Goal: Information Seeking & Learning: Learn about a topic

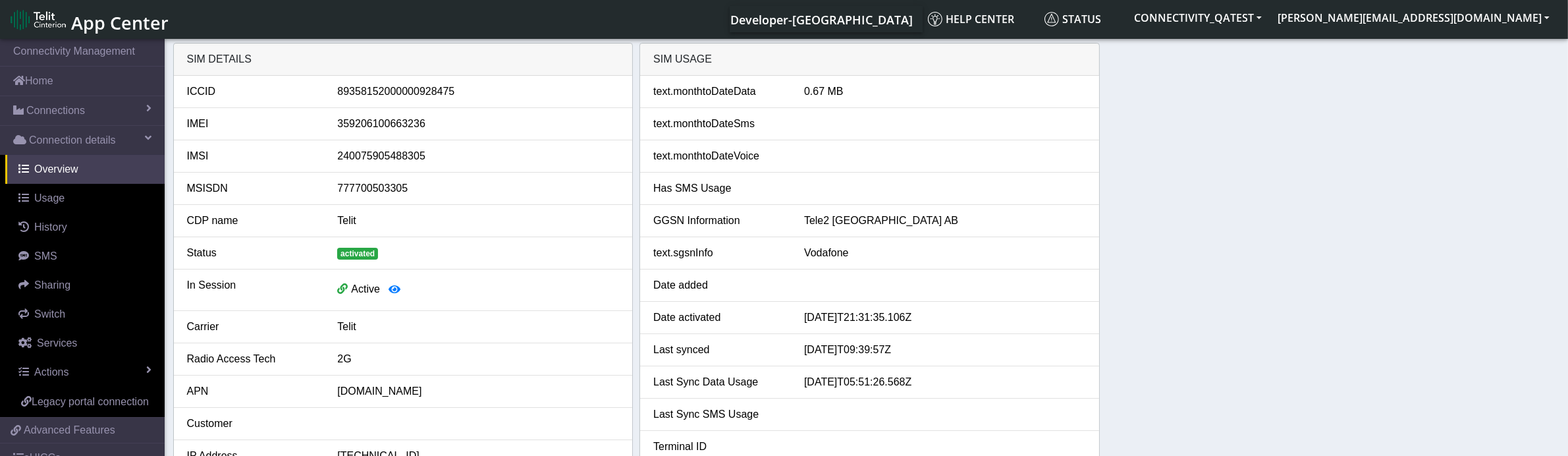
click at [130, 22] on span "App Center" at bounding box center [120, 23] width 97 height 24
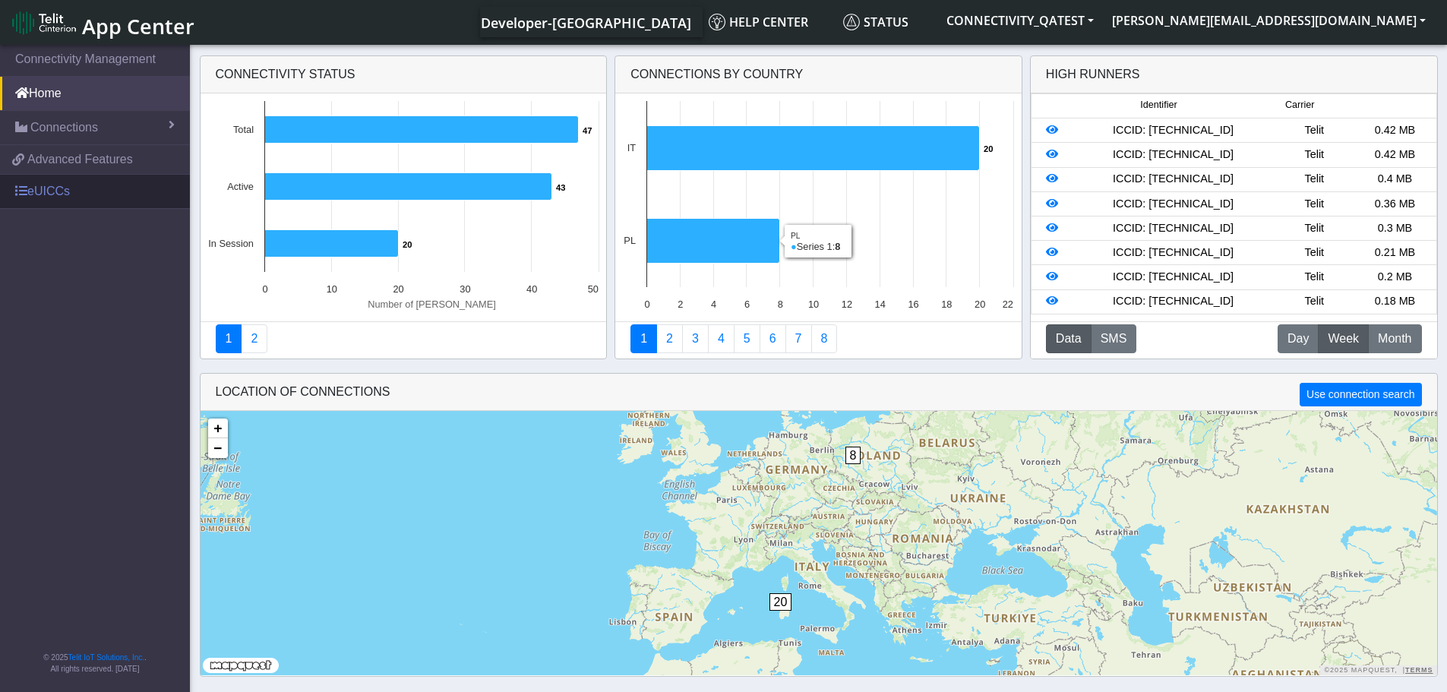
click at [62, 189] on link "eUICCs" at bounding box center [95, 191] width 190 height 33
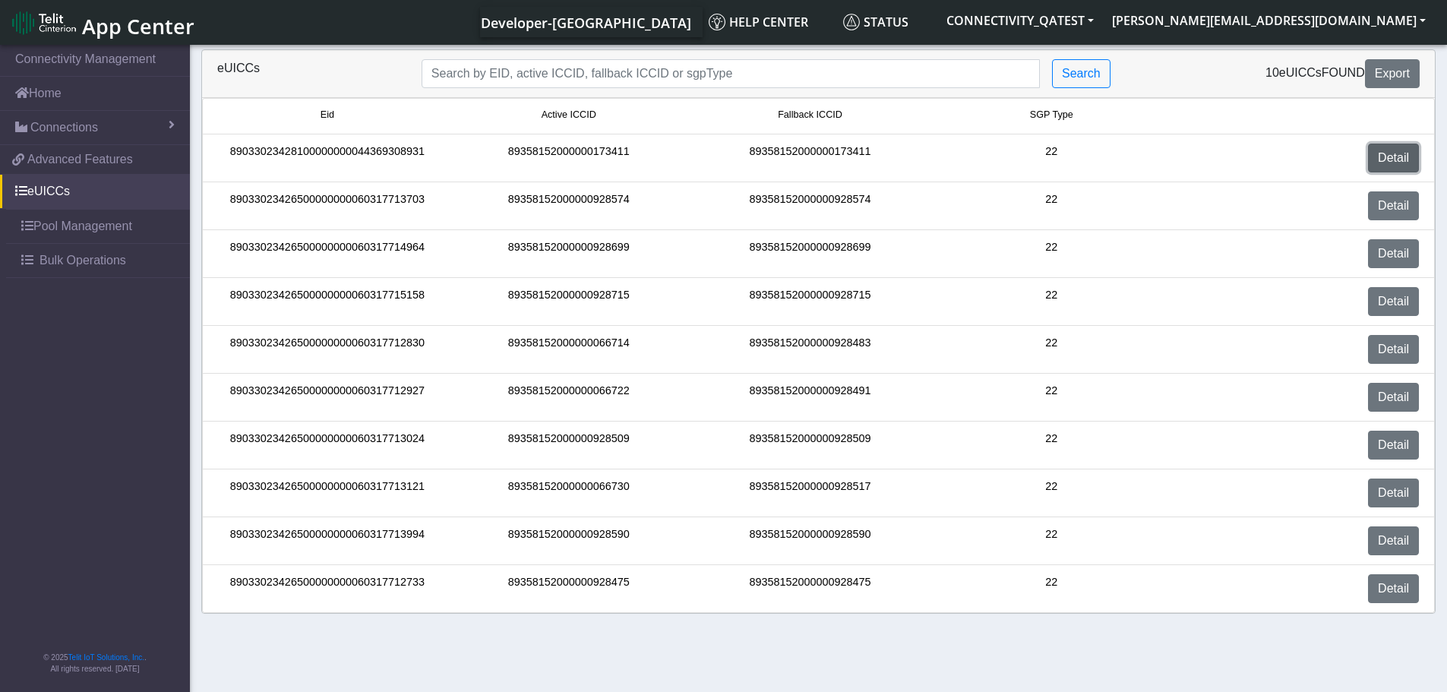
click at [1384, 162] on link "Detail" at bounding box center [1393, 158] width 51 height 29
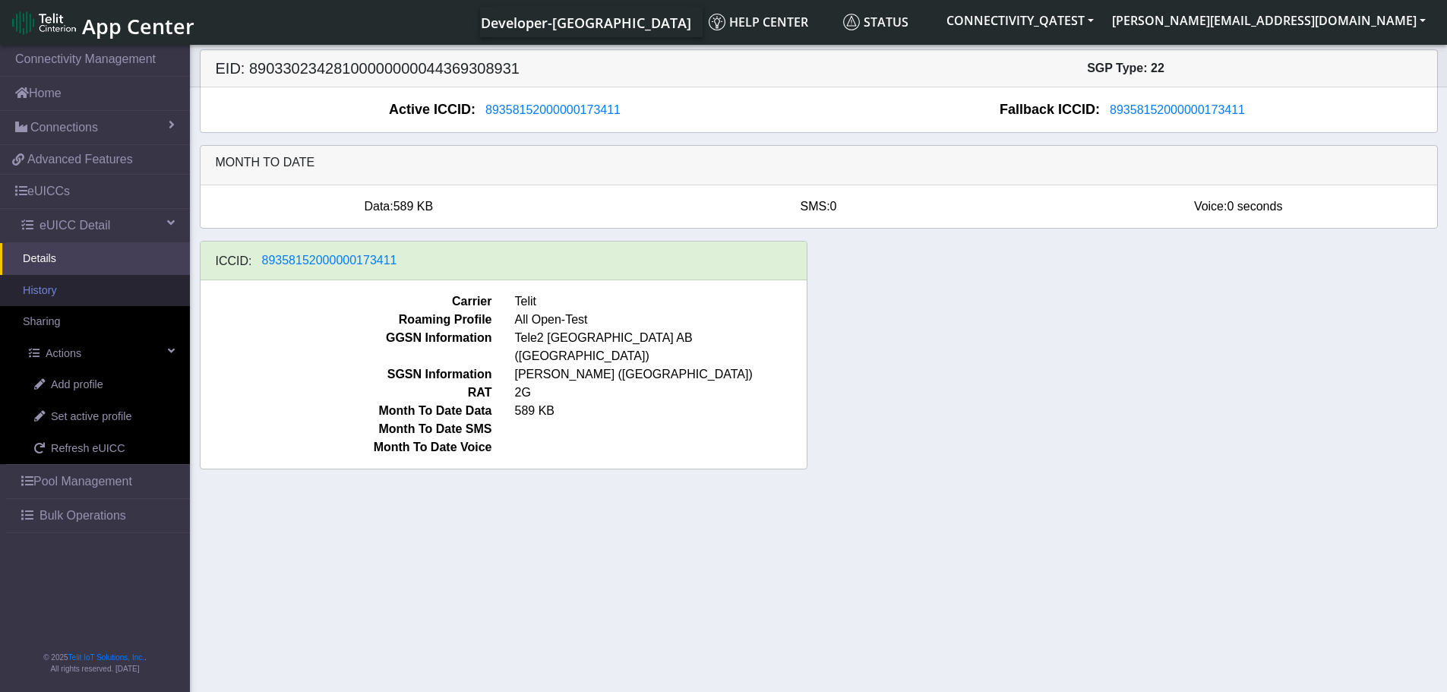
click at [68, 290] on link "History" at bounding box center [95, 291] width 190 height 32
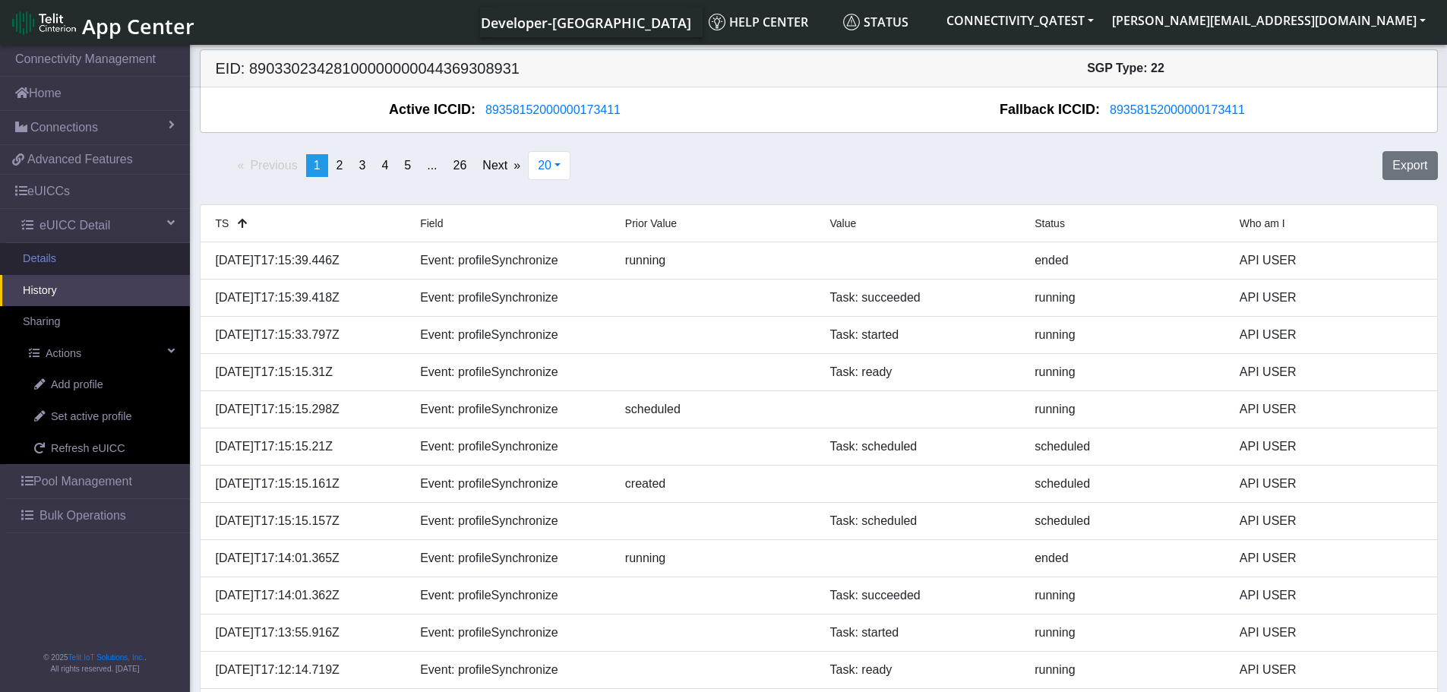
click at [68, 261] on link "Details" at bounding box center [95, 259] width 190 height 32
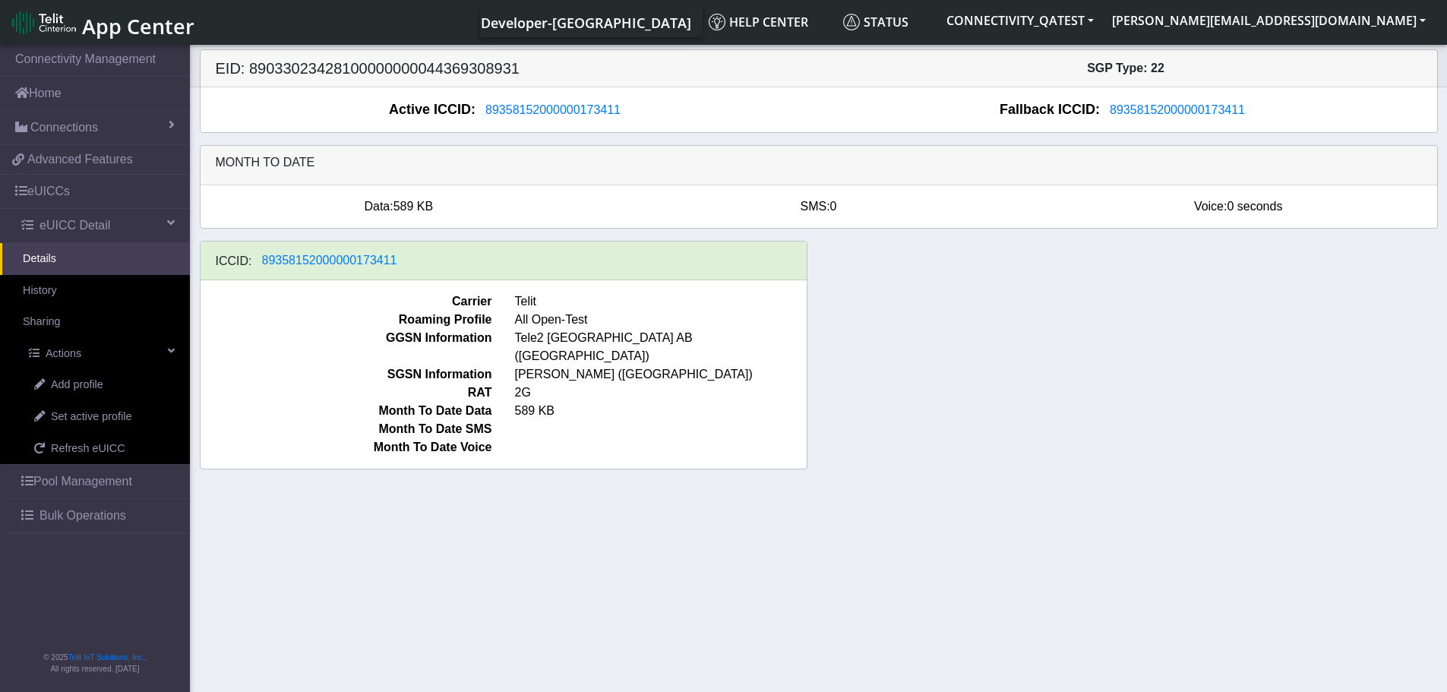
click at [77, 255] on link "Details" at bounding box center [95, 259] width 190 height 32
click at [45, 232] on span "eUICC Detail" at bounding box center [75, 225] width 71 height 18
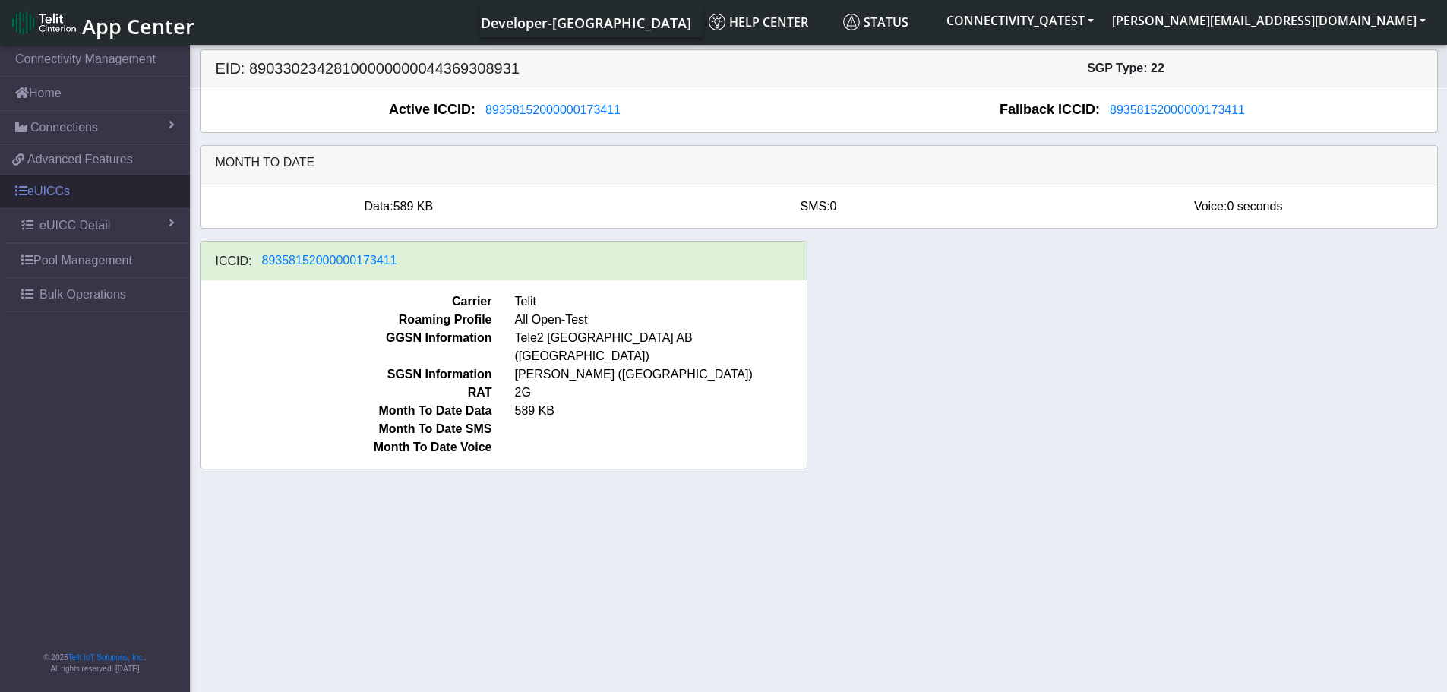
click at [52, 200] on link "eUICCs" at bounding box center [95, 191] width 190 height 33
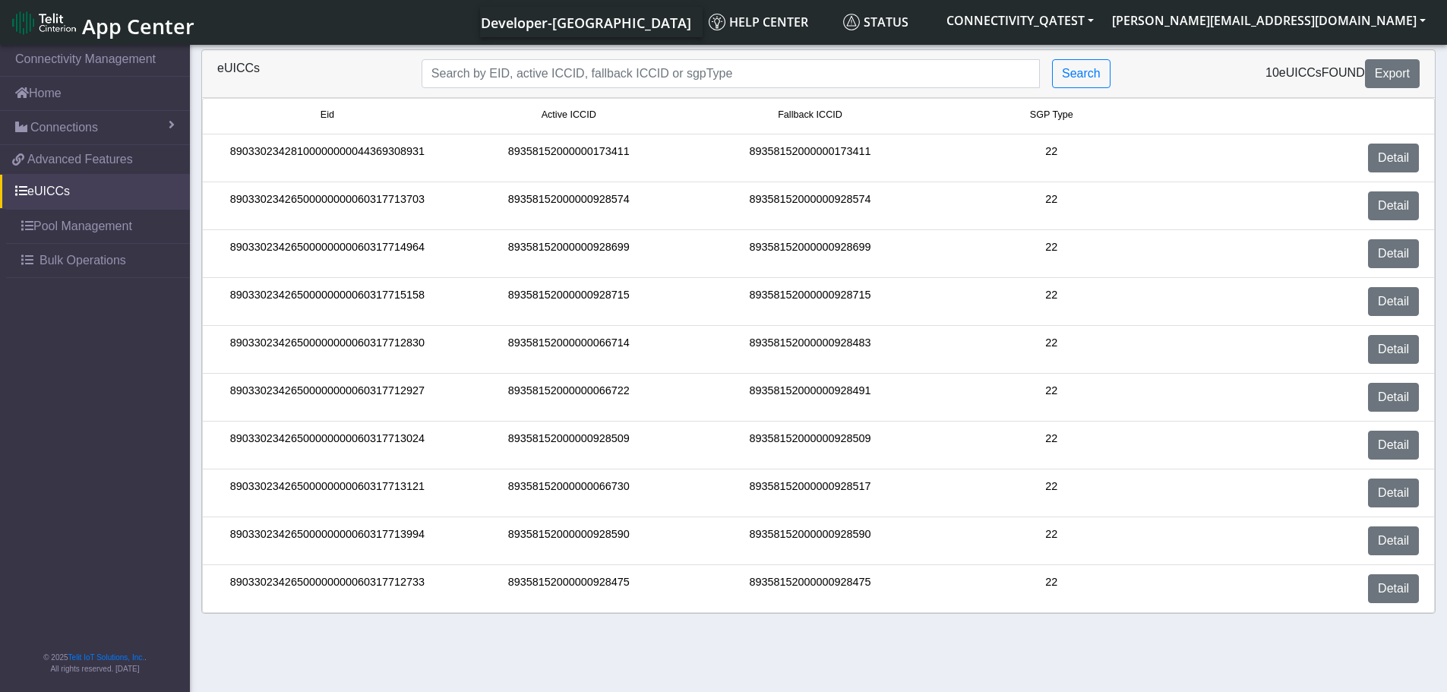
click at [332, 119] on span "Eid" at bounding box center [328, 115] width 14 height 14
click at [585, 116] on span "Active ICCID" at bounding box center [569, 115] width 55 height 14
click at [330, 115] on span "Eid" at bounding box center [328, 115] width 14 height 14
click at [327, 112] on span "Eid" at bounding box center [328, 115] width 14 height 14
click at [568, 112] on span "Active ICCID" at bounding box center [569, 115] width 55 height 14
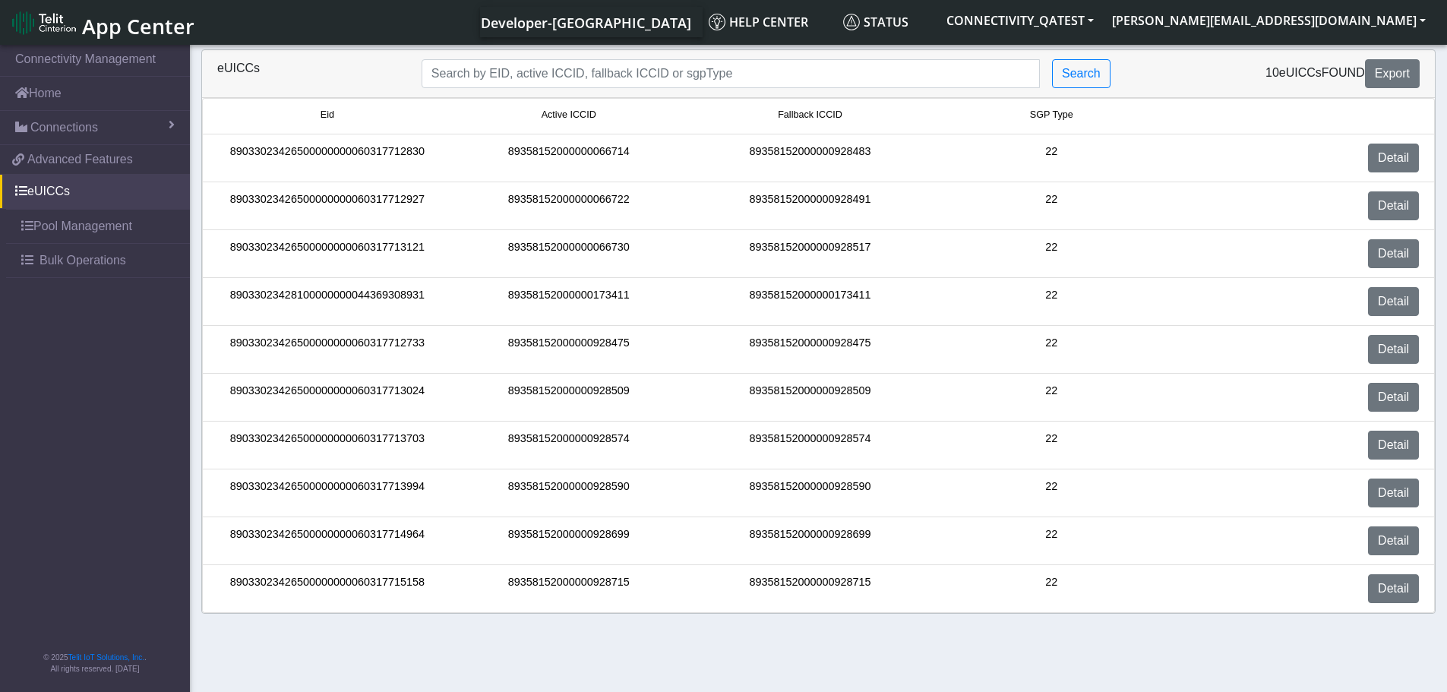
click at [568, 112] on span "Active ICCID" at bounding box center [569, 115] width 55 height 14
click at [796, 112] on span "Fallback ICCID" at bounding box center [810, 115] width 65 height 14
click at [818, 112] on span "Fallback ICCID" at bounding box center [810, 115] width 65 height 14
click at [320, 116] on small "Eid" at bounding box center [327, 115] width 235 height 14
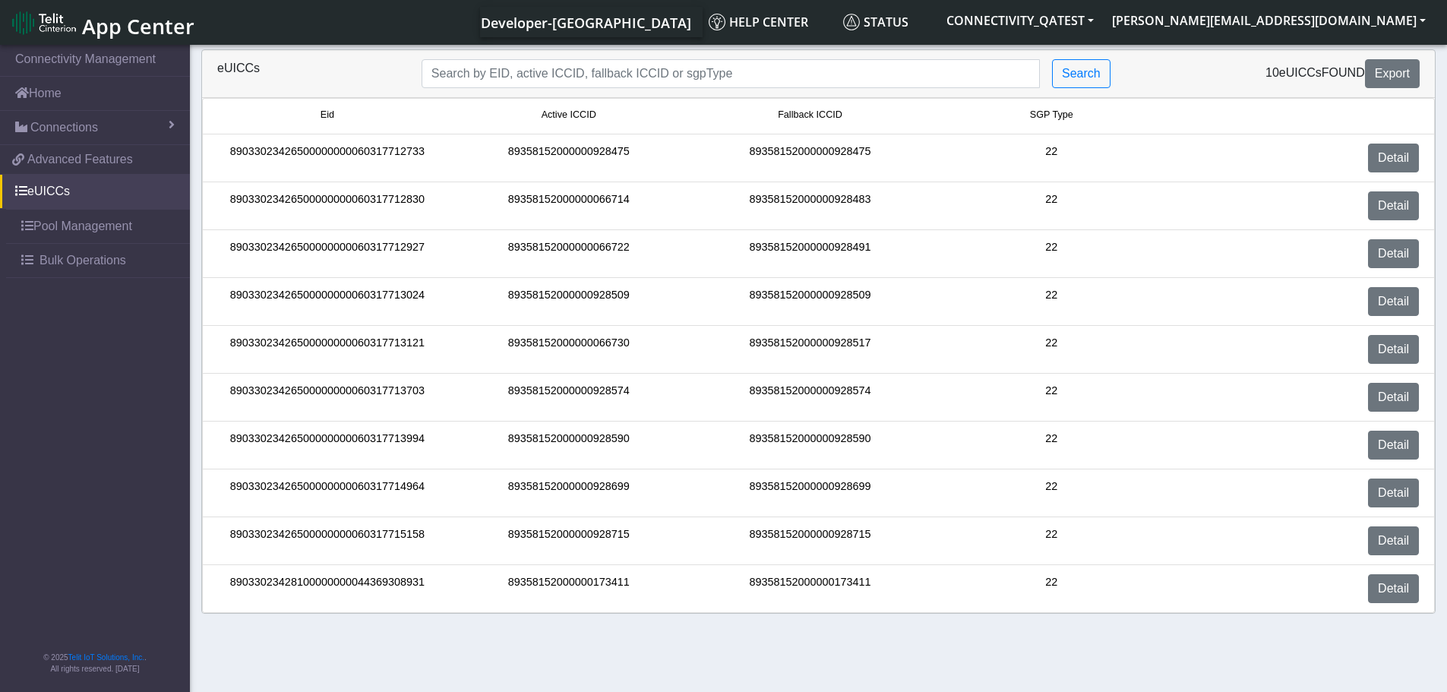
click at [327, 112] on span "Eid" at bounding box center [328, 115] width 14 height 14
click at [556, 116] on span "Active ICCID" at bounding box center [569, 115] width 55 height 14
click at [811, 114] on span "Fallback ICCID" at bounding box center [810, 115] width 65 height 14
click at [1050, 113] on span "SGP Type" at bounding box center [1051, 115] width 43 height 14
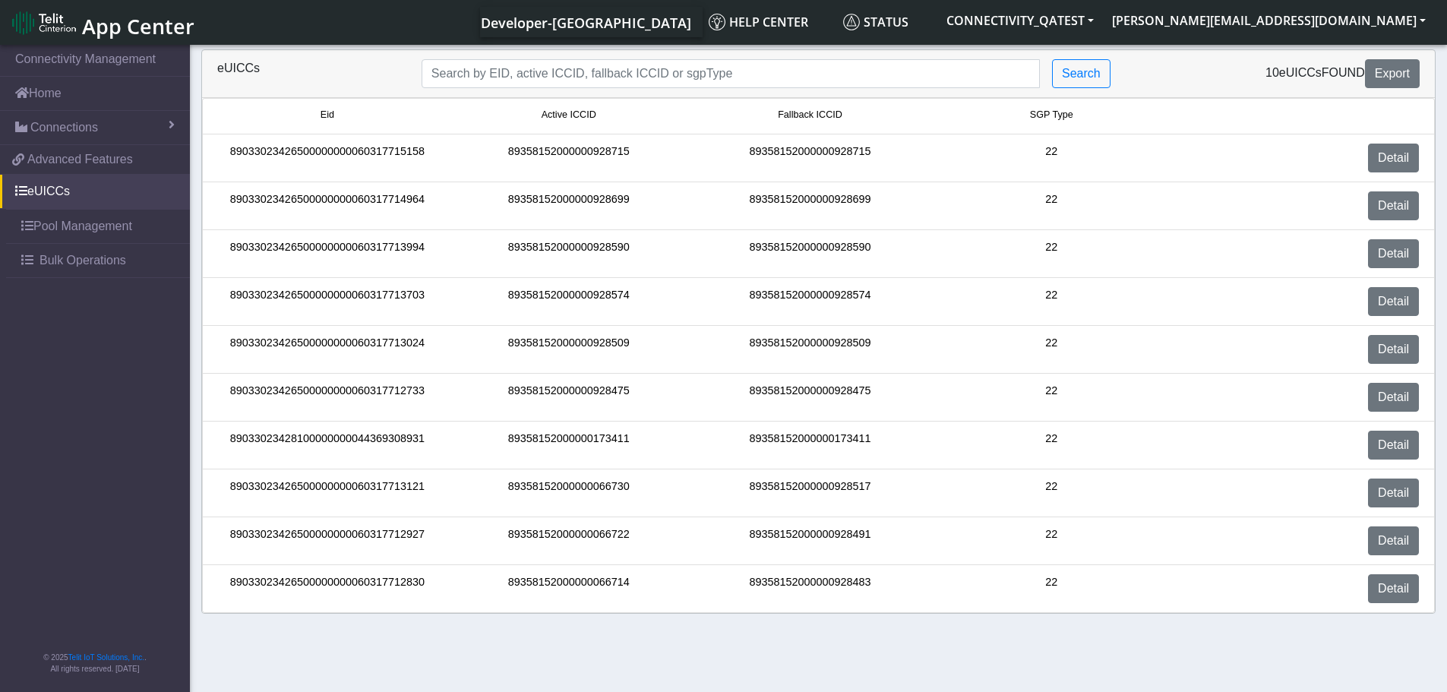
click at [811, 114] on span "Fallback ICCID" at bounding box center [810, 115] width 65 height 14
click at [789, 116] on span "Fallback ICCID" at bounding box center [810, 115] width 65 height 14
click at [824, 113] on span "Fallback ICCID" at bounding box center [810, 115] width 65 height 14
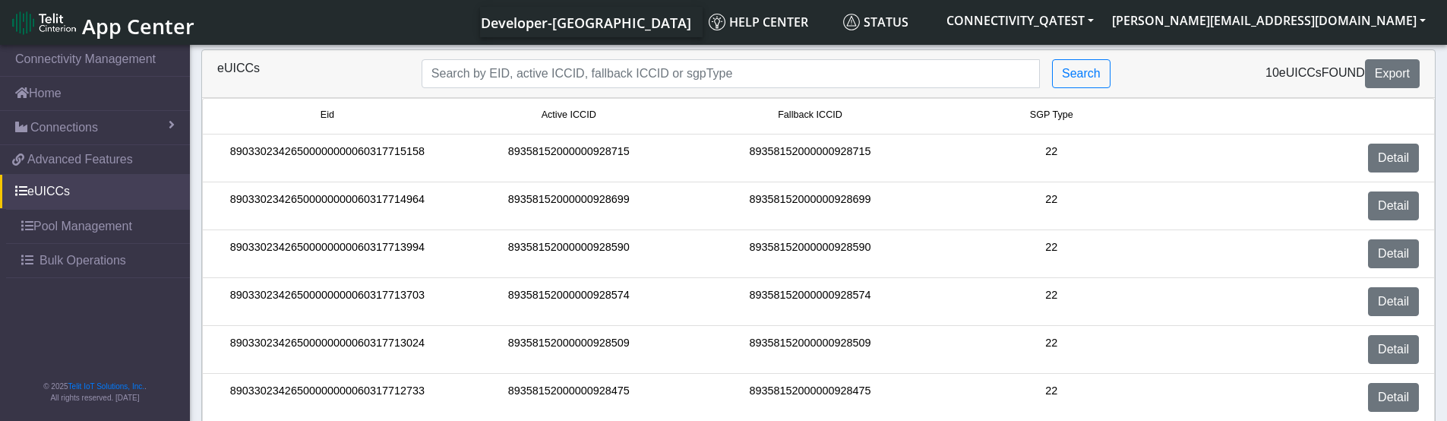
click at [807, 116] on span "Fallback ICCID" at bounding box center [810, 115] width 65 height 14
click at [570, 116] on span "Active ICCID" at bounding box center [569, 115] width 55 height 14
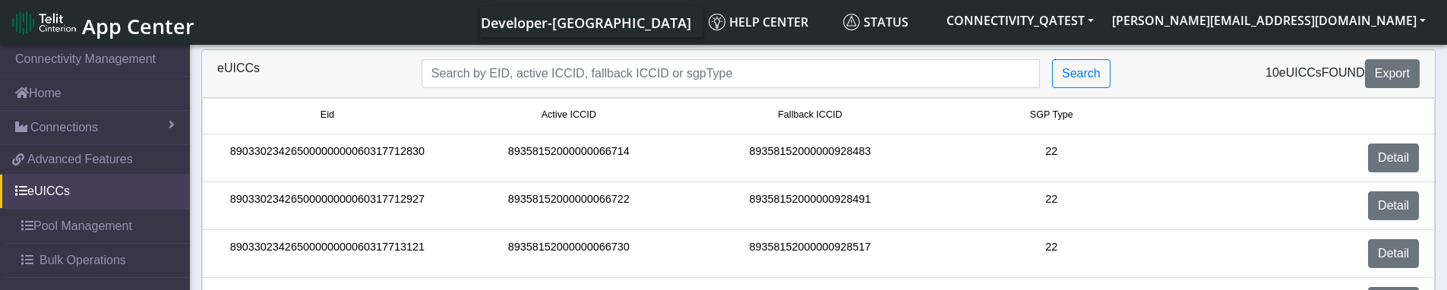
click at [323, 115] on span "Eid" at bounding box center [328, 115] width 14 height 14
click at [577, 116] on span "Active ICCID" at bounding box center [569, 115] width 55 height 14
click at [322, 120] on span "Eid" at bounding box center [328, 115] width 14 height 14
click at [546, 115] on span "Active ICCID" at bounding box center [569, 115] width 55 height 14
click at [803, 117] on span "Fallback ICCID" at bounding box center [810, 115] width 65 height 14
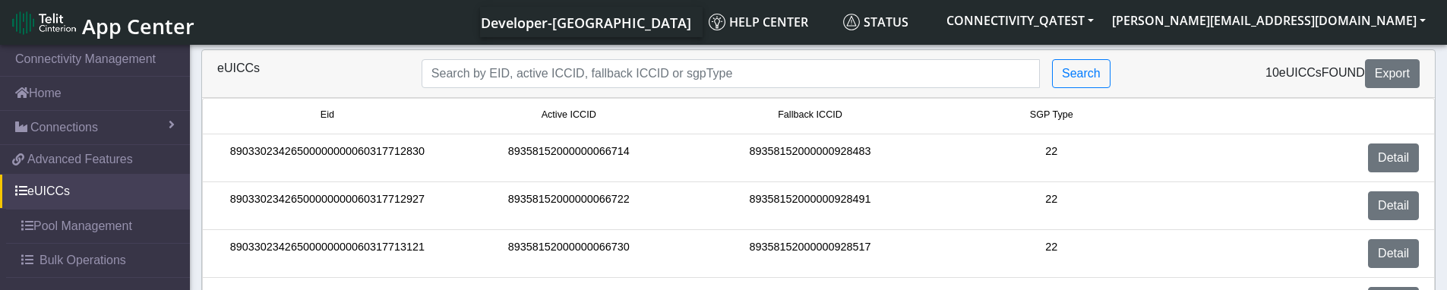
click at [799, 116] on span "Fallback ICCID" at bounding box center [810, 115] width 65 height 14
click at [1056, 116] on span "SGP Type" at bounding box center [1051, 115] width 43 height 14
click at [805, 110] on span "Fallback ICCID" at bounding box center [810, 115] width 65 height 14
click at [799, 112] on span "Fallback ICCID" at bounding box center [810, 115] width 65 height 14
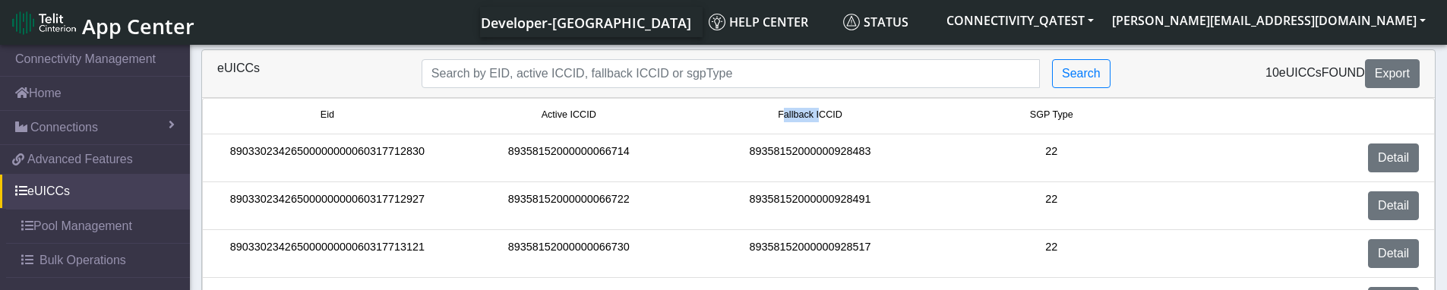
click at [799, 112] on span "Fallback ICCID" at bounding box center [810, 115] width 65 height 14
click at [122, 28] on span "App Center" at bounding box center [138, 26] width 112 height 28
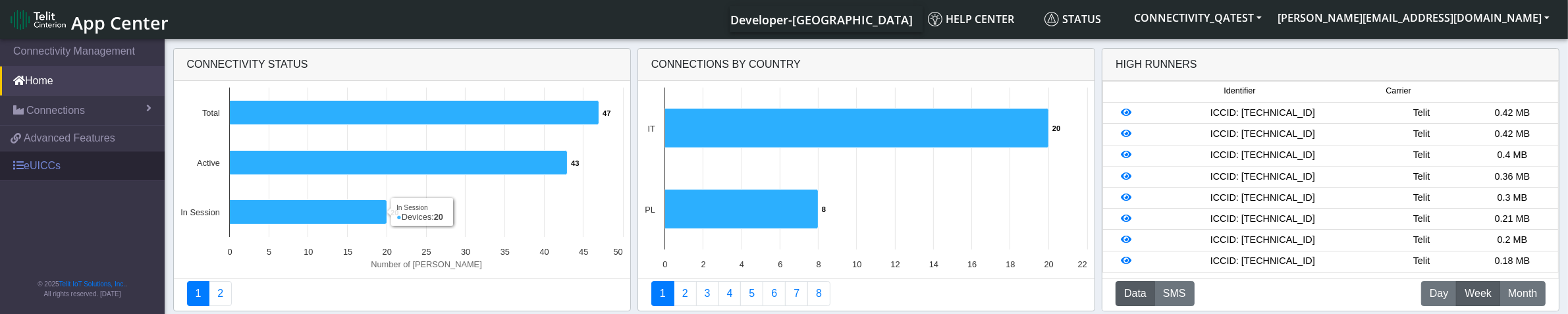
click at [50, 170] on link "eUICCs" at bounding box center [82, 166] width 165 height 29
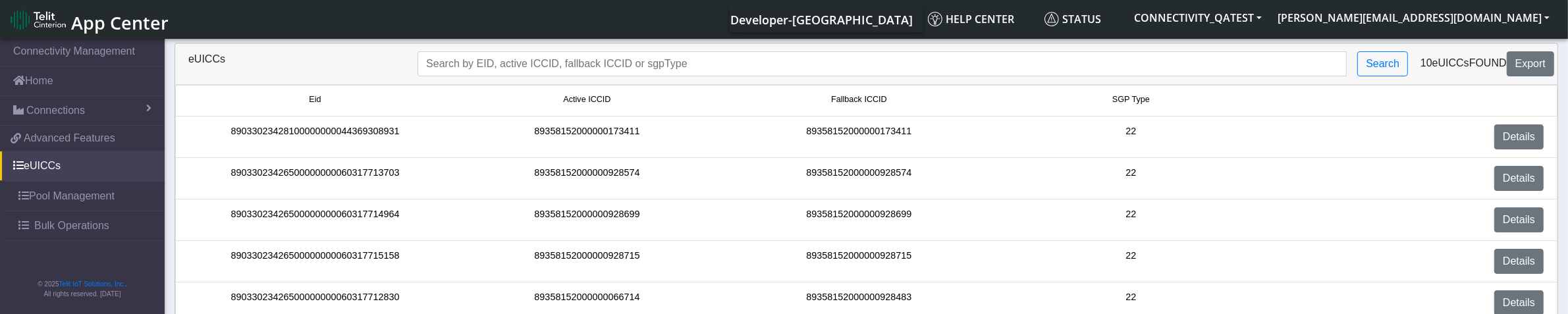
click at [873, 103] on span "Fallback ICCID" at bounding box center [859, 100] width 56 height 12
click at [593, 101] on span "Active ICCID" at bounding box center [586, 100] width 48 height 12
click at [862, 103] on span "Fallback ICCID" at bounding box center [859, 100] width 56 height 12
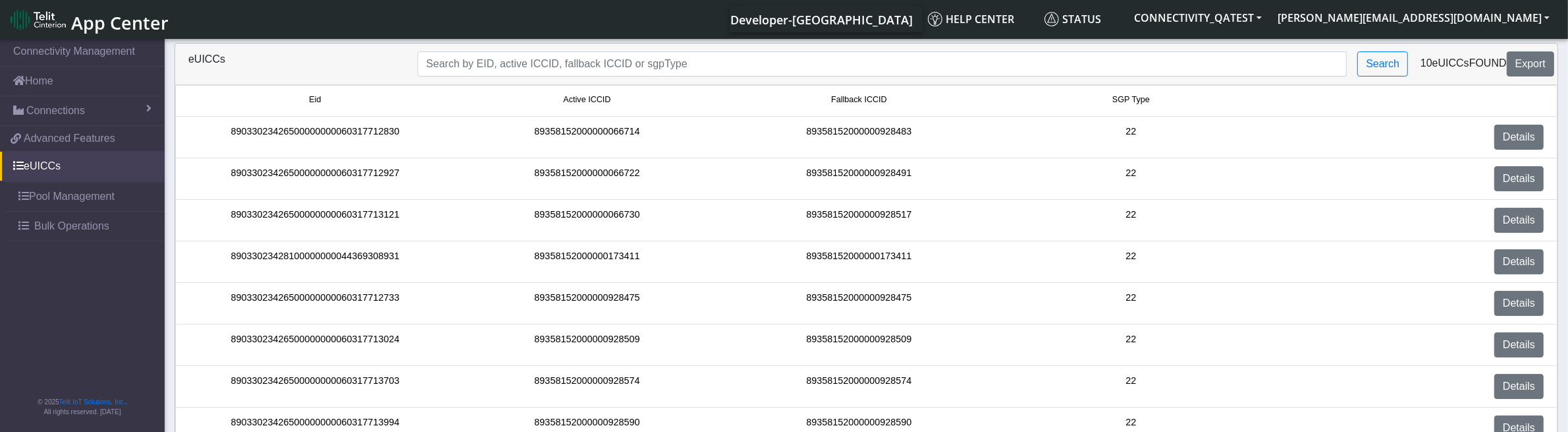
click at [595, 97] on span "Active ICCID" at bounding box center [586, 100] width 48 height 12
click at [577, 314] on div "89358152000000066730" at bounding box center [587, 428] width 272 height 25
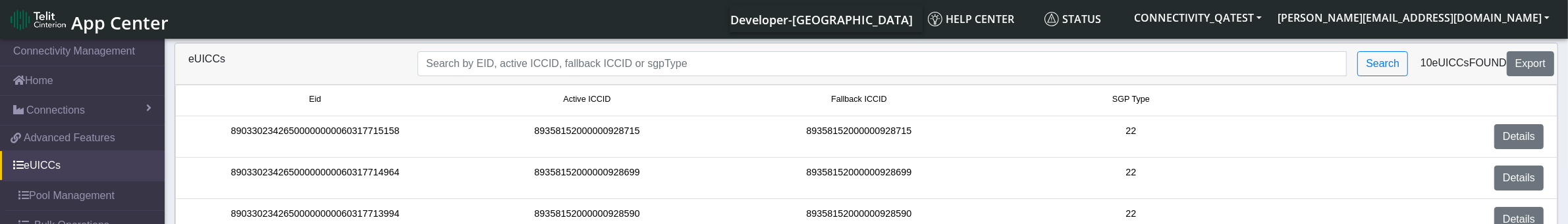
click at [598, 95] on span "Active ICCID" at bounding box center [586, 99] width 48 height 12
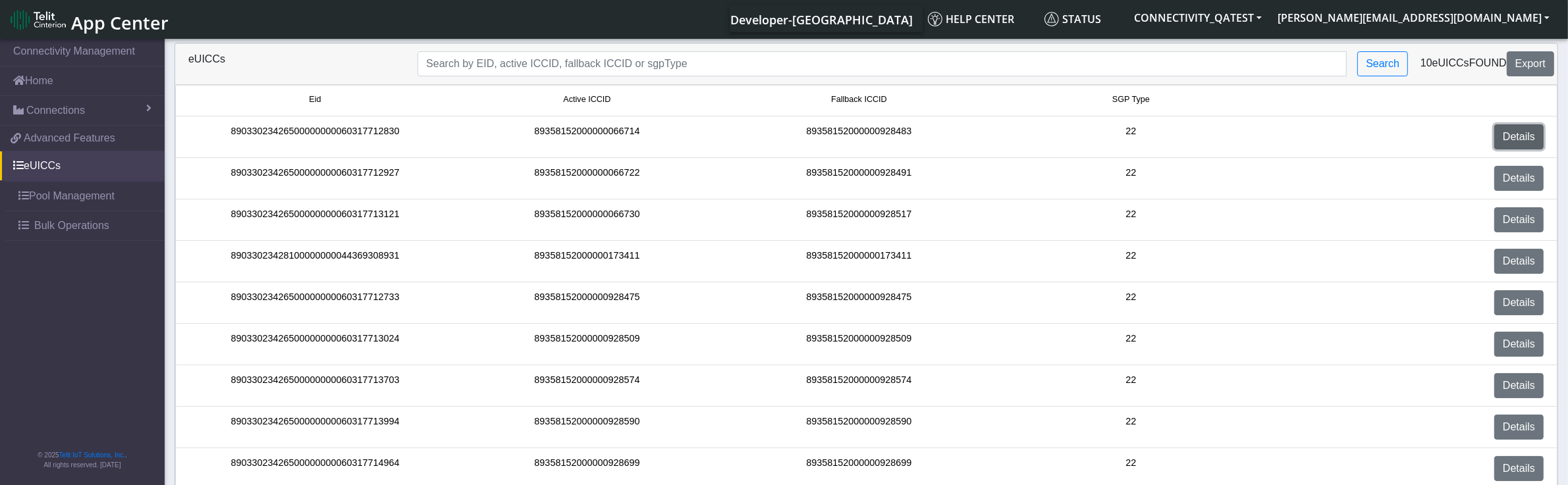
click at [1532, 141] on link "Details" at bounding box center [1519, 137] width 49 height 25
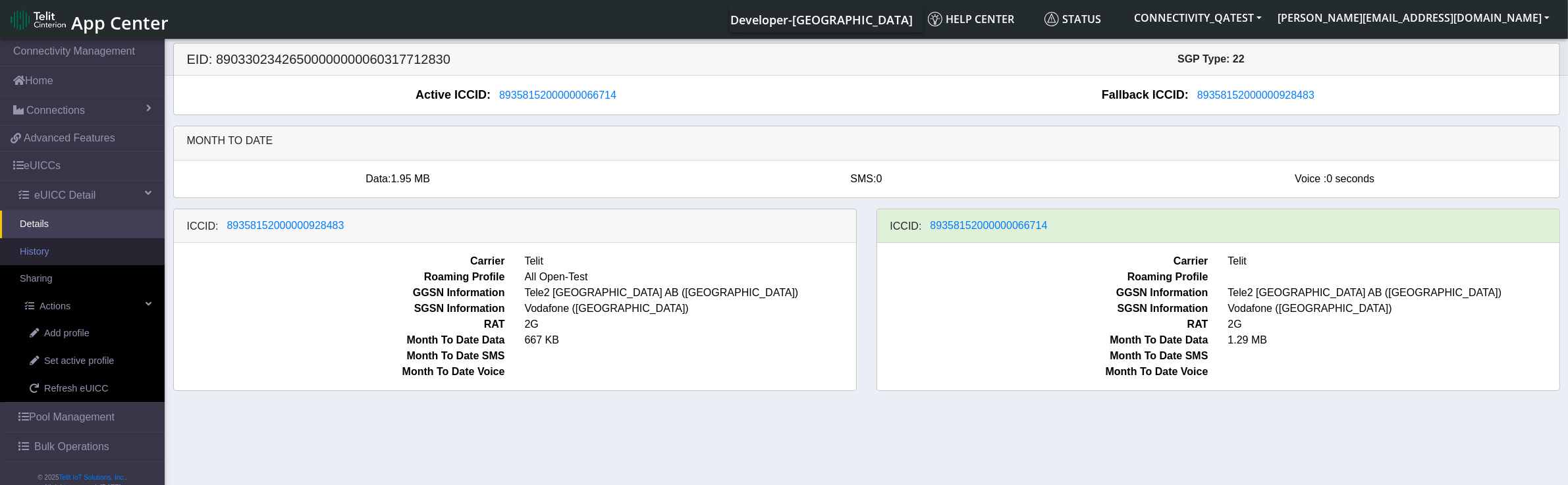
click at [53, 252] on link "History" at bounding box center [82, 252] width 165 height 28
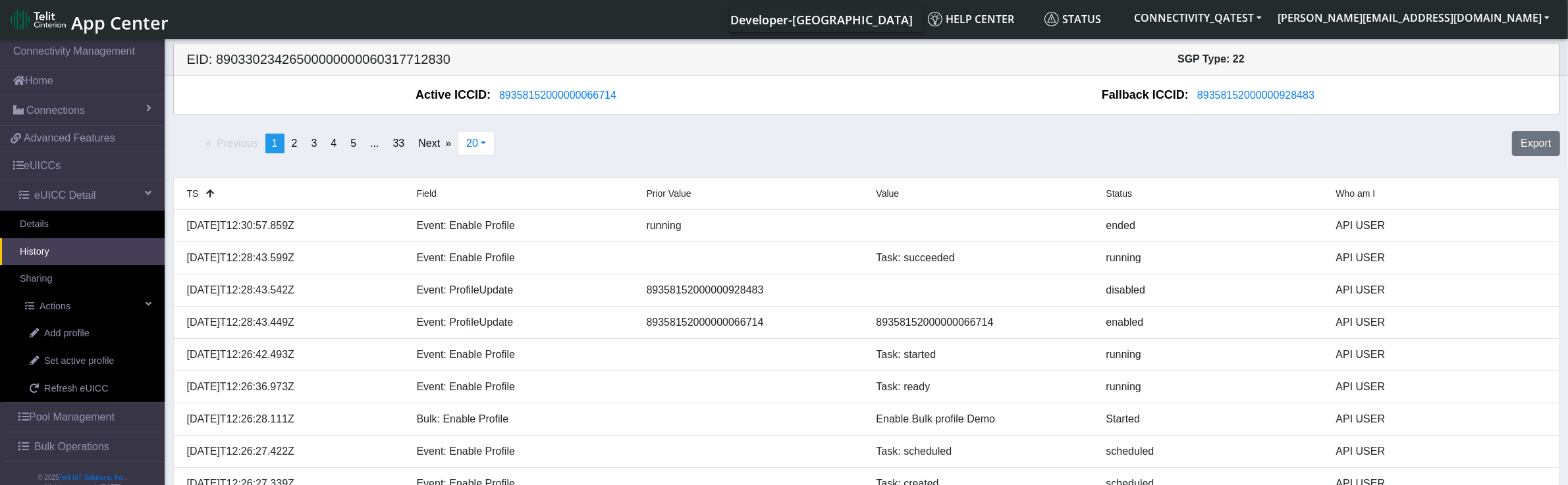
click at [1355, 192] on span "Who am I" at bounding box center [1356, 193] width 40 height 10
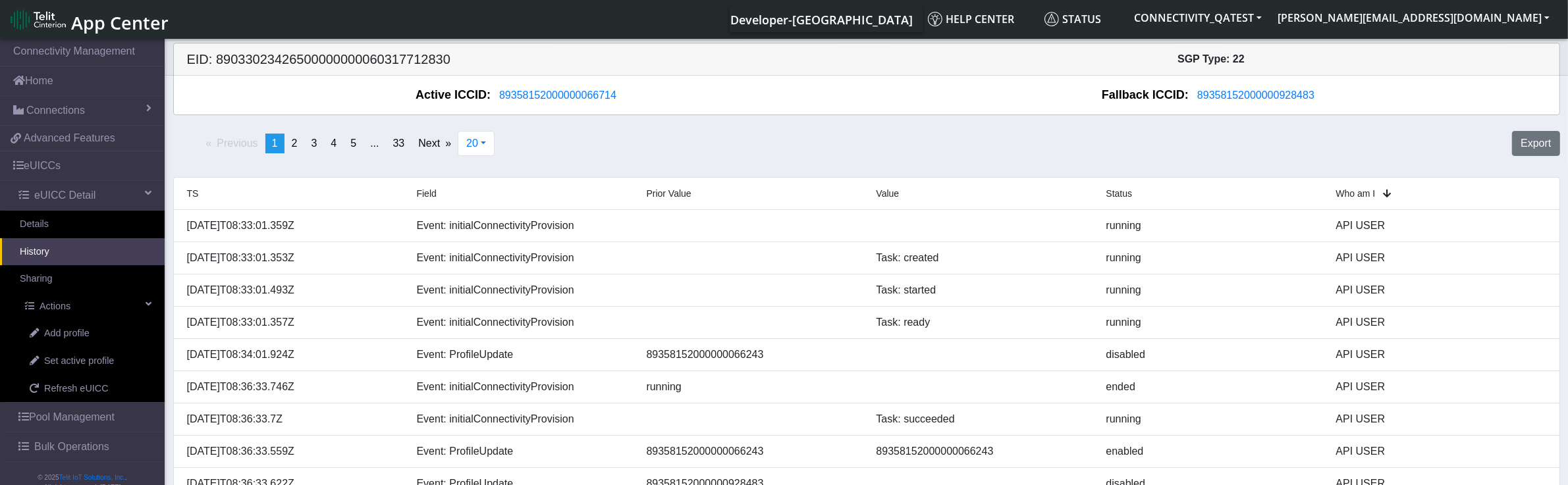
click at [1114, 192] on span "Status" at bounding box center [1119, 193] width 26 height 10
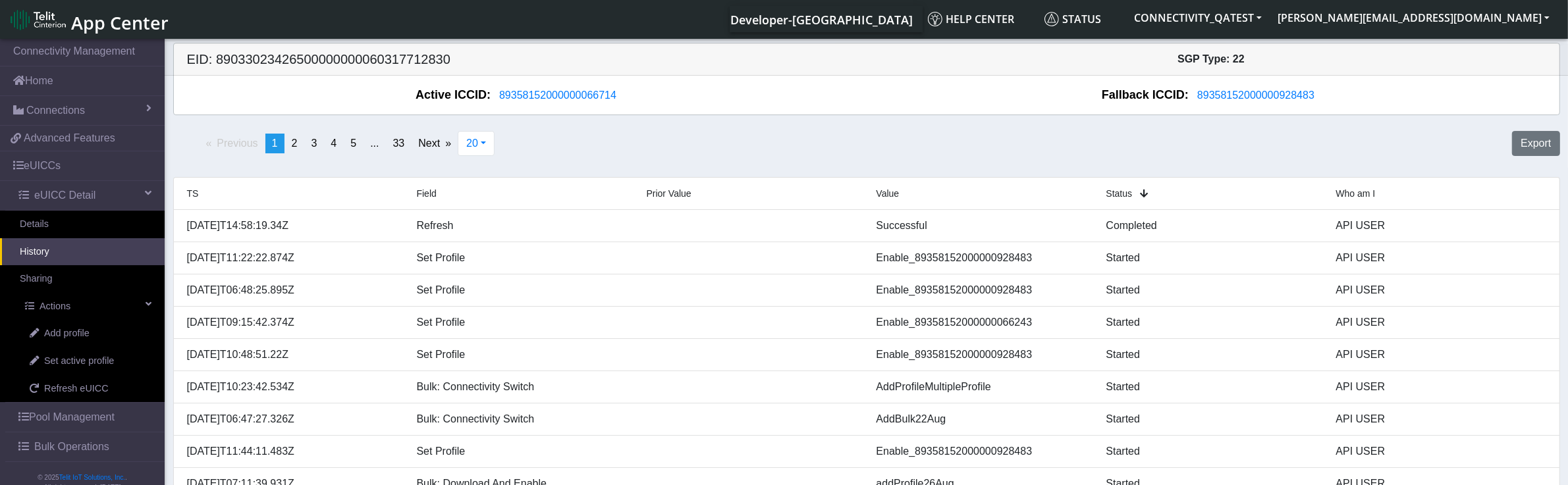
click at [886, 198] on span "Value" at bounding box center [888, 193] width 23 height 10
click at [660, 196] on span "Prior Value" at bounding box center [669, 193] width 45 height 10
click at [421, 195] on span "Field" at bounding box center [426, 193] width 20 height 10
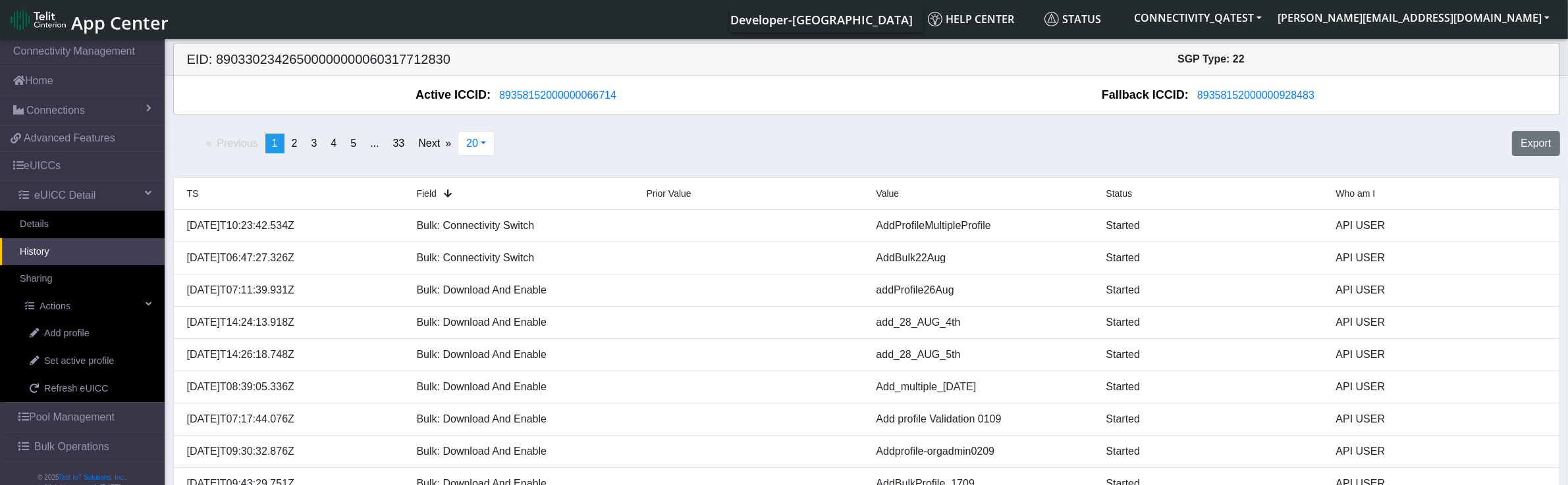
click at [188, 193] on span "TS" at bounding box center [193, 193] width 12 height 10
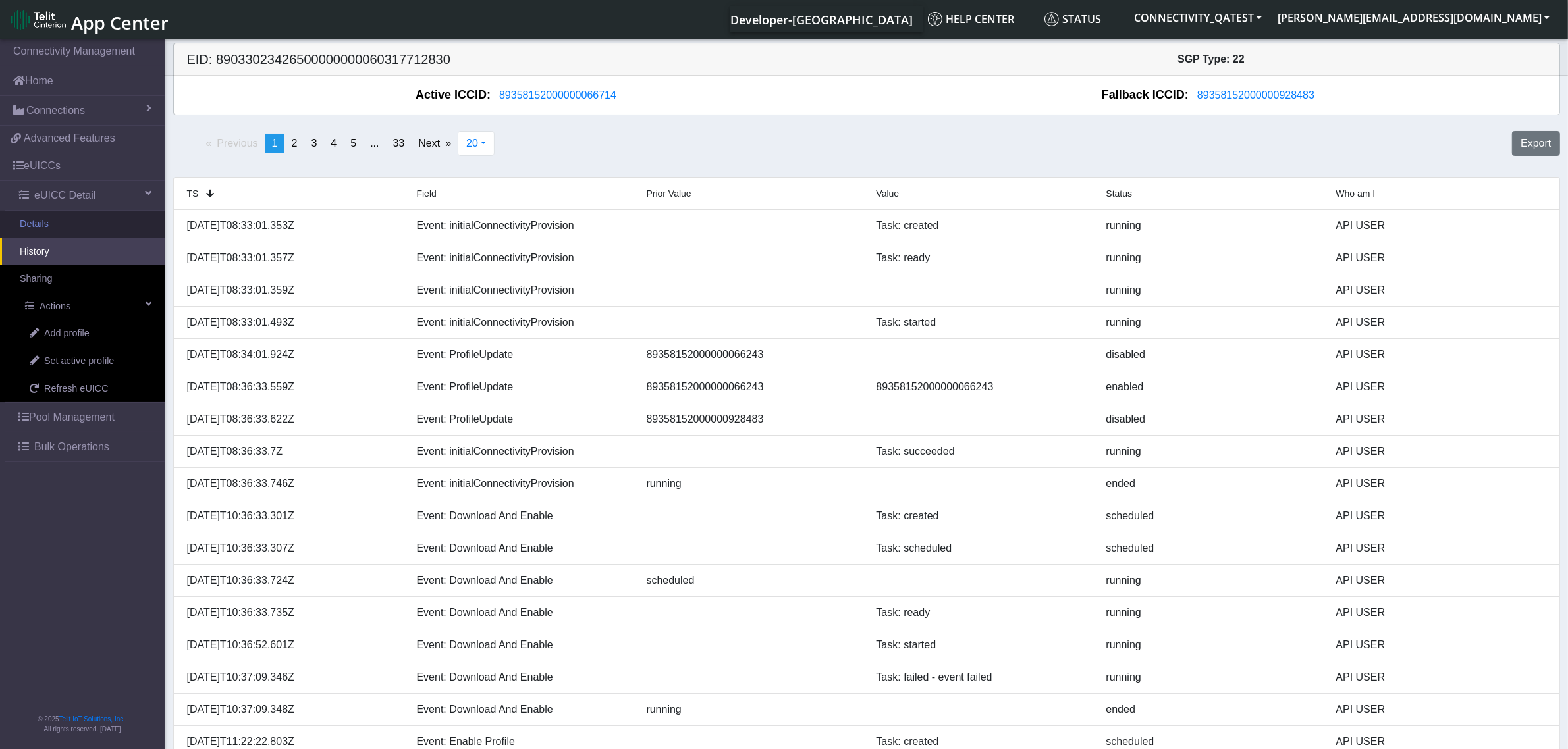
drag, startPoint x: 51, startPoint y: 231, endPoint x: 40, endPoint y: 235, distance: 11.7
click at [51, 231] on link "Details" at bounding box center [82, 225] width 165 height 28
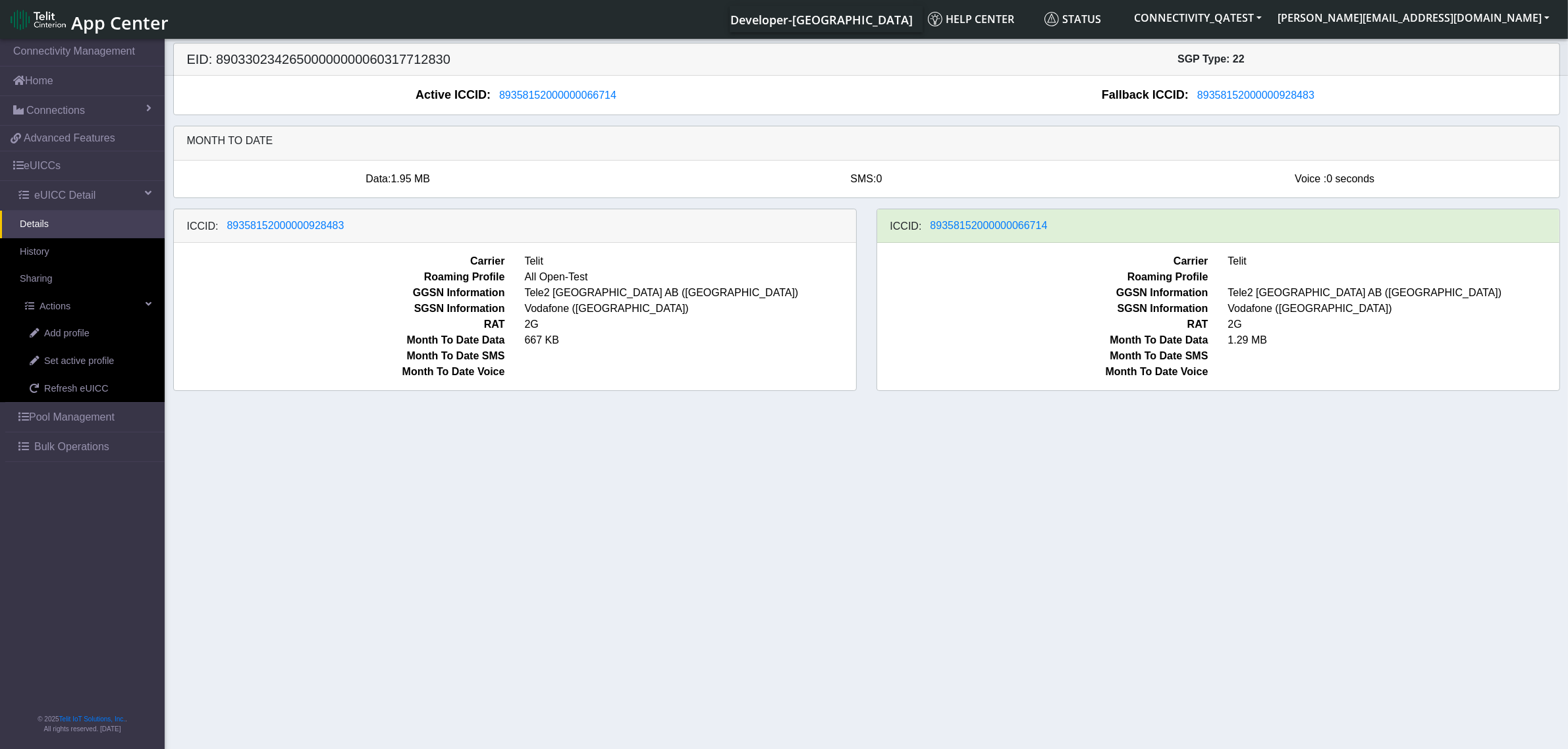
click at [60, 20] on img at bounding box center [38, 20] width 55 height 21
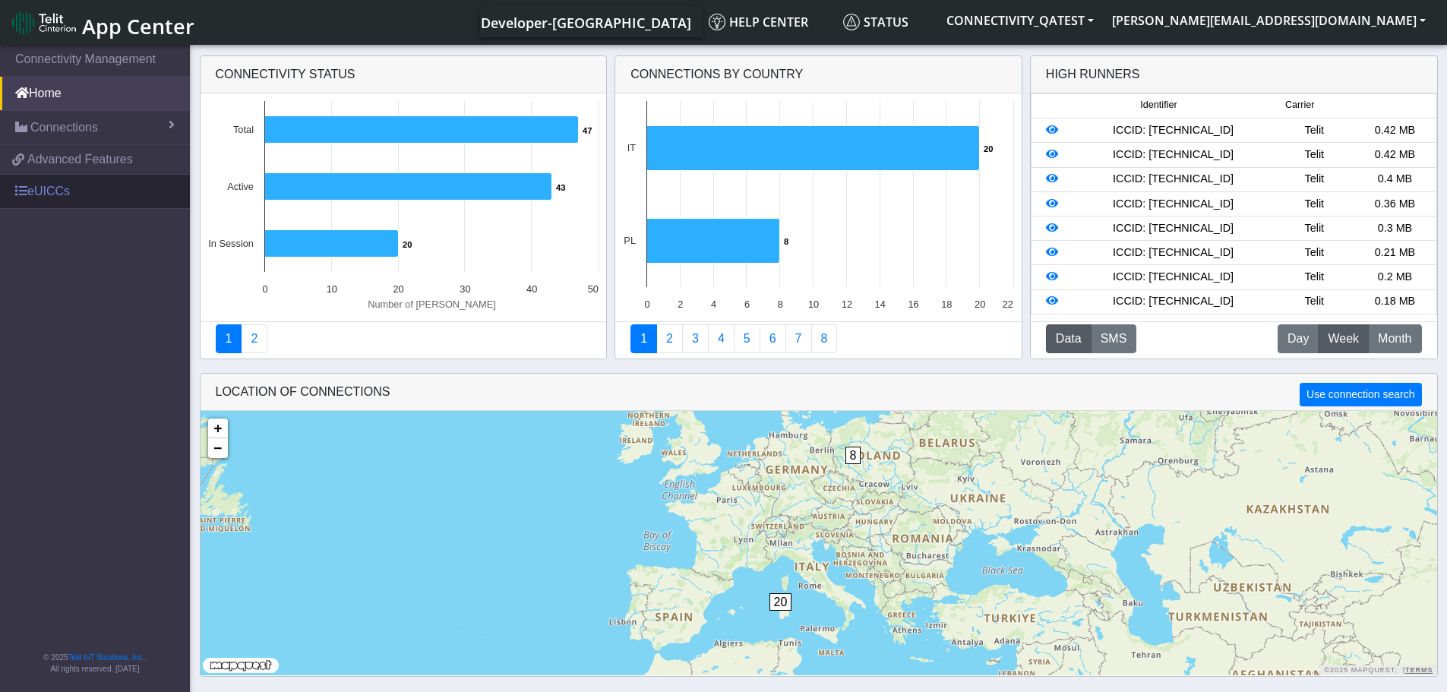
click at [67, 188] on link "eUICCs" at bounding box center [95, 191] width 190 height 33
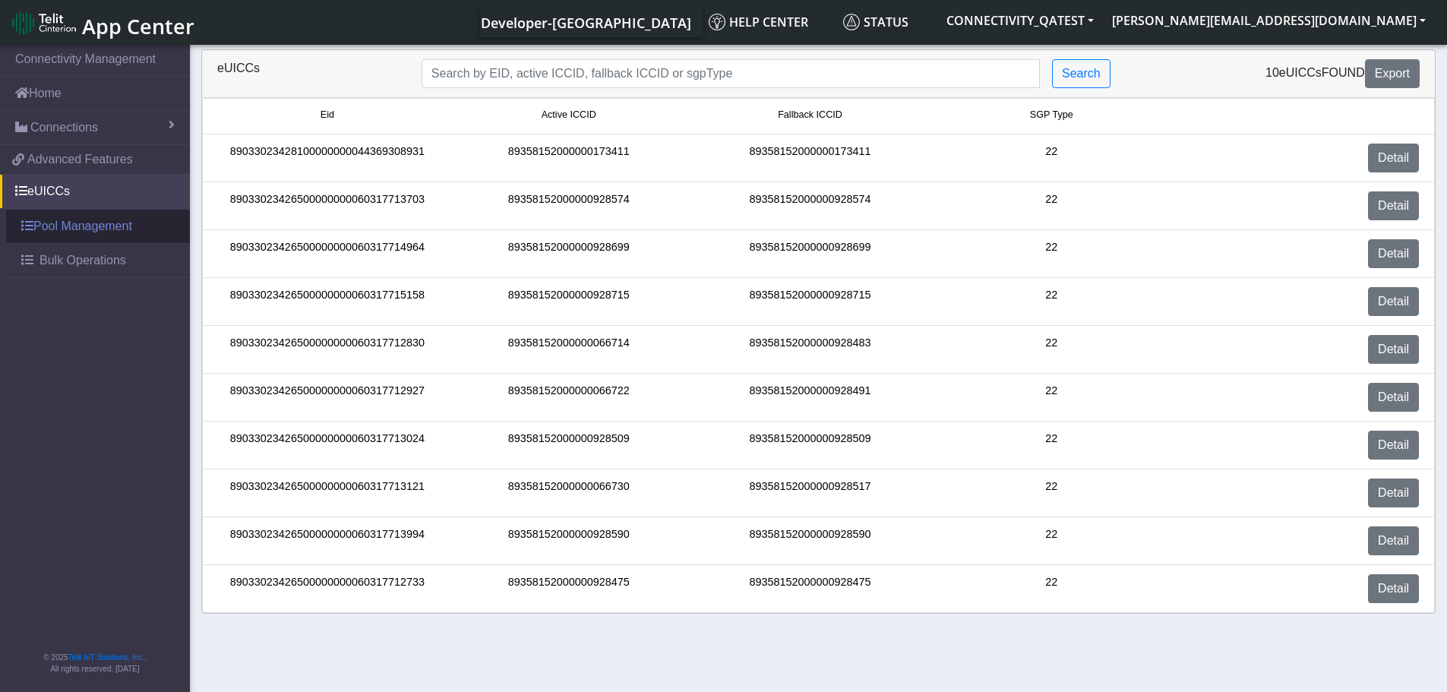
click at [93, 231] on link "Pool Management" at bounding box center [98, 226] width 184 height 33
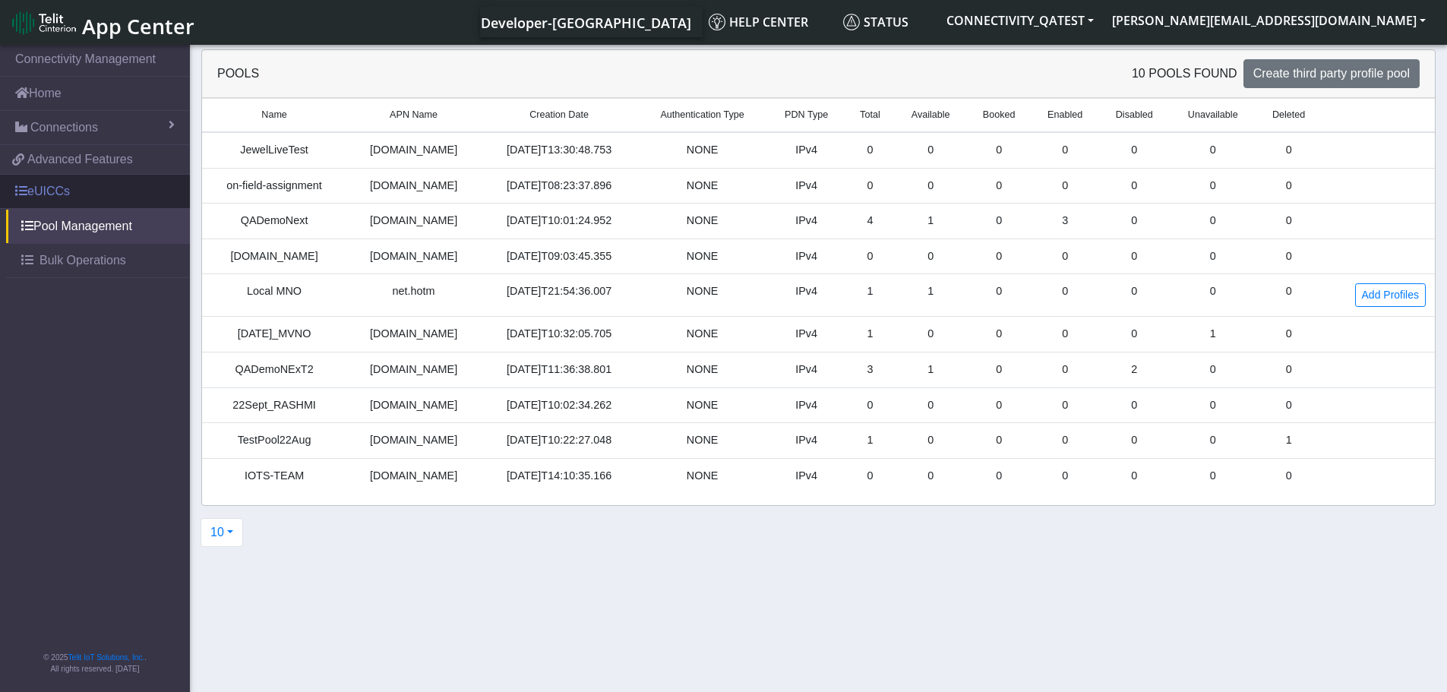
click at [85, 201] on link "eUICCs" at bounding box center [95, 191] width 190 height 33
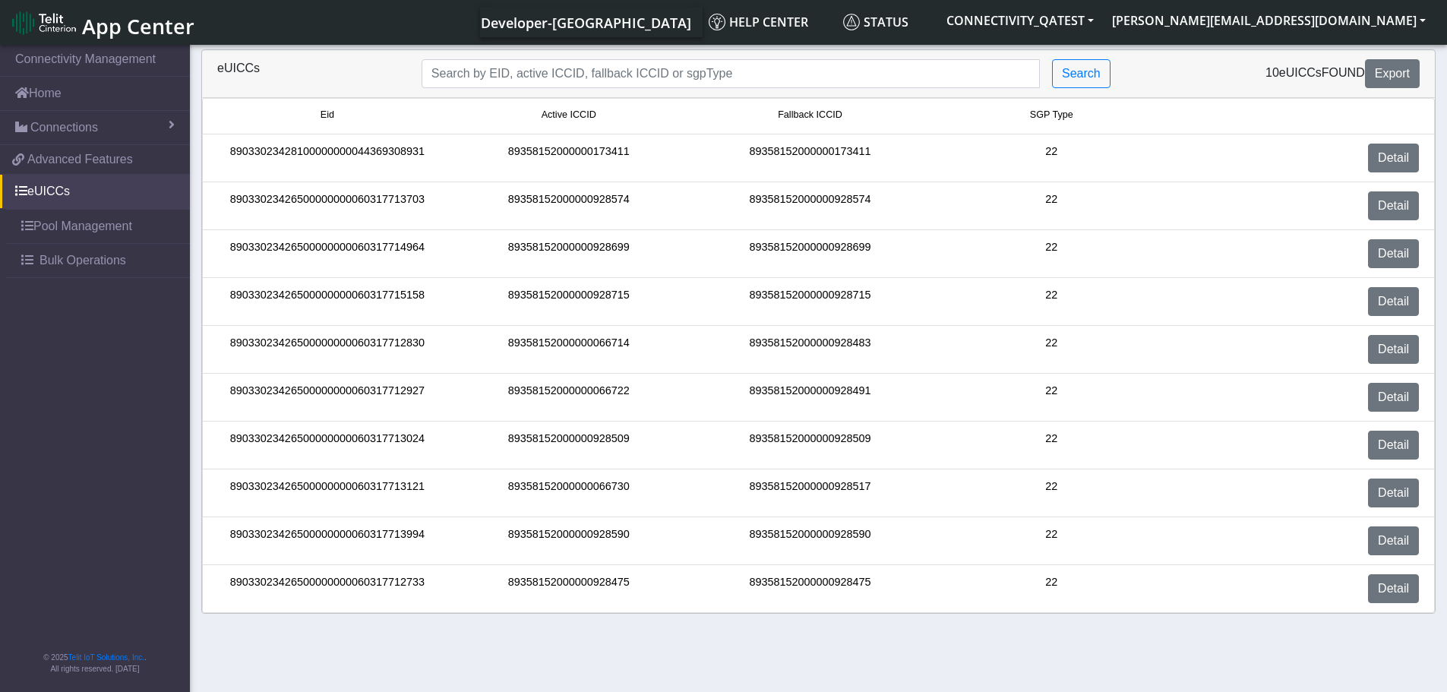
click at [1052, 118] on span "SGP Type" at bounding box center [1051, 115] width 43 height 14
click at [816, 111] on span "Fallback ICCID" at bounding box center [810, 115] width 65 height 14
click at [577, 115] on span "Active ICCID" at bounding box center [569, 115] width 55 height 14
click at [801, 119] on span "Fallback ICCID" at bounding box center [810, 115] width 65 height 14
click at [807, 115] on span "Fallback ICCID" at bounding box center [810, 115] width 65 height 14
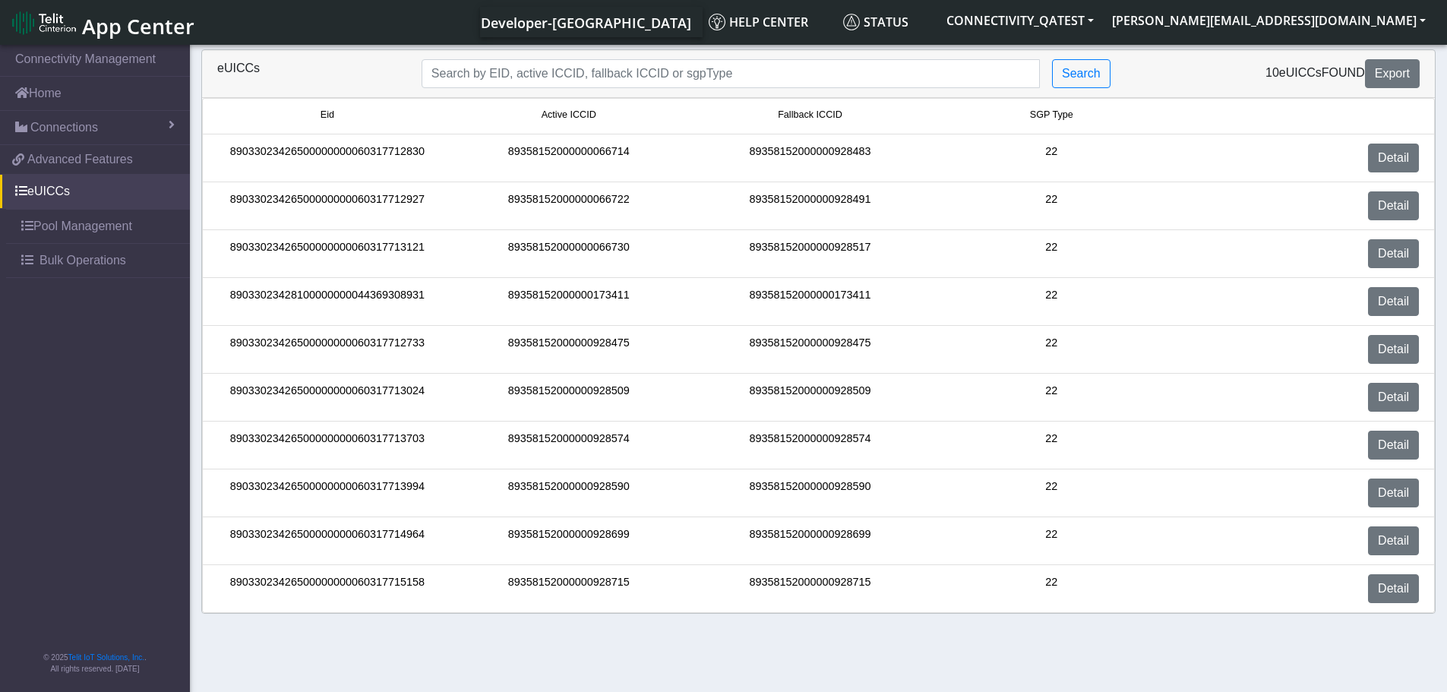
click at [583, 115] on span "Active ICCID" at bounding box center [569, 115] width 55 height 14
click at [329, 115] on span "Eid" at bounding box center [328, 115] width 14 height 14
click at [563, 111] on span "Active ICCID" at bounding box center [569, 115] width 55 height 14
click at [1408, 156] on link "Detail" at bounding box center [1393, 158] width 51 height 29
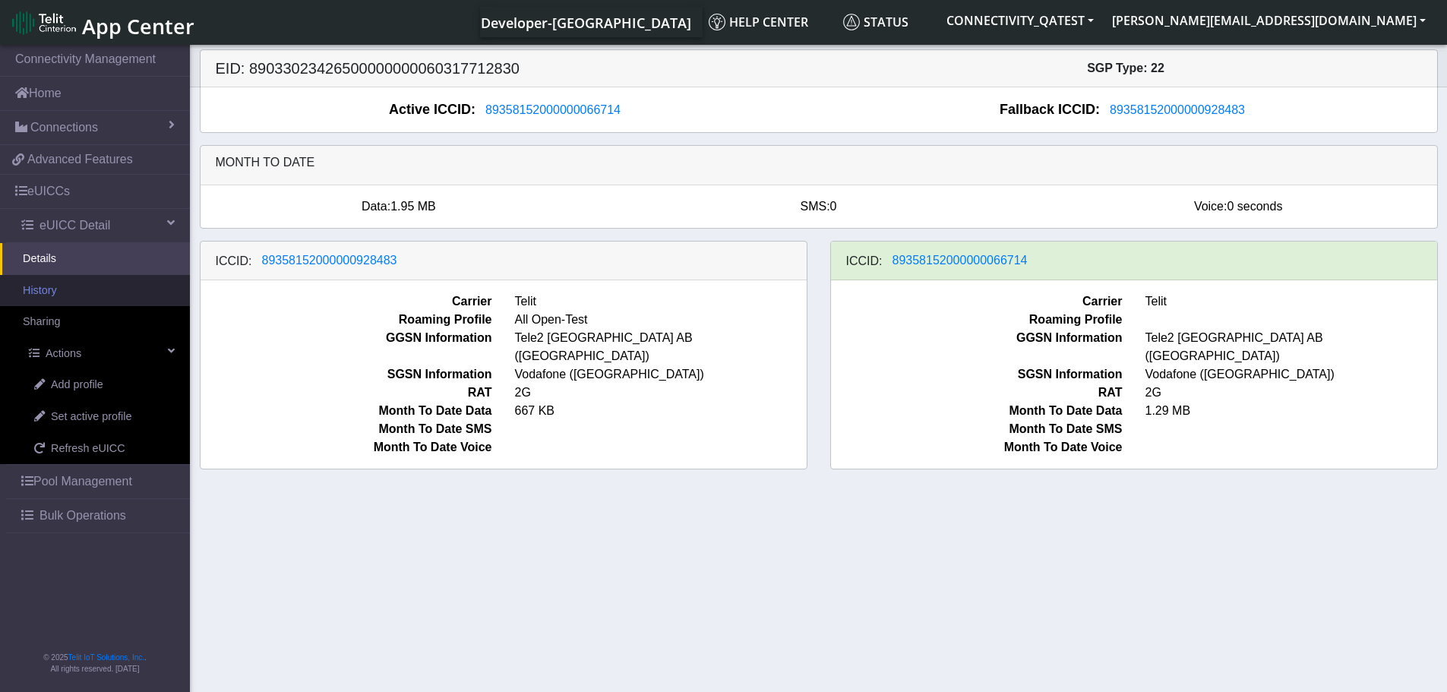
click at [61, 289] on link "History" at bounding box center [95, 291] width 190 height 32
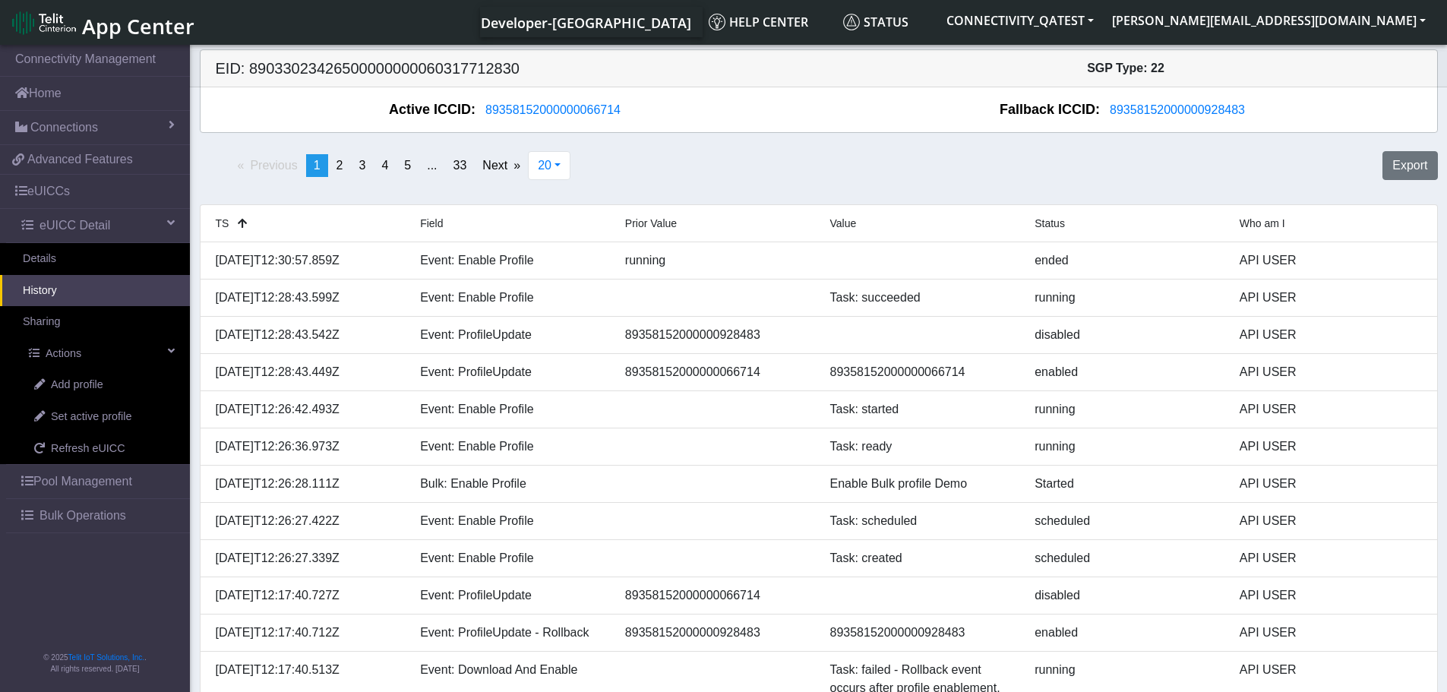
click at [432, 228] on span "Field" at bounding box center [431, 223] width 23 height 12
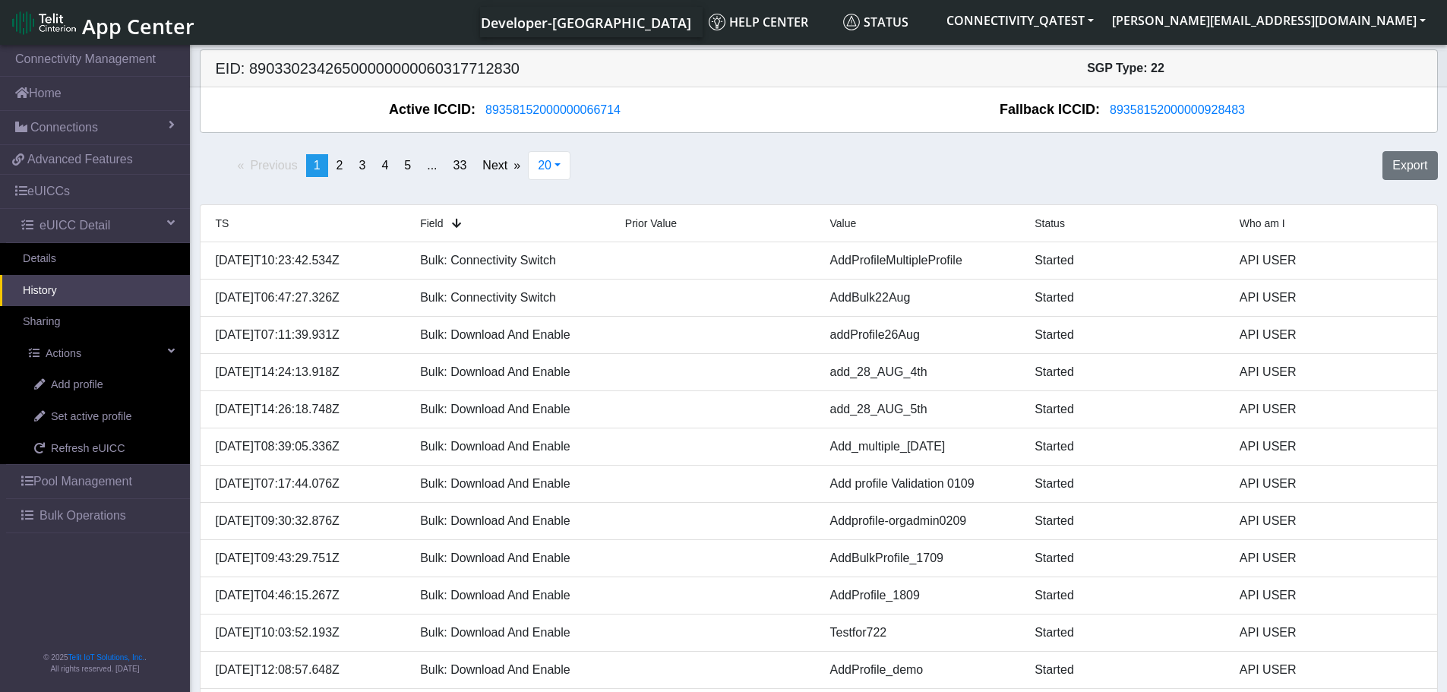
click at [640, 226] on span "Prior Value" at bounding box center [651, 223] width 52 height 12
click at [846, 225] on span "Value" at bounding box center [843, 223] width 27 height 12
click at [216, 223] on span "TS" at bounding box center [223, 223] width 14 height 12
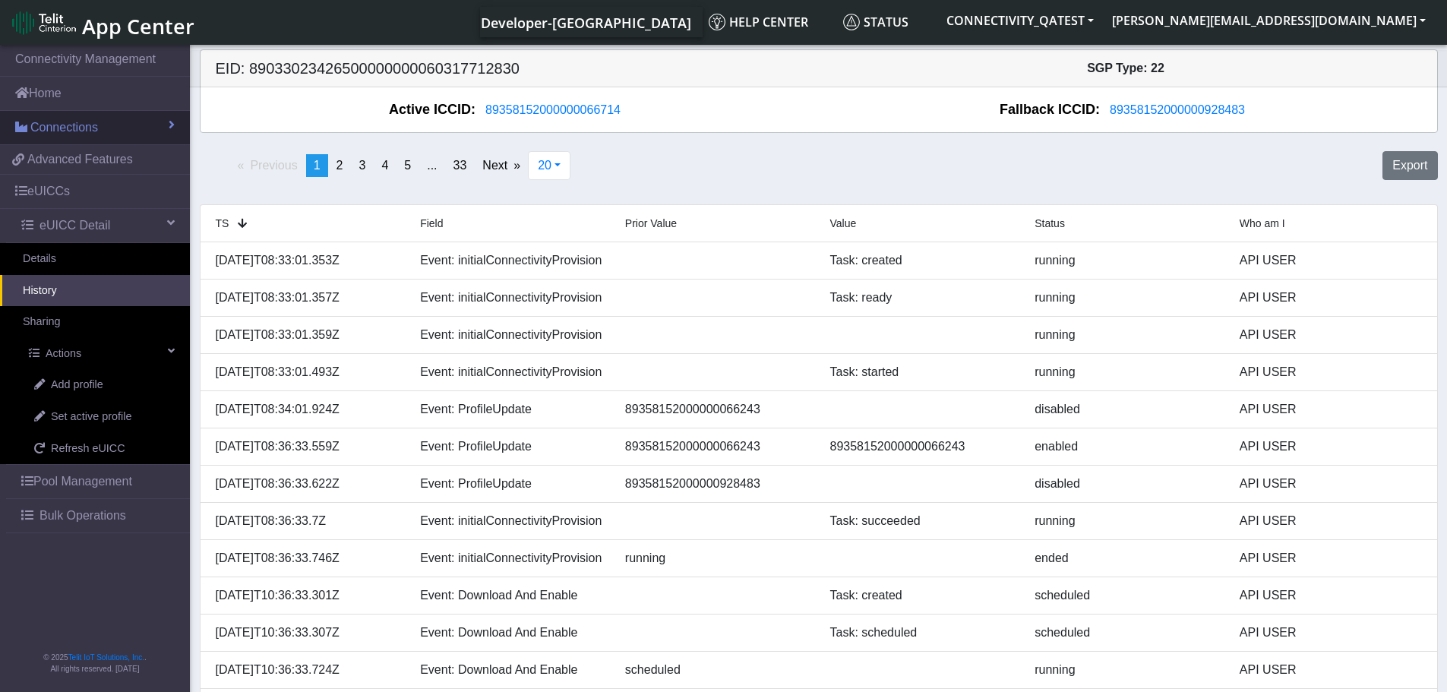
click at [73, 130] on span "Connections" at bounding box center [64, 128] width 68 height 18
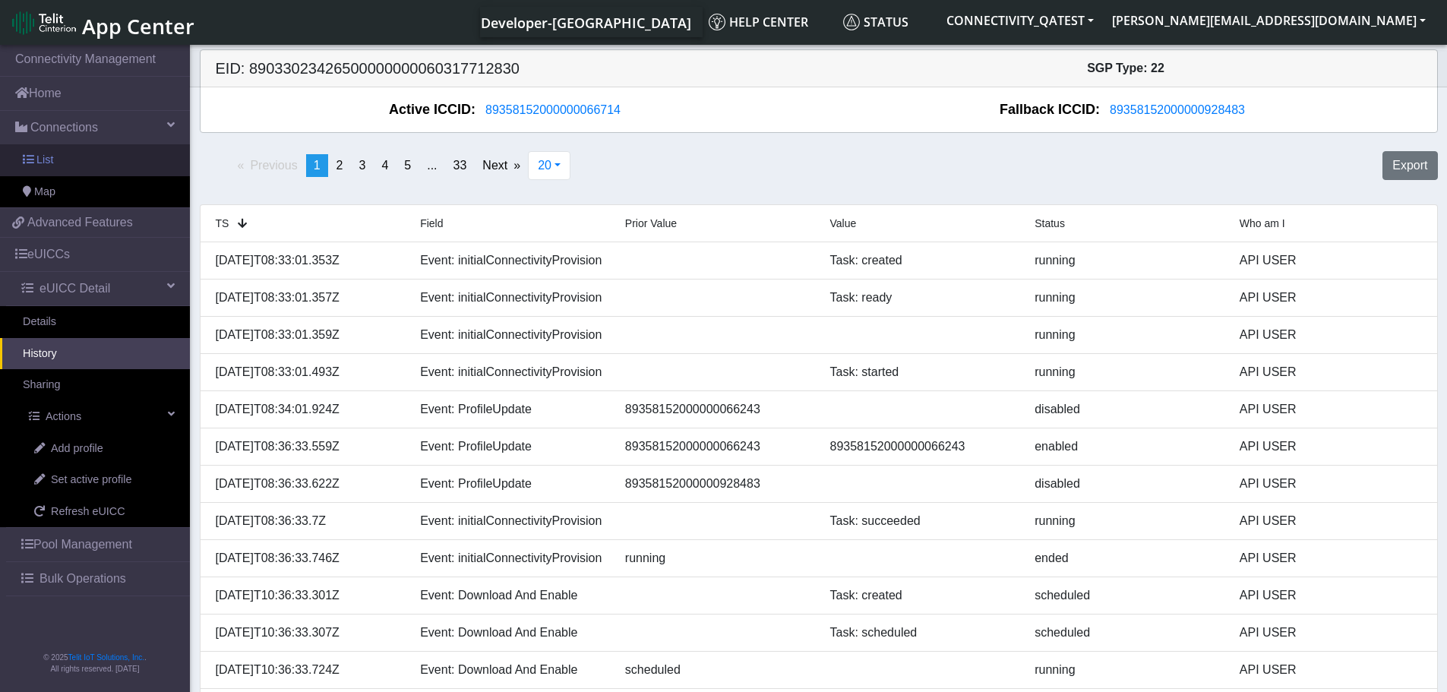
click at [55, 163] on link "List" at bounding box center [95, 160] width 190 height 32
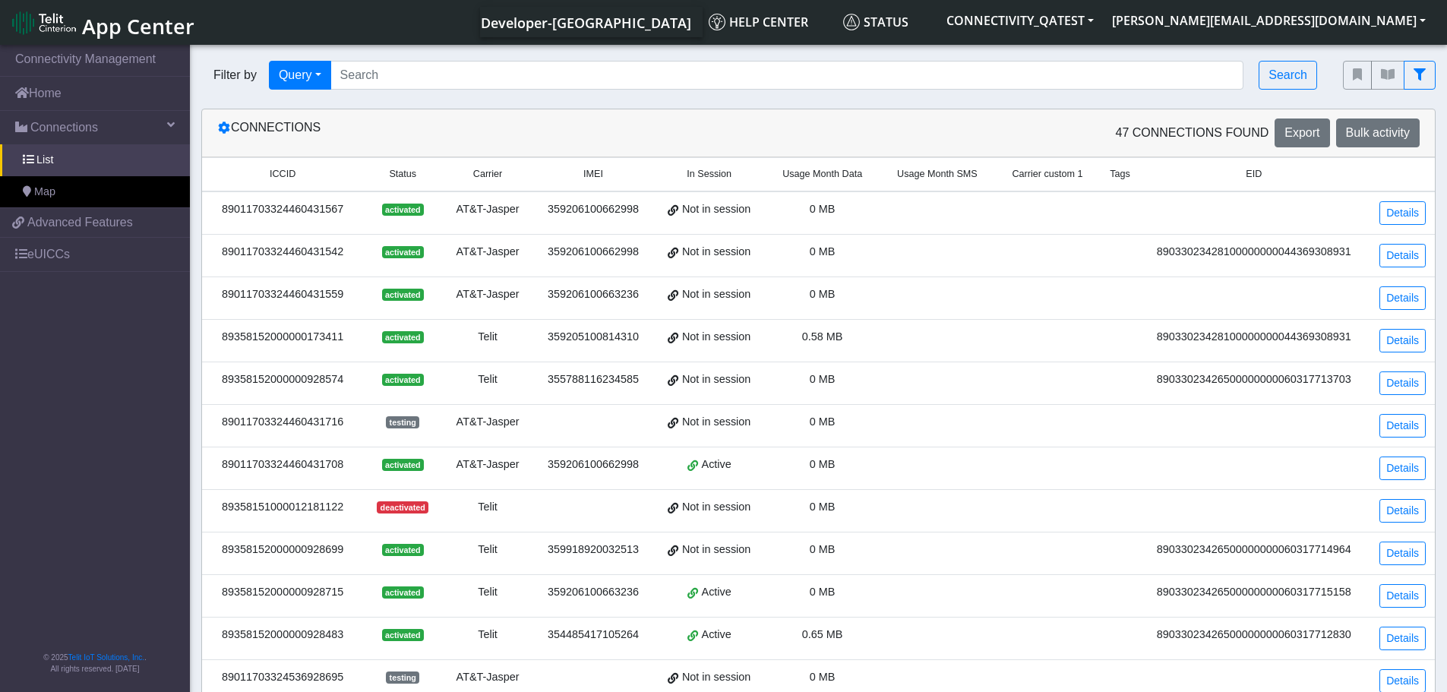
click at [414, 173] on span "Status" at bounding box center [402, 174] width 27 height 14
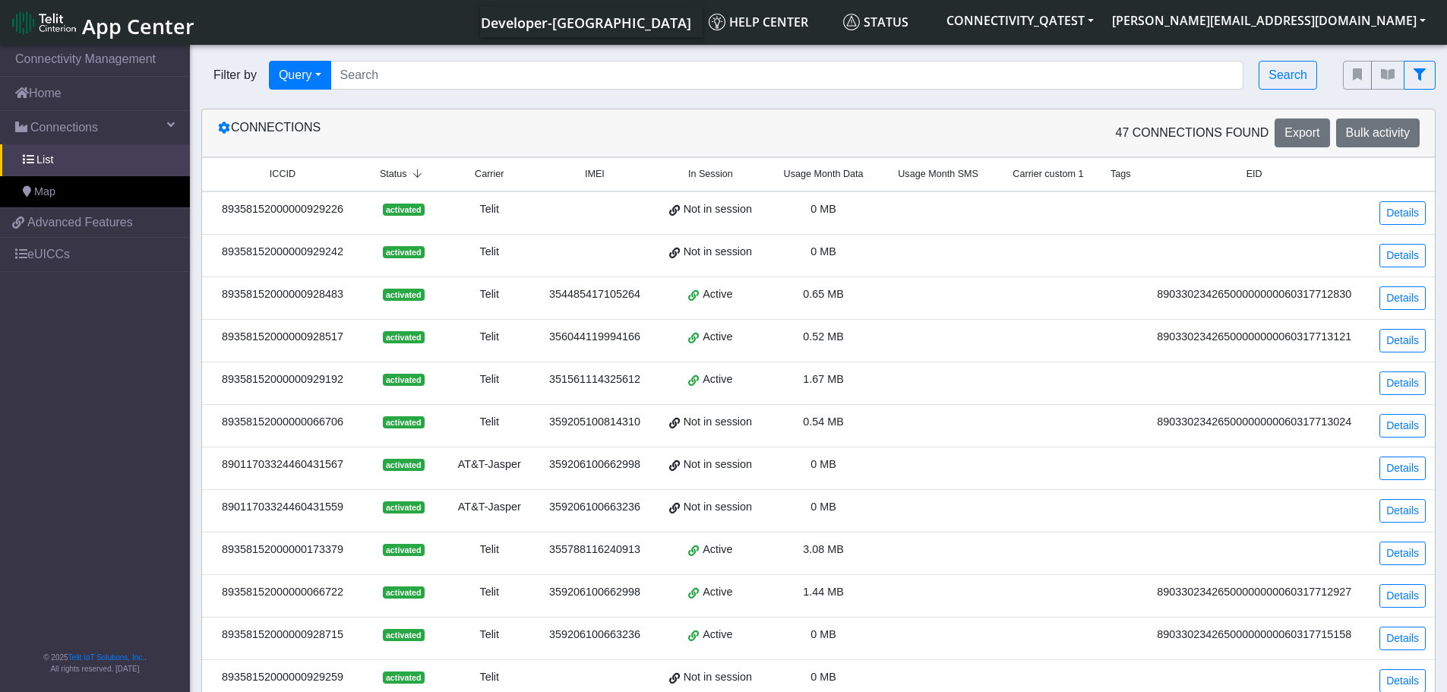
click at [495, 172] on span "Carrier" at bounding box center [489, 174] width 29 height 14
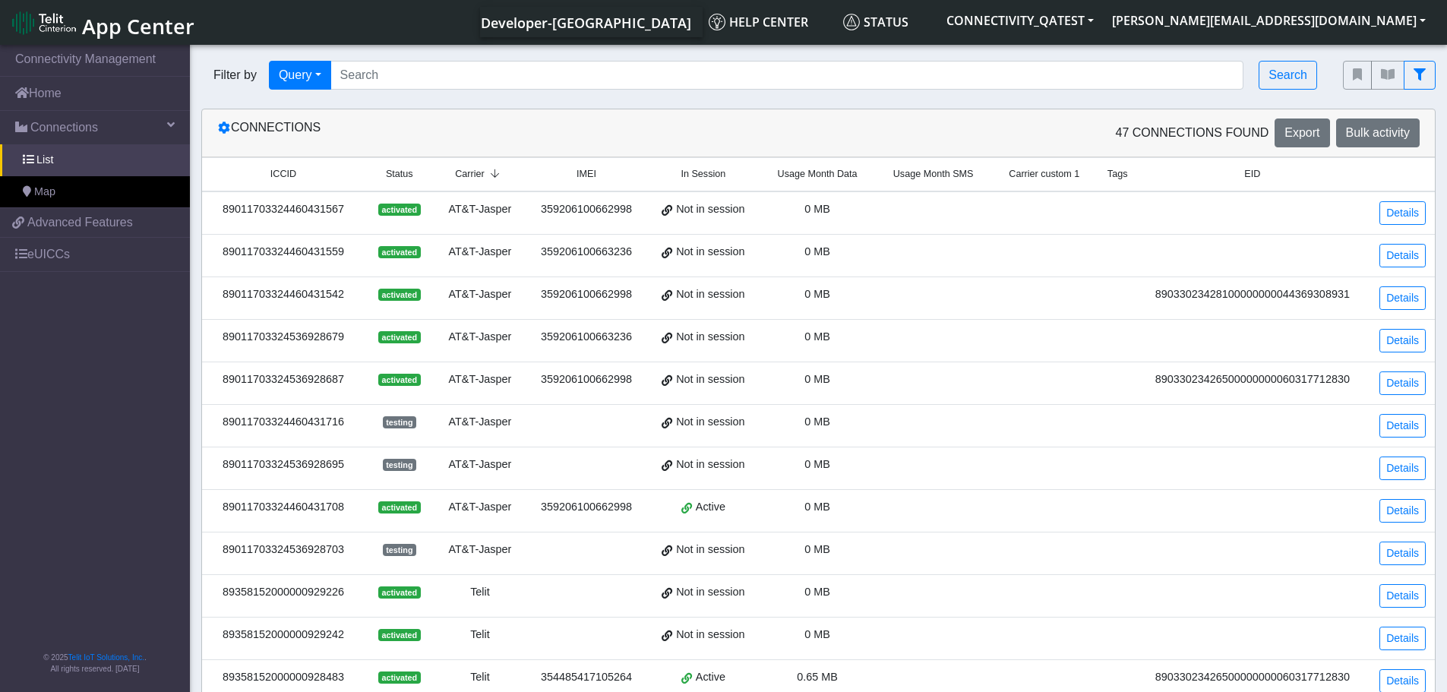
click at [289, 176] on span "ICCID" at bounding box center [283, 174] width 26 height 14
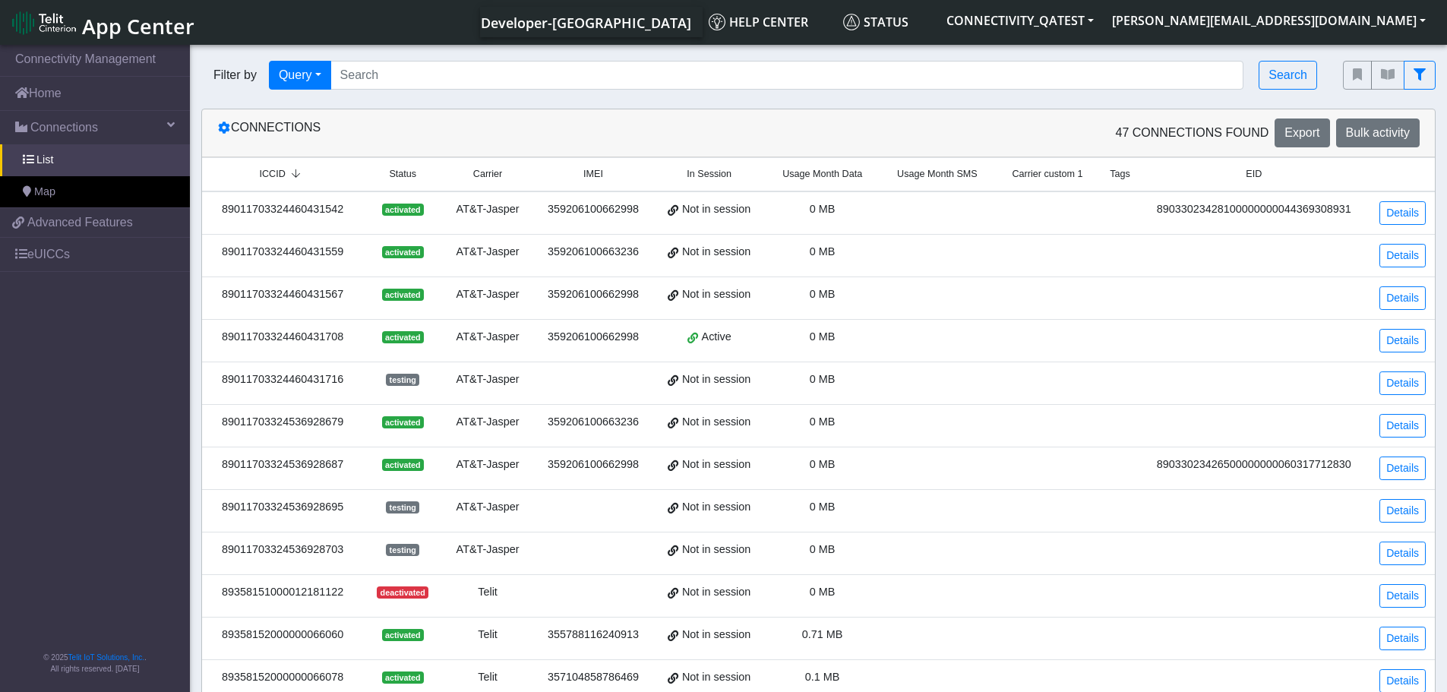
click at [400, 177] on span "Status" at bounding box center [402, 174] width 27 height 14
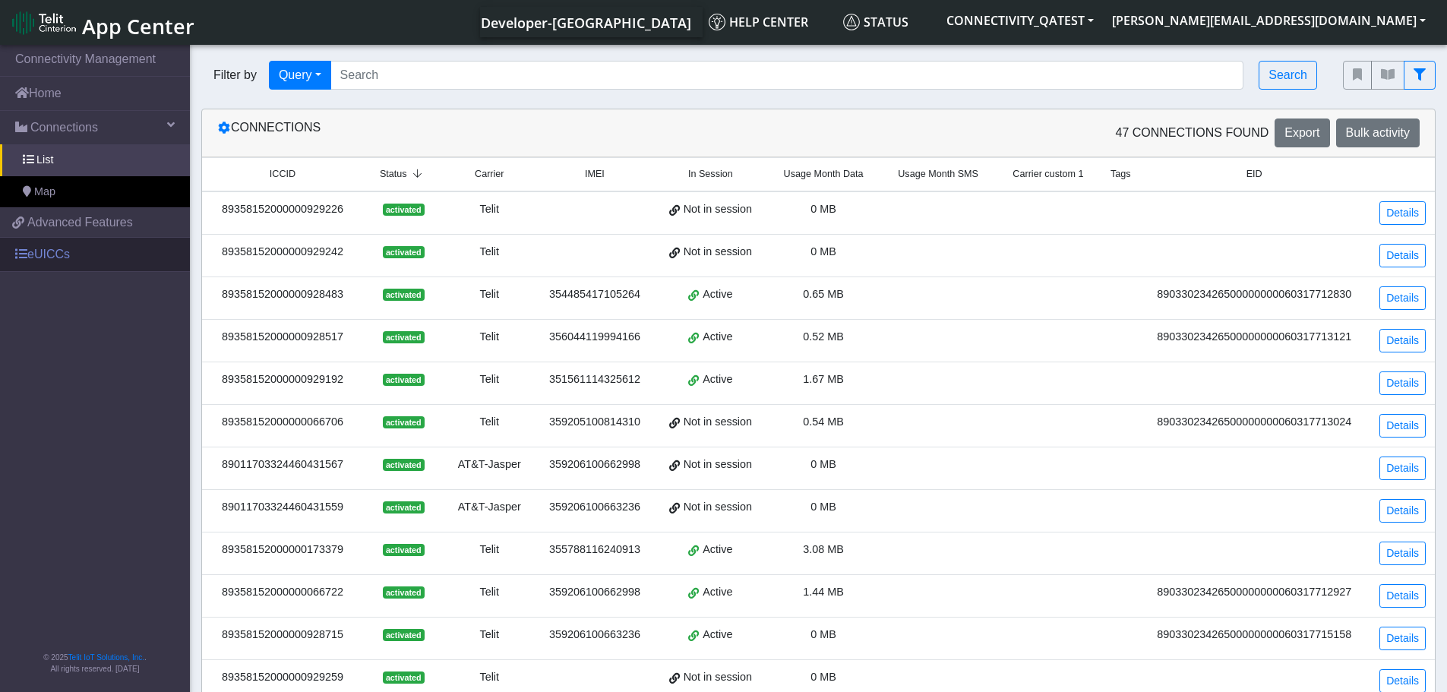
click at [30, 262] on link "eUICCs" at bounding box center [95, 254] width 190 height 33
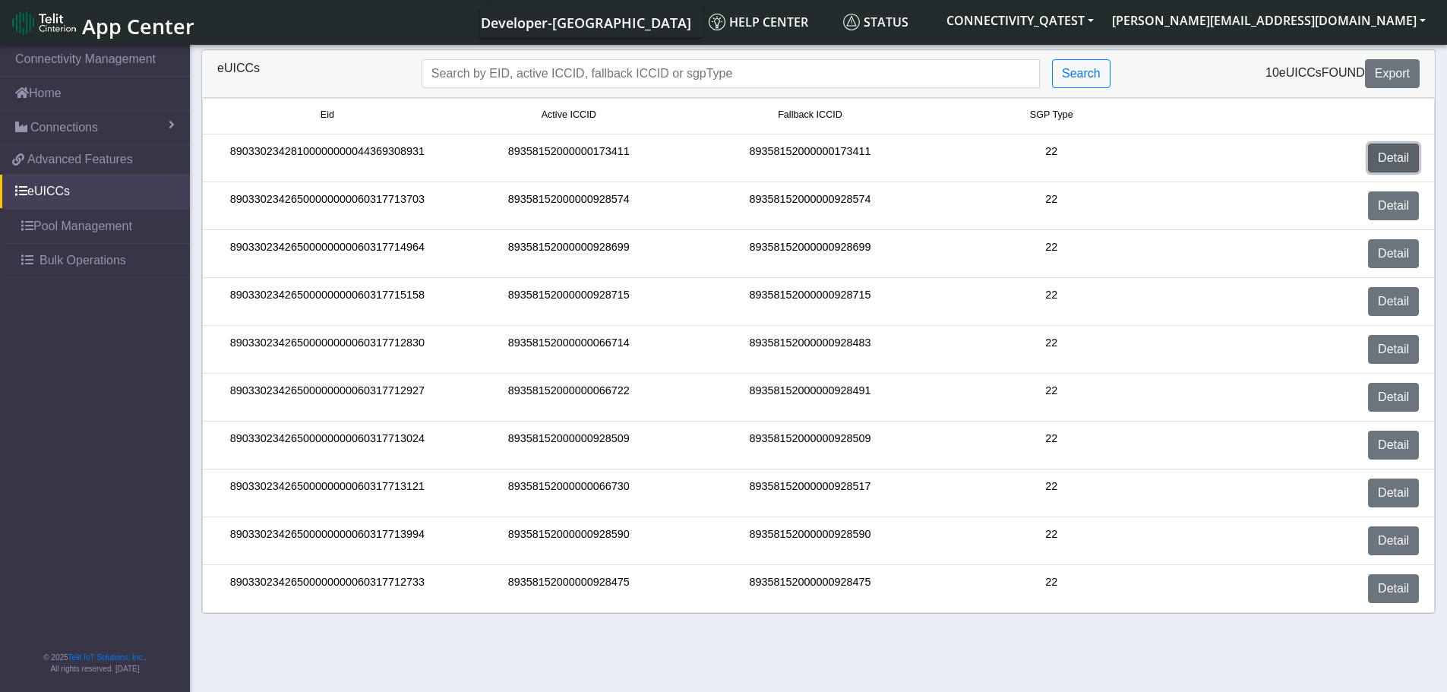
click at [1397, 158] on link "Detail" at bounding box center [1393, 158] width 51 height 29
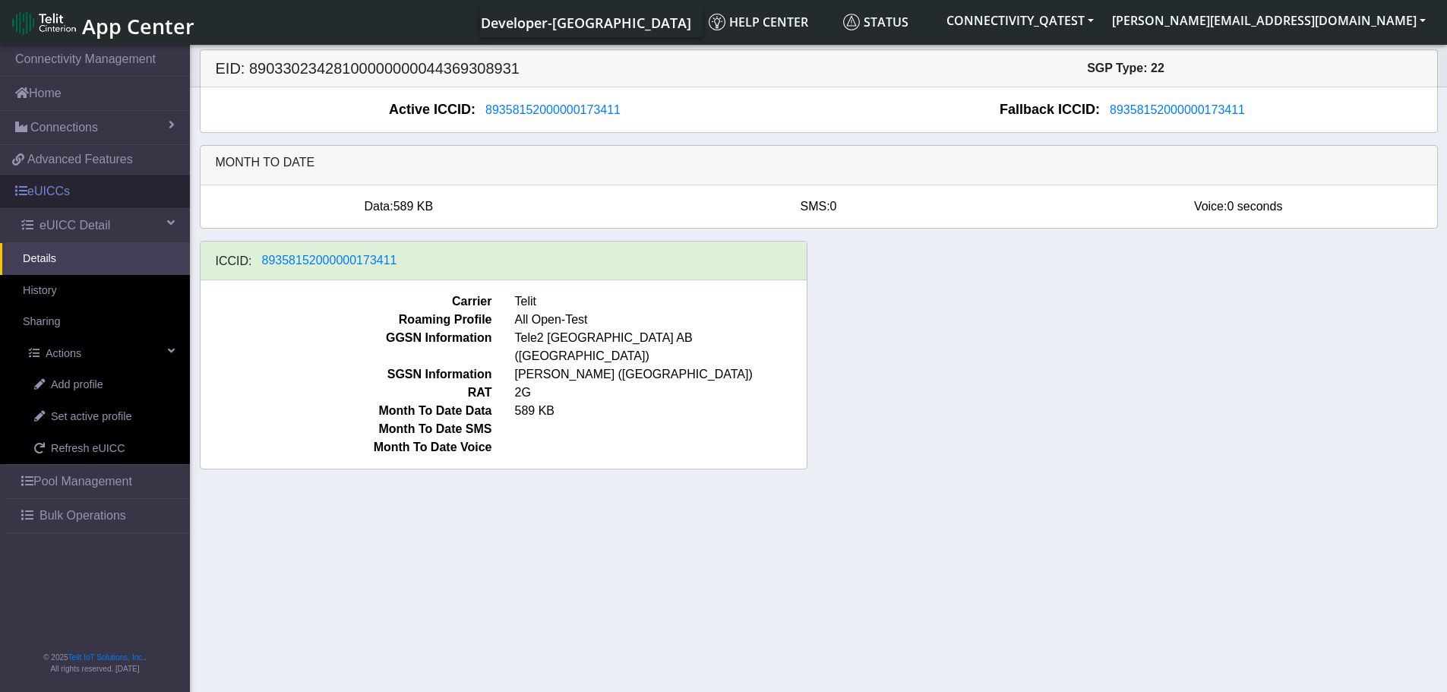
click at [86, 197] on link "eUICCs" at bounding box center [95, 191] width 190 height 33
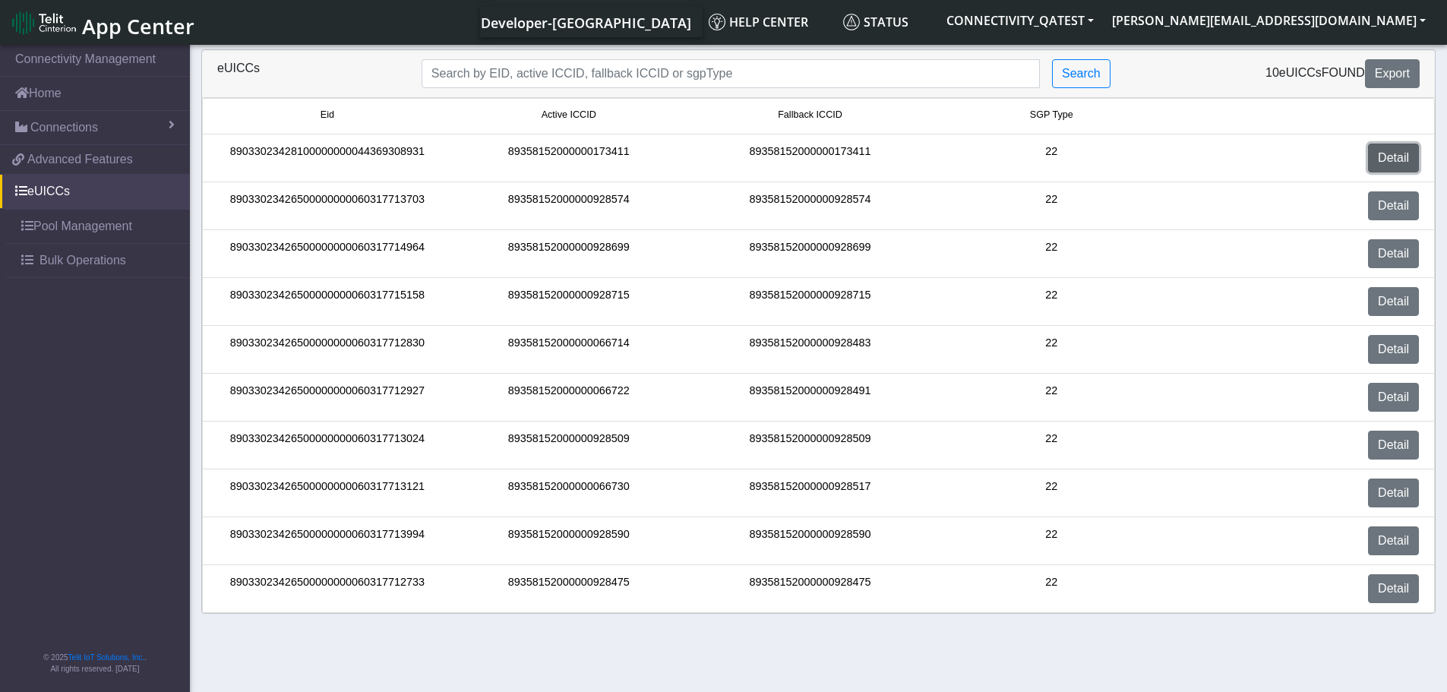
click at [1390, 160] on link "Detail" at bounding box center [1393, 158] width 51 height 29
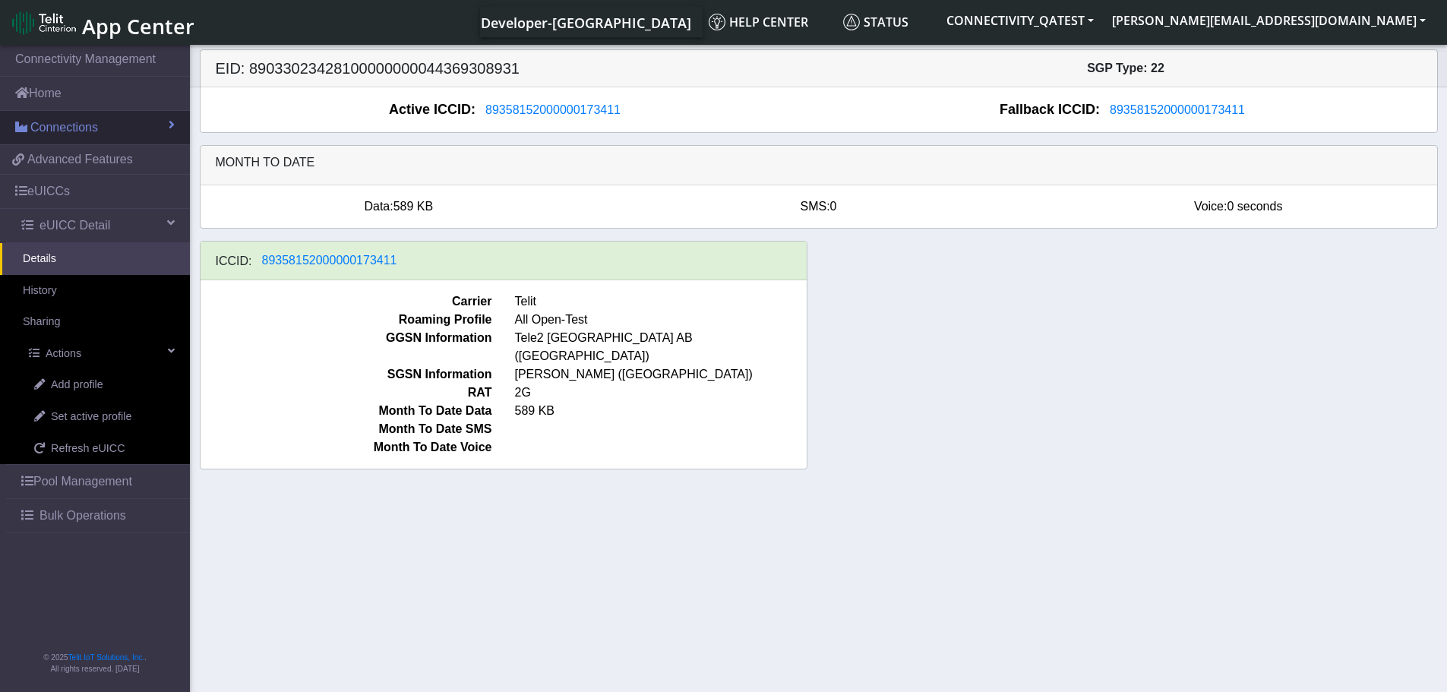
click at [55, 119] on span "Connections" at bounding box center [64, 128] width 68 height 18
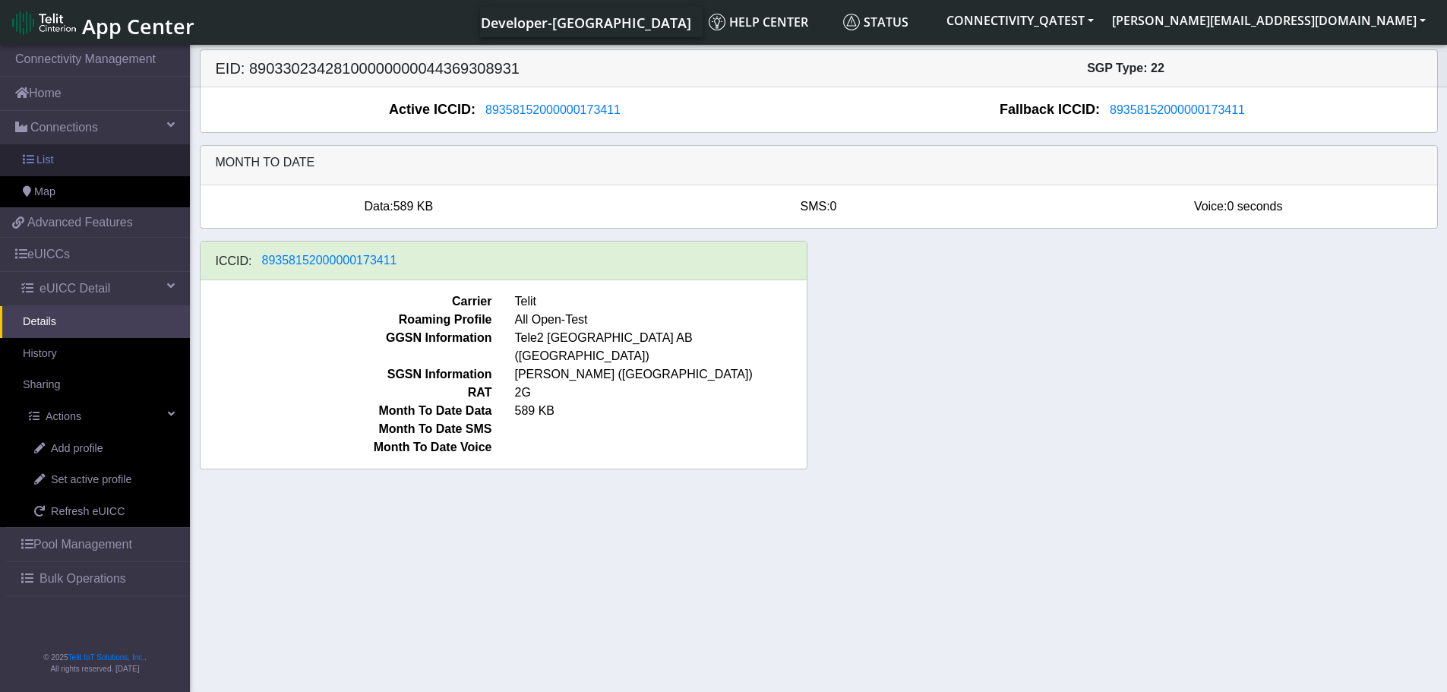
click at [49, 152] on span "List" at bounding box center [44, 160] width 17 height 17
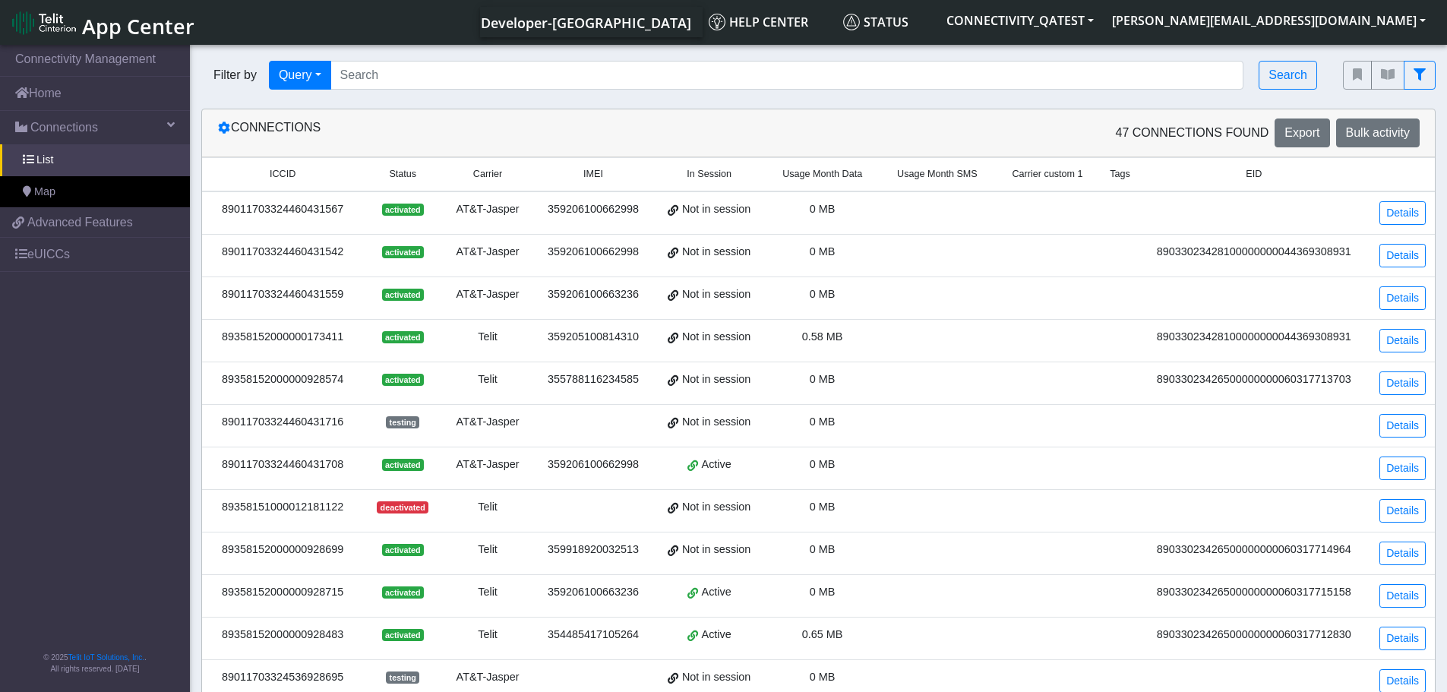
click at [1063, 174] on span "Carrier custom 1" at bounding box center [1047, 174] width 71 height 14
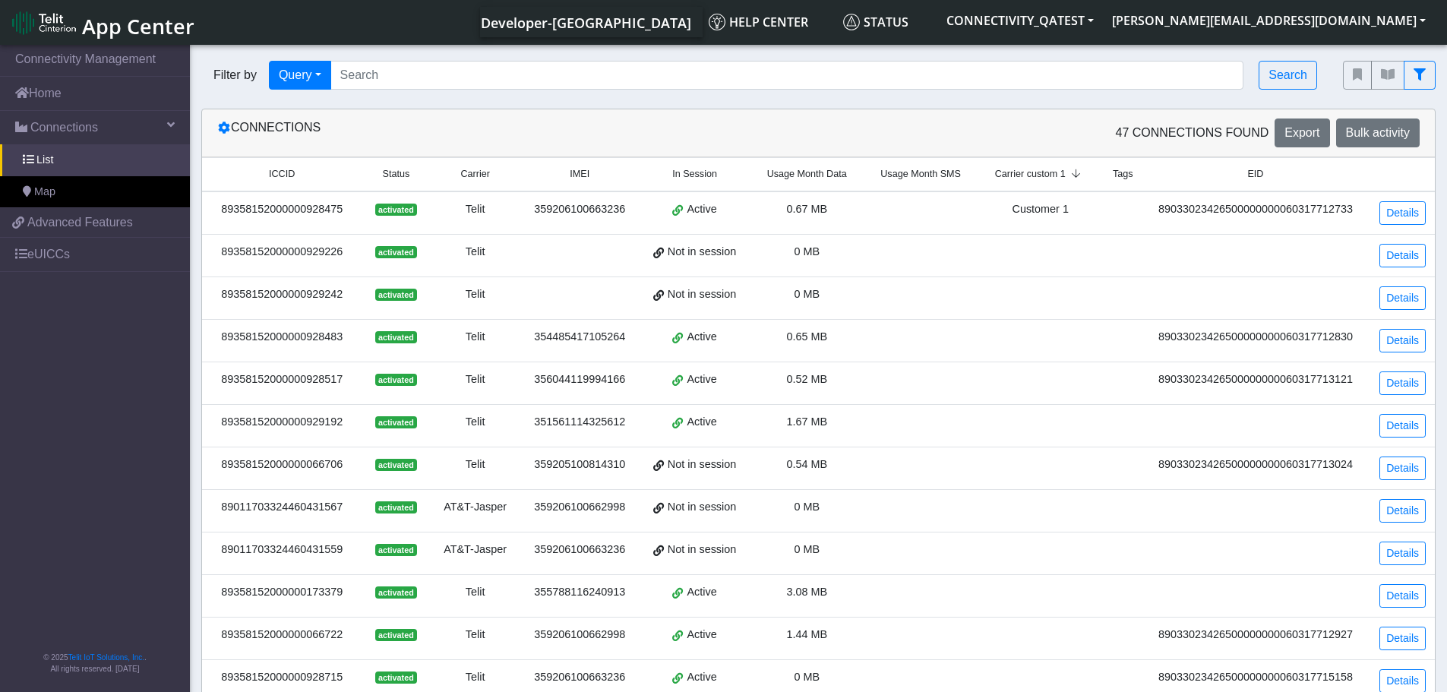
drag, startPoint x: 354, startPoint y: 210, endPoint x: 217, endPoint y: 216, distance: 136.8
click at [217, 216] on div "89358152000000928475" at bounding box center [281, 209] width 141 height 17
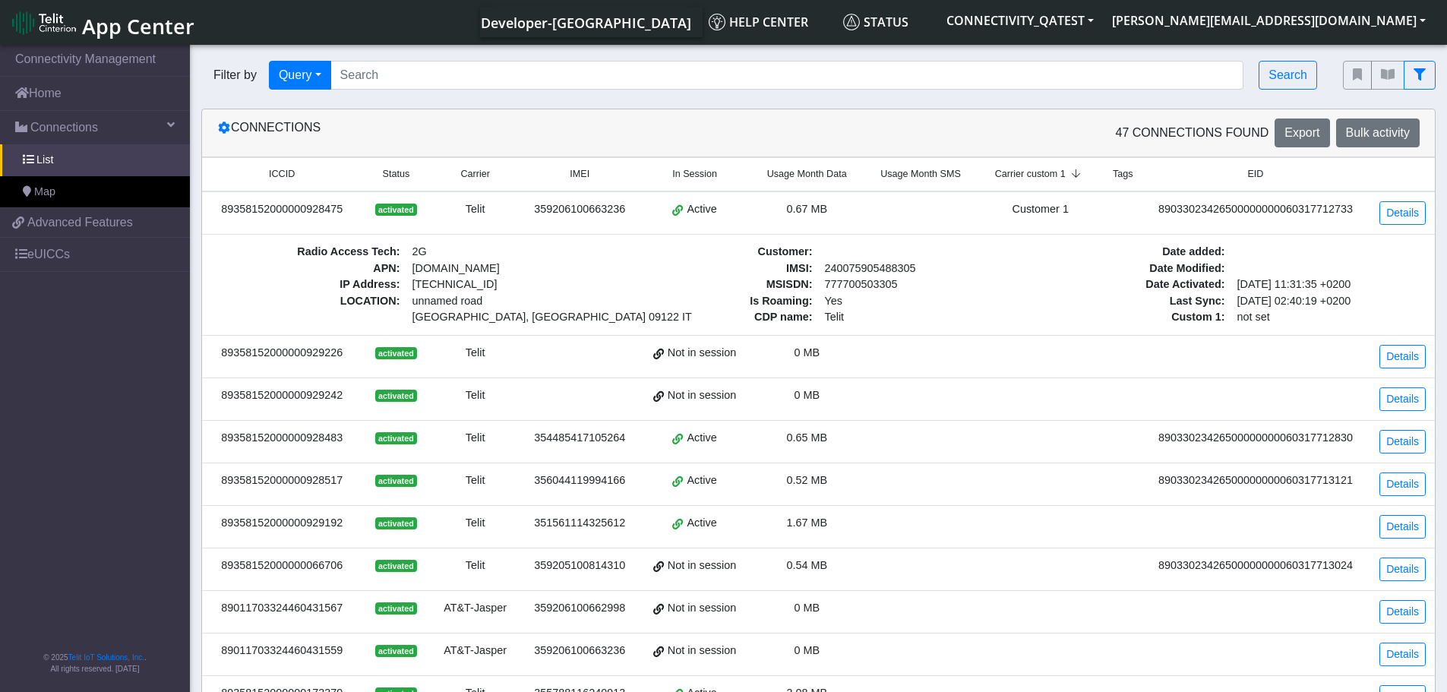
copy div "89358152000000928475"
click at [52, 254] on link "eUICCs" at bounding box center [95, 254] width 190 height 33
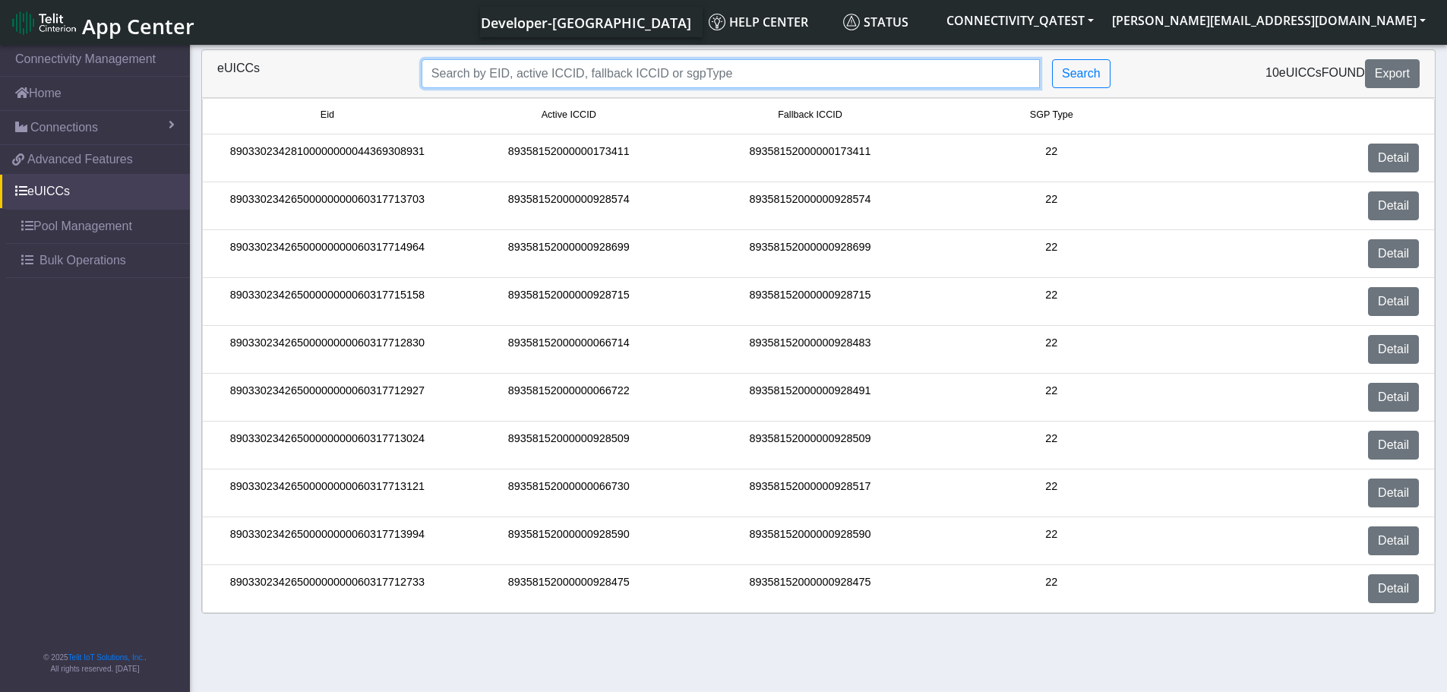
click at [523, 66] on input "Search..." at bounding box center [731, 73] width 618 height 29
paste input "89358152000000928475"
type input "89358152000000928475"
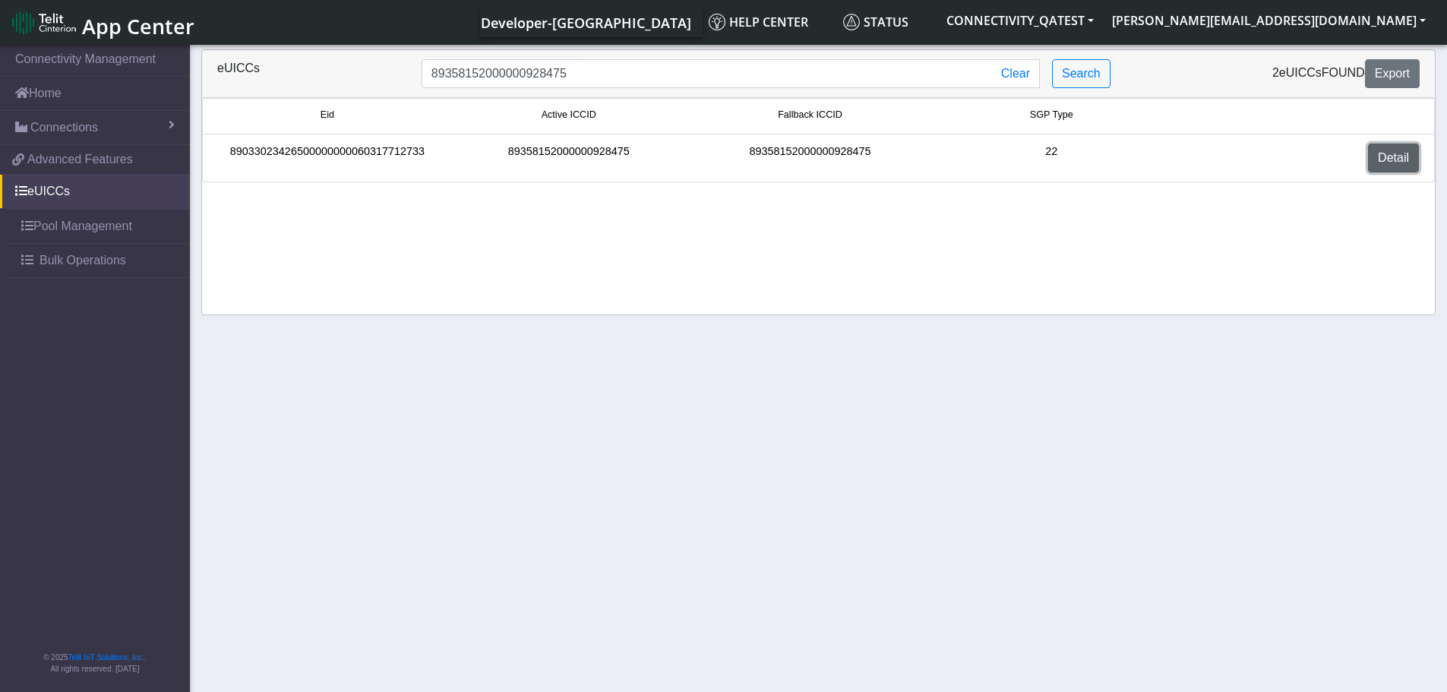
click at [1381, 160] on link "Detail" at bounding box center [1393, 158] width 51 height 29
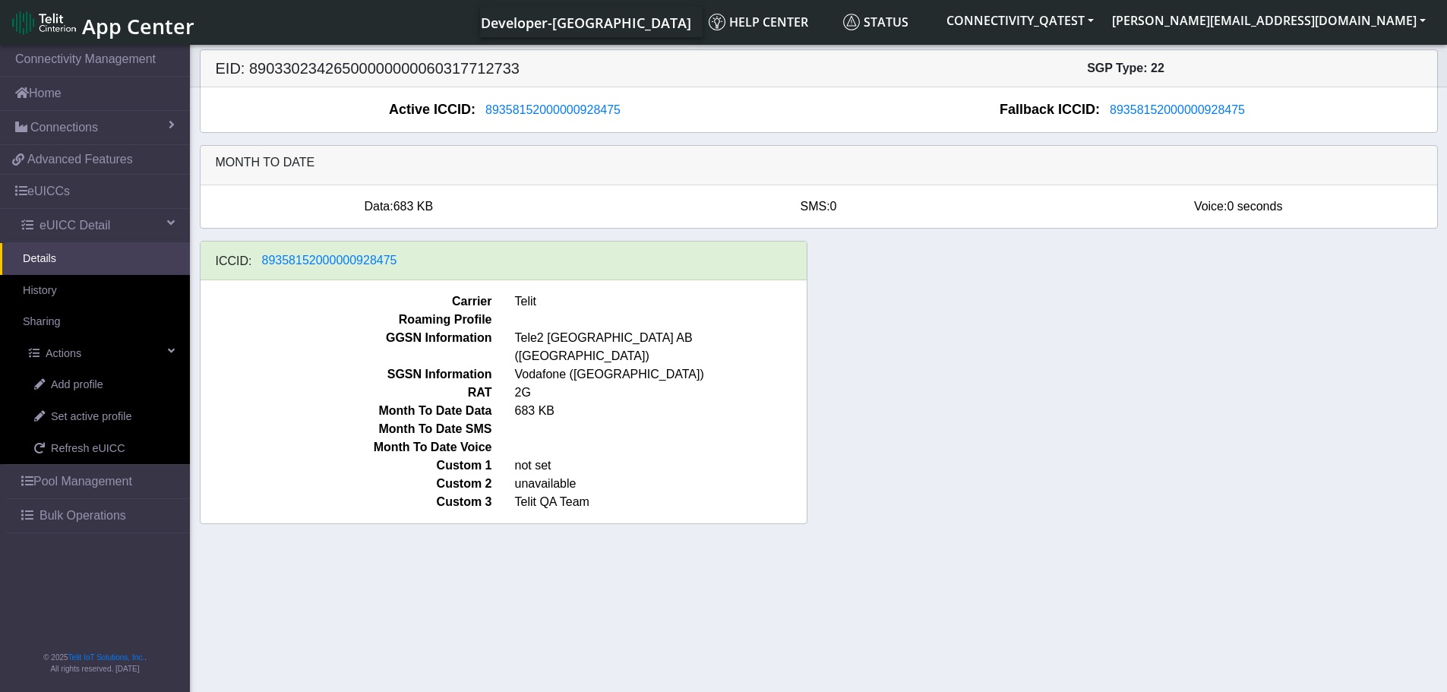
click at [78, 253] on link "Details" at bounding box center [95, 259] width 190 height 32
click at [89, 200] on link "eUICCs" at bounding box center [95, 191] width 190 height 33
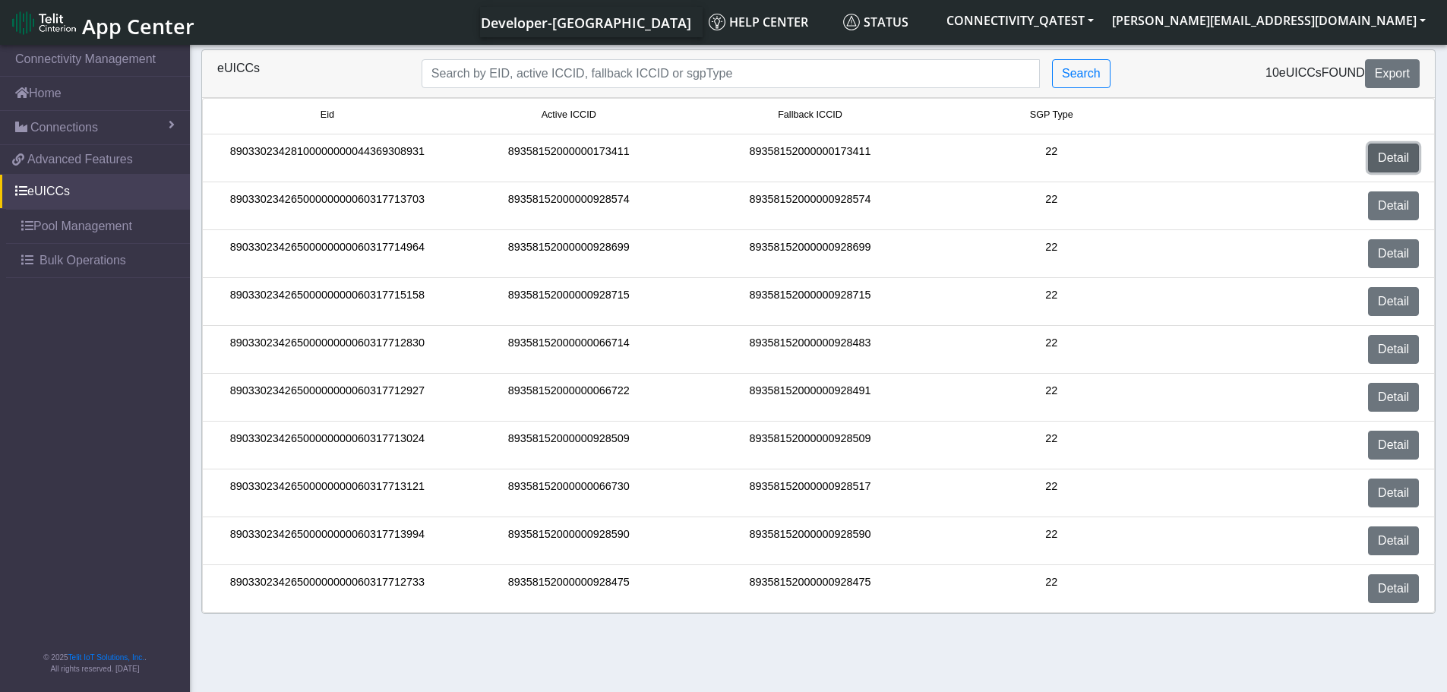
click at [1397, 159] on link "Detail" at bounding box center [1393, 158] width 51 height 29
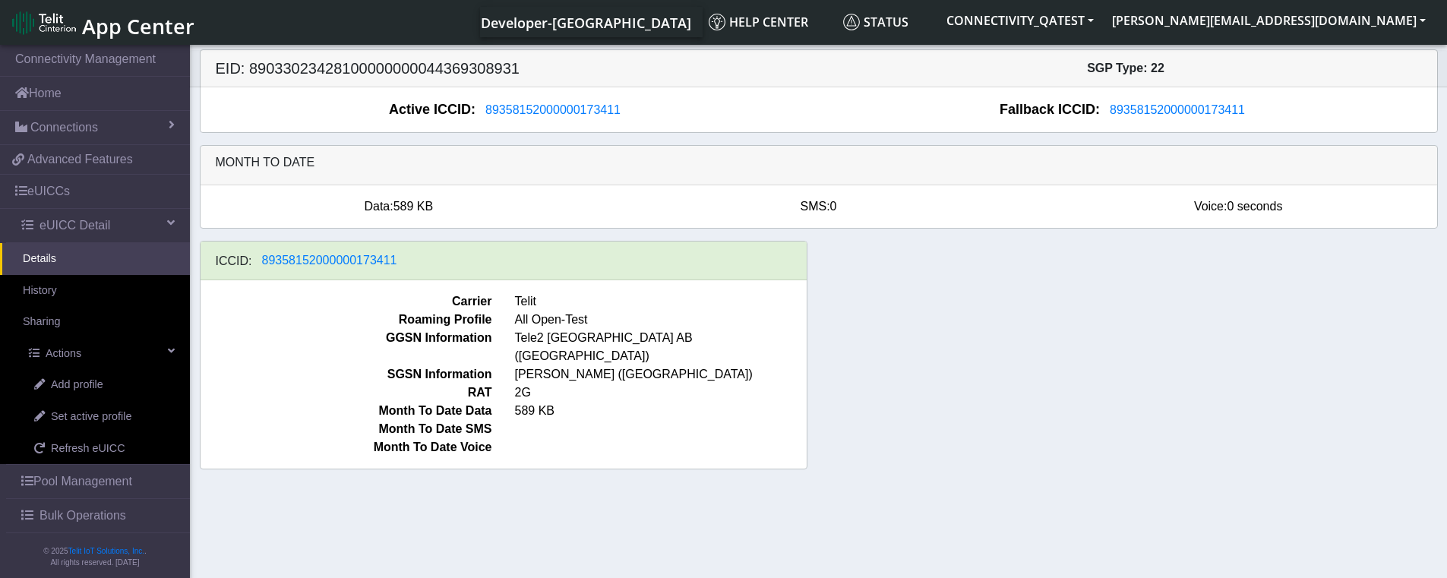
click at [725, 270] on div "ICCID: 89358152000000173411" at bounding box center [504, 261] width 606 height 39
click at [169, 126] on span at bounding box center [172, 125] width 6 height 12
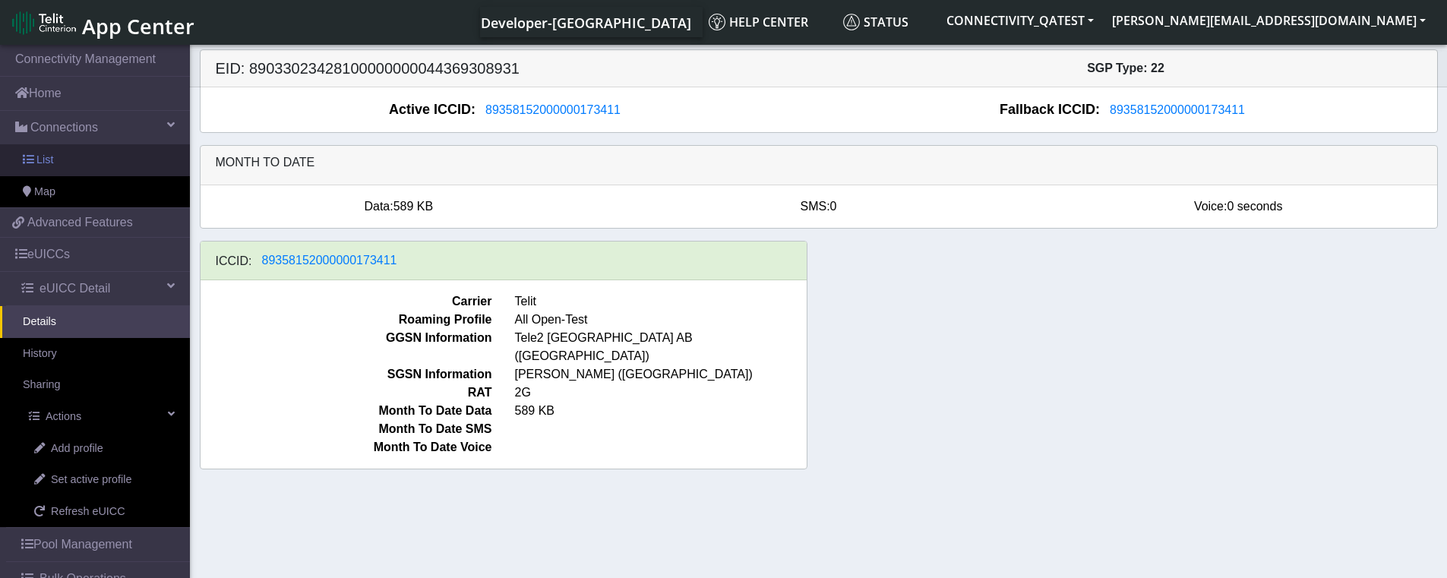
click at [81, 159] on link "List" at bounding box center [95, 160] width 190 height 32
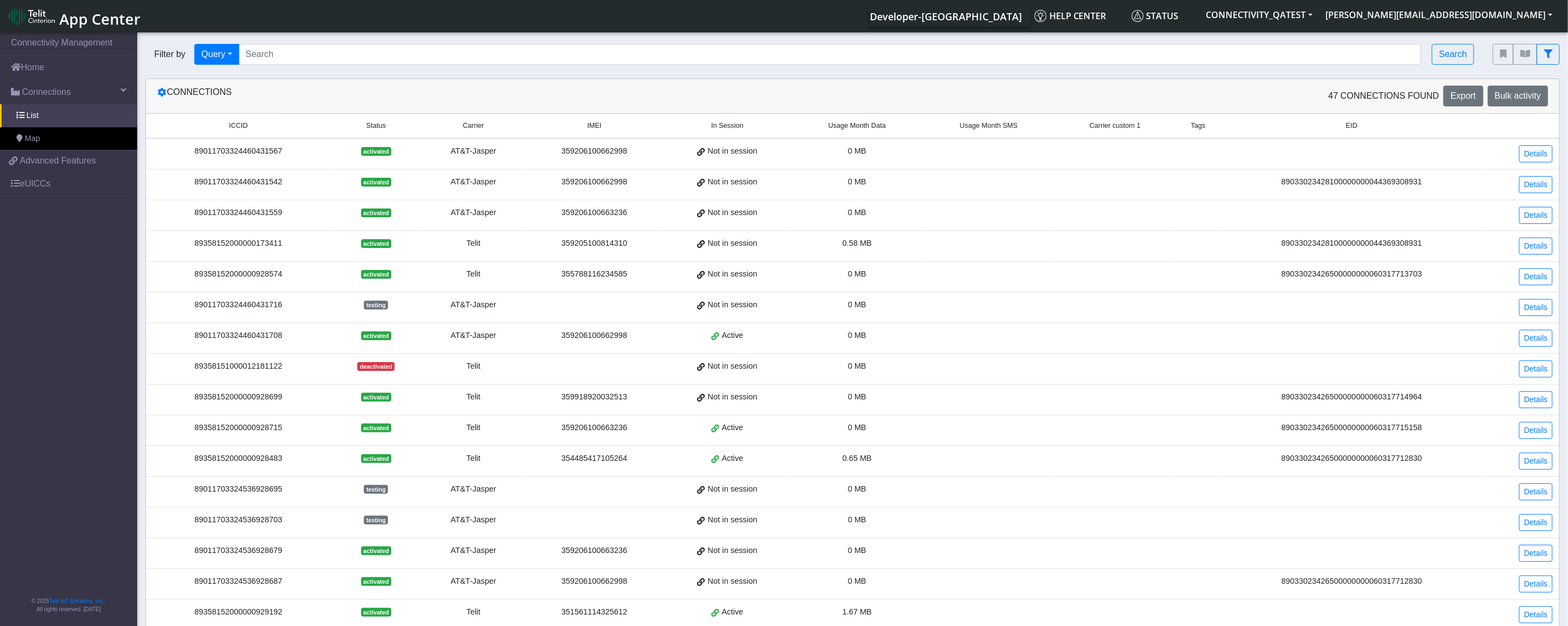
click at [1054, 131] on span "Carrier custom 1" at bounding box center [1115, 126] width 51 height 10
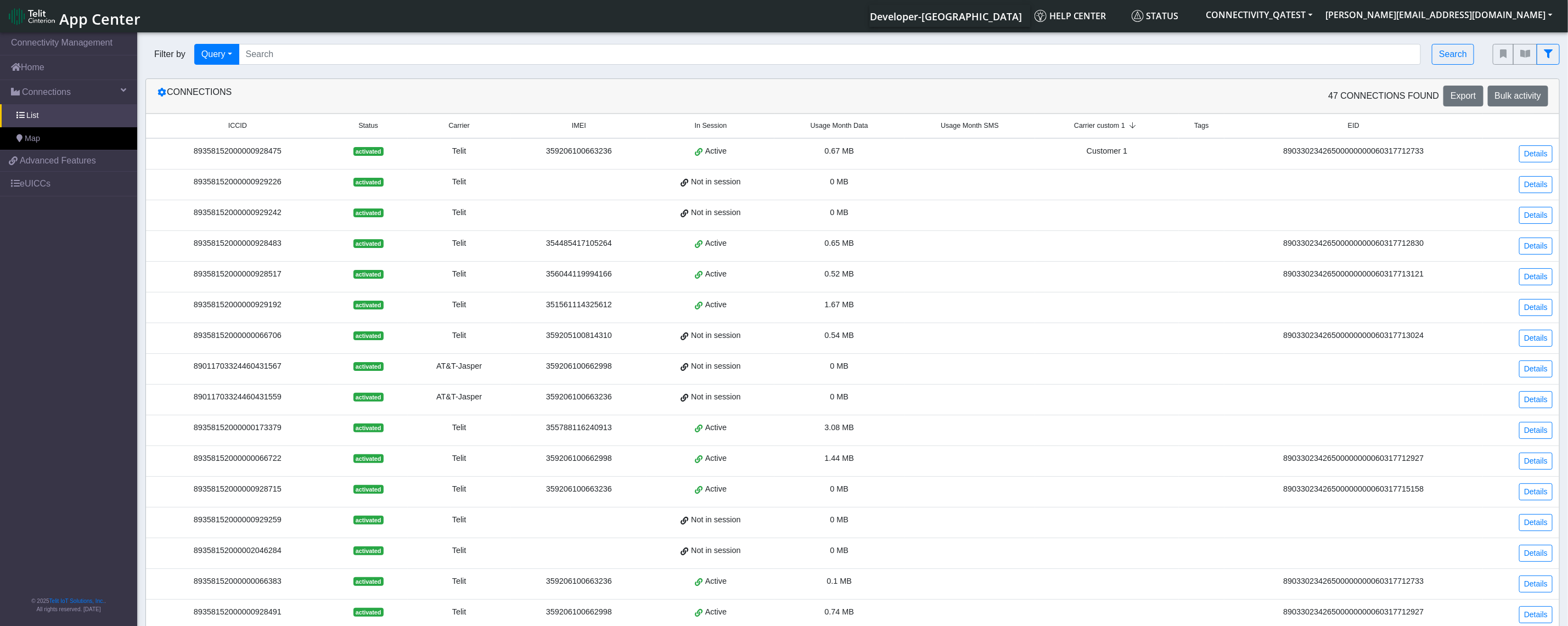
click at [98, 19] on span "App Center" at bounding box center [100, 19] width 81 height 20
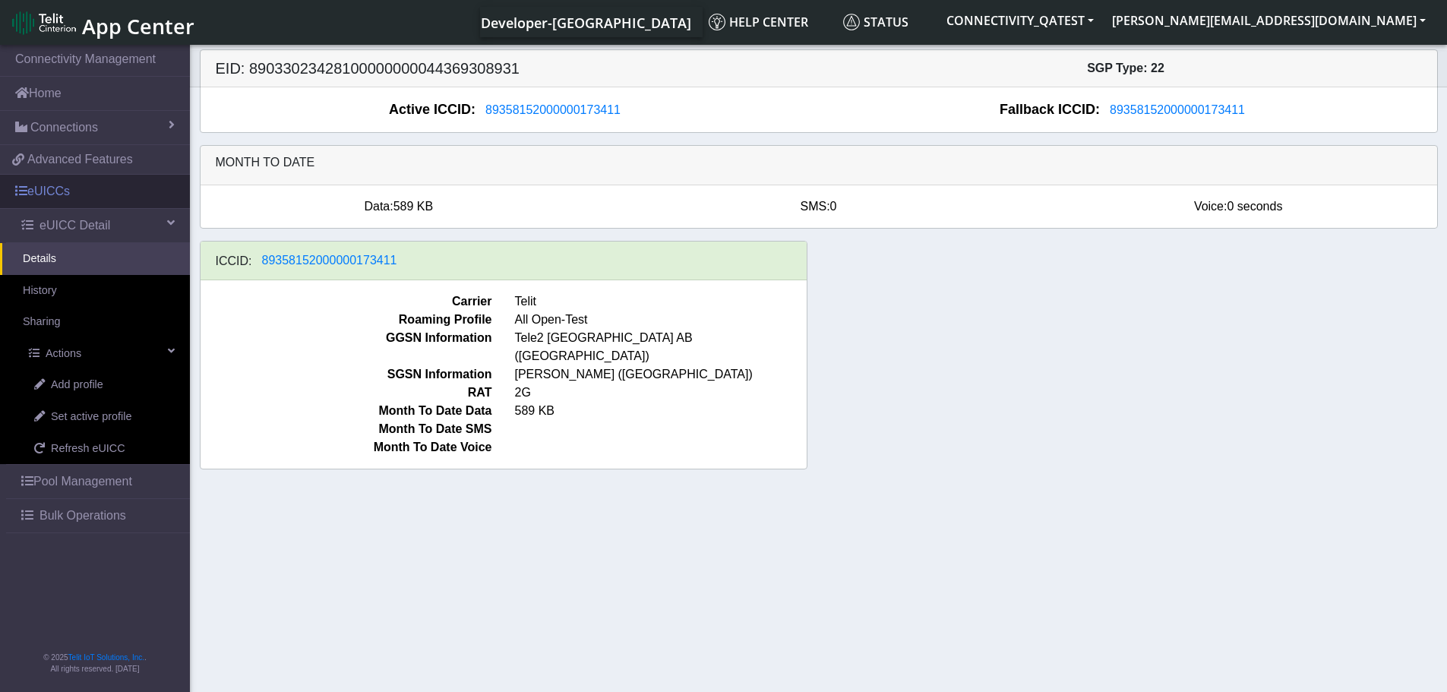
click at [76, 201] on link "eUICCs" at bounding box center [95, 191] width 190 height 33
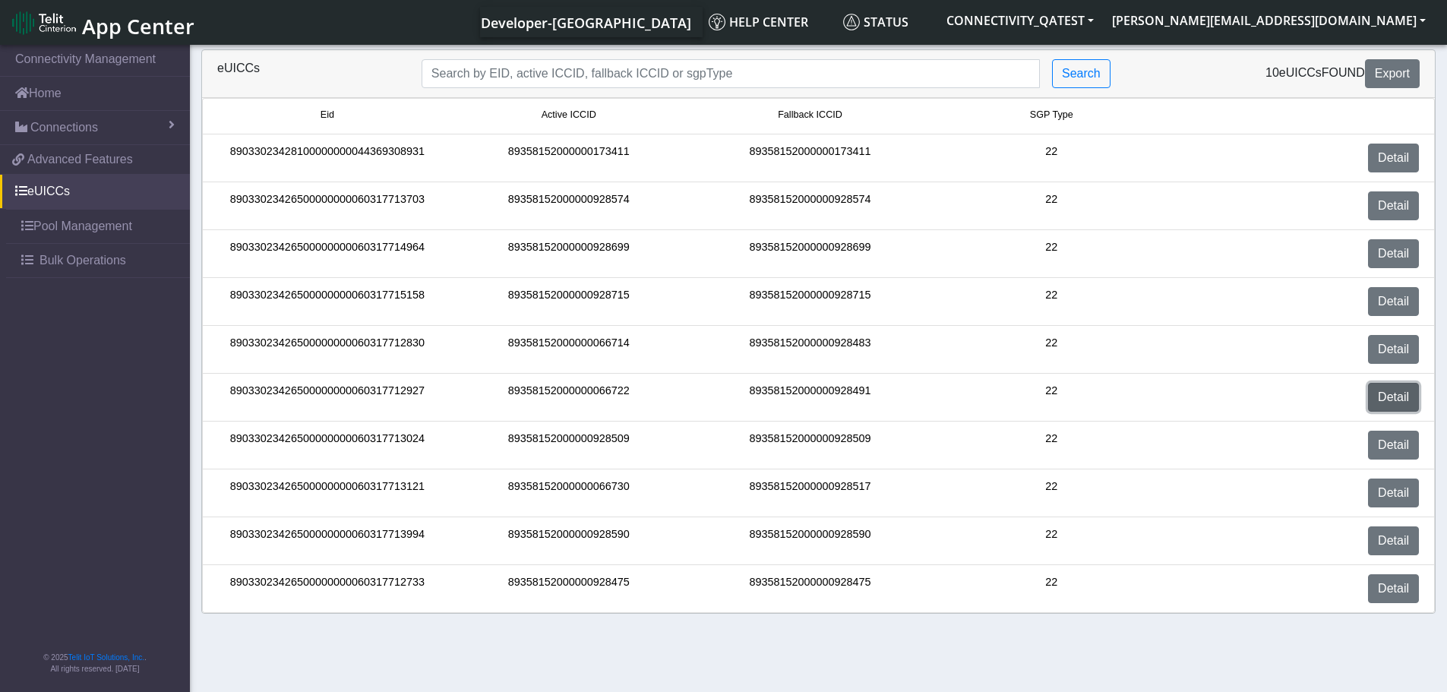
click at [1408, 401] on link "Detail" at bounding box center [1393, 397] width 51 height 29
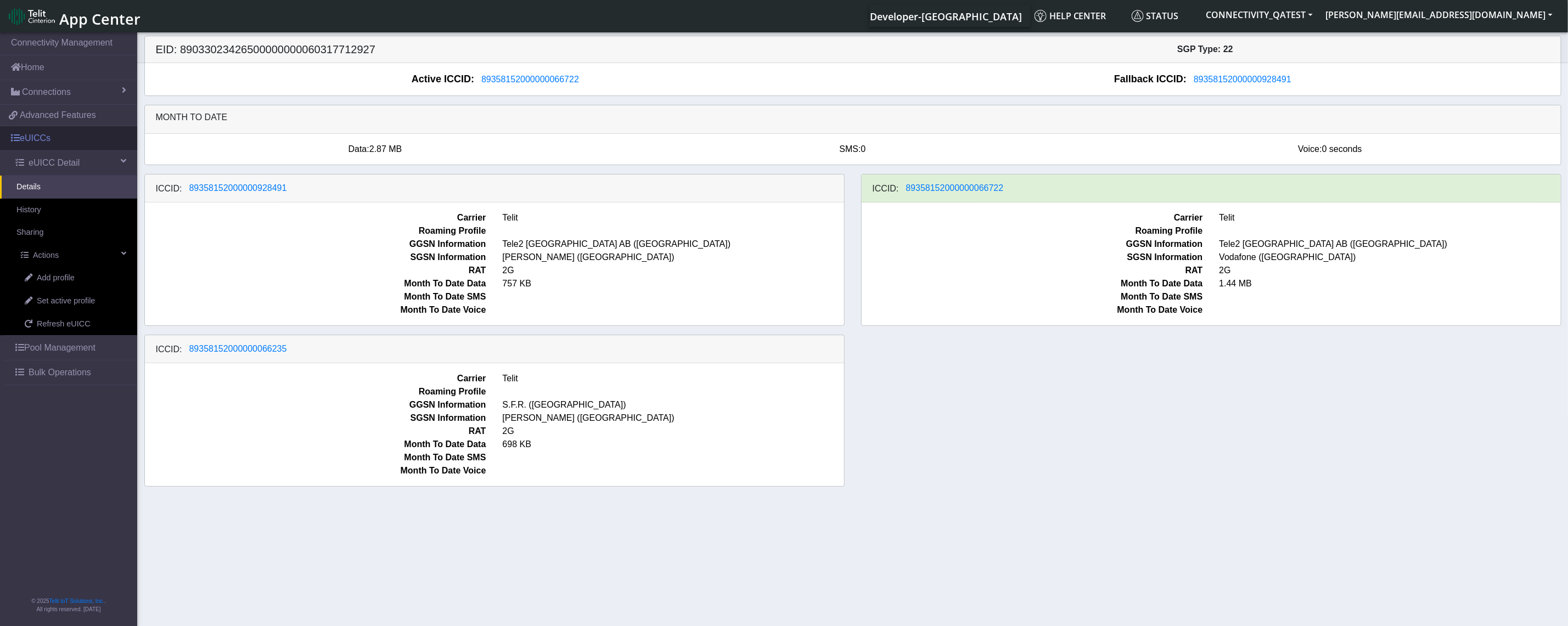
click at [45, 135] on link "eUICCs" at bounding box center [69, 138] width 137 height 24
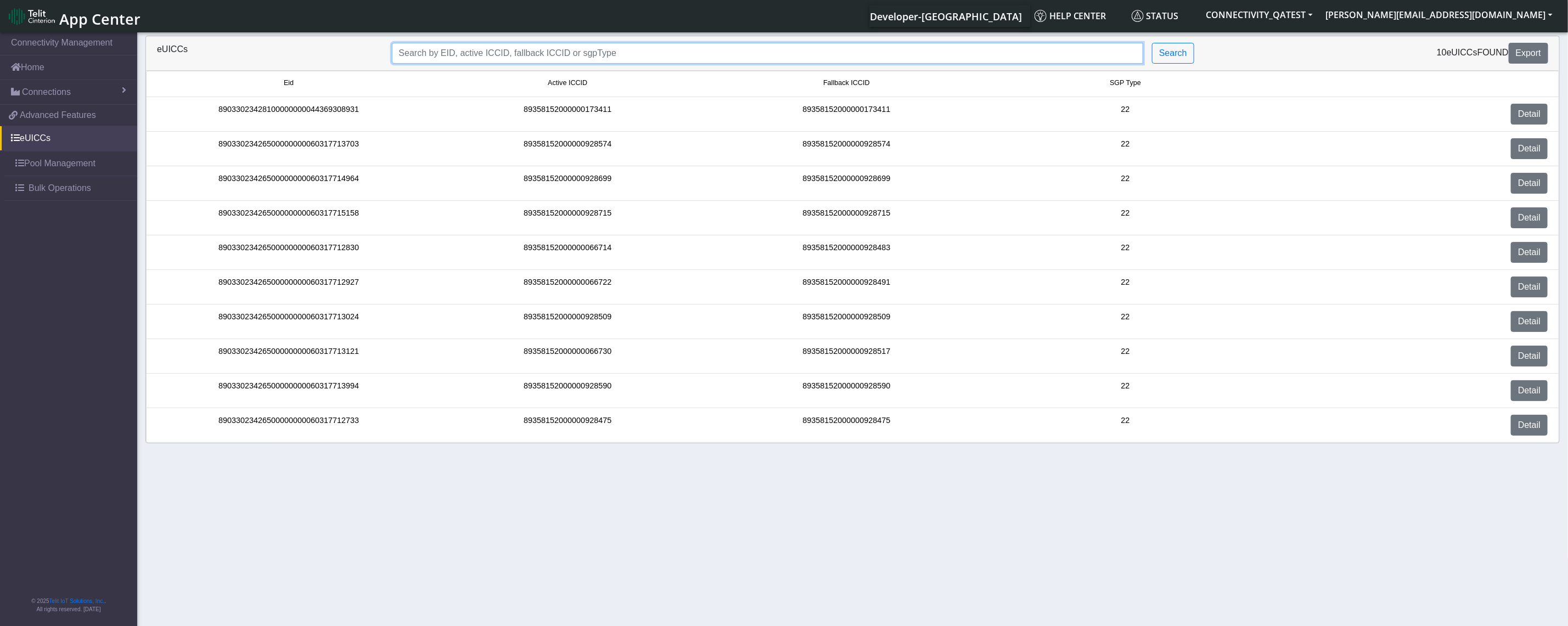
click at [460, 48] on input "Search..." at bounding box center [767, 53] width 752 height 21
paste input "89358152000000928475"
type input "89358152000000928475"
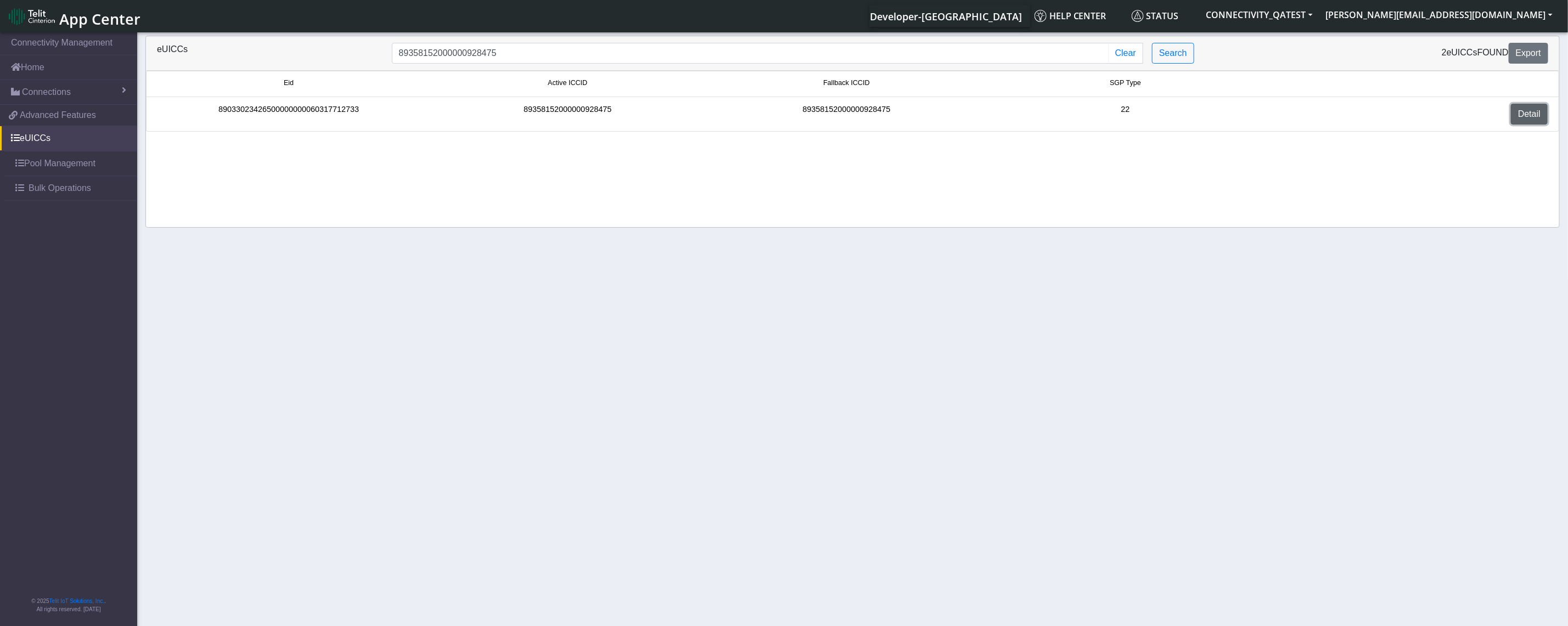
click at [1054, 110] on link "Detail" at bounding box center [1529, 114] width 37 height 21
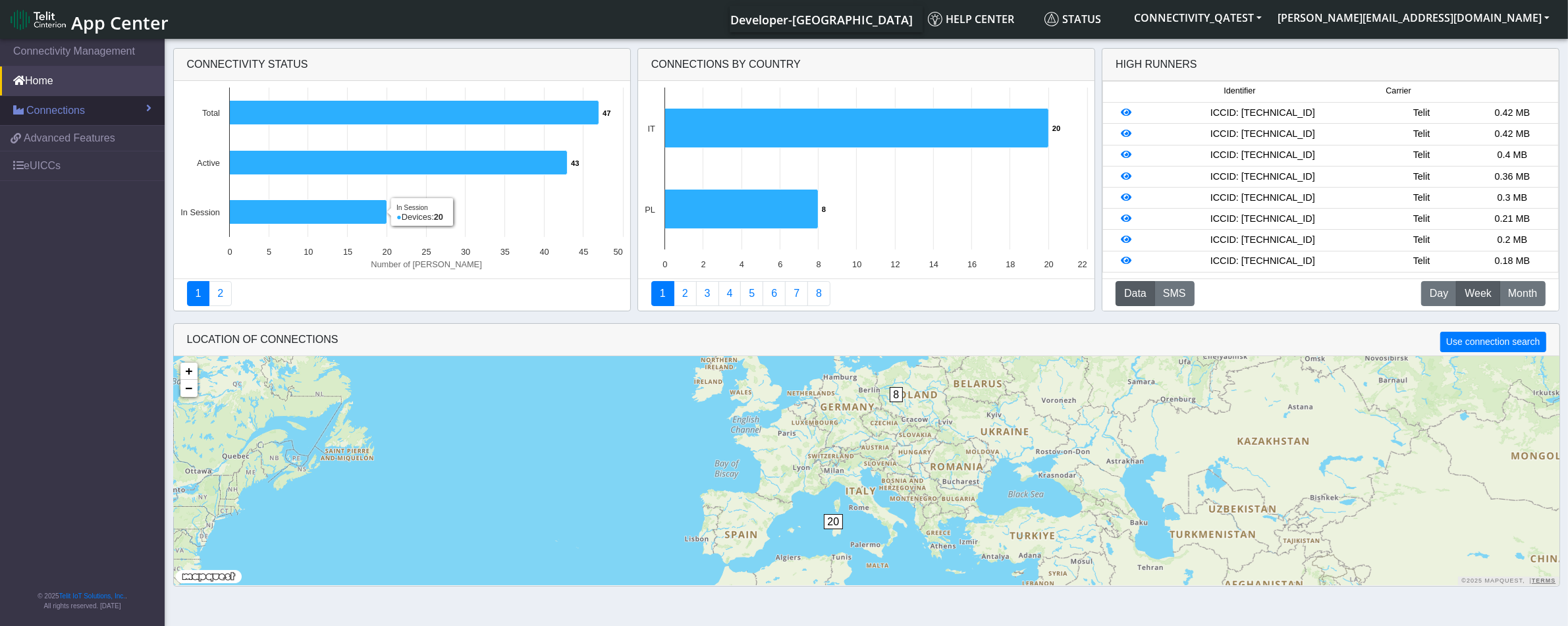
click at [66, 109] on span "Connections" at bounding box center [55, 111] width 59 height 16
click at [49, 148] on link "List" at bounding box center [82, 139] width 165 height 28
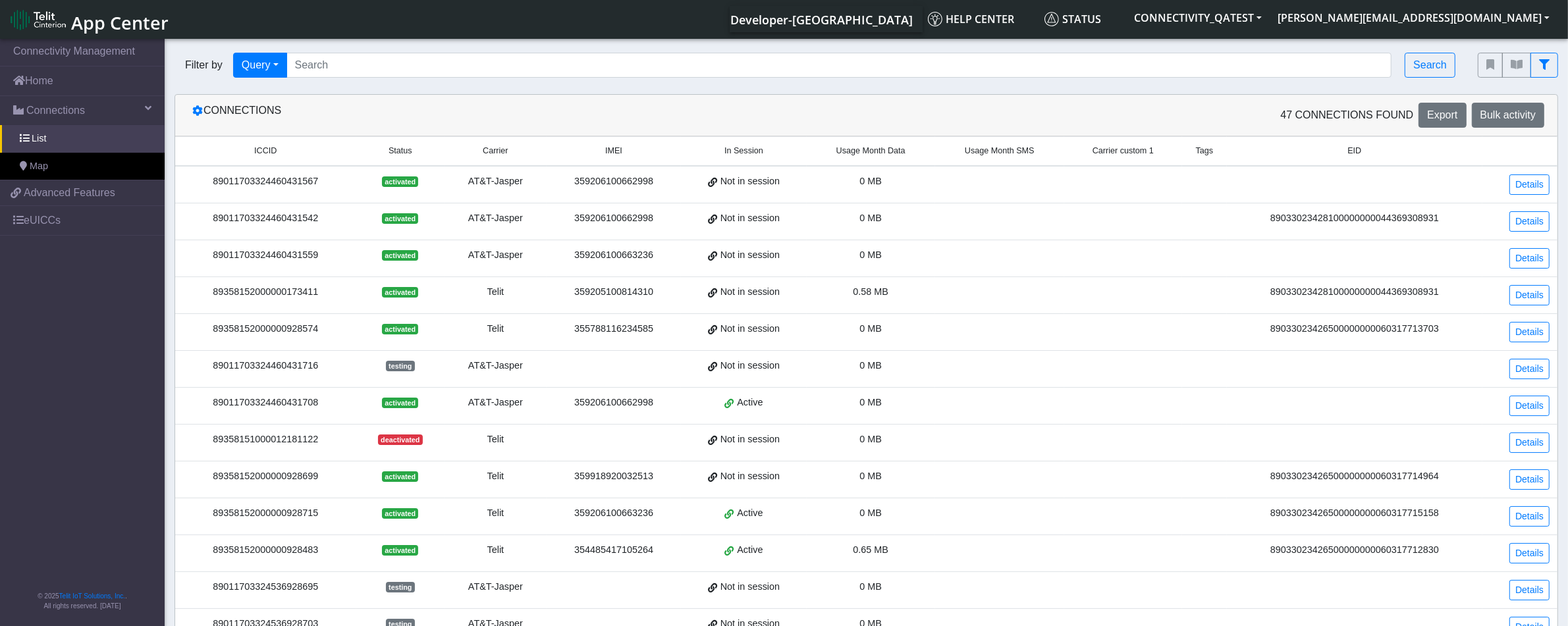
click at [1106, 147] on span "Carrier custom 1" at bounding box center [1122, 151] width 62 height 12
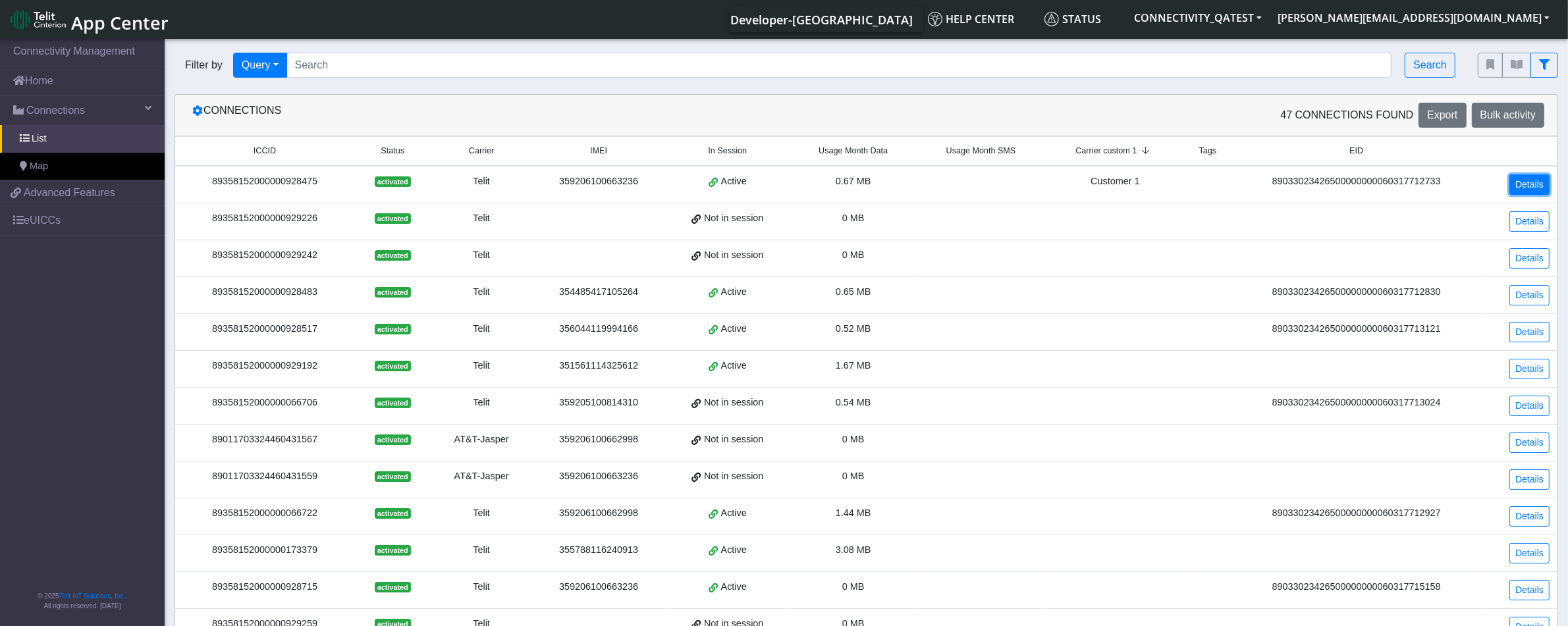
click at [1522, 176] on link "Details" at bounding box center [1529, 185] width 40 height 21
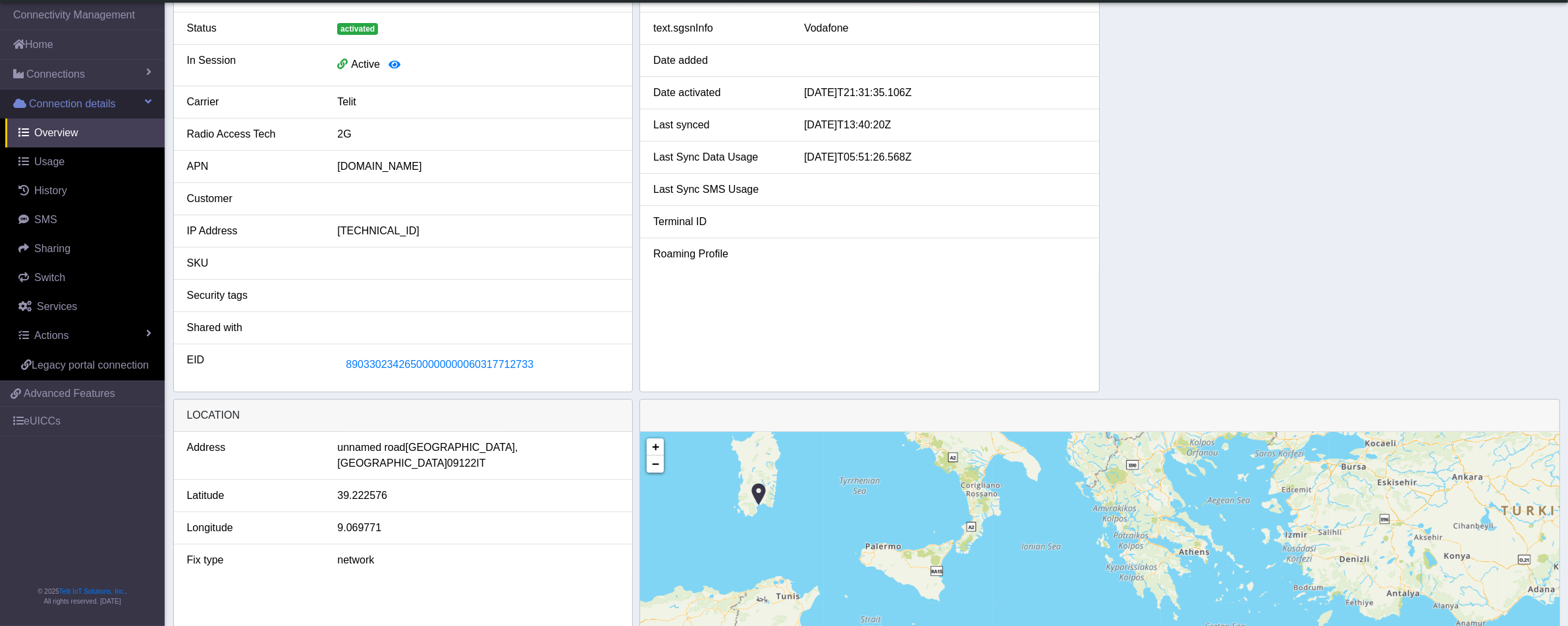
scroll to position [165, 0]
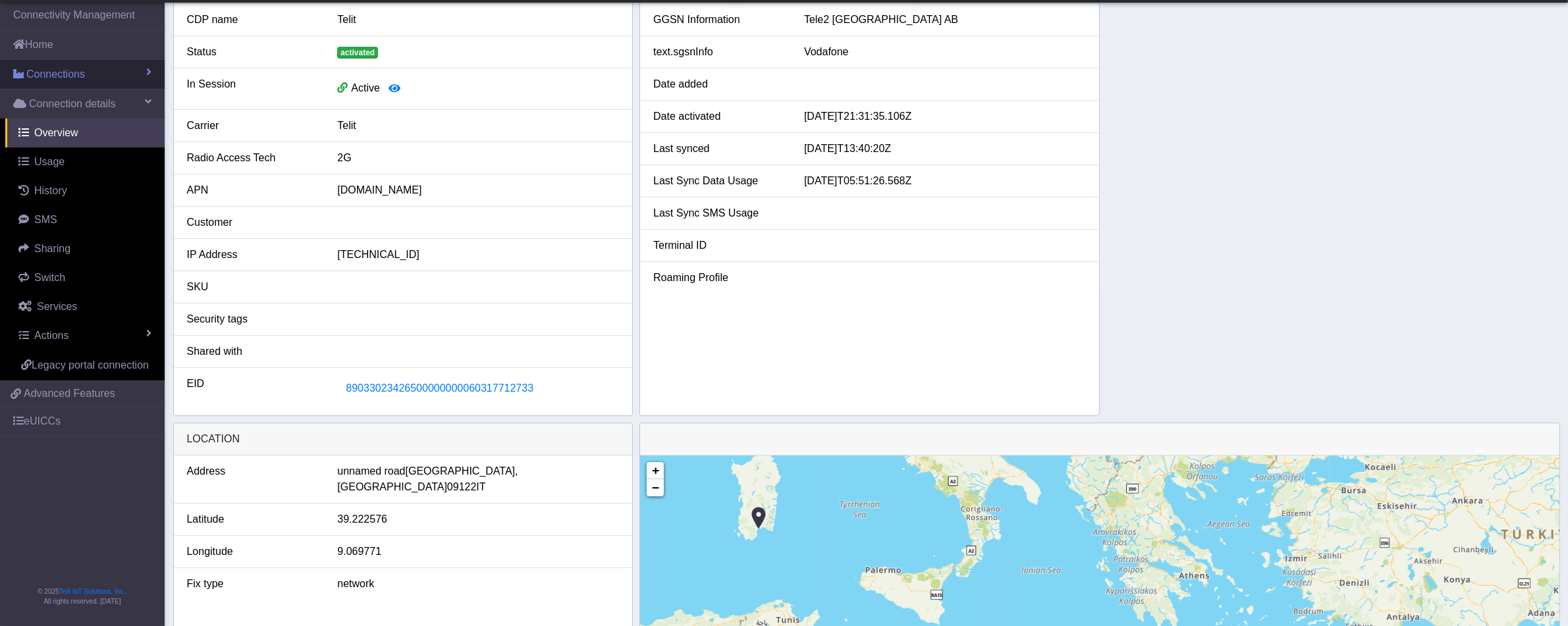
click at [58, 81] on span "Connections" at bounding box center [55, 75] width 59 height 16
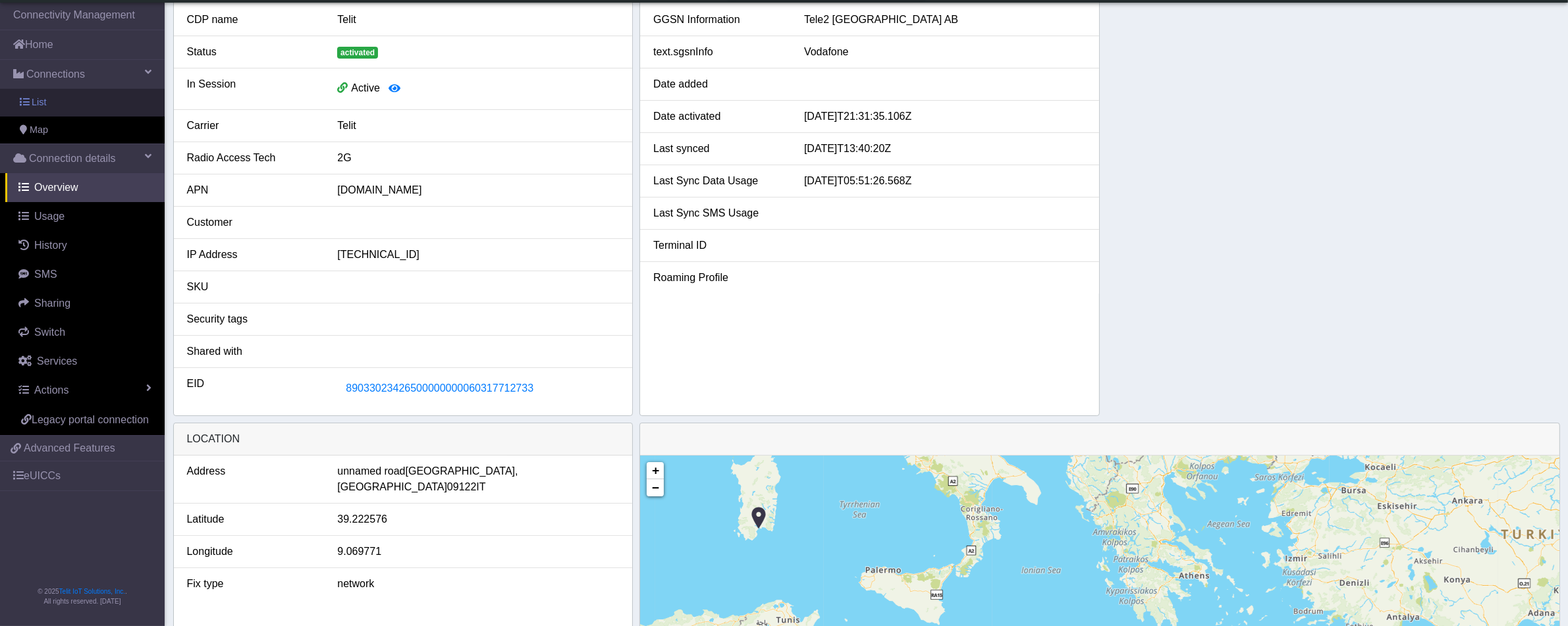
click at [51, 100] on link "List" at bounding box center [82, 103] width 165 height 28
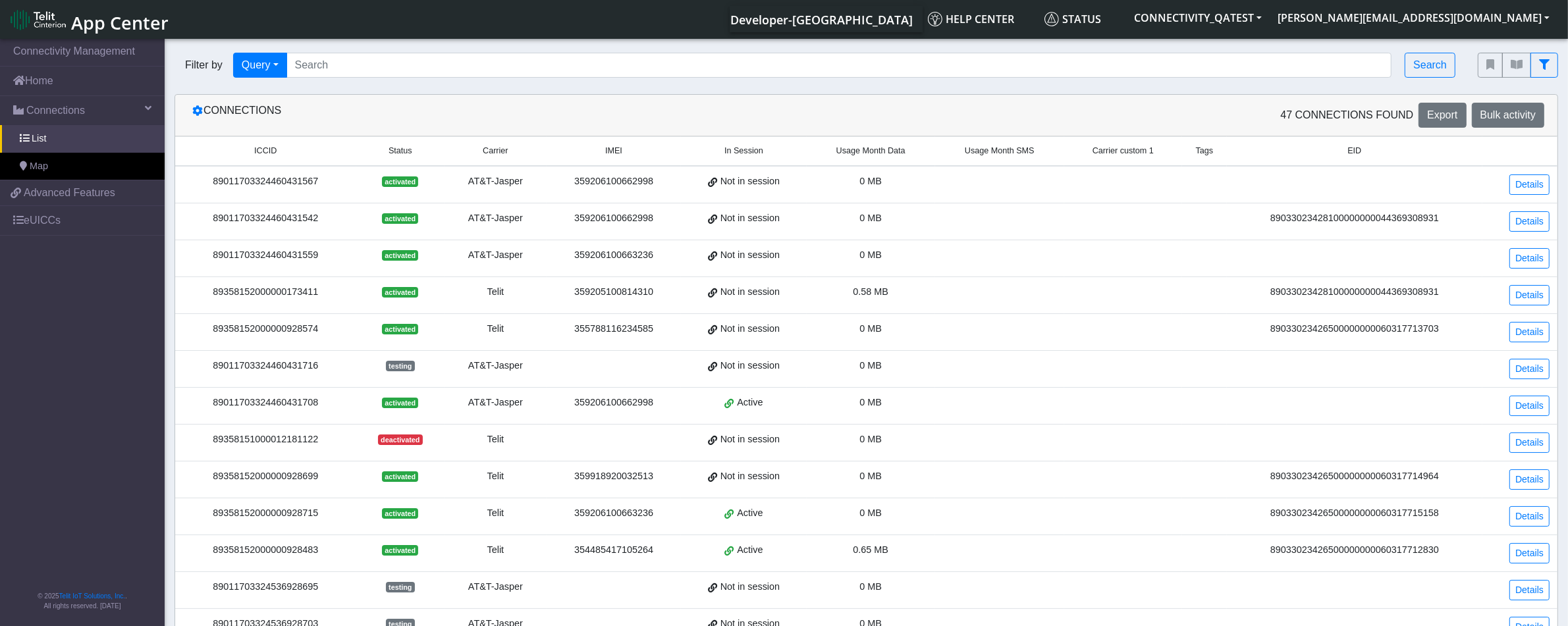
click at [1138, 152] on span "Carrier custom 1" at bounding box center [1122, 151] width 62 height 12
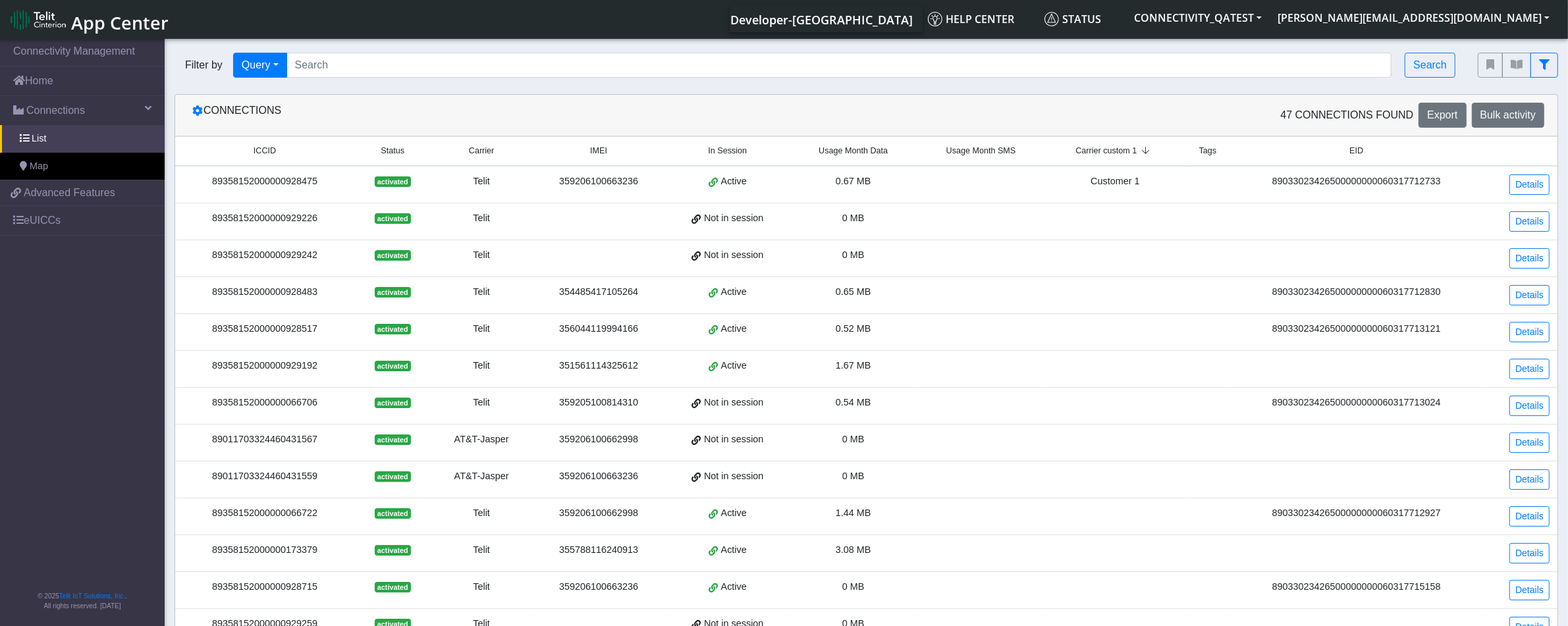
click at [305, 182] on div "89358152000000928475" at bounding box center [264, 181] width 163 height 15
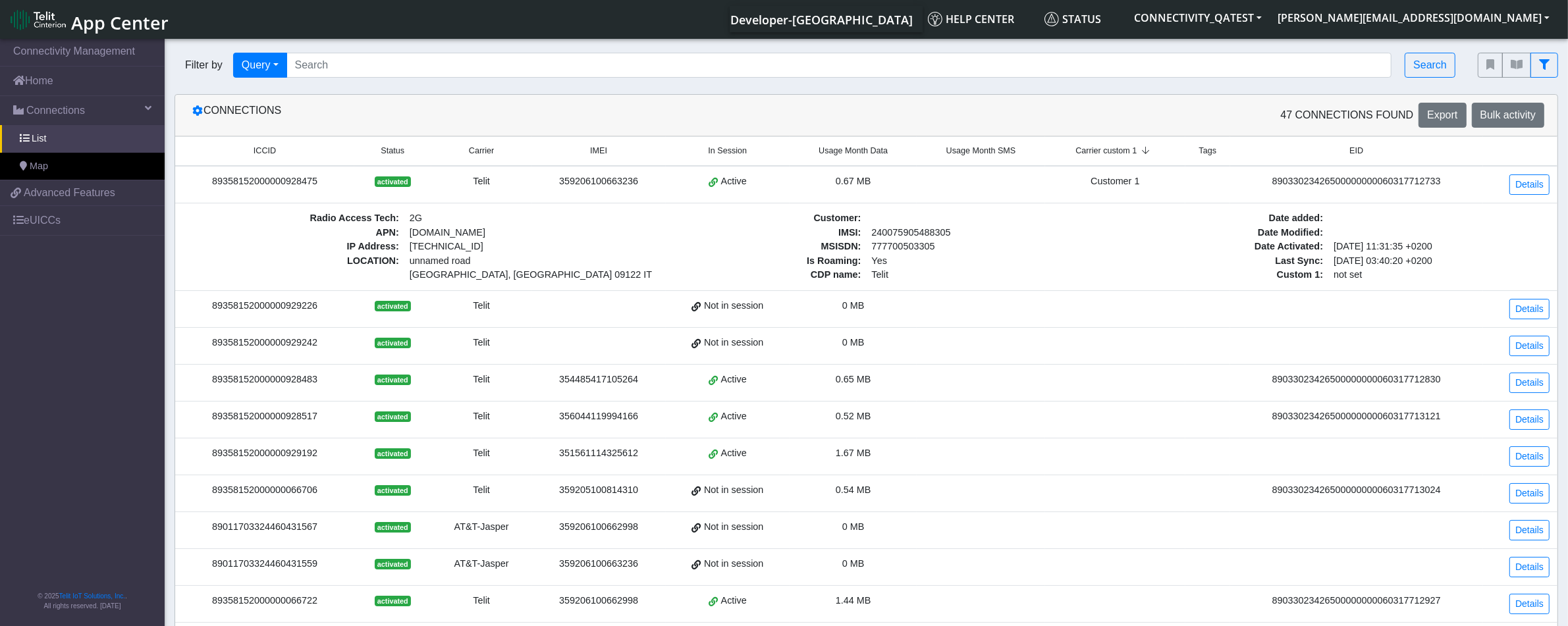
drag, startPoint x: 321, startPoint y: 191, endPoint x: 211, endPoint y: 191, distance: 110.0
click at [211, 191] on td "89358152000000928475" at bounding box center [264, 184] width 179 height 37
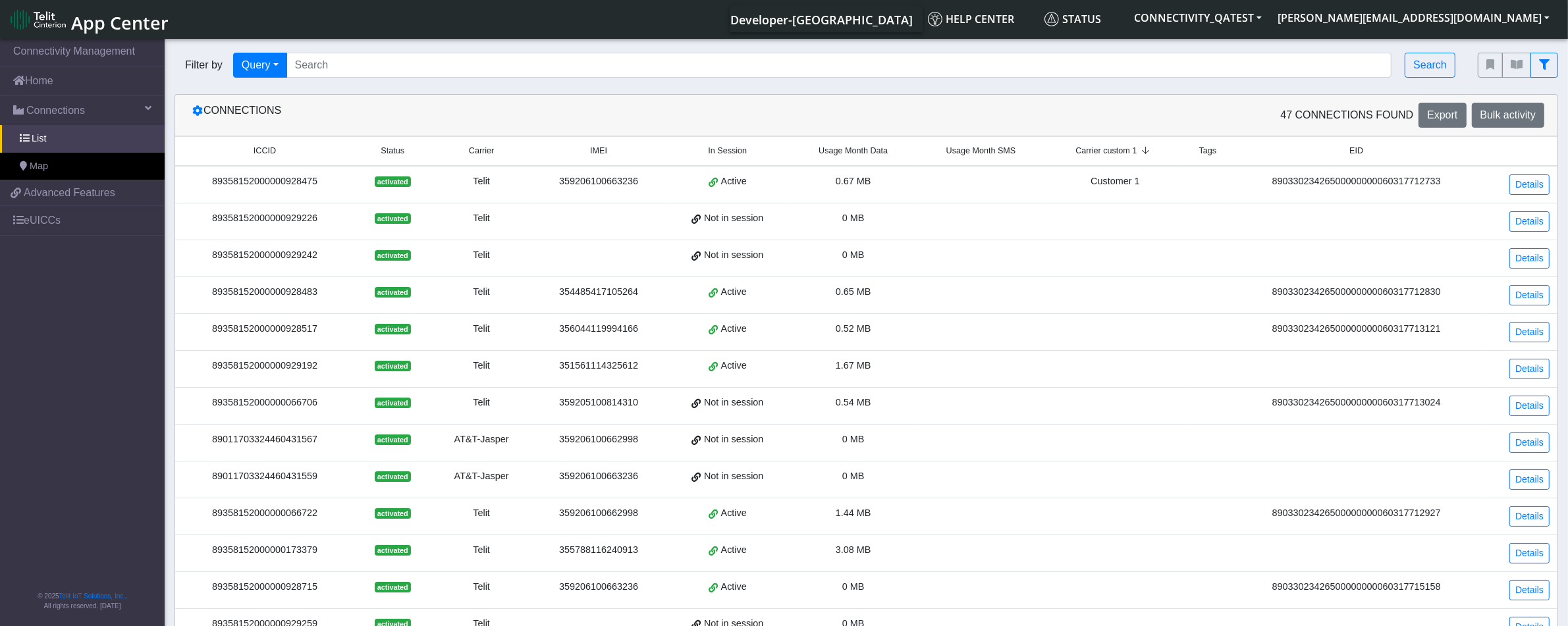
copy div "89358152000000928475"
click at [1539, 191] on link "Details" at bounding box center [1529, 185] width 40 height 21
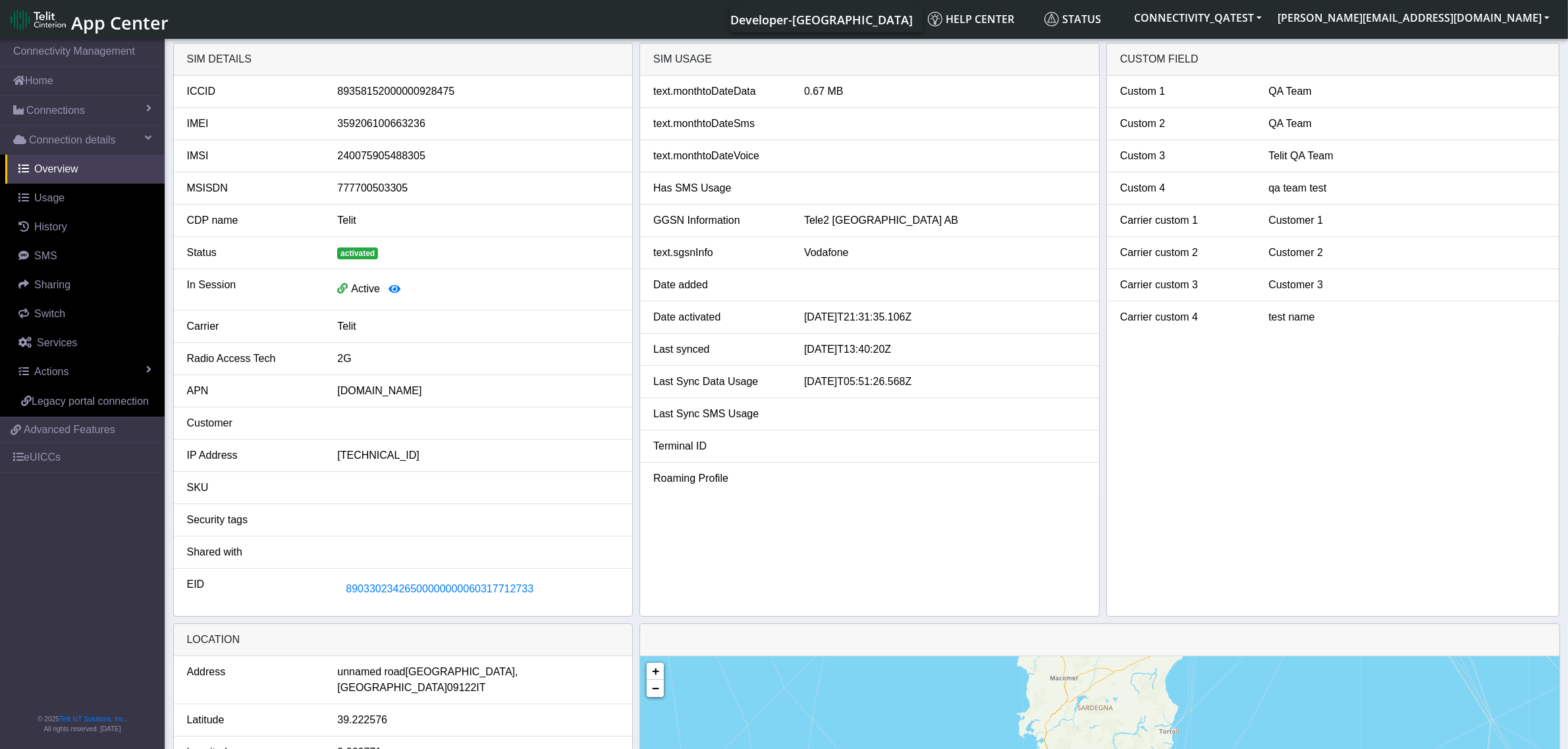
click at [100, 31] on span "App Center" at bounding box center [120, 23] width 97 height 24
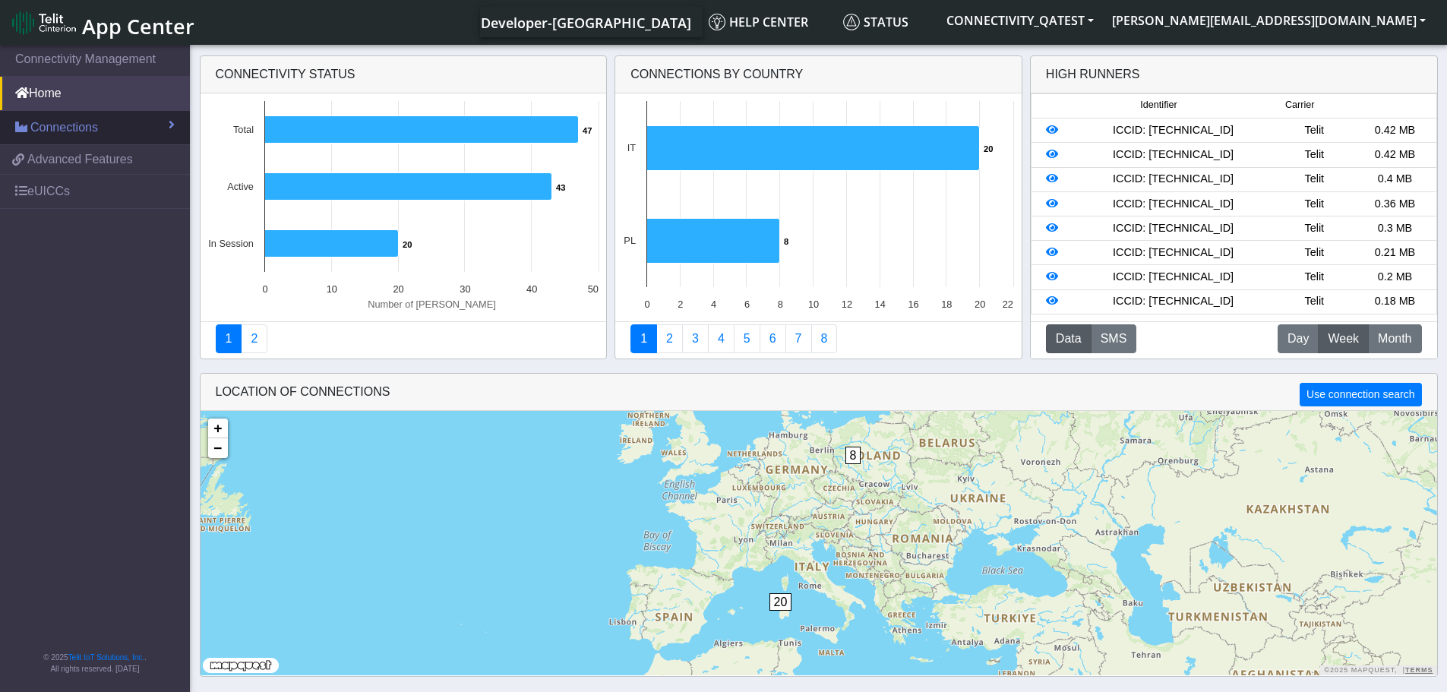
click at [87, 131] on span "Connections" at bounding box center [64, 128] width 68 height 18
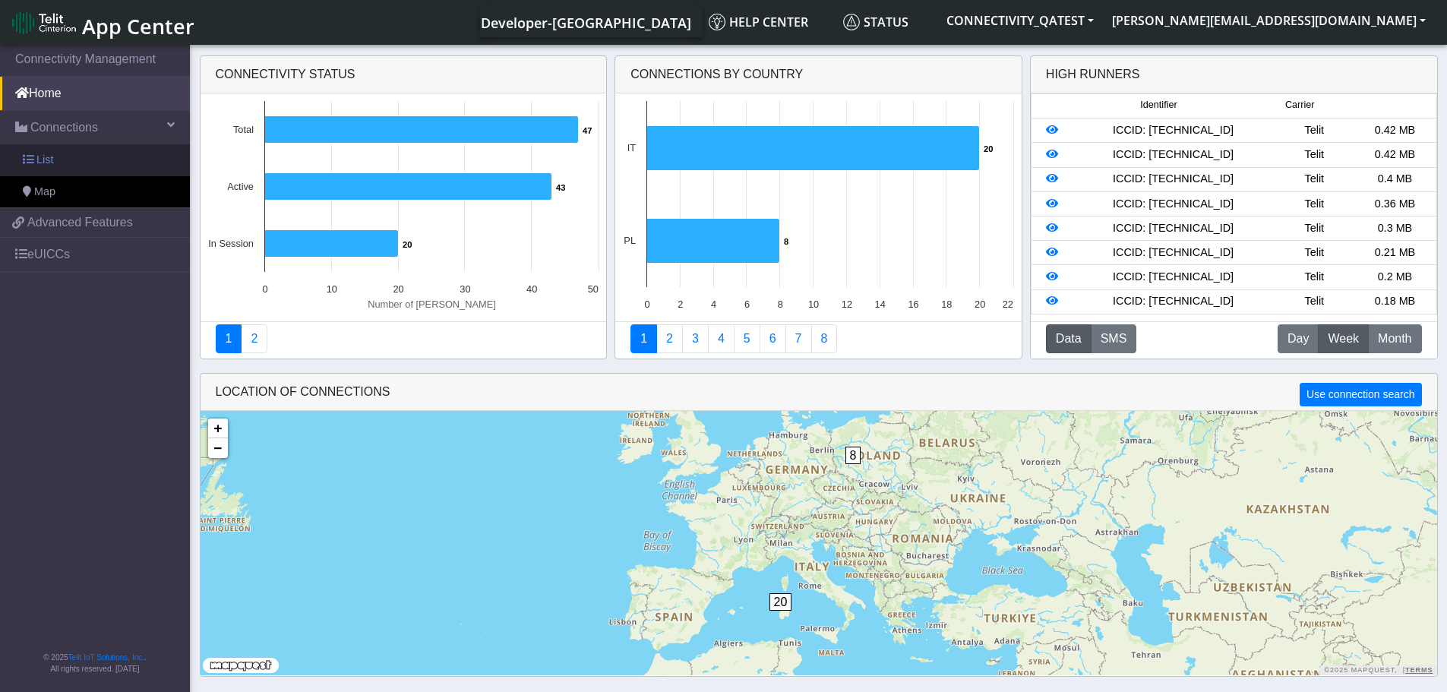
click at [86, 158] on link "List" at bounding box center [95, 160] width 190 height 32
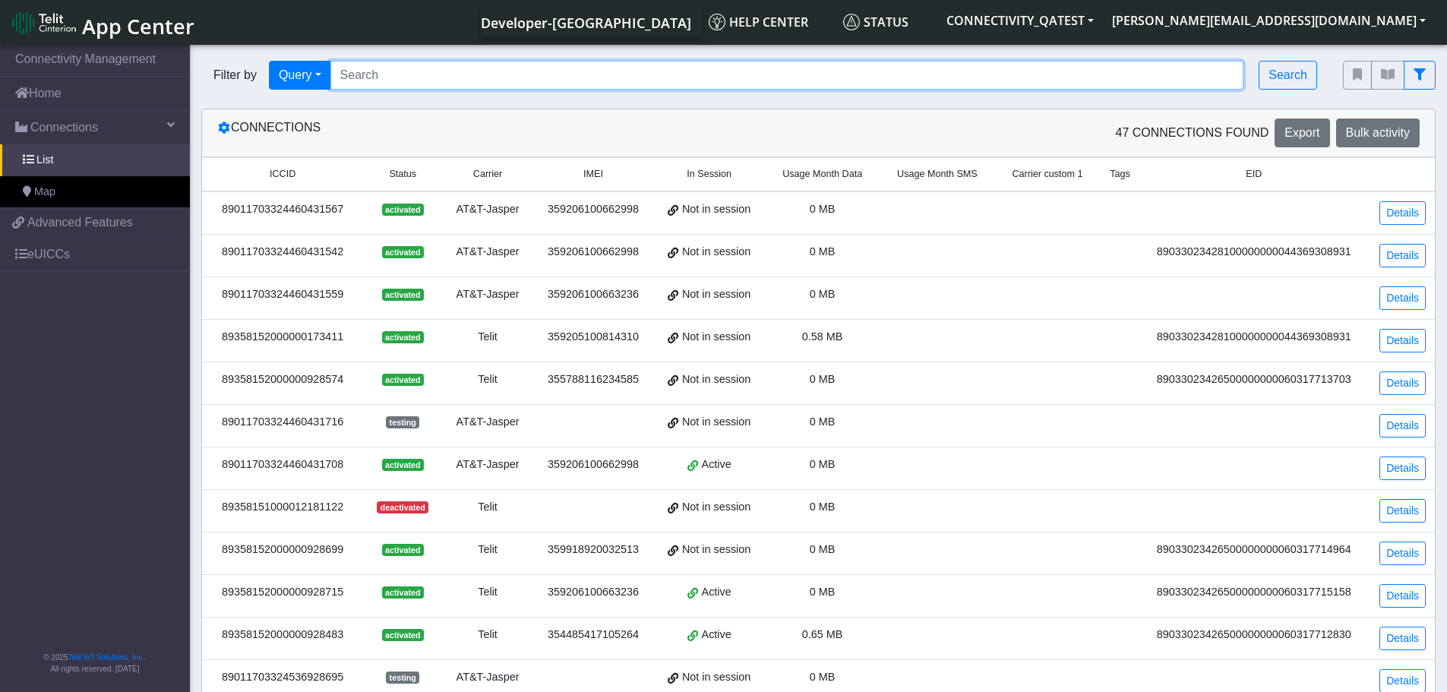
click at [548, 81] on input "Search..." at bounding box center [787, 75] width 914 height 29
paste input "89358152000000928475"
type input "89358152000000928475"
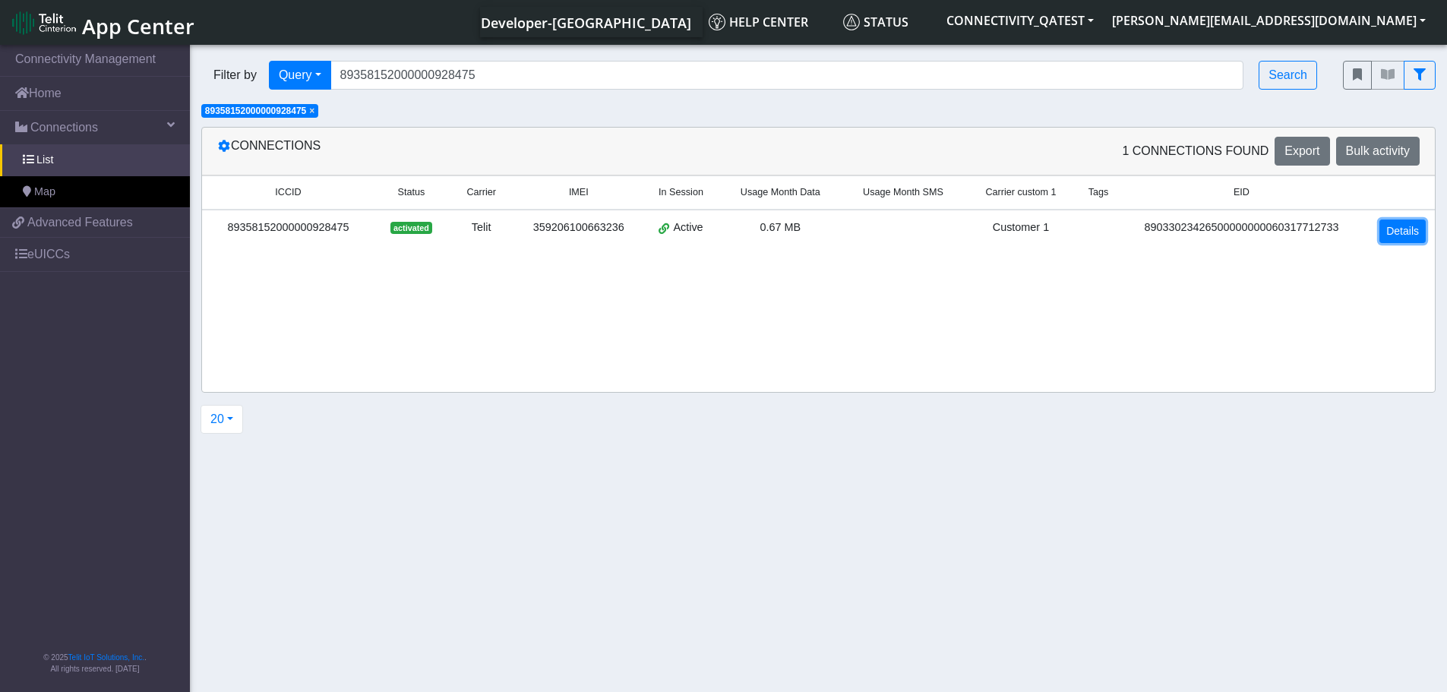
click at [1403, 234] on link "Details" at bounding box center [1402, 232] width 46 height 24
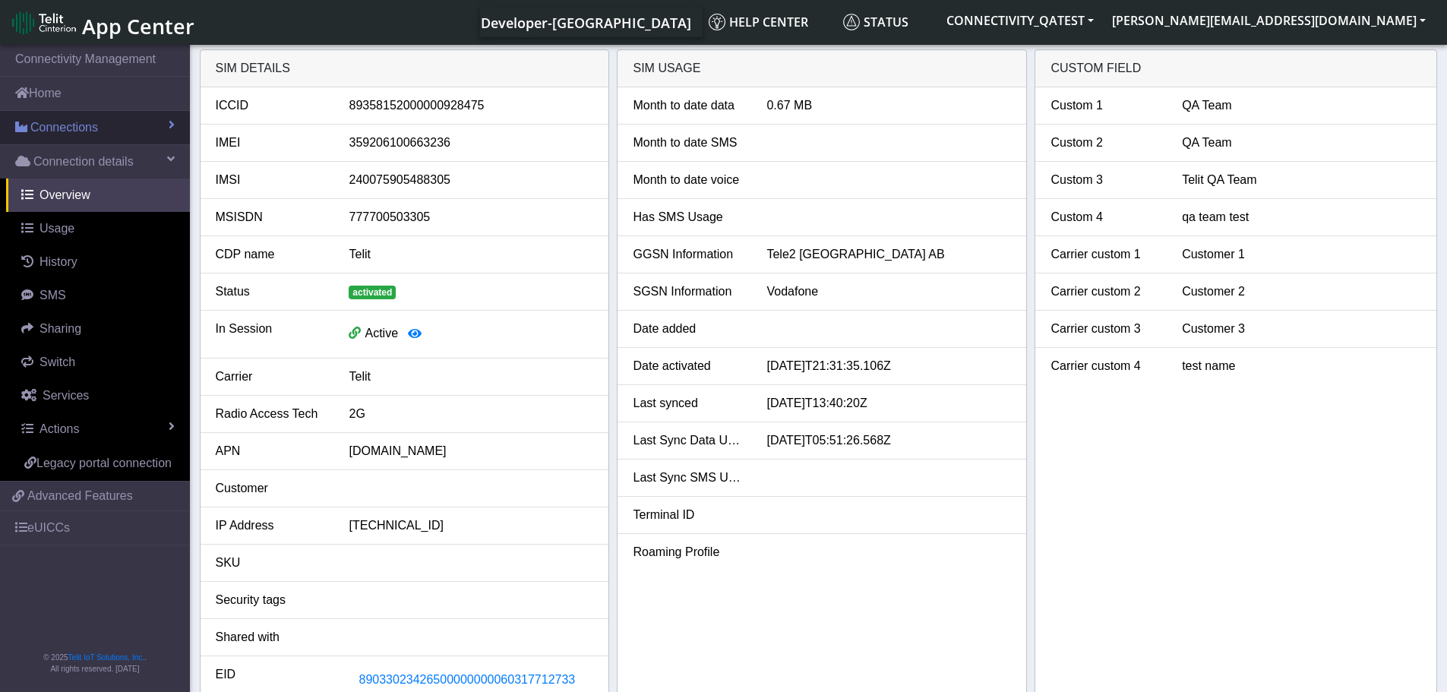
click at [79, 133] on span "Connections" at bounding box center [64, 128] width 68 height 18
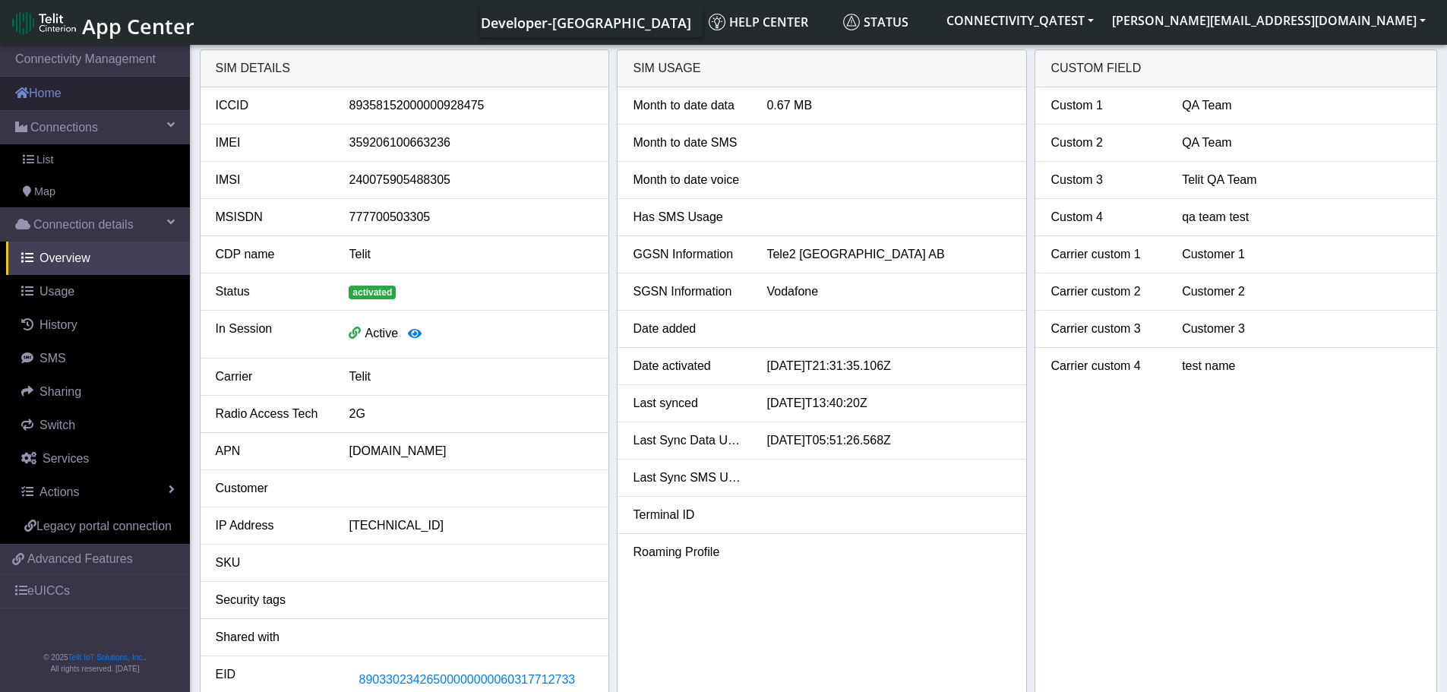
click at [52, 100] on link "Home" at bounding box center [95, 93] width 190 height 33
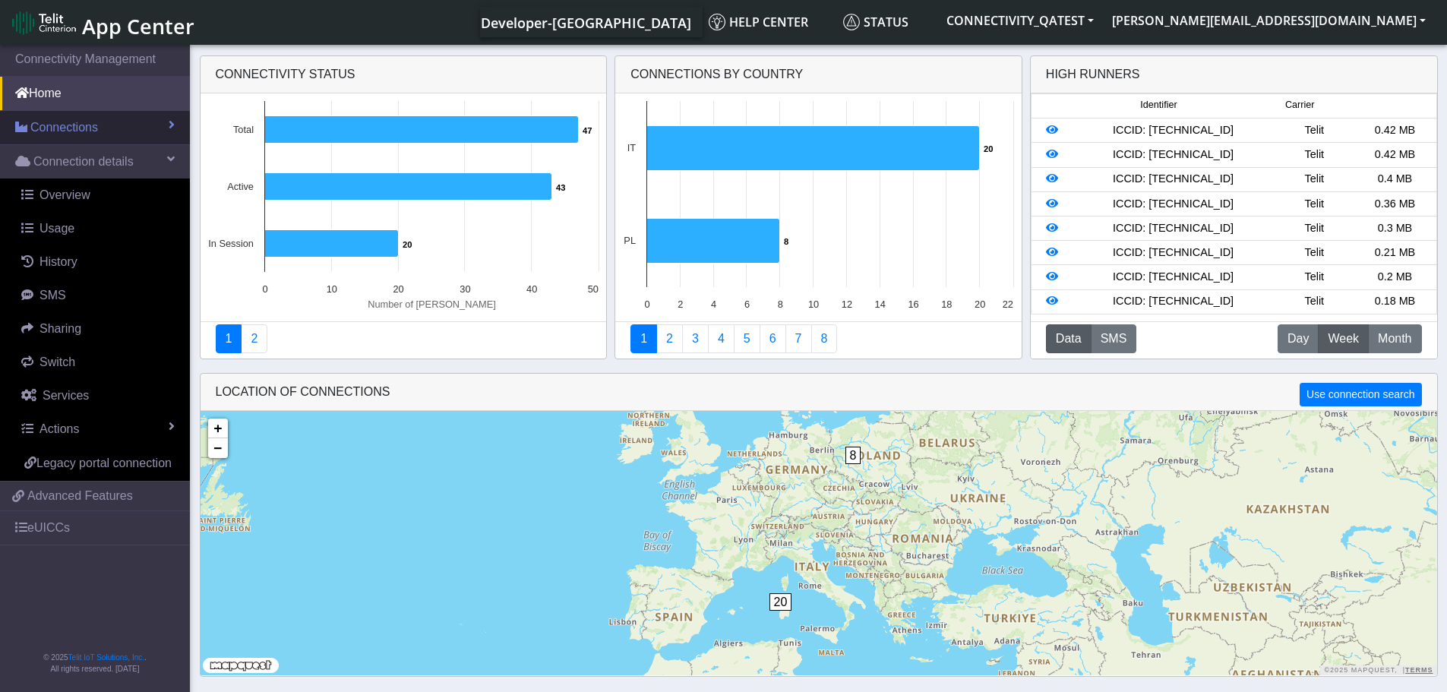
click at [68, 125] on span "Connections" at bounding box center [64, 128] width 68 height 18
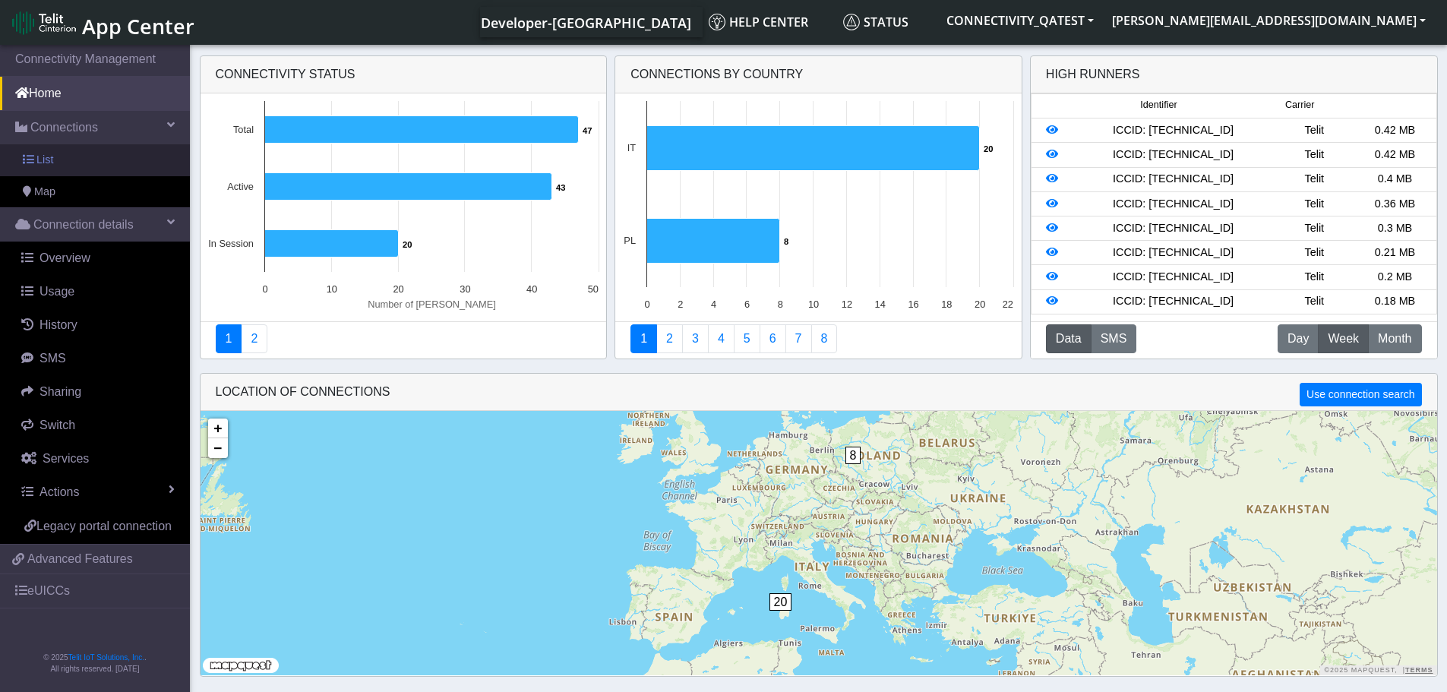
click at [56, 163] on link "List" at bounding box center [95, 160] width 190 height 32
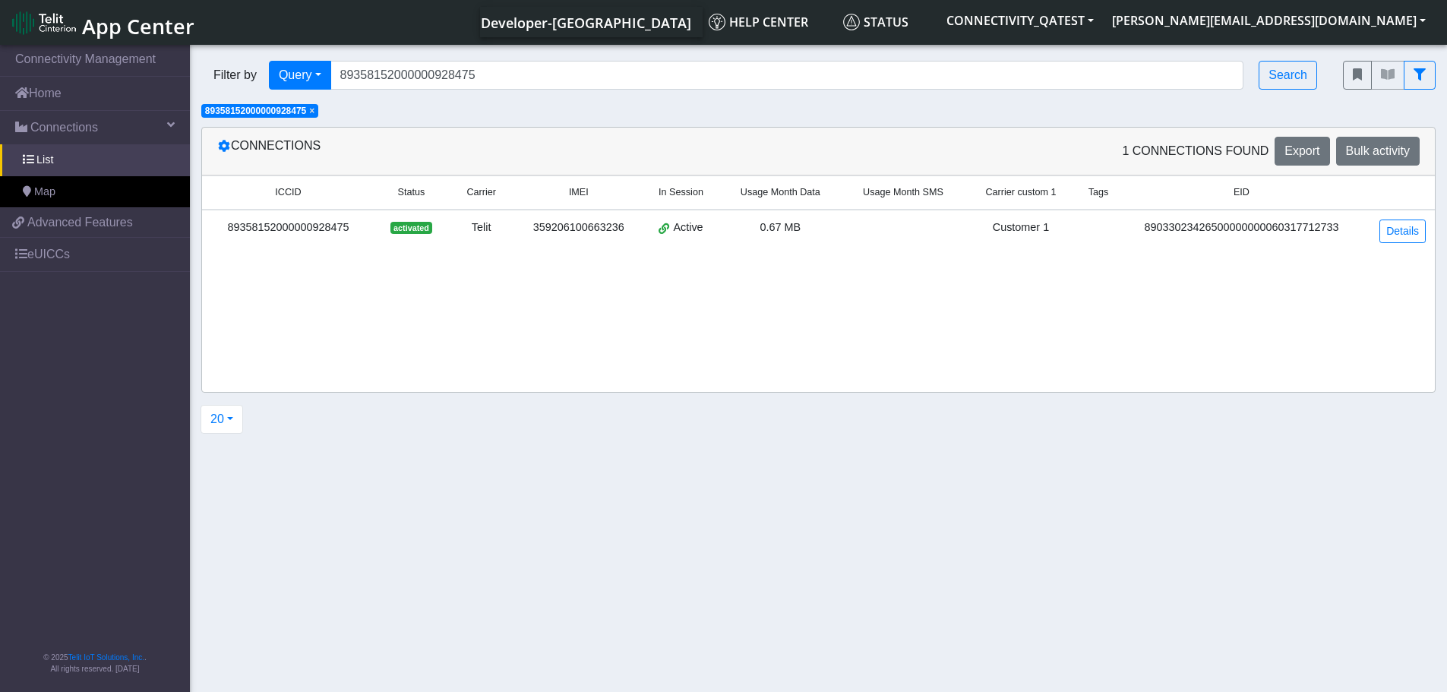
click at [314, 115] on span "×" at bounding box center [311, 111] width 5 height 11
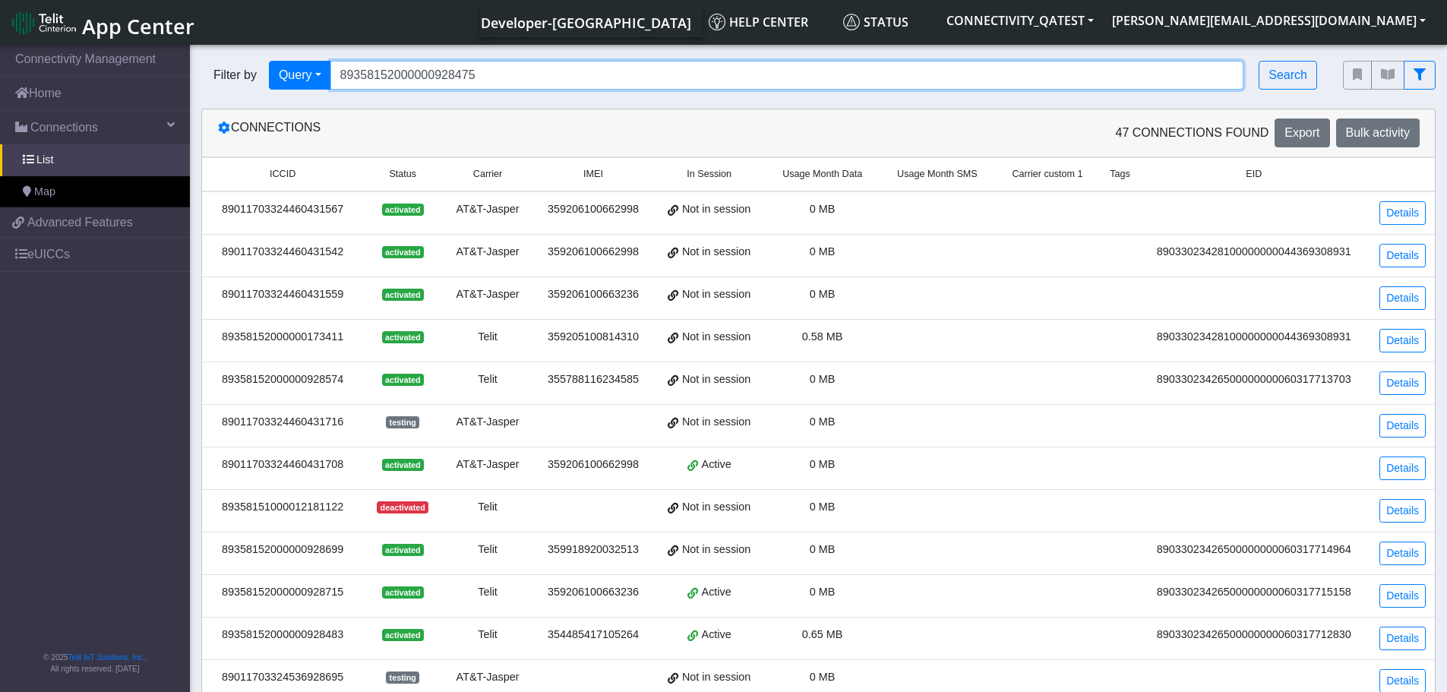
drag, startPoint x: 883, startPoint y: 78, endPoint x: 226, endPoint y: 77, distance: 657.1
click at [229, 77] on div "Filter by Query Query In Session Not connected Tags Country Operator 8935815200…" at bounding box center [760, 75] width 1119 height 29
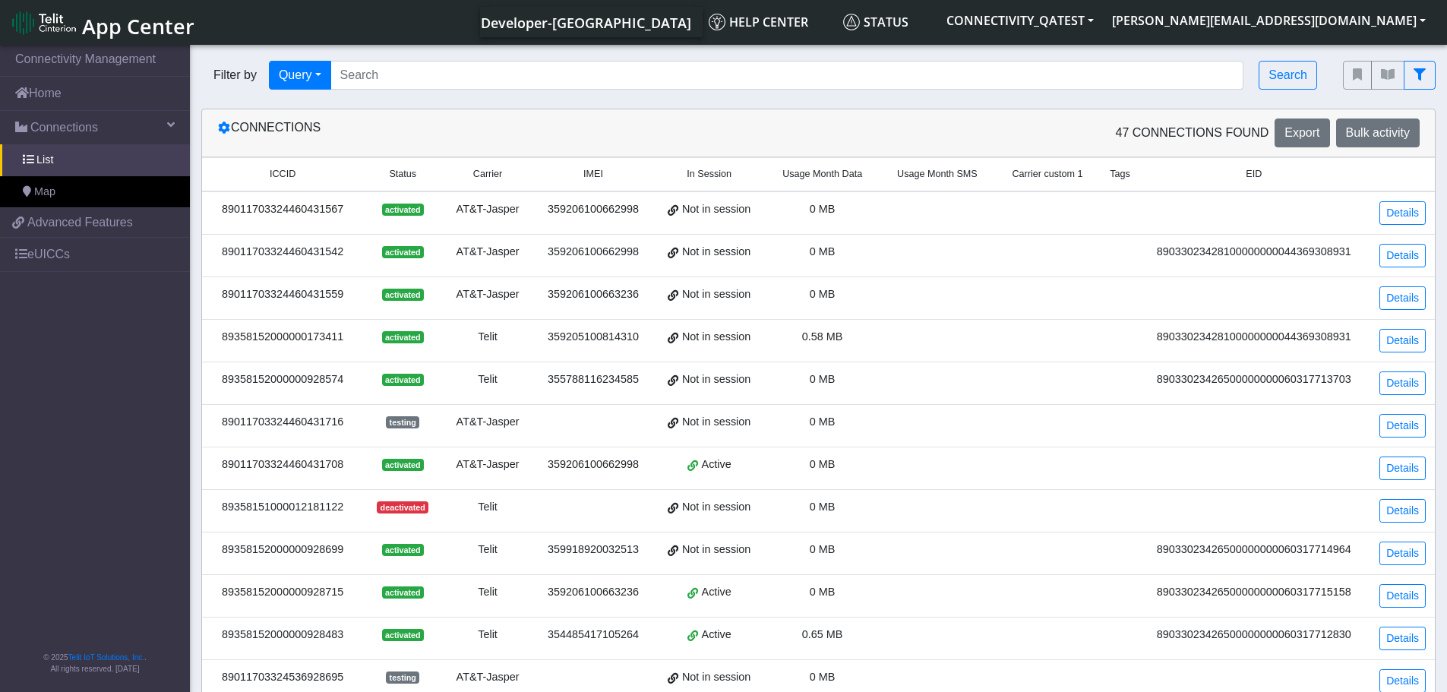
click at [1060, 175] on span "Carrier custom 1" at bounding box center [1047, 174] width 71 height 14
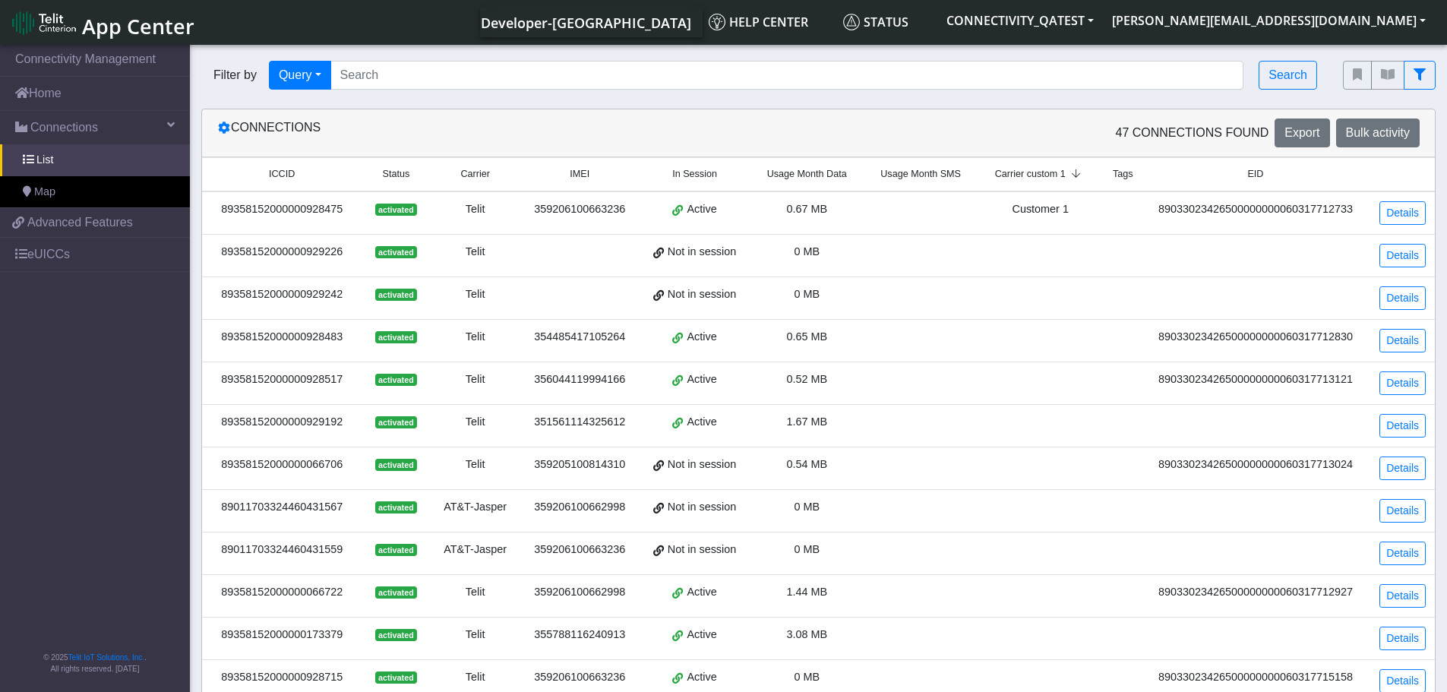
click at [991, 217] on div "Customer 1" at bounding box center [1040, 209] width 107 height 17
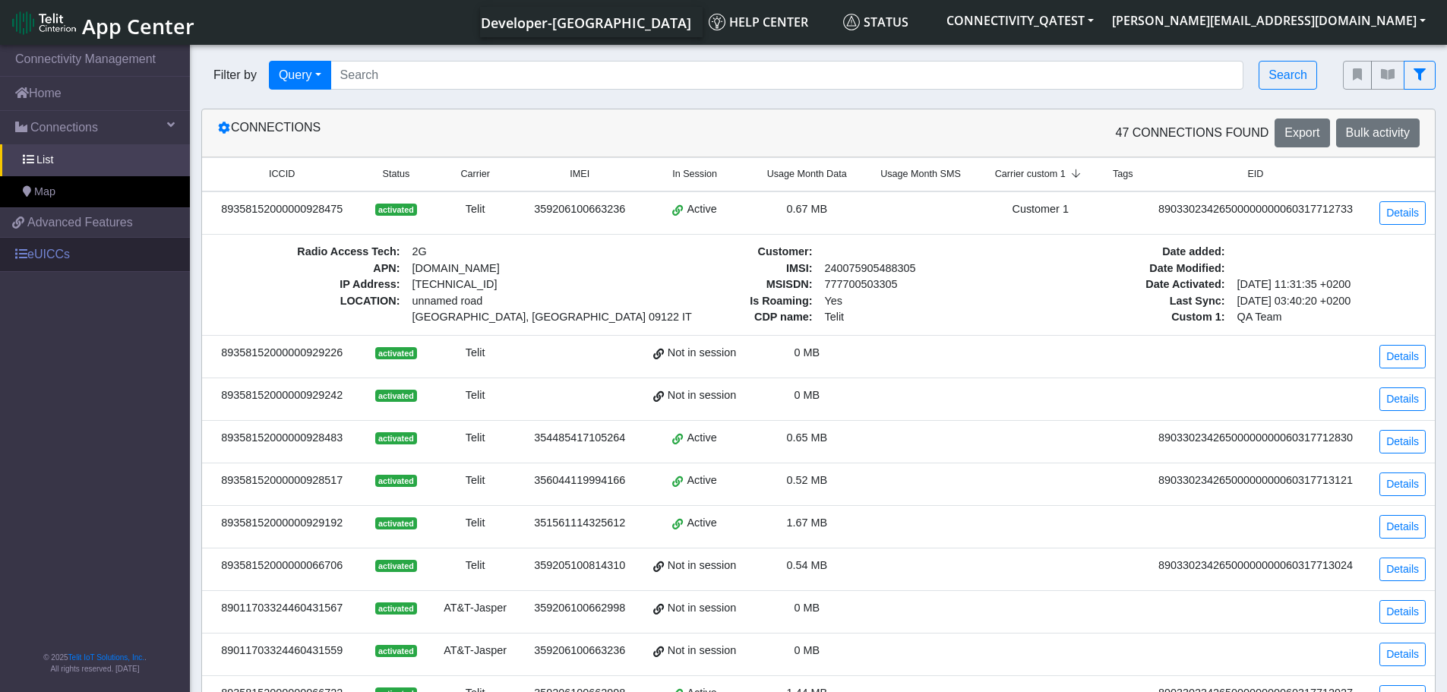
click at [47, 243] on link "eUICCs" at bounding box center [95, 254] width 190 height 33
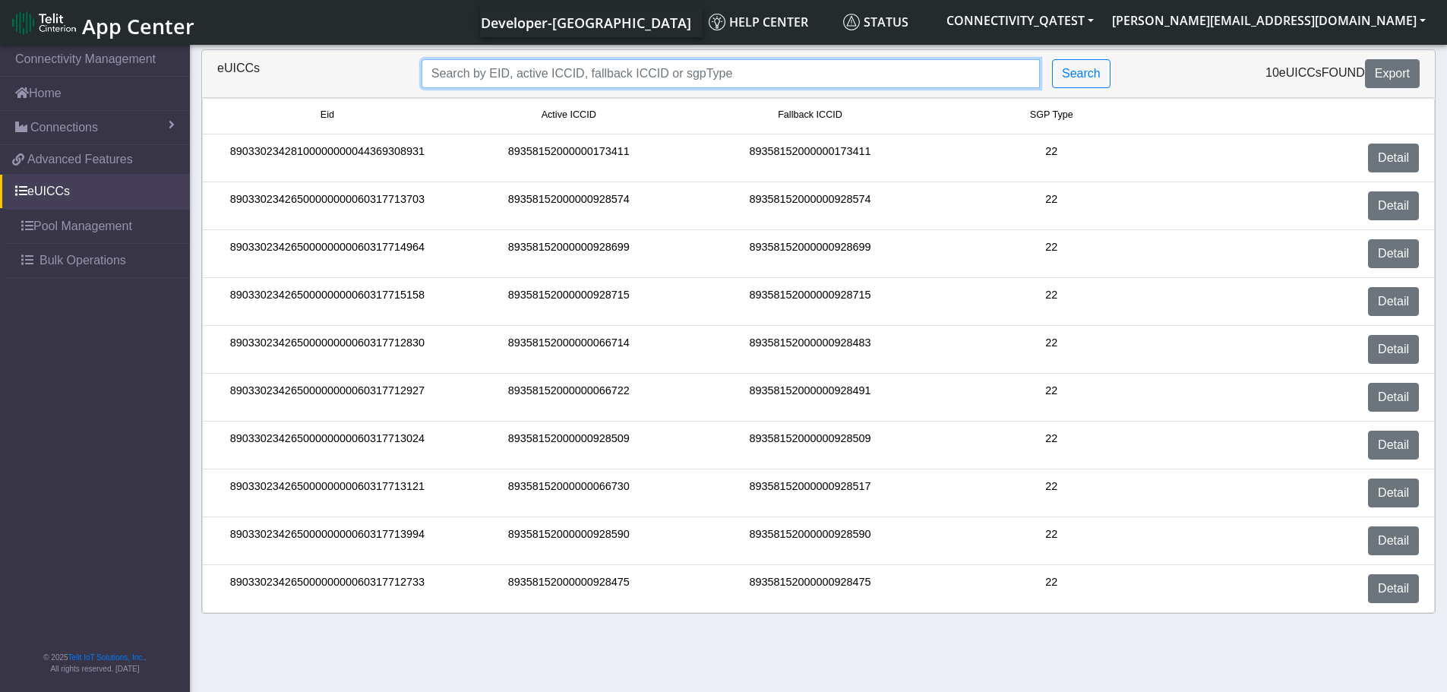
click at [601, 80] on input "Search..." at bounding box center [731, 73] width 618 height 29
paste input "89358152000000928475"
type input "89358152000000928475"
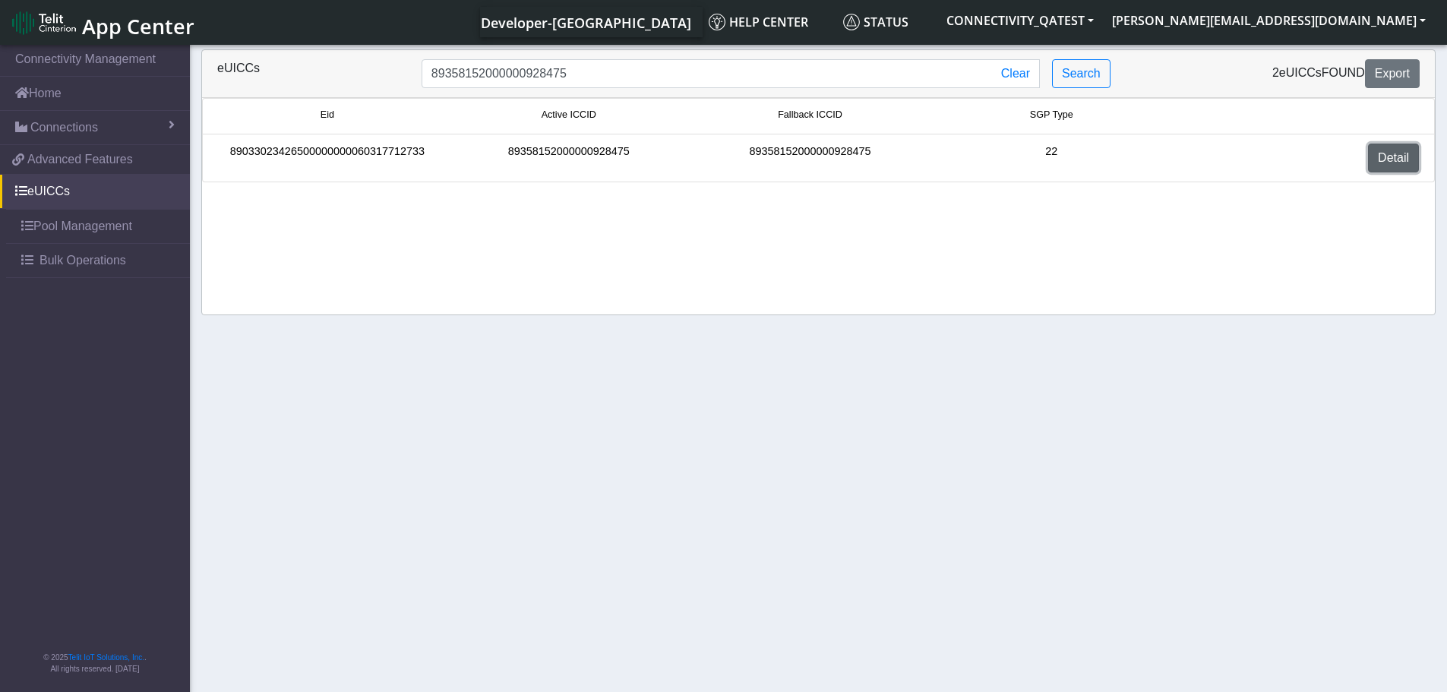
click at [1407, 164] on link "Detail" at bounding box center [1393, 158] width 51 height 29
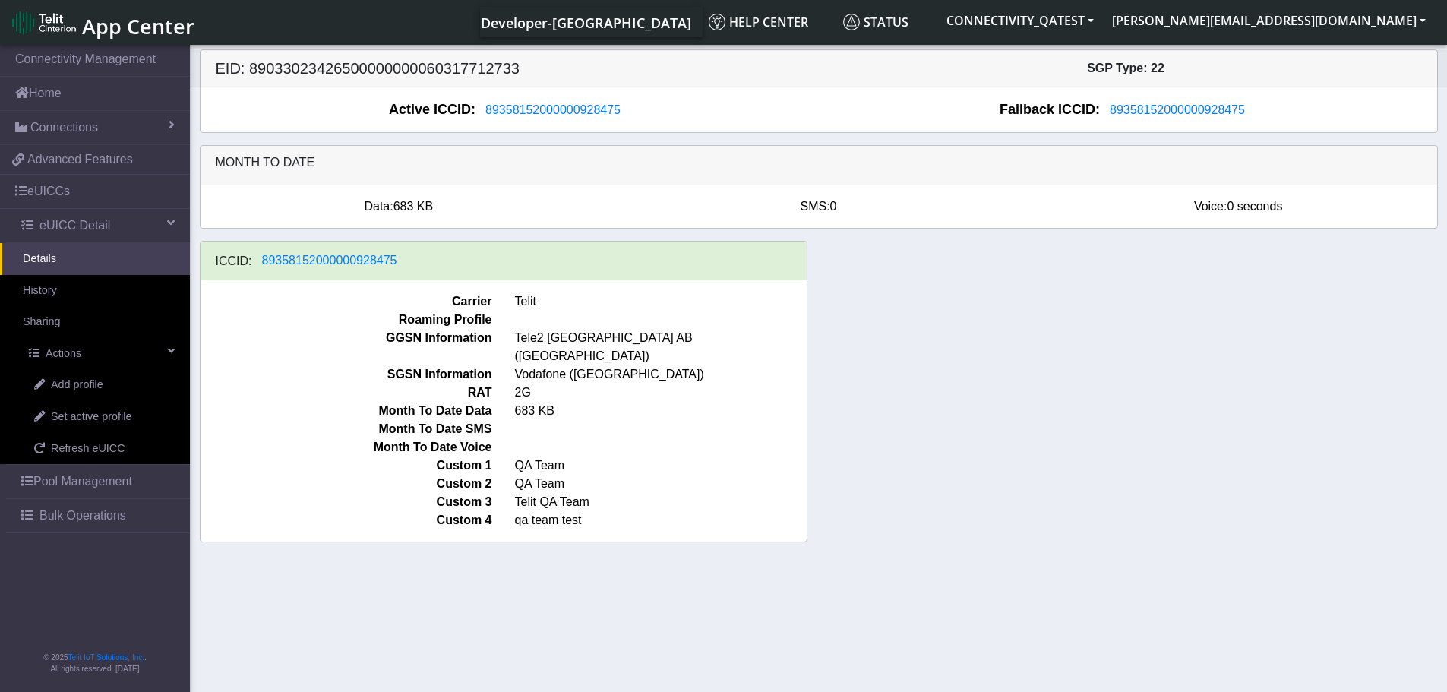
click at [81, 262] on link "Details" at bounding box center [95, 259] width 190 height 32
click at [78, 191] on link "eUICCs" at bounding box center [95, 191] width 190 height 33
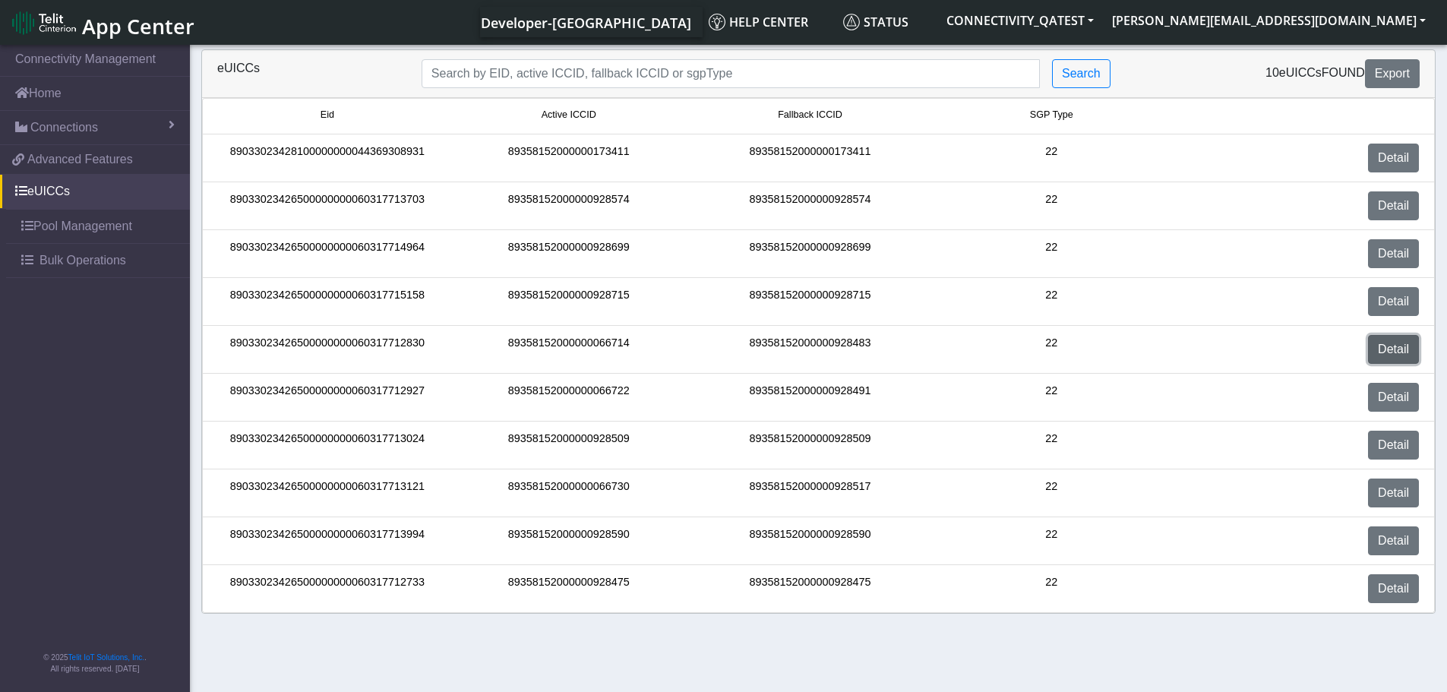
click at [1405, 346] on link "Detail" at bounding box center [1393, 349] width 51 height 29
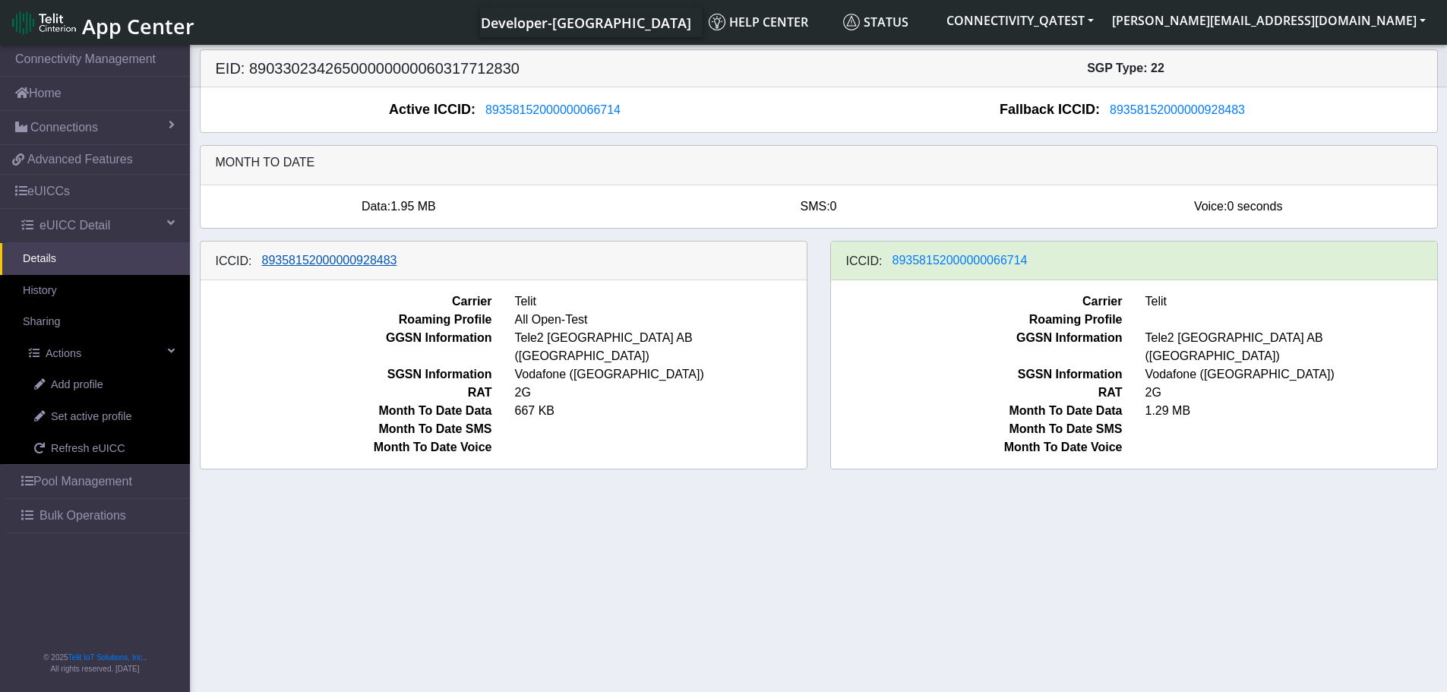
drag, startPoint x: 407, startPoint y: 267, endPoint x: 280, endPoint y: 267, distance: 126.9
click at [280, 267] on div "ICCID: 89358152000000928483" at bounding box center [504, 261] width 606 height 39
click at [375, 265] on span "89358152000000928483" at bounding box center [329, 260] width 135 height 13
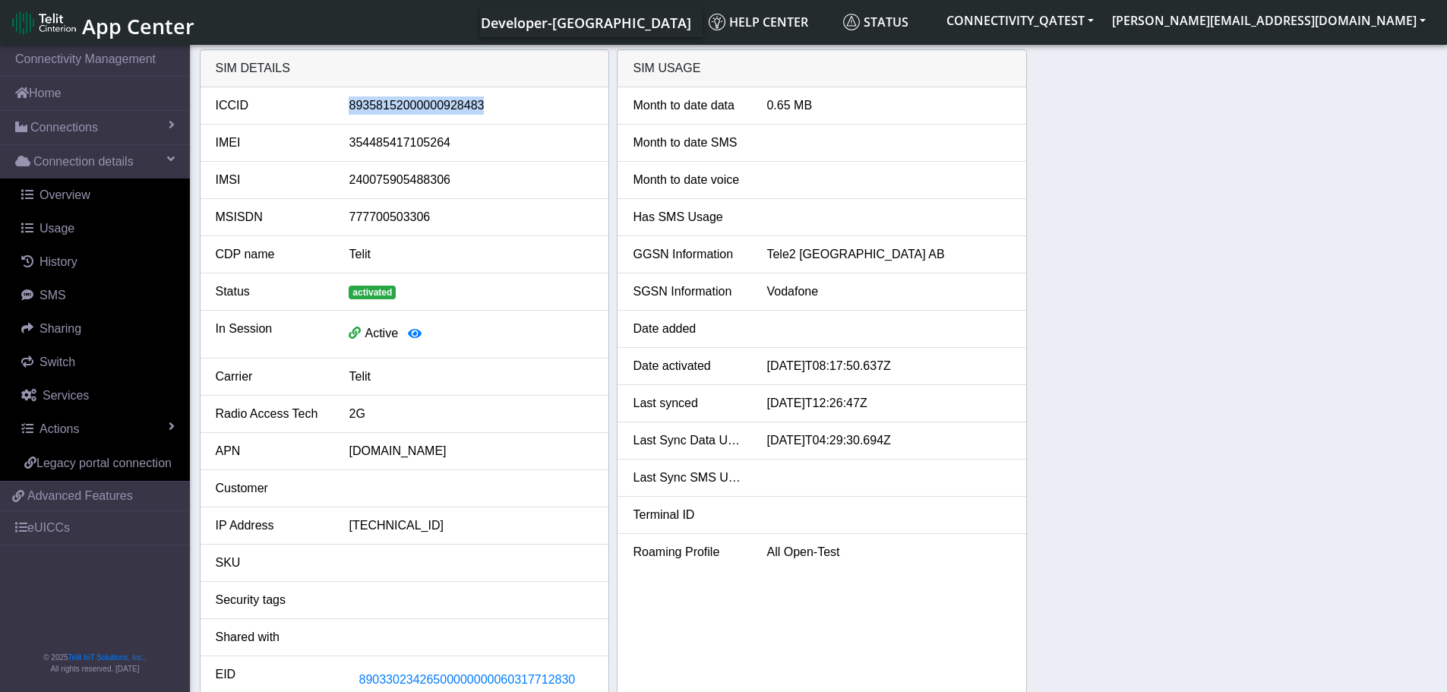
drag, startPoint x: 491, startPoint y: 106, endPoint x: 345, endPoint y: 106, distance: 146.6
click at [345, 106] on div "89358152000000928483" at bounding box center [470, 105] width 267 height 18
copy div "89358152000000928483"
click at [78, 534] on link "eUICCs" at bounding box center [95, 527] width 190 height 33
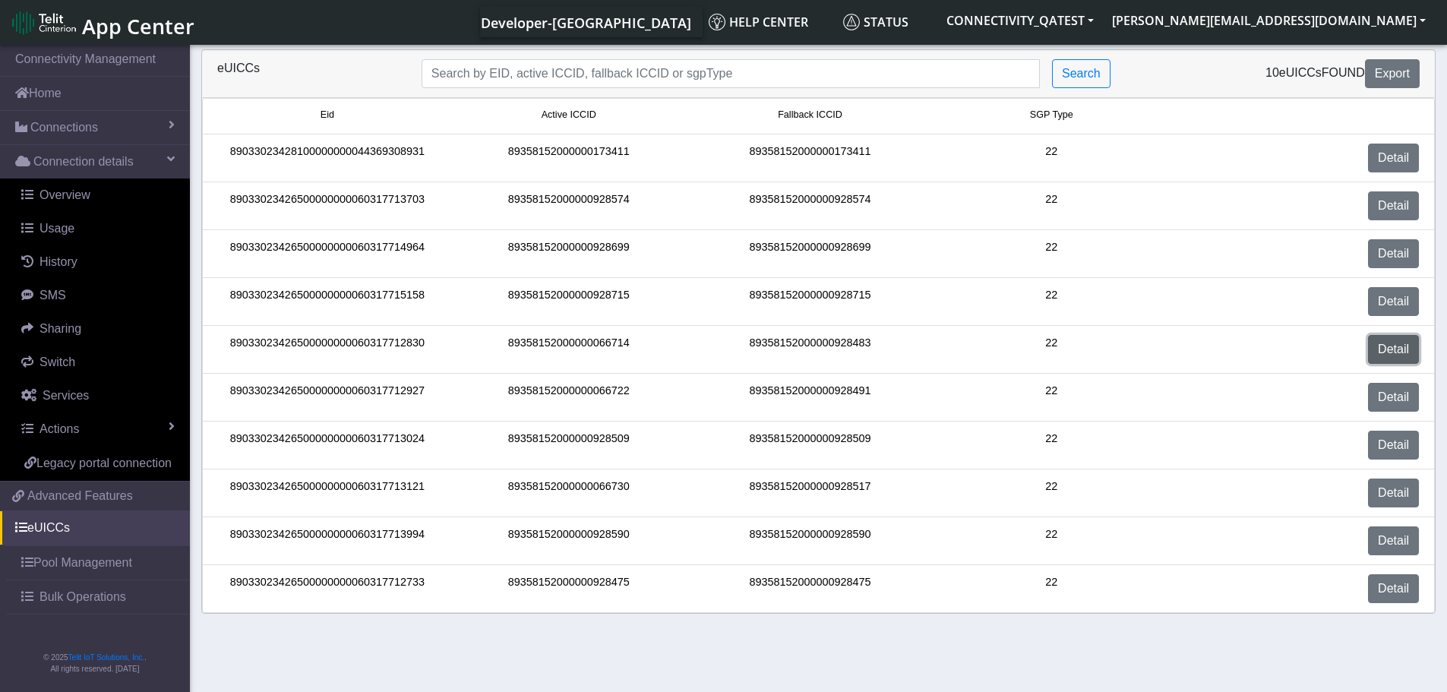
click at [1398, 354] on link "Detail" at bounding box center [1393, 349] width 51 height 29
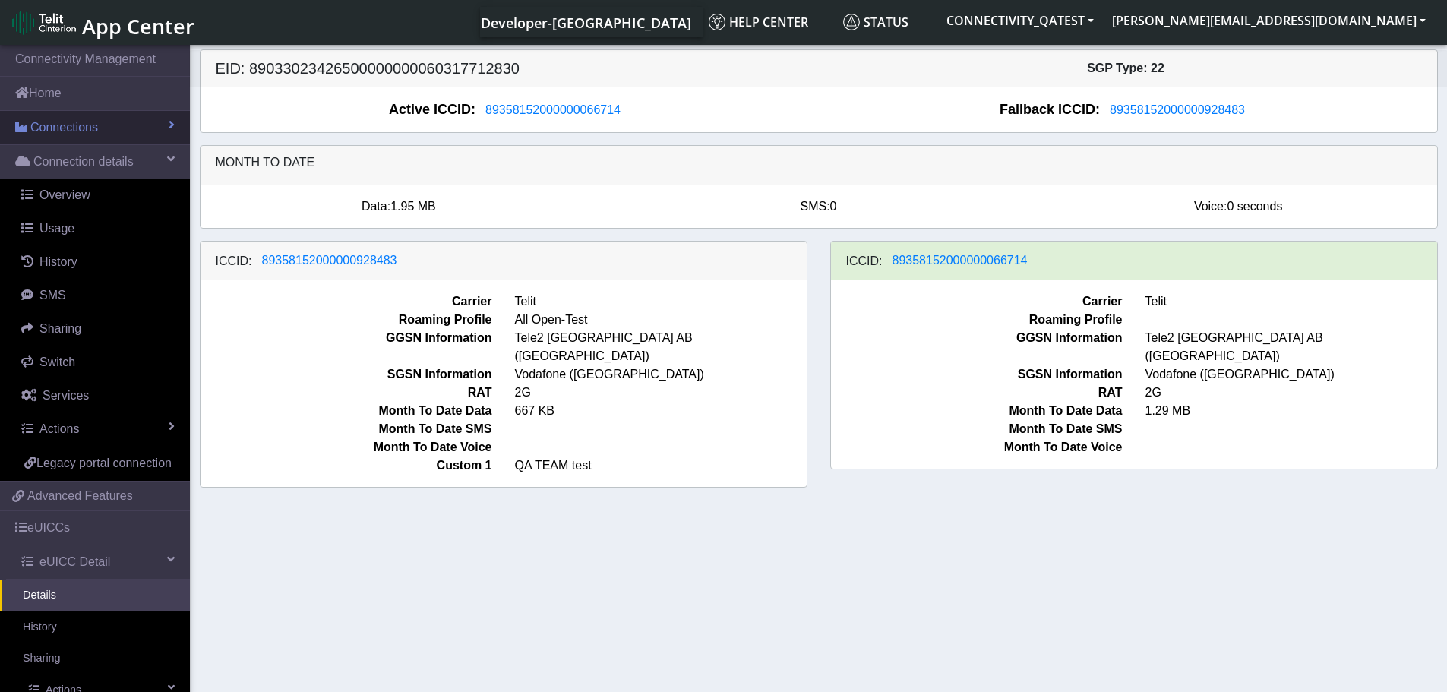
click at [43, 128] on span "Connections" at bounding box center [64, 128] width 68 height 18
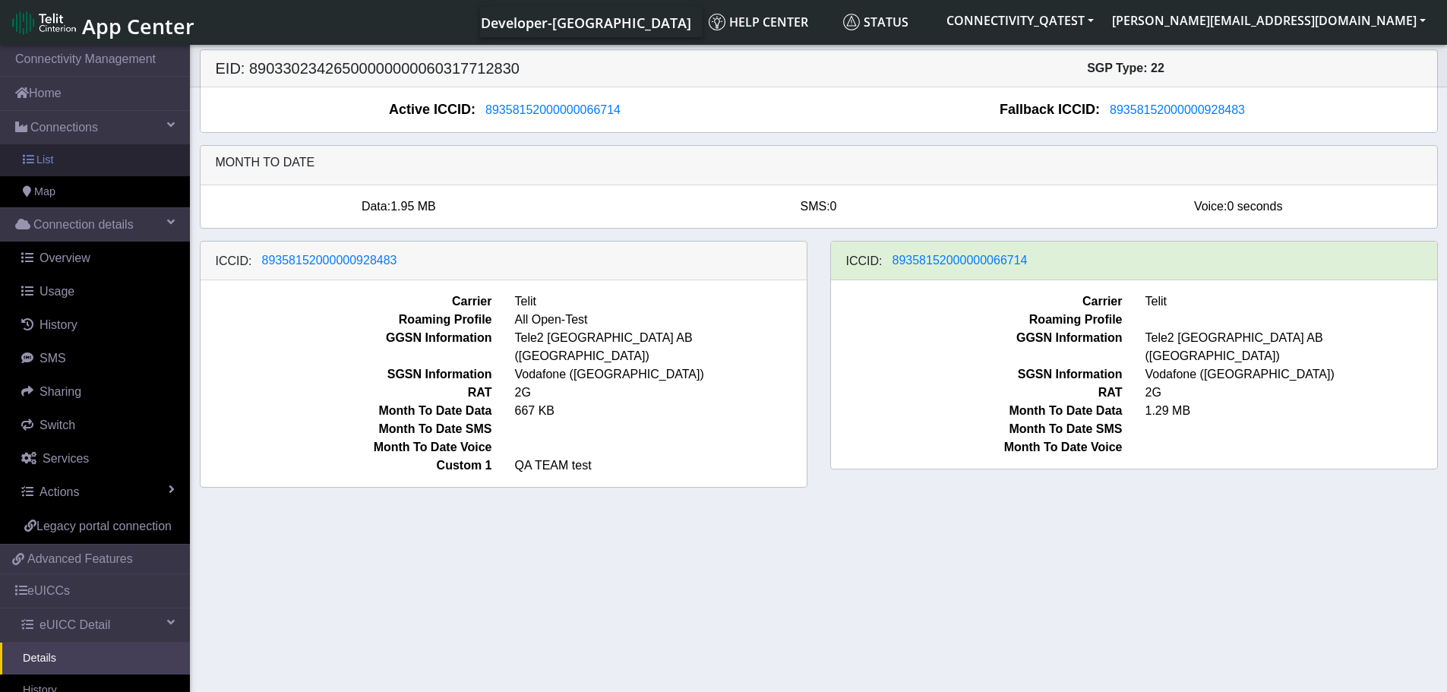
click at [40, 158] on span "List" at bounding box center [44, 160] width 17 height 17
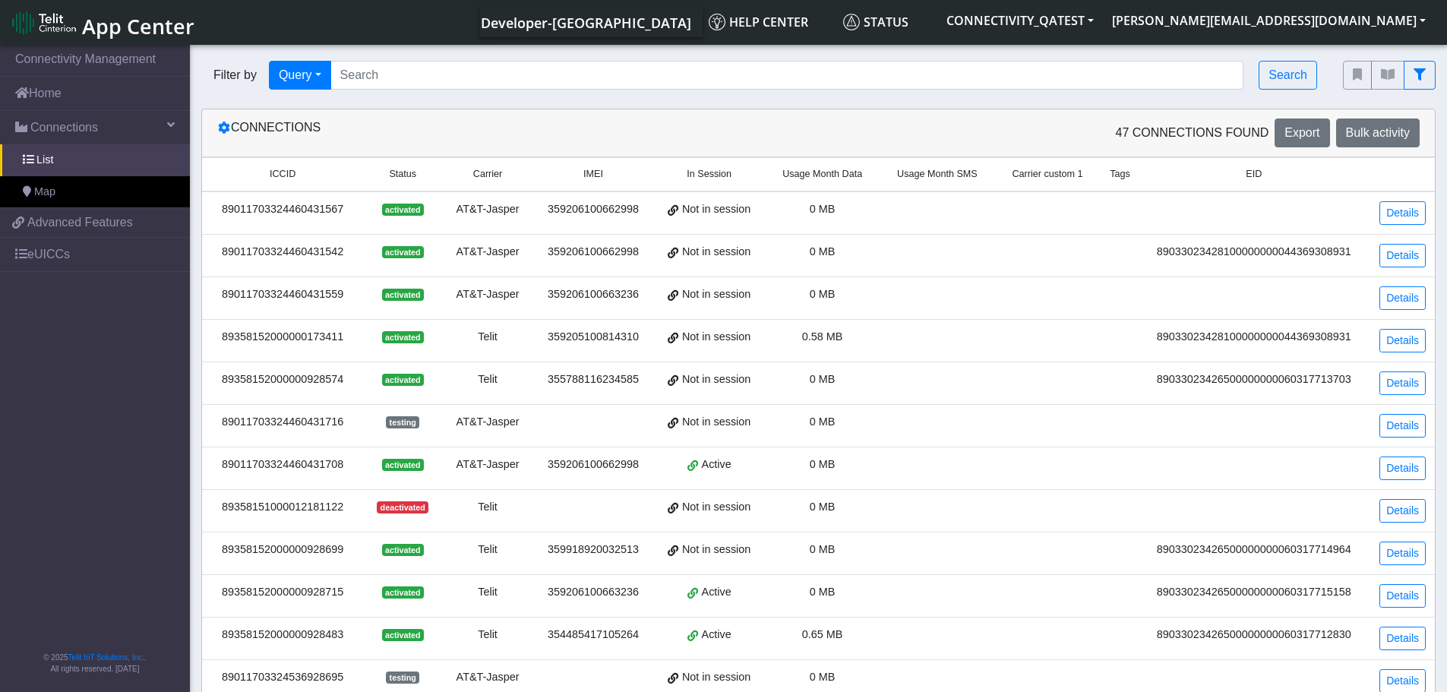
click at [1036, 171] on span "Carrier custom 1" at bounding box center [1047, 174] width 71 height 14
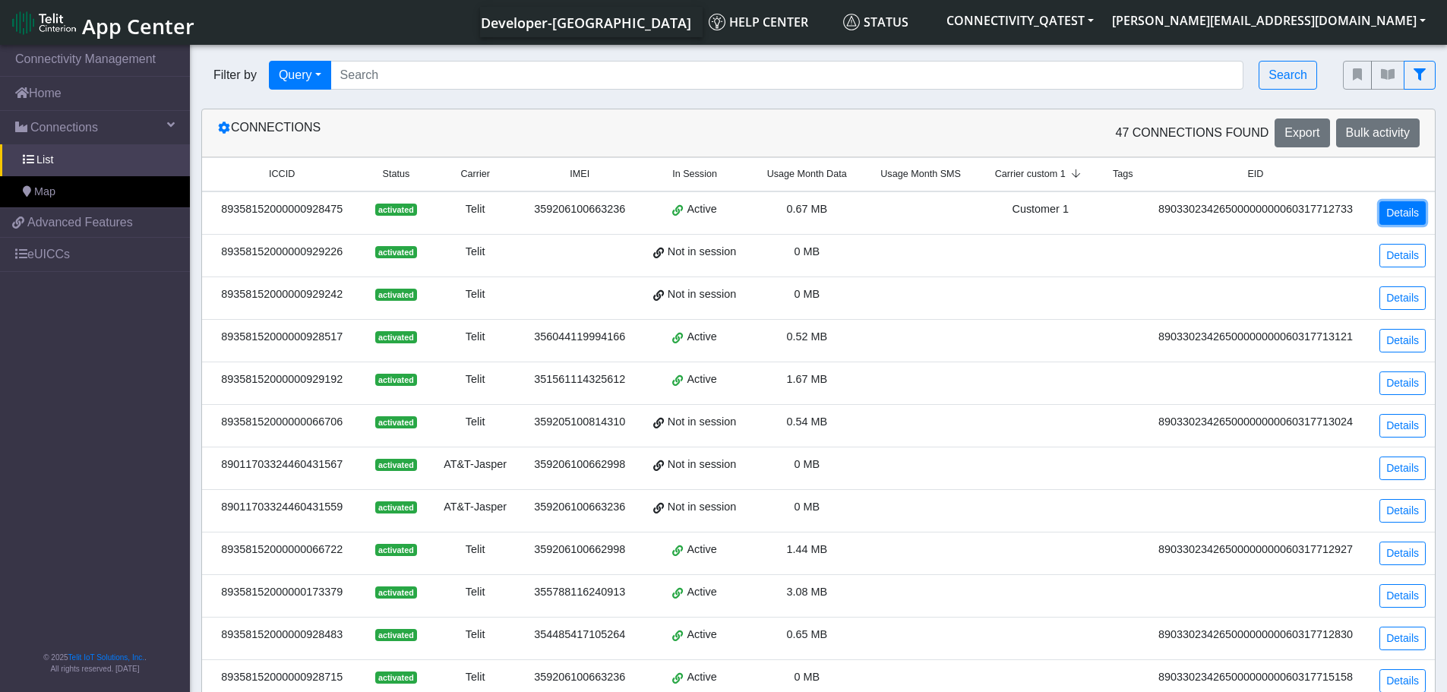
click at [1412, 216] on link "Details" at bounding box center [1402, 213] width 46 height 24
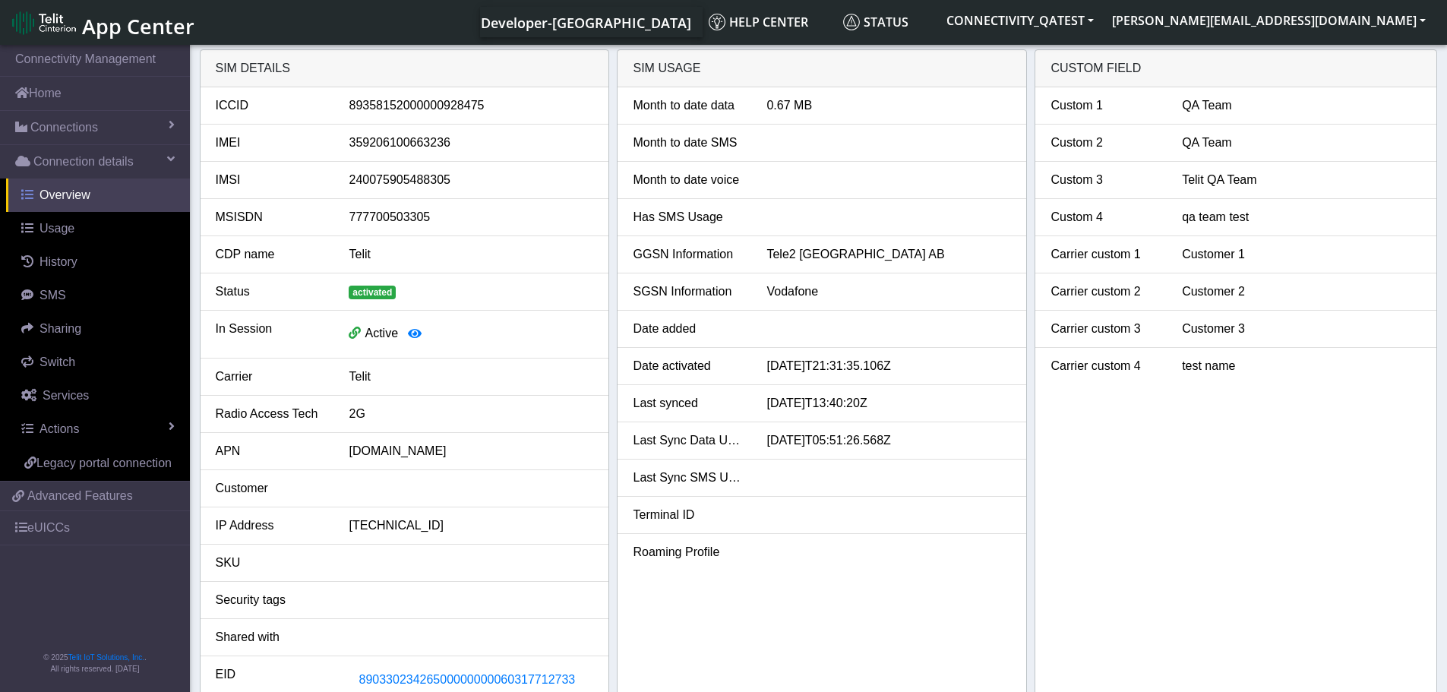
click at [50, 198] on span "Overview" at bounding box center [65, 194] width 51 height 13
click at [61, 128] on span "Connections" at bounding box center [64, 128] width 68 height 18
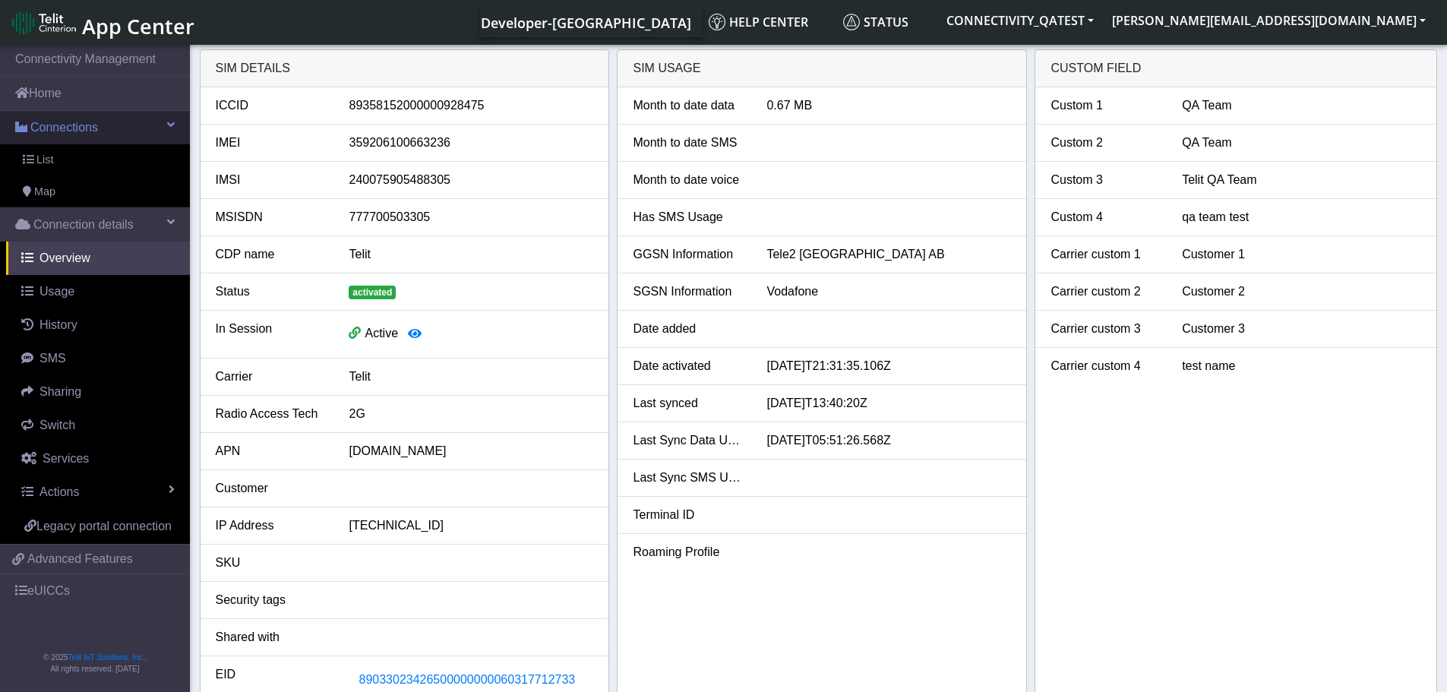
click at [67, 131] on span "Connections" at bounding box center [64, 128] width 68 height 18
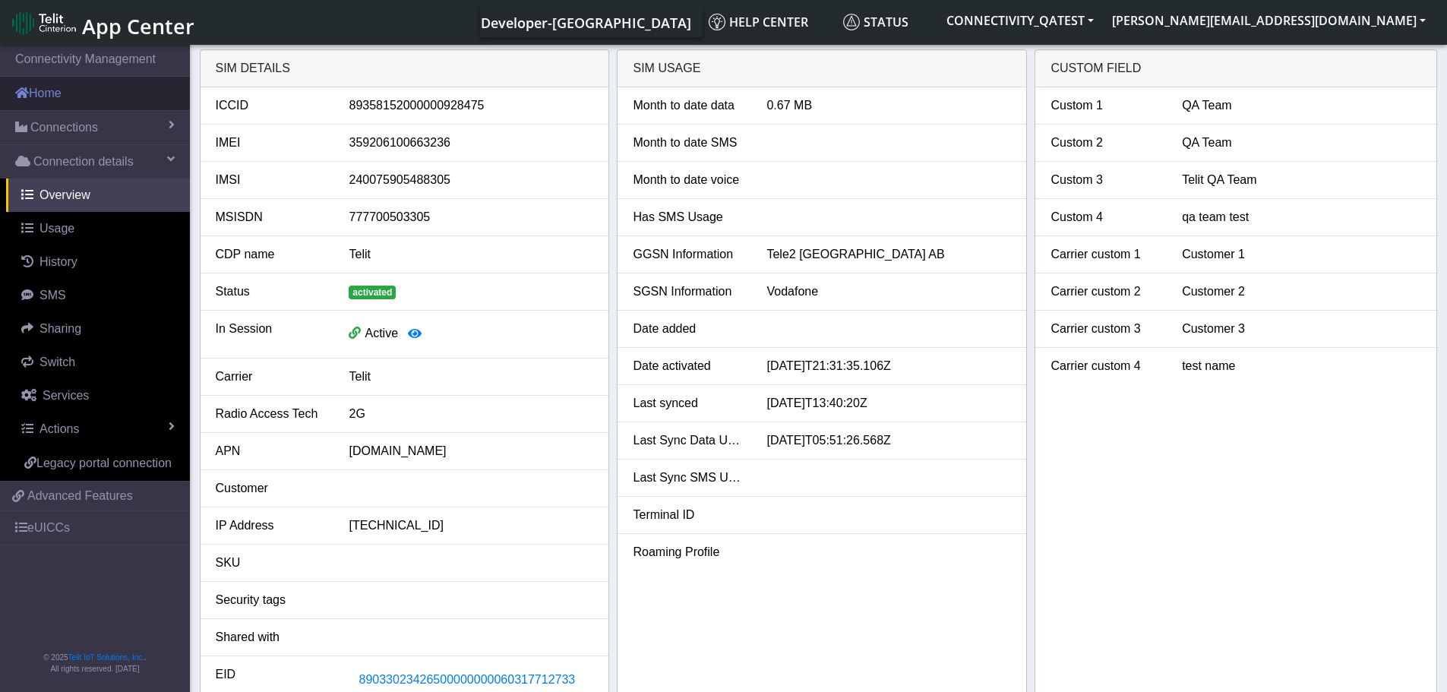
click at [57, 107] on link "Home" at bounding box center [95, 93] width 190 height 33
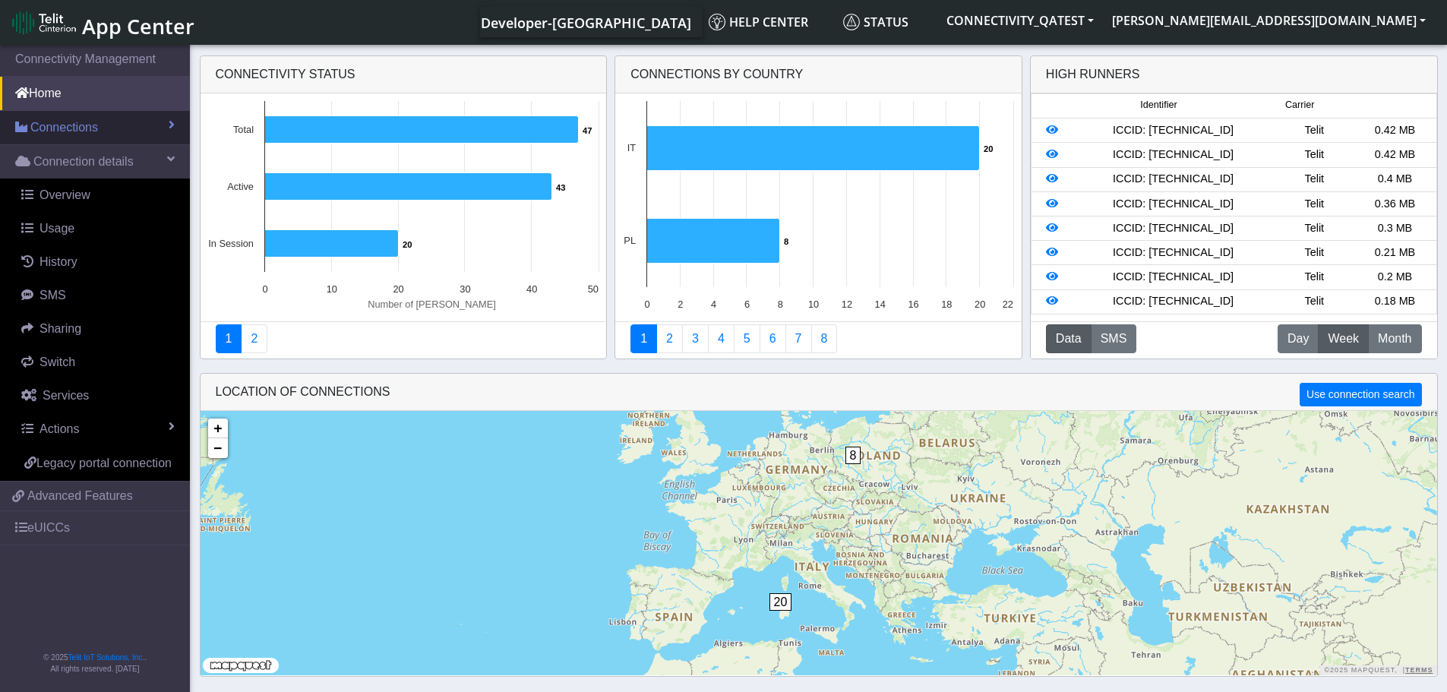
click at [56, 131] on span "Connections" at bounding box center [64, 128] width 68 height 18
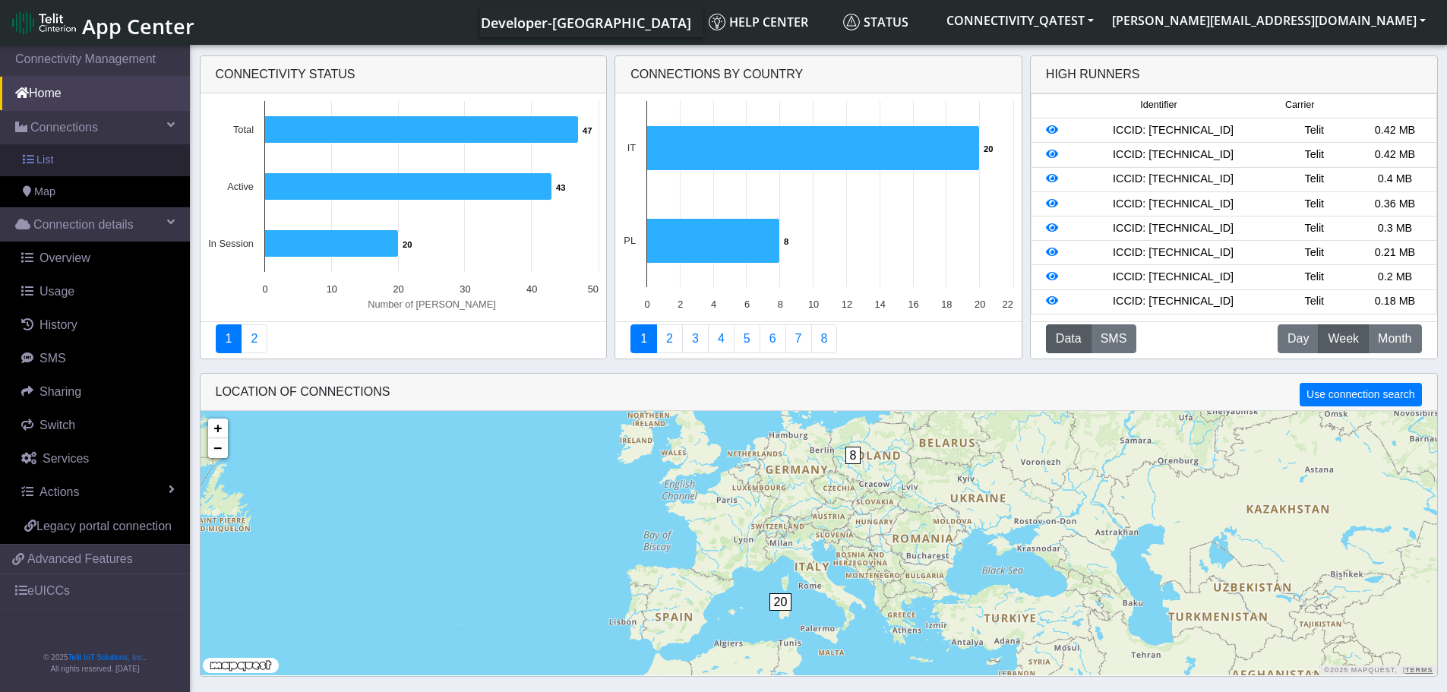
click at [54, 156] on link "List" at bounding box center [95, 160] width 190 height 32
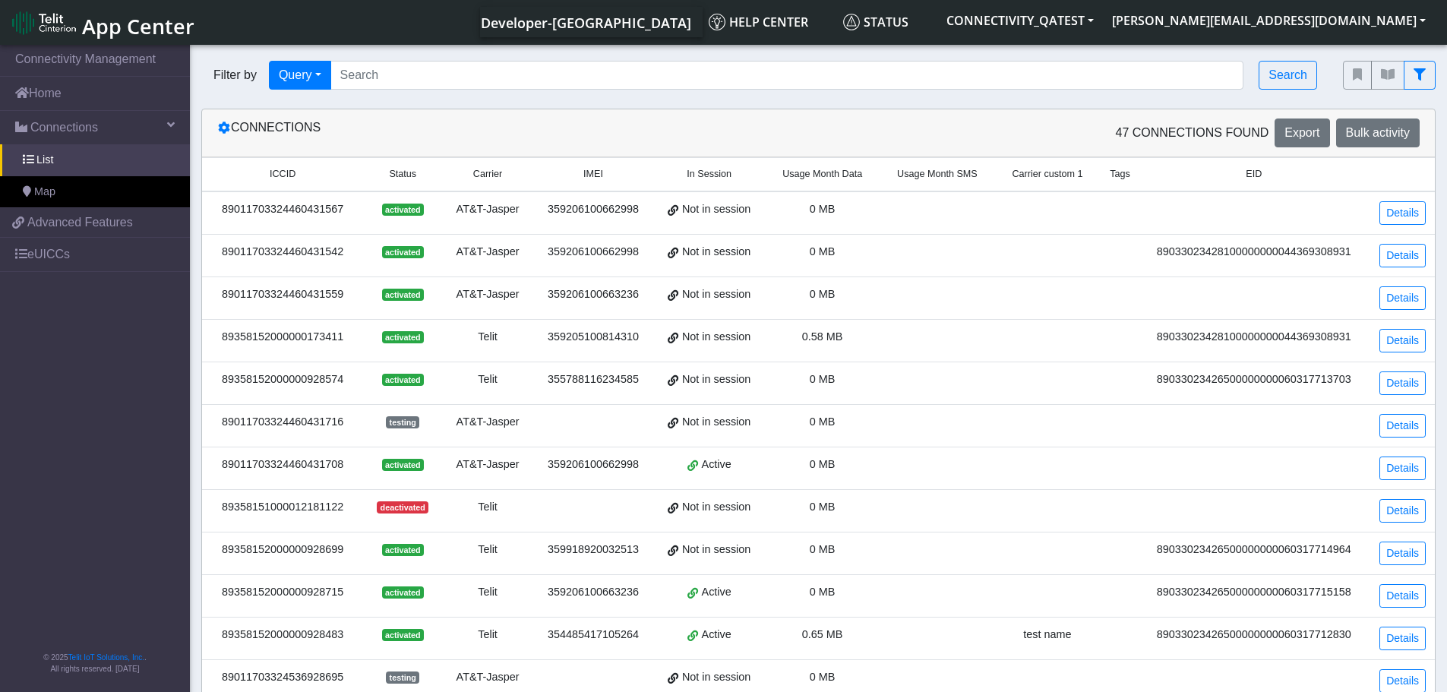
click at [1066, 173] on span "Carrier custom 1" at bounding box center [1047, 174] width 71 height 14
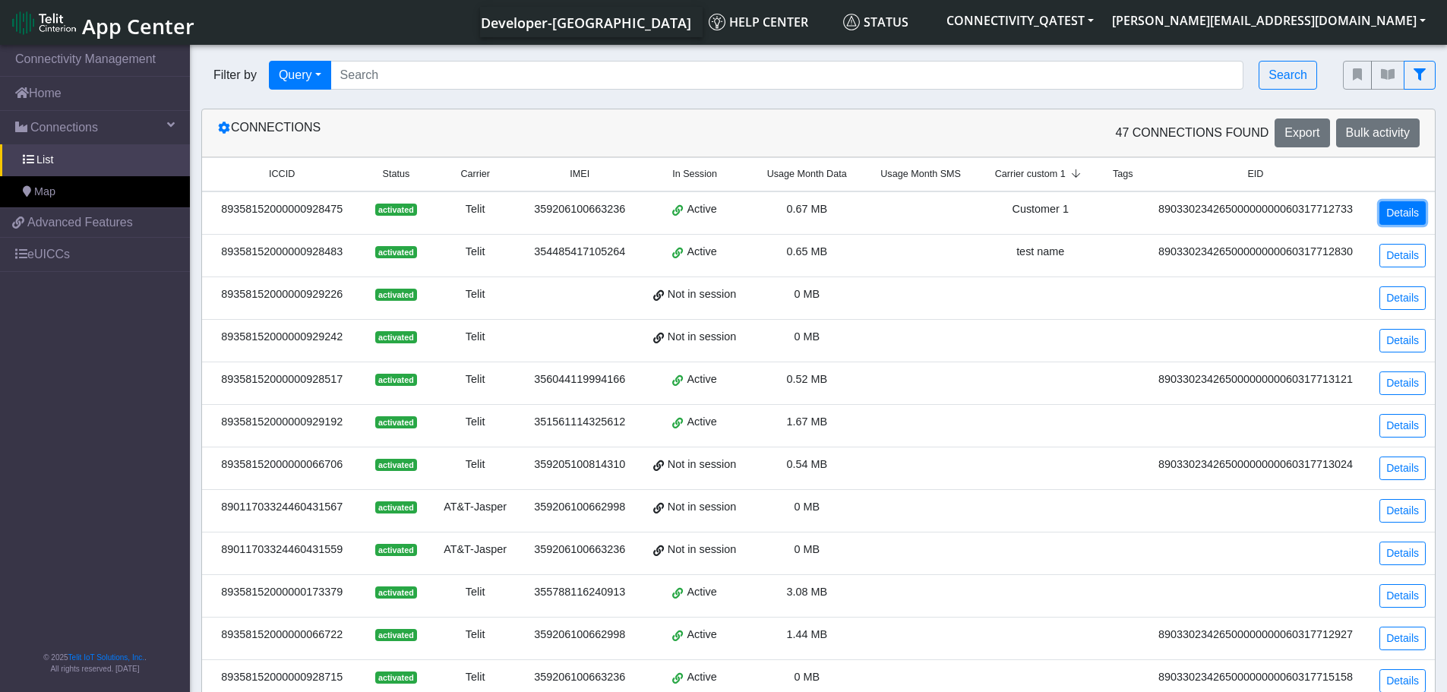
click at [1406, 216] on link "Details" at bounding box center [1402, 213] width 46 height 24
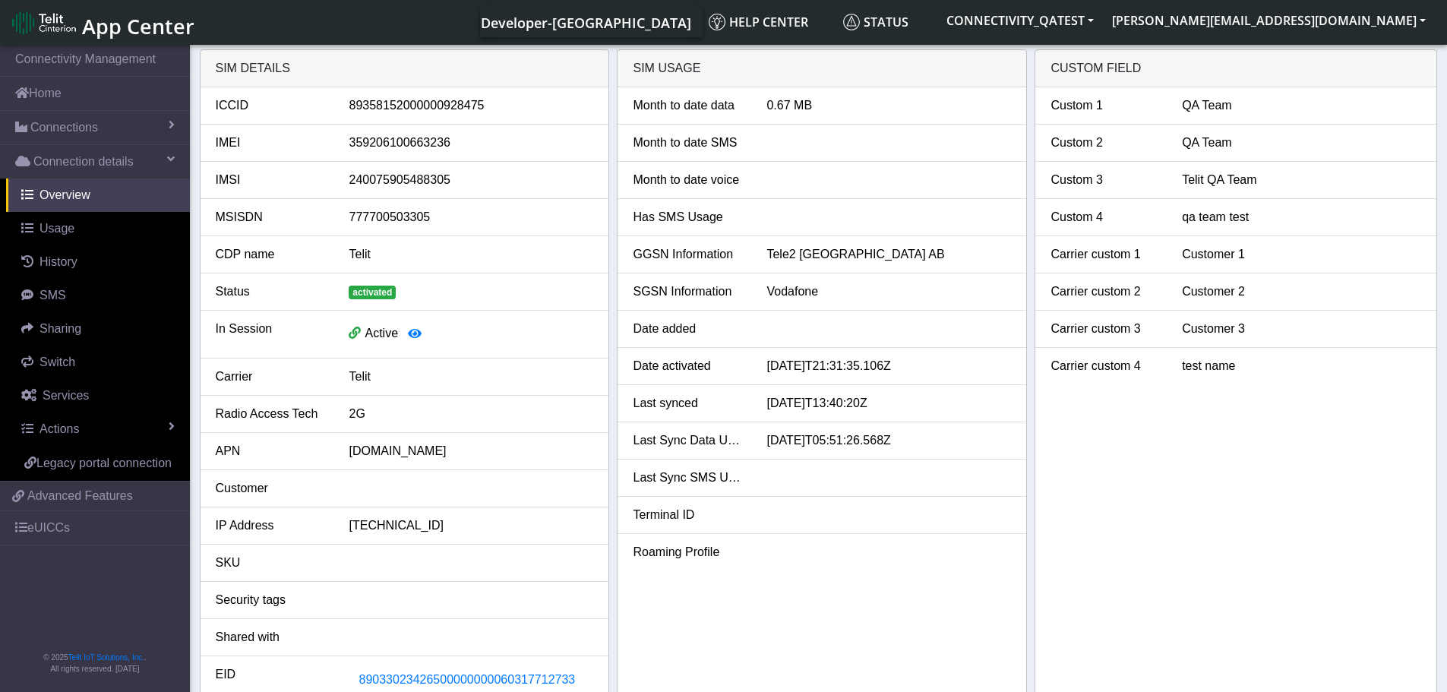
click at [102, 34] on span "App Center" at bounding box center [138, 26] width 112 height 28
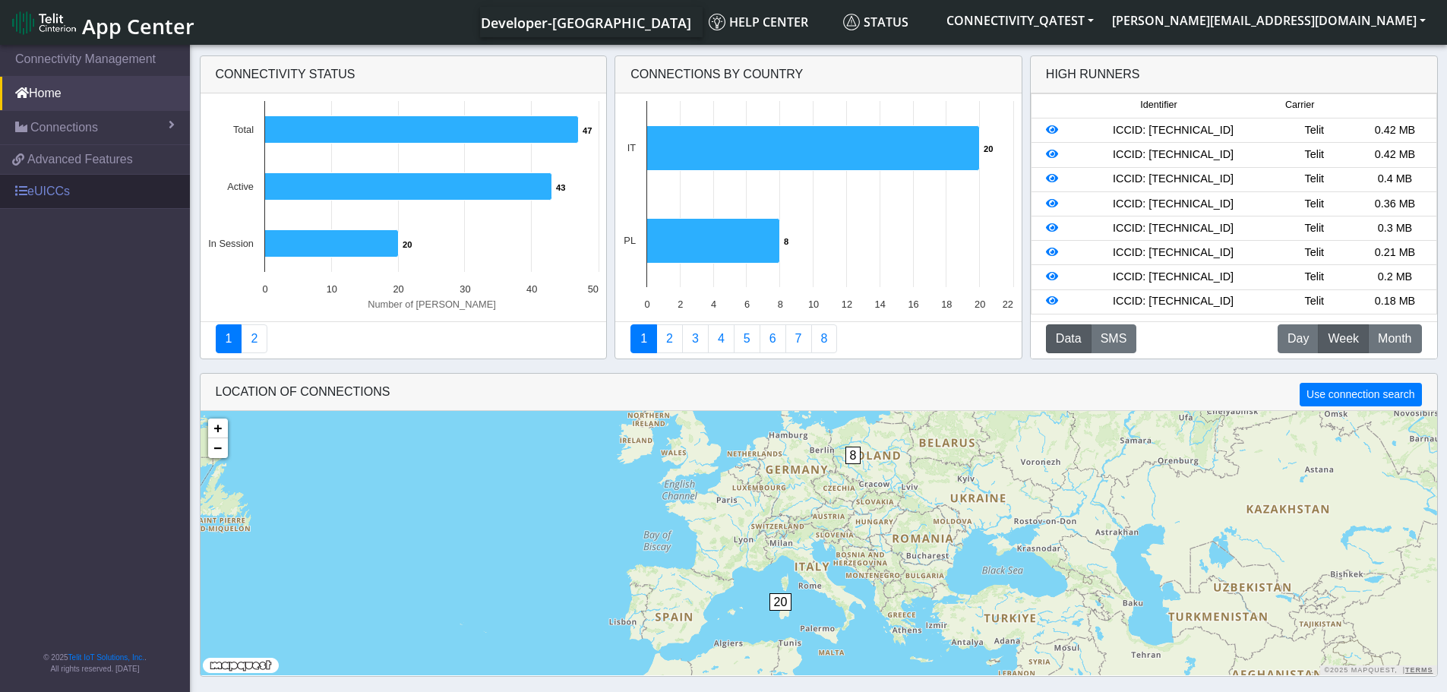
click at [71, 187] on link "eUICCs" at bounding box center [95, 191] width 190 height 33
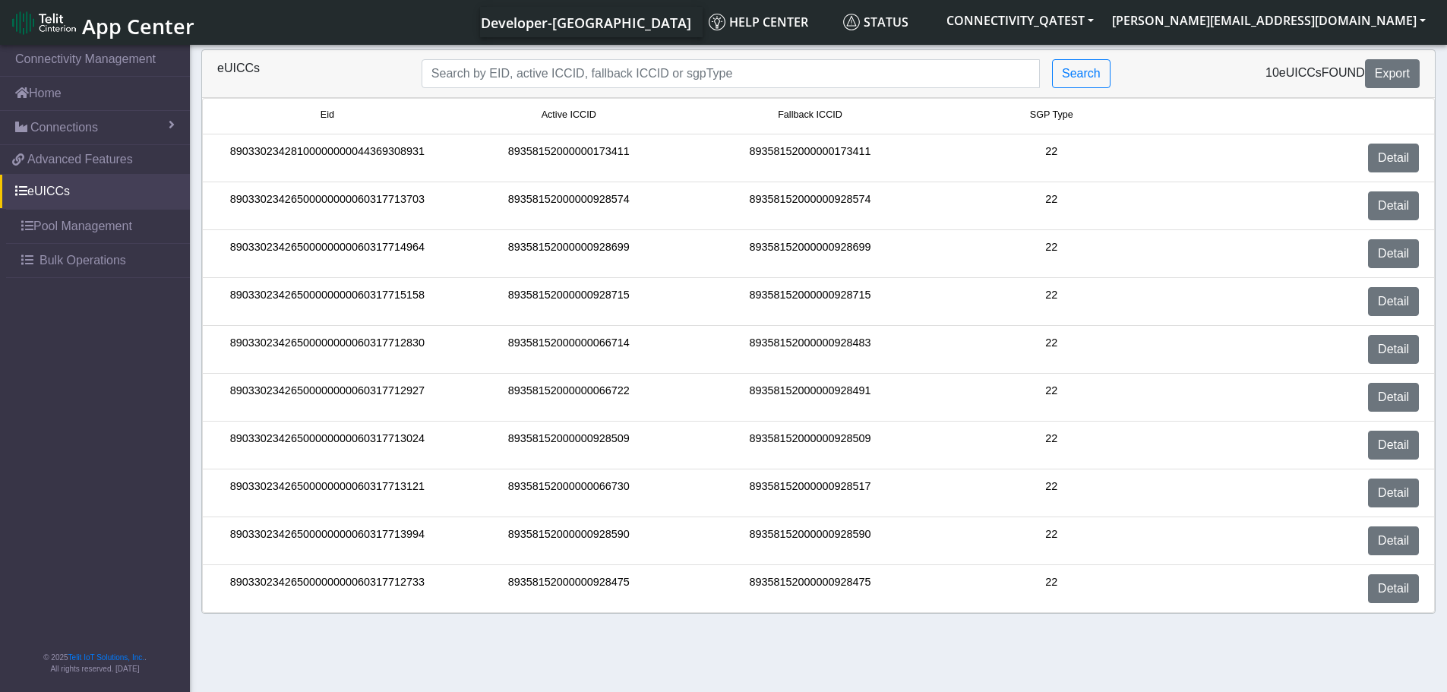
click at [333, 112] on span "Eid" at bounding box center [328, 115] width 14 height 14
click at [569, 119] on span "Active ICCID" at bounding box center [569, 115] width 55 height 14
click at [568, 119] on span "Active ICCID" at bounding box center [569, 115] width 55 height 14
click at [1405, 64] on button "Export" at bounding box center [1392, 73] width 55 height 29
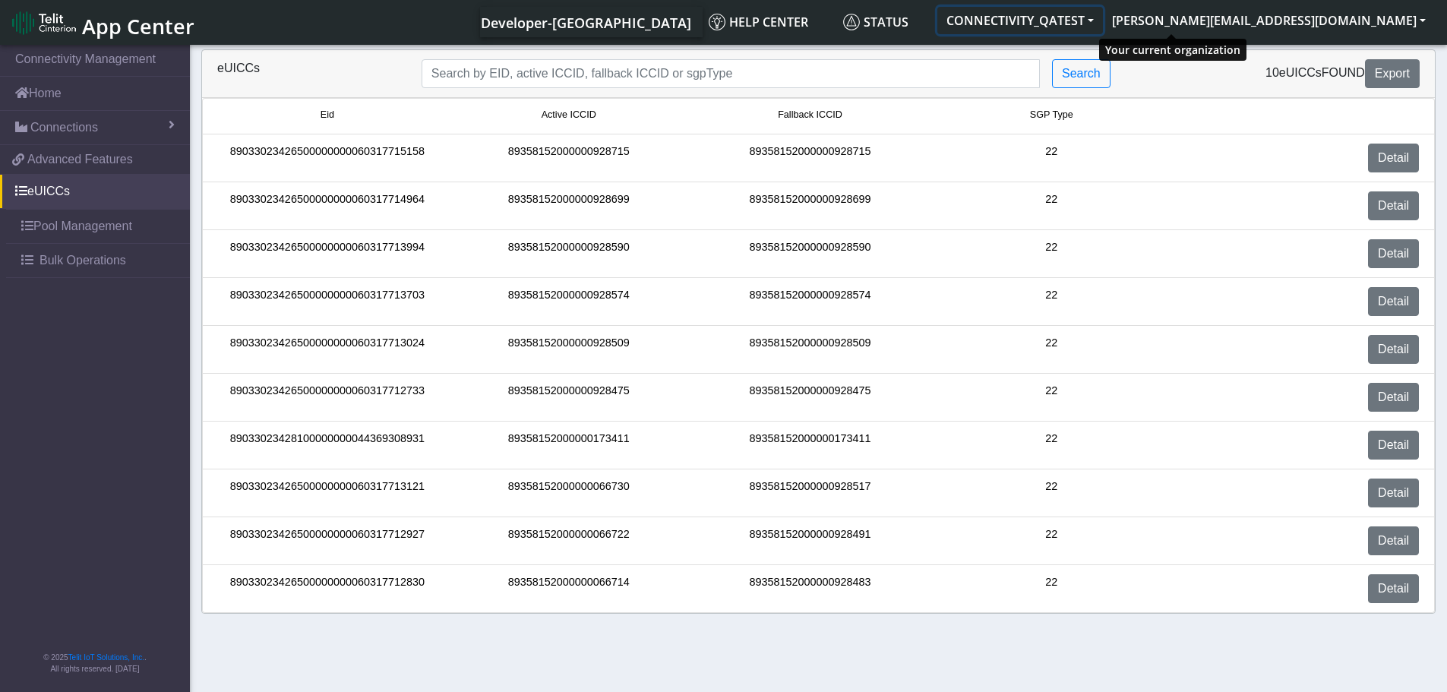
click at [1103, 17] on button "CONNECTIVITY_QATEST" at bounding box center [1020, 20] width 166 height 27
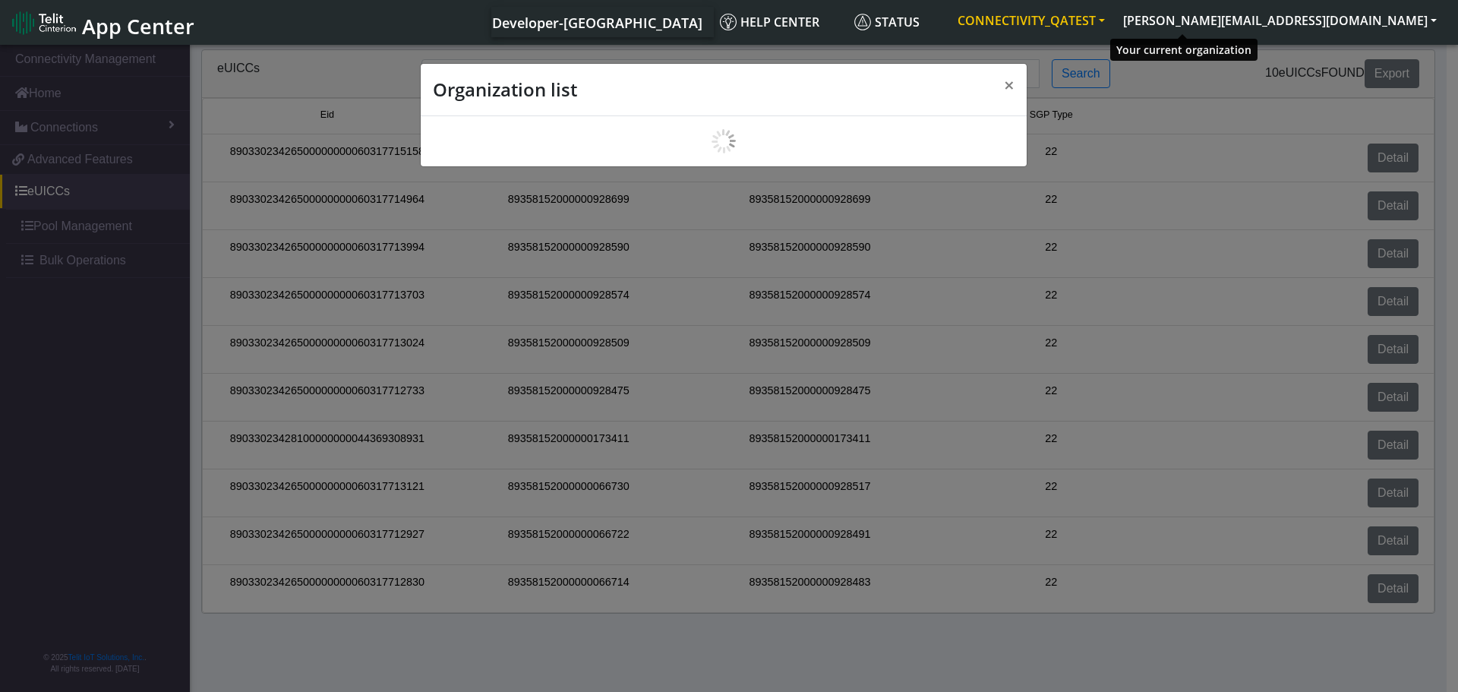
scroll to position [5, 0]
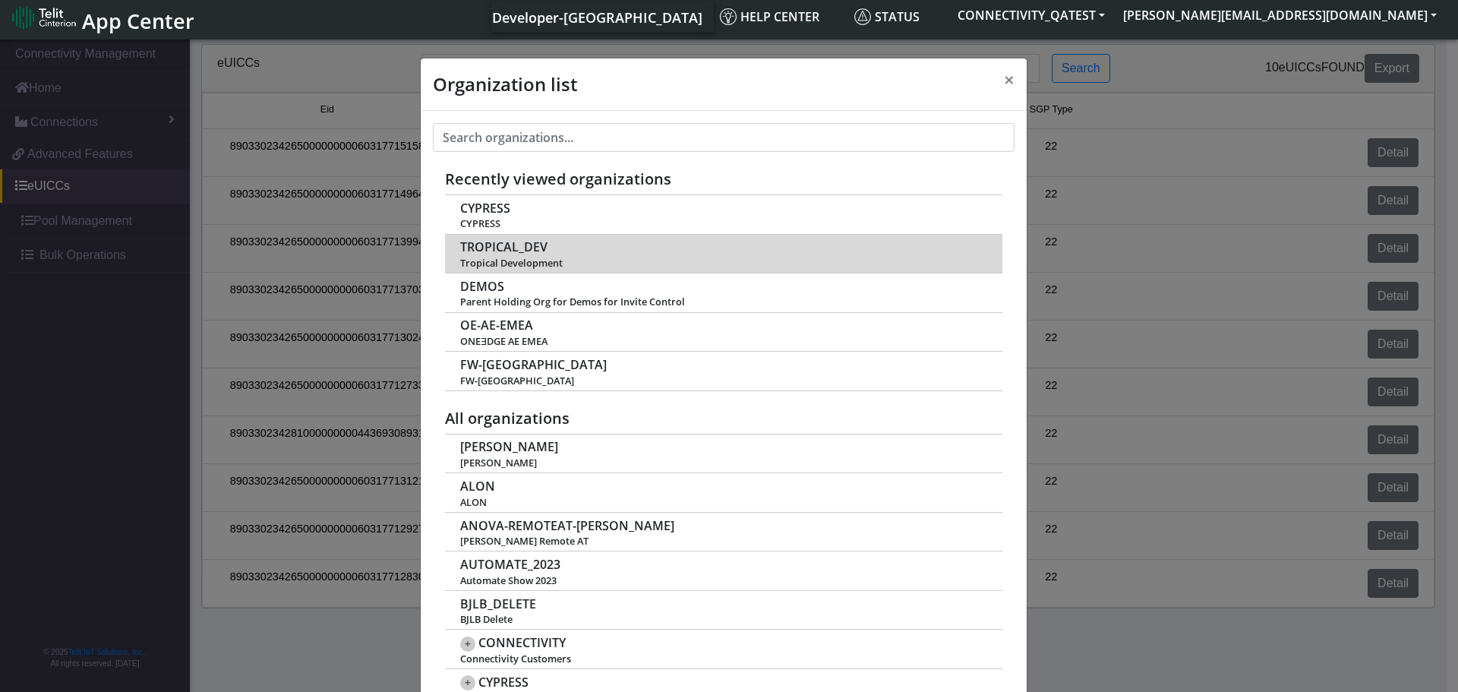
click at [488, 249] on span "TROPICAL_DEV" at bounding box center [503, 247] width 87 height 14
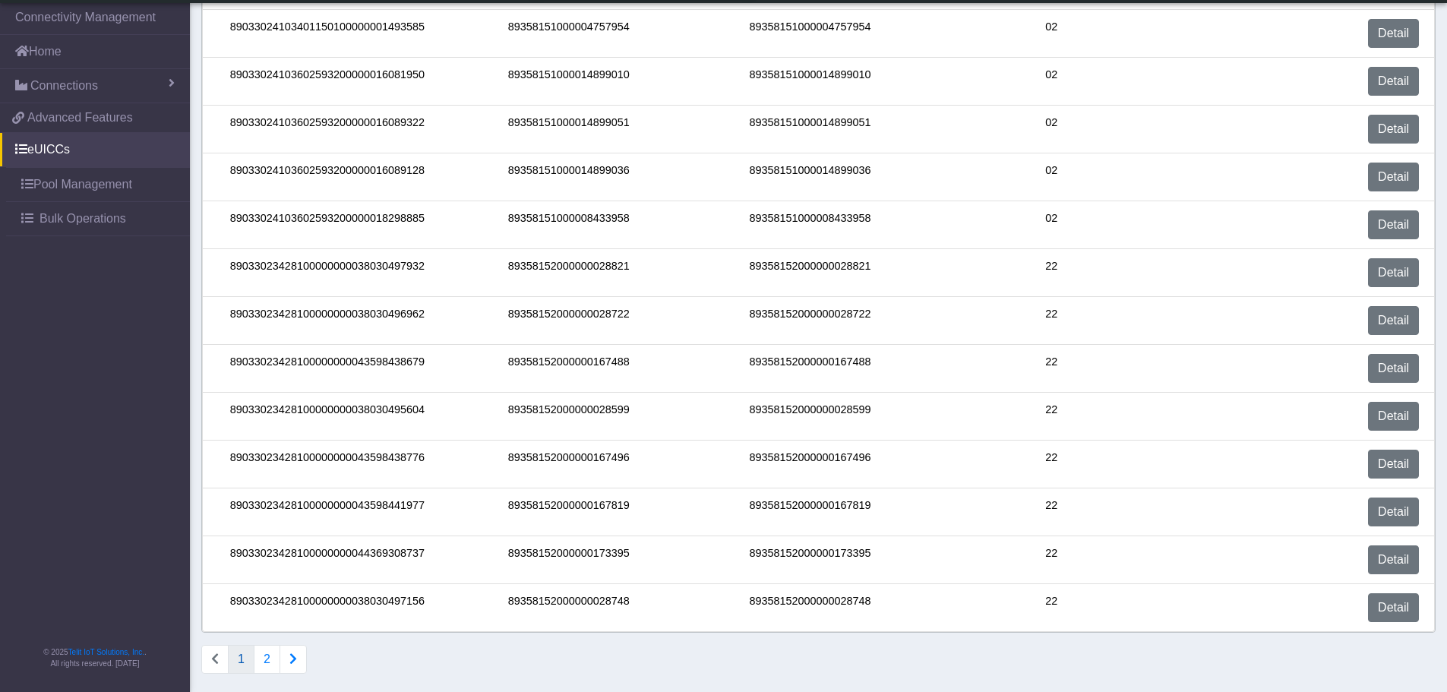
scroll to position [424, 0]
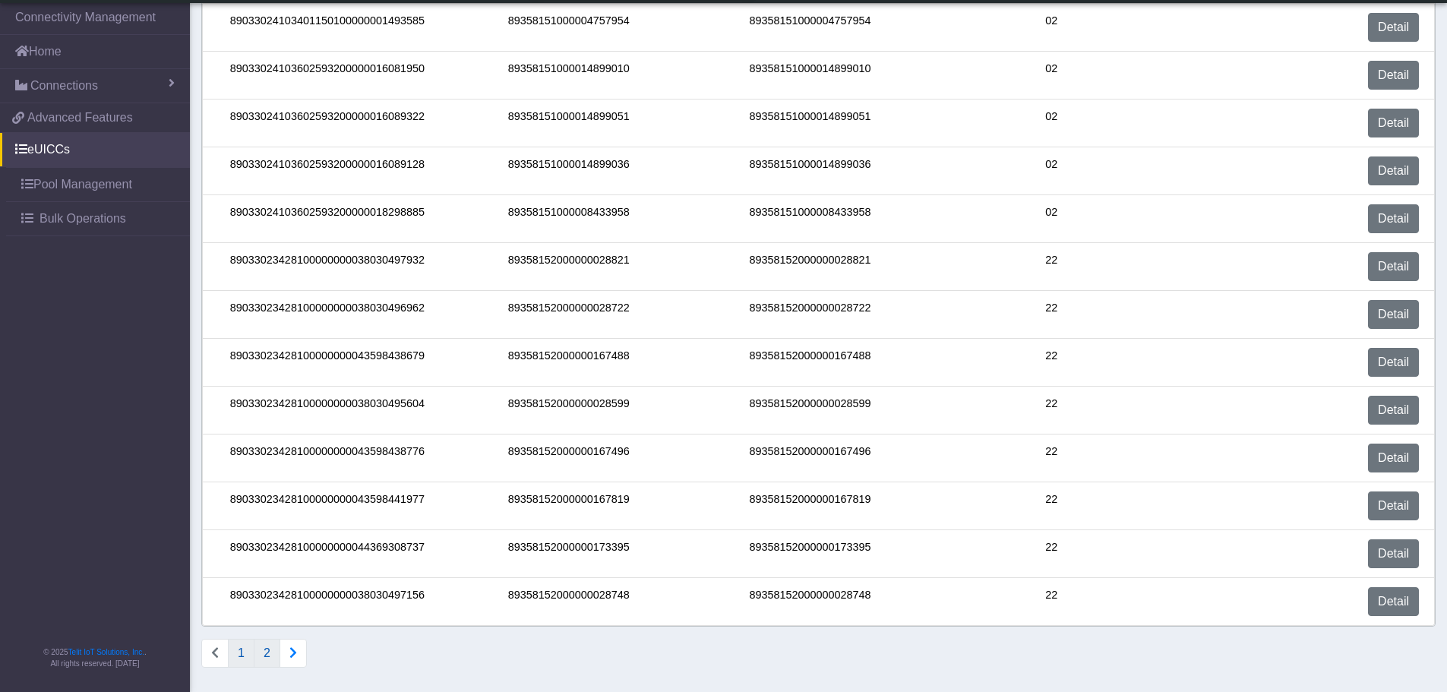
click at [269, 651] on button "2" at bounding box center [267, 653] width 27 height 29
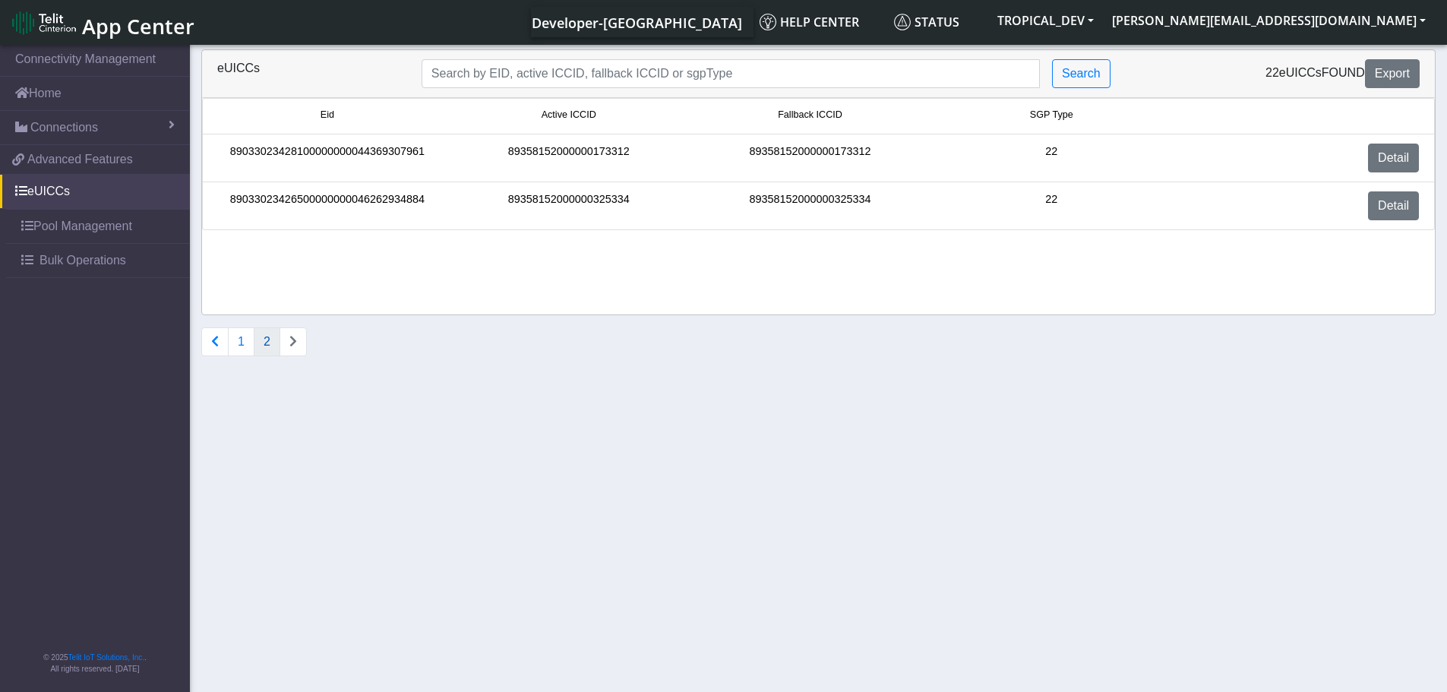
click at [211, 333] on button "Connections list navigation" at bounding box center [214, 341] width 27 height 29
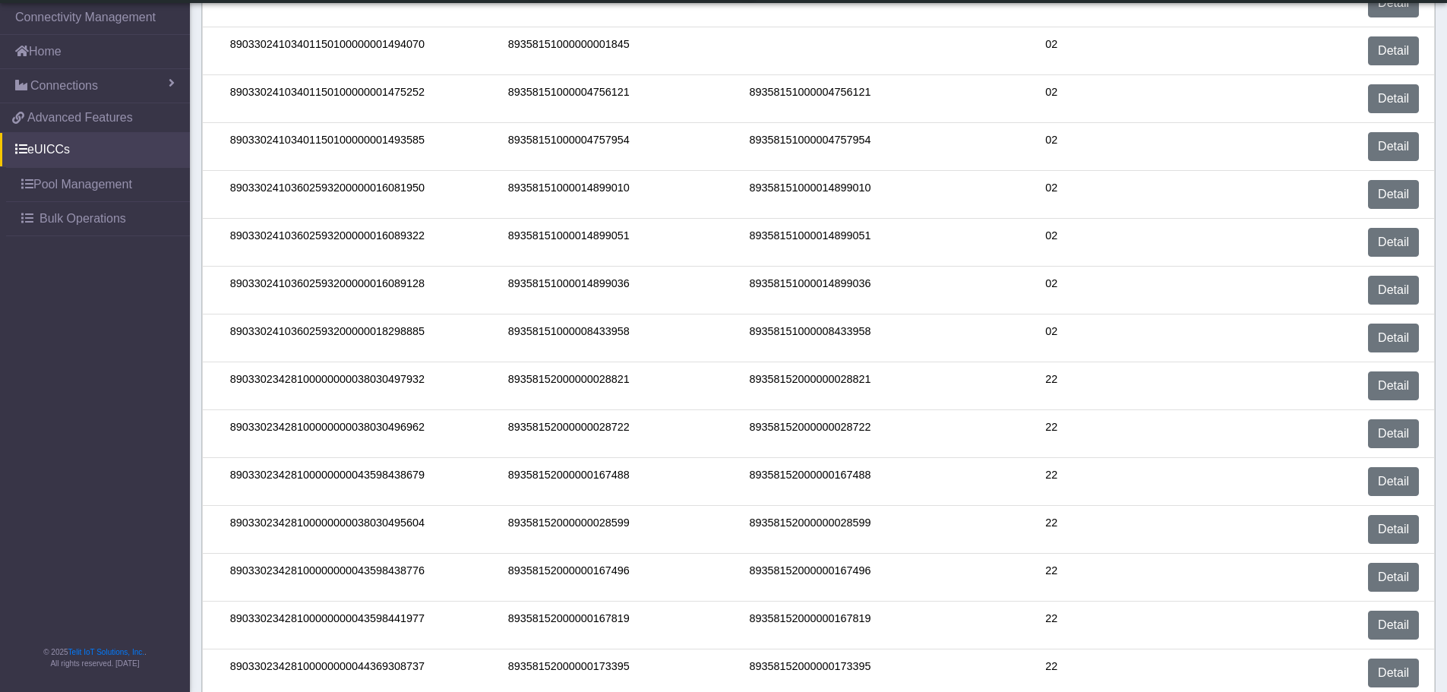
scroll to position [424, 0]
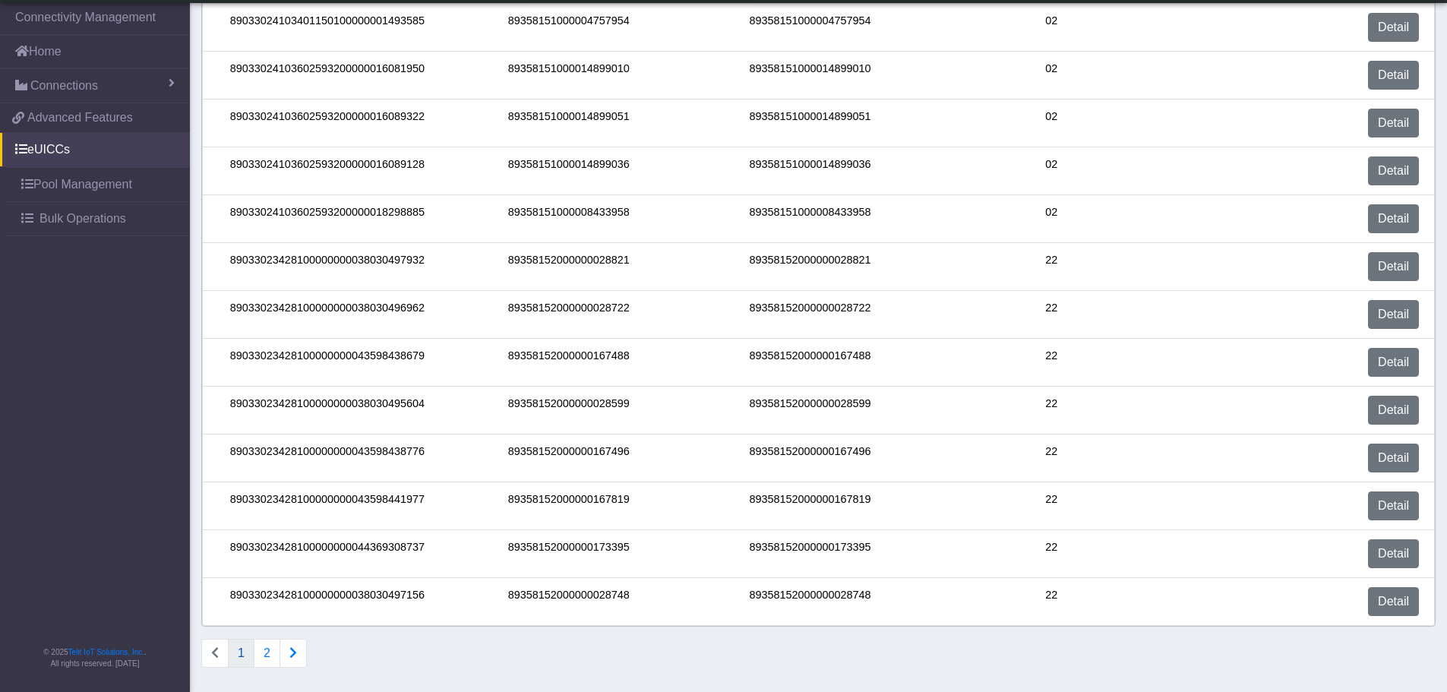
click at [288, 660] on button "Connections list navigation" at bounding box center [293, 653] width 27 height 29
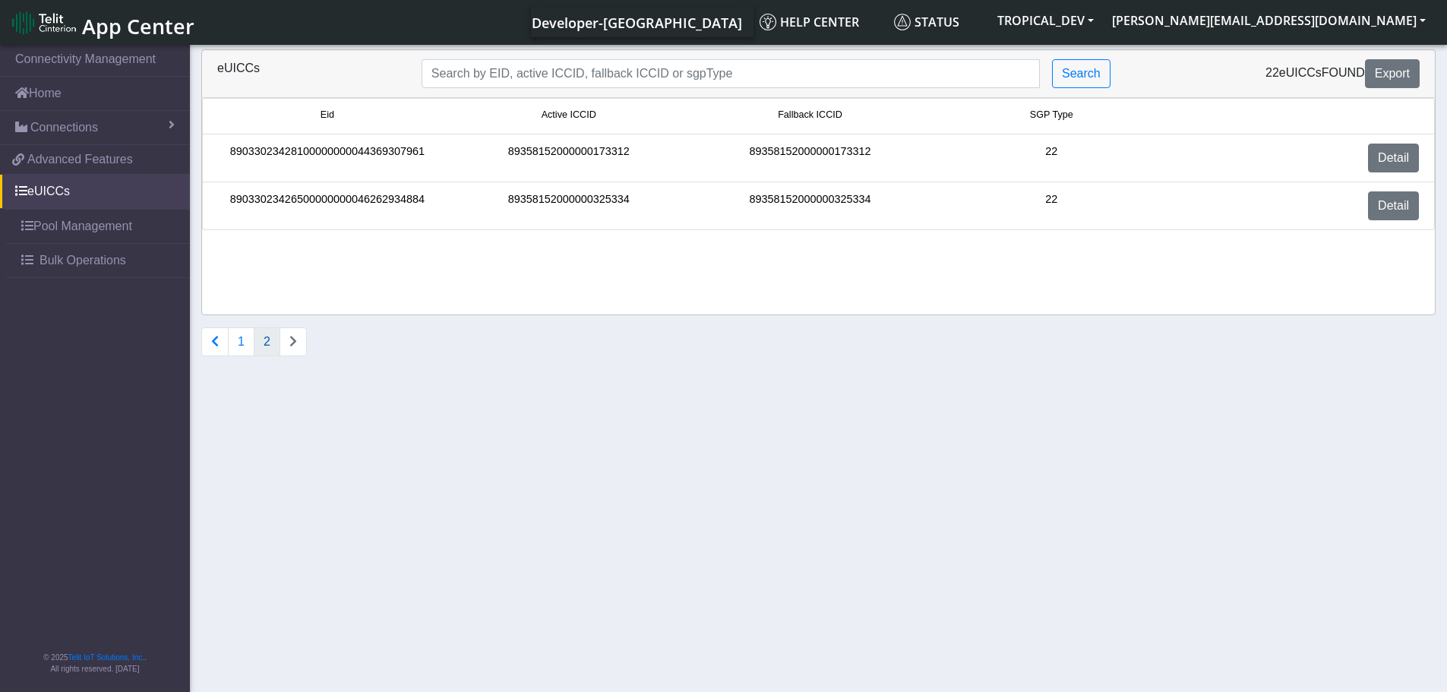
click at [294, 351] on li "Connections list navigation" at bounding box center [293, 341] width 27 height 29
click at [215, 342] on icon "Connections list navigation" at bounding box center [215, 341] width 8 height 12
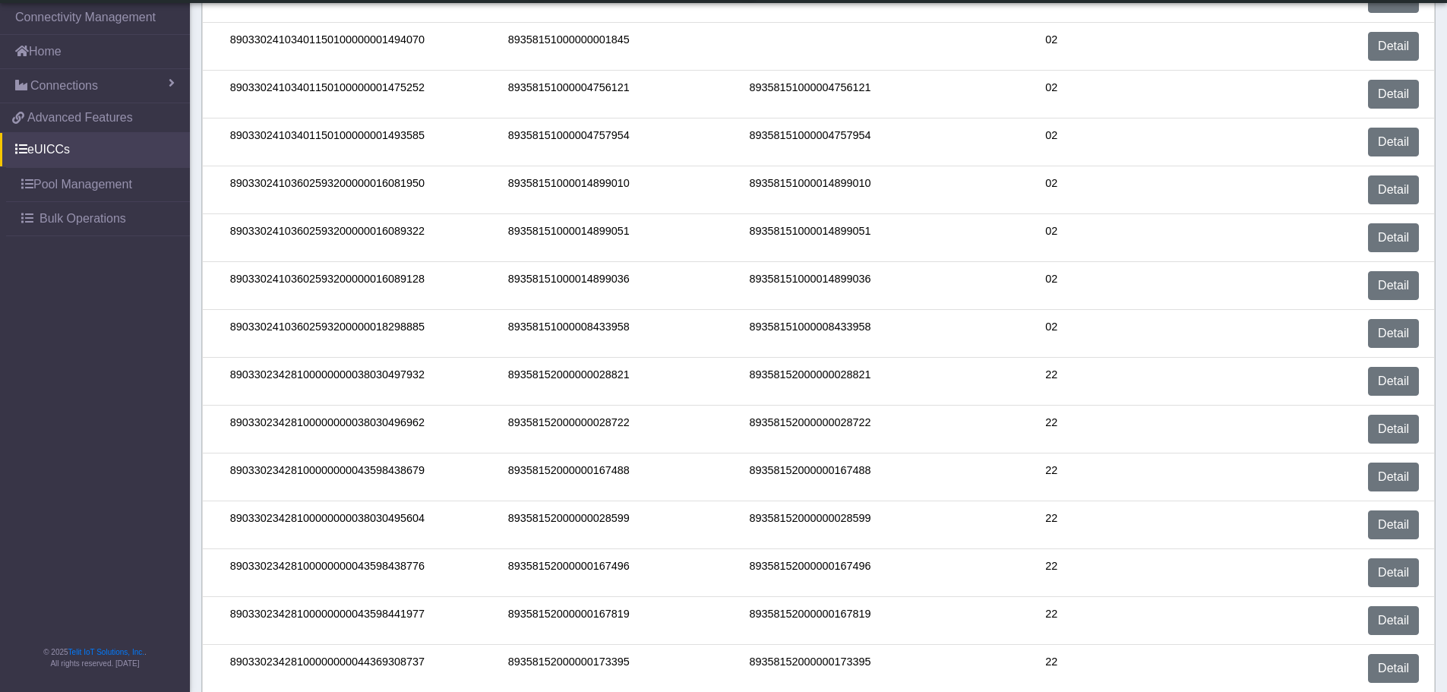
scroll to position [424, 0]
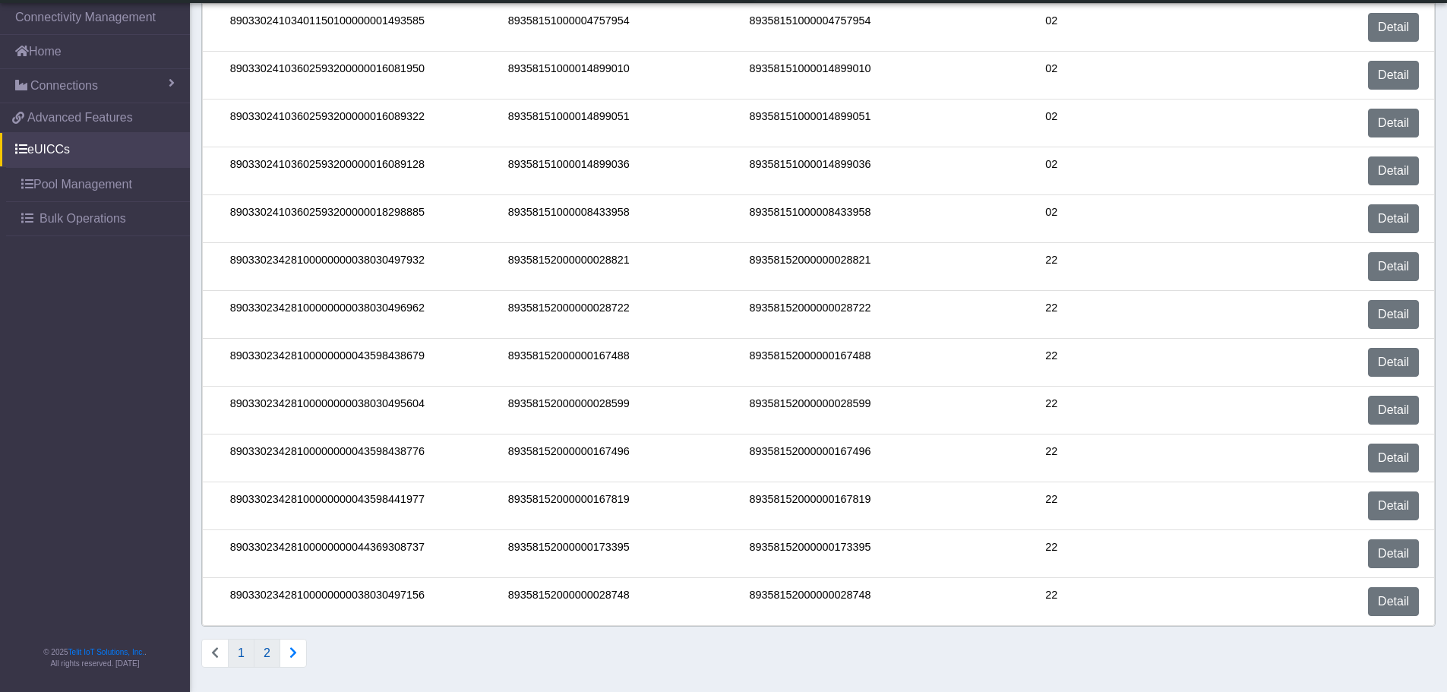
click at [271, 657] on button "2" at bounding box center [267, 653] width 27 height 29
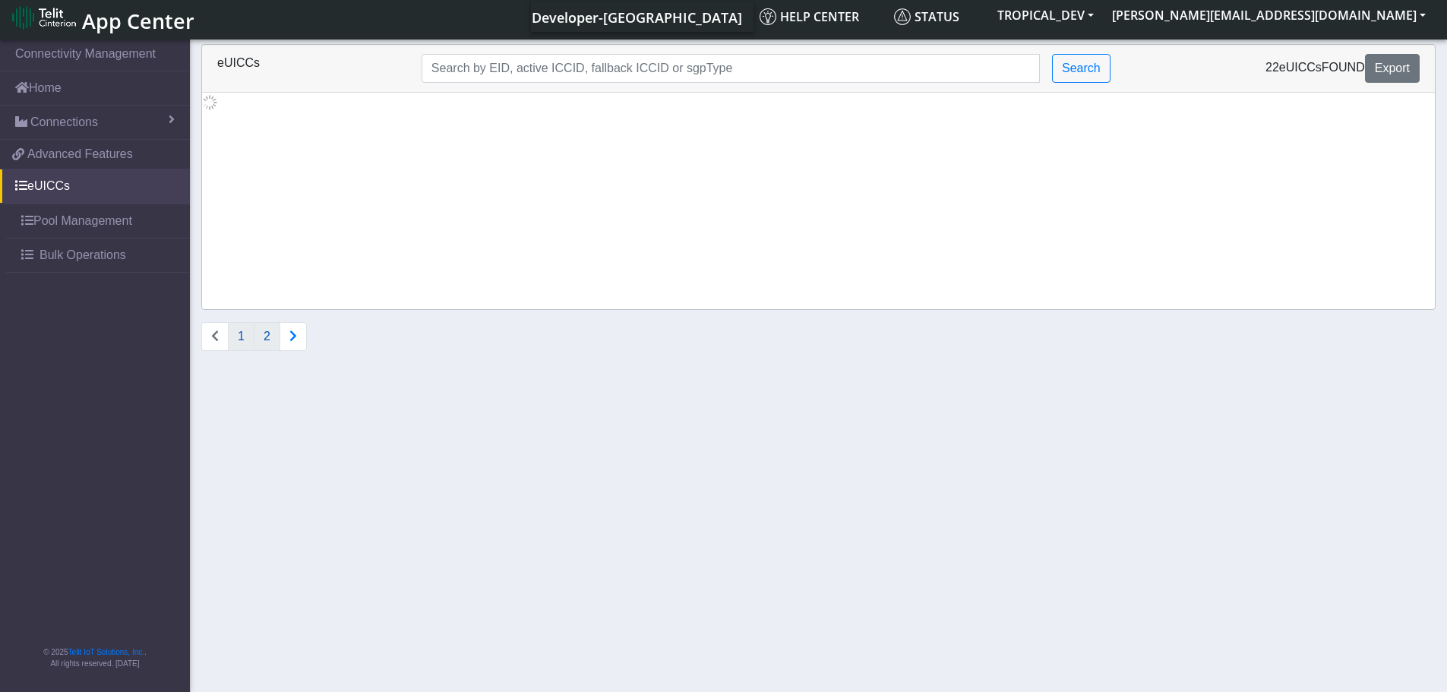
scroll to position [0, 0]
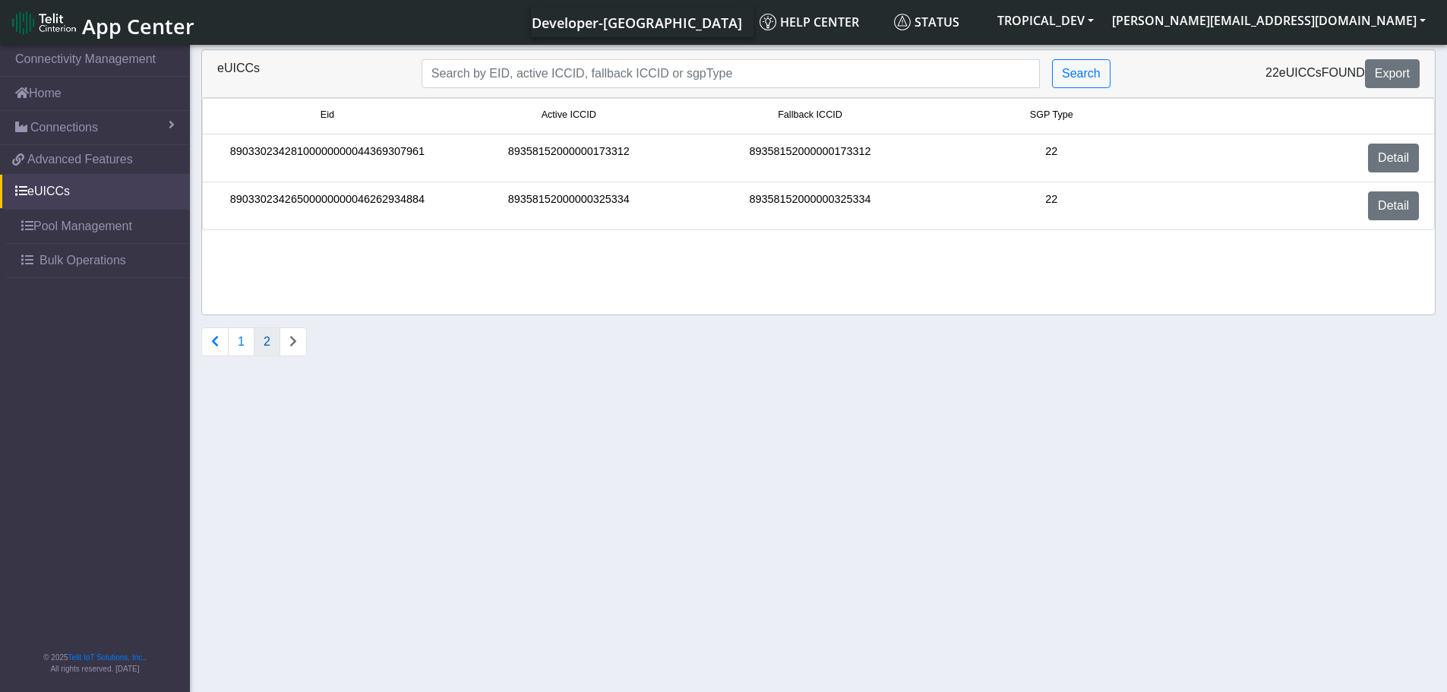
click at [219, 339] on button "Connections list navigation" at bounding box center [214, 341] width 27 height 29
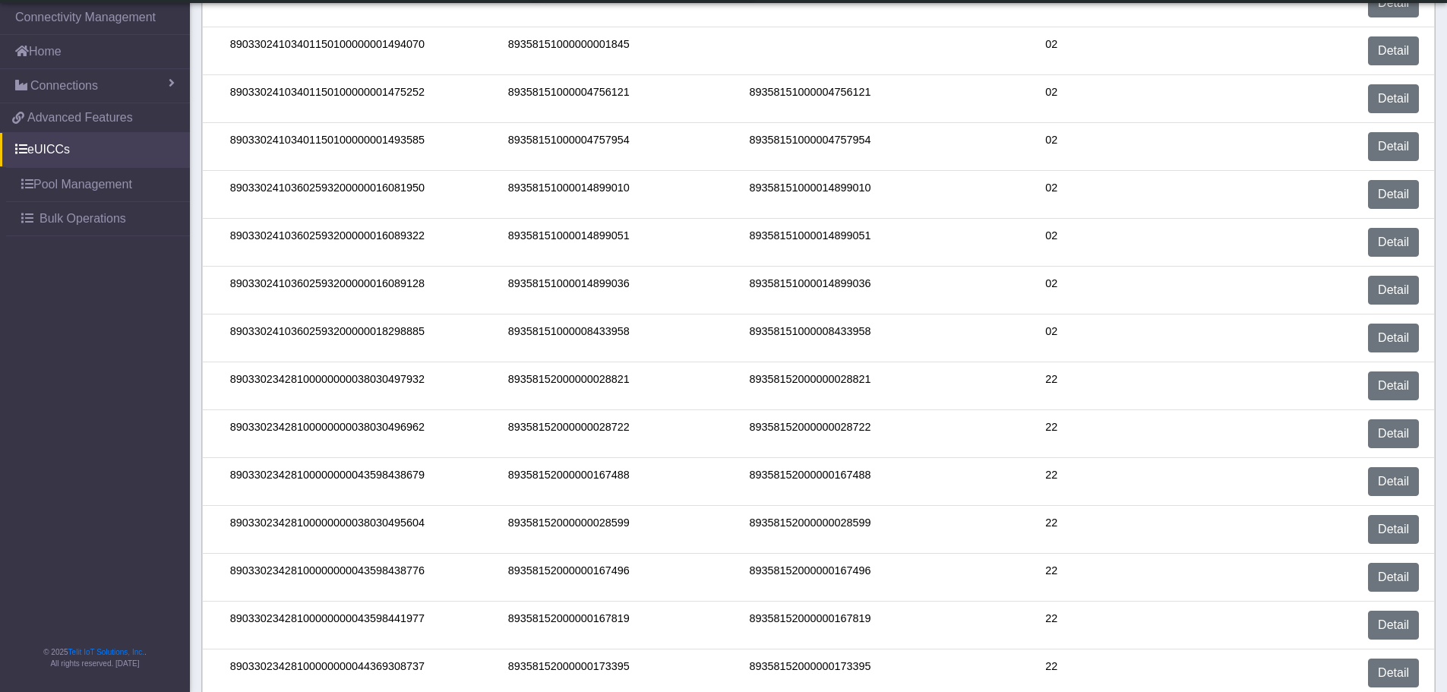
scroll to position [424, 0]
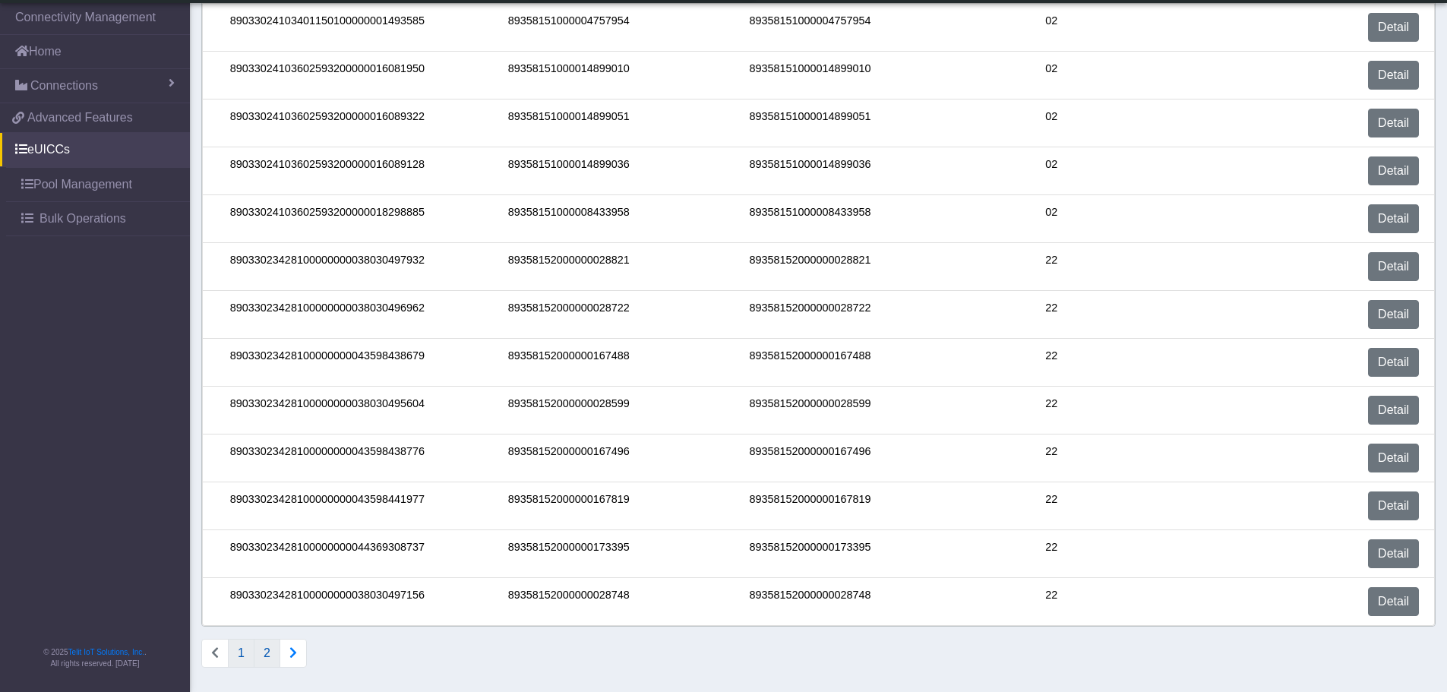
click at [273, 657] on button "2" at bounding box center [267, 653] width 27 height 29
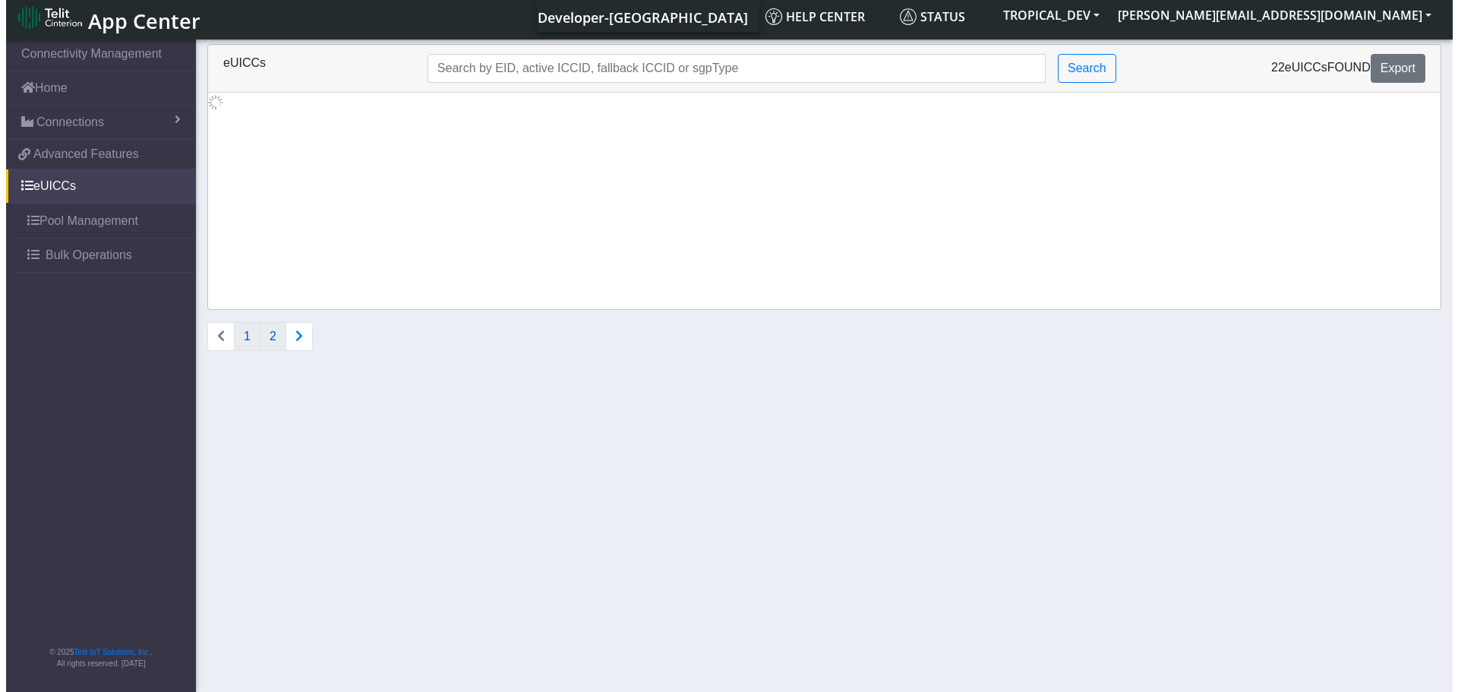
scroll to position [0, 0]
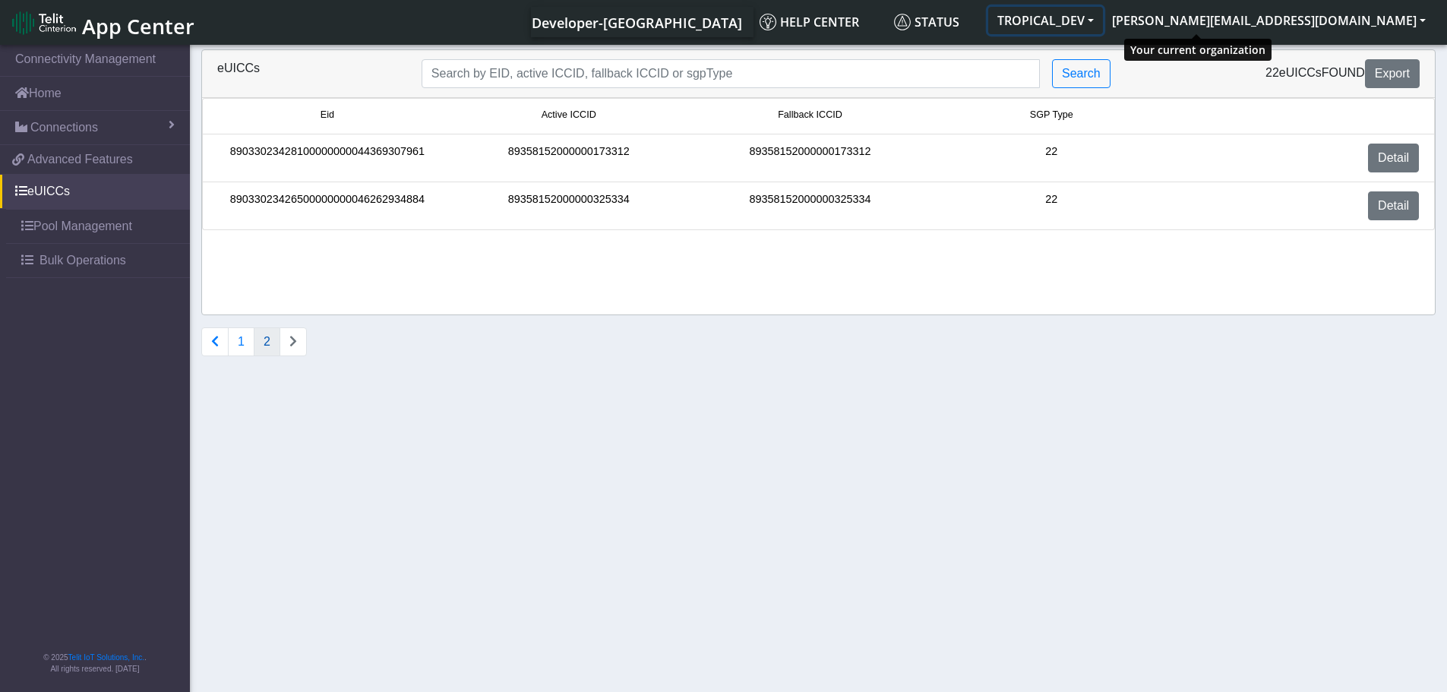
click at [1103, 14] on button "TROPICAL_DEV" at bounding box center [1045, 20] width 115 height 27
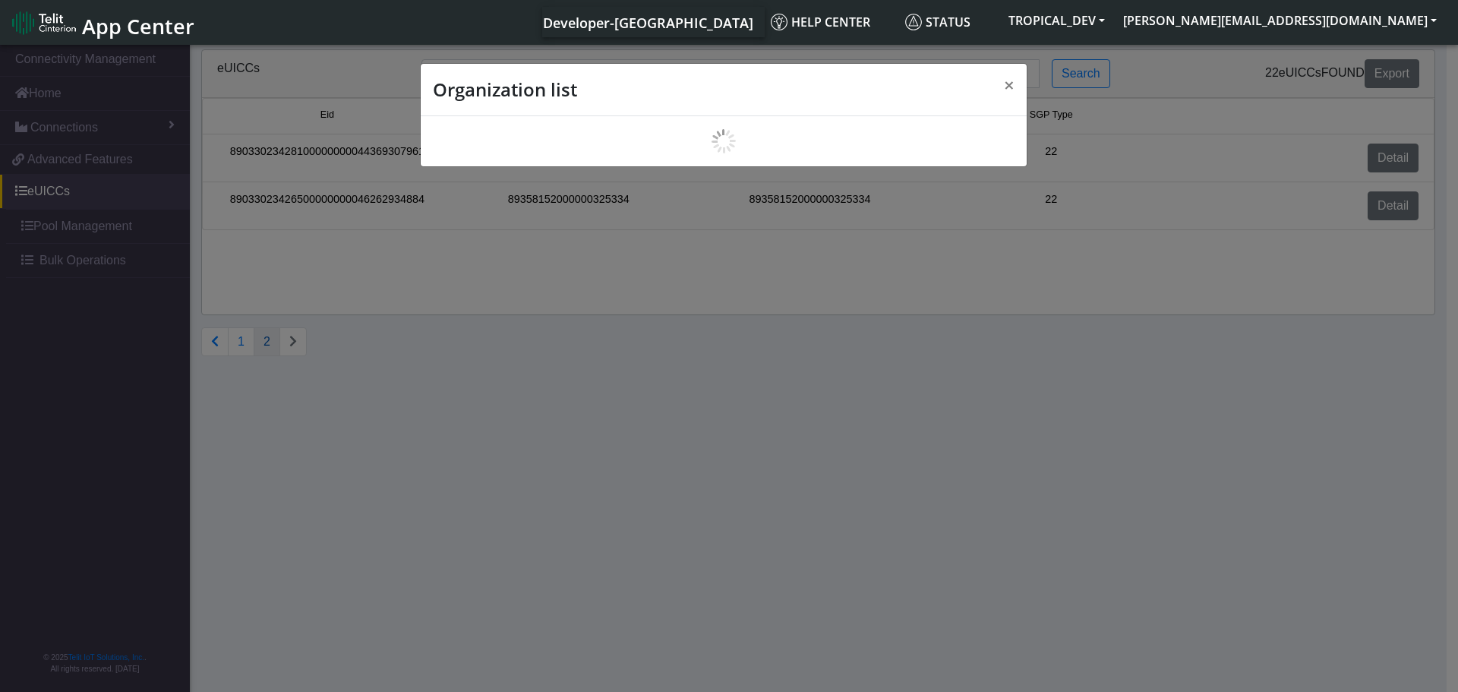
scroll to position [5, 0]
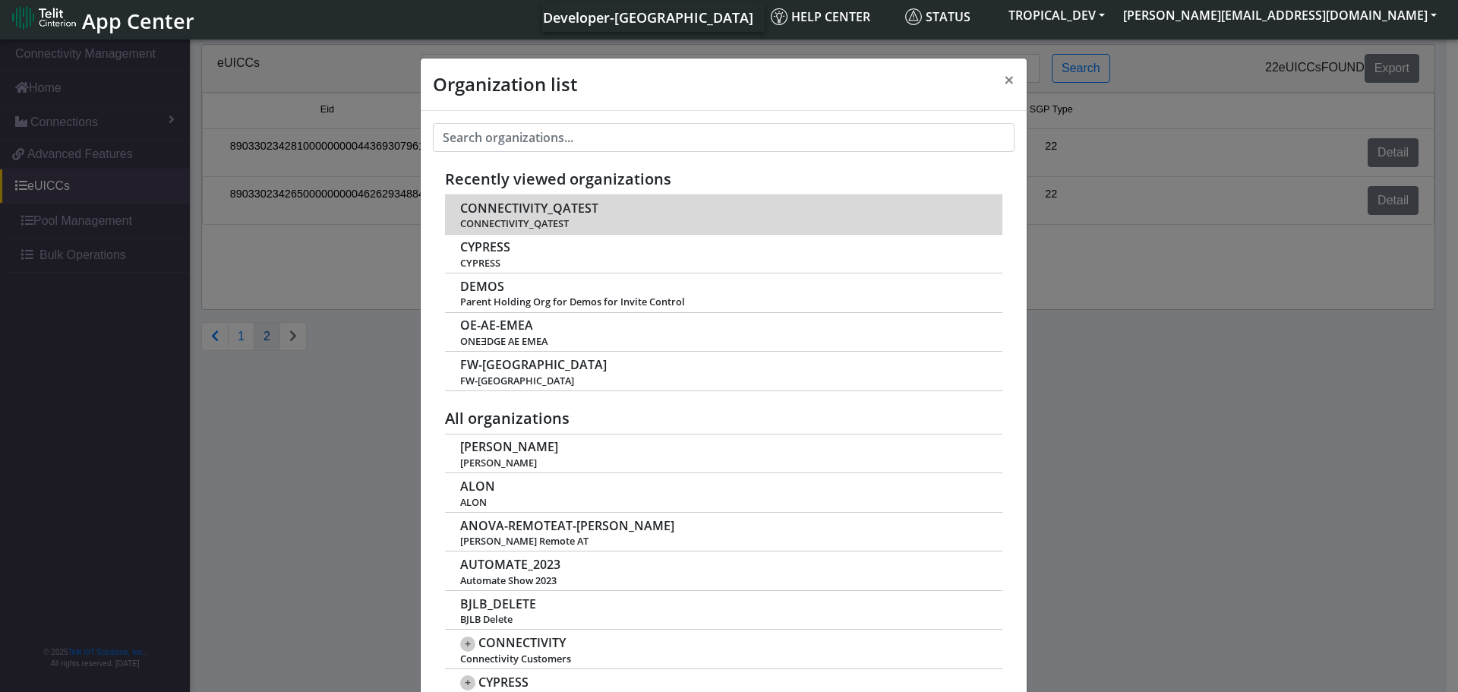
click at [508, 199] on td "CONNECTIVITY_QATEST CONNECTIVITY_QATEST" at bounding box center [724, 214] width 558 height 39
click at [509, 207] on span "CONNECTIVITY_QATEST" at bounding box center [529, 208] width 138 height 14
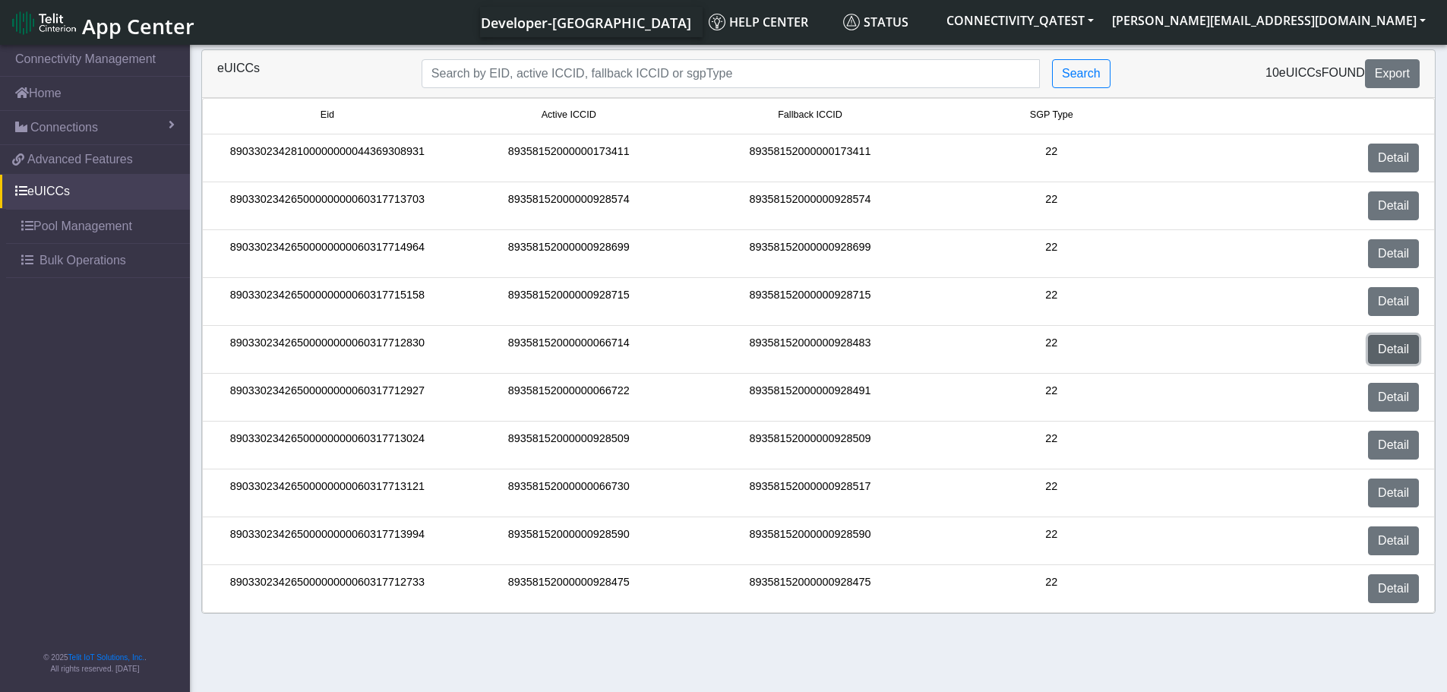
click at [1392, 348] on link "Detail" at bounding box center [1393, 349] width 51 height 29
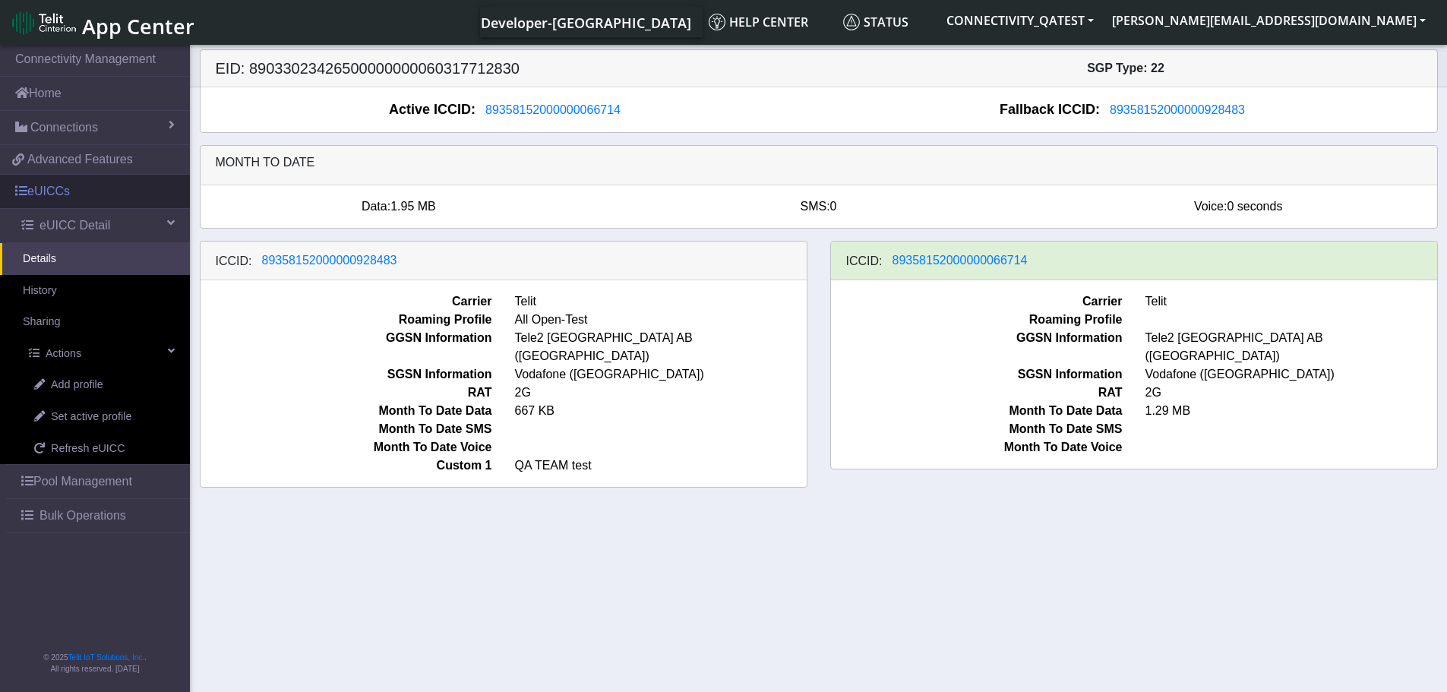
click at [75, 196] on link "eUICCs" at bounding box center [95, 191] width 190 height 33
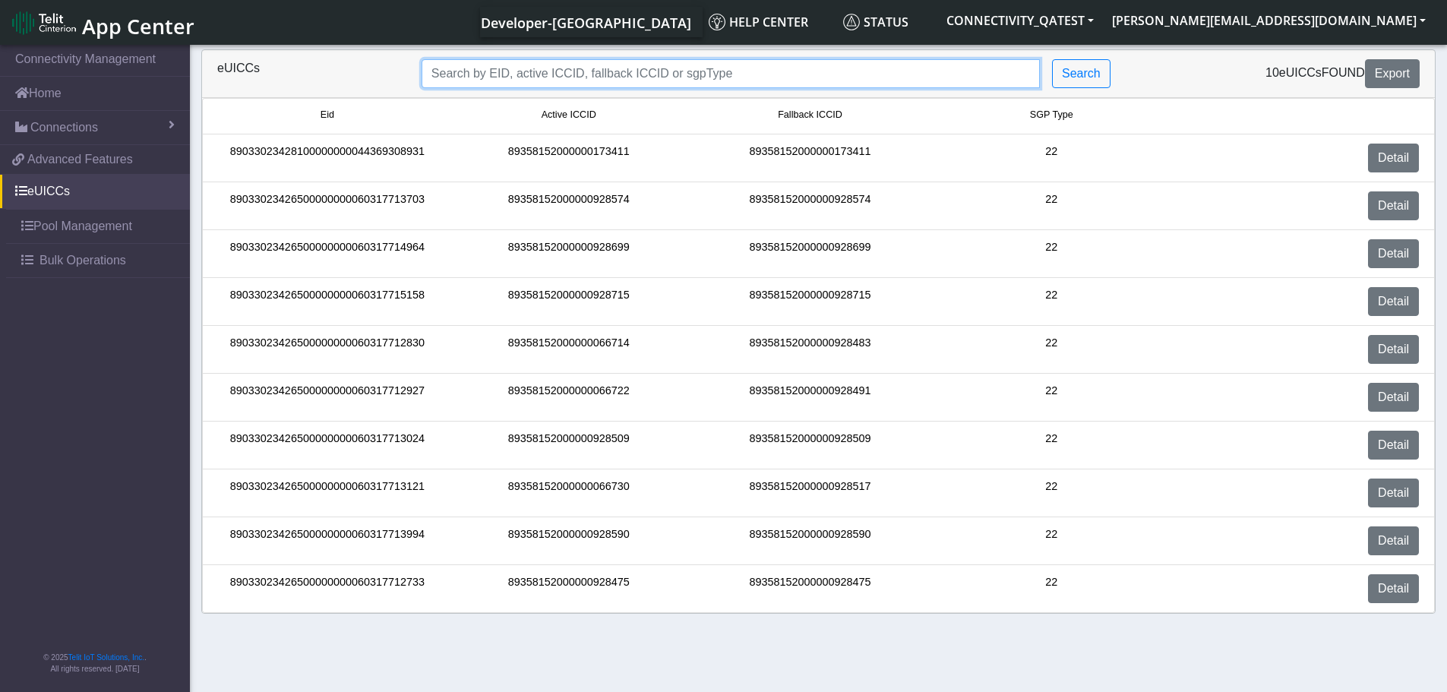
click at [596, 71] on input "Search..." at bounding box center [731, 73] width 618 height 29
paste input "89358152000000928483"
type input "89358152000000928483"
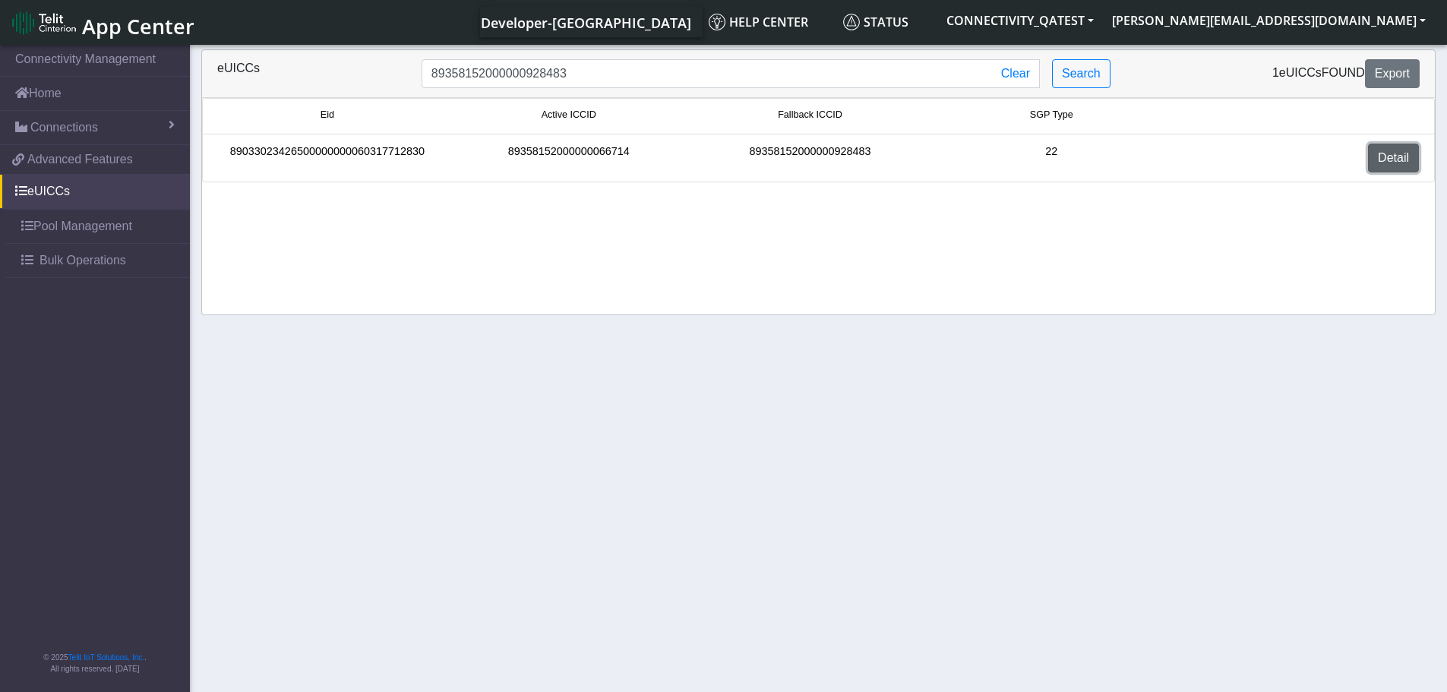
click at [1395, 161] on link "Detail" at bounding box center [1393, 158] width 51 height 29
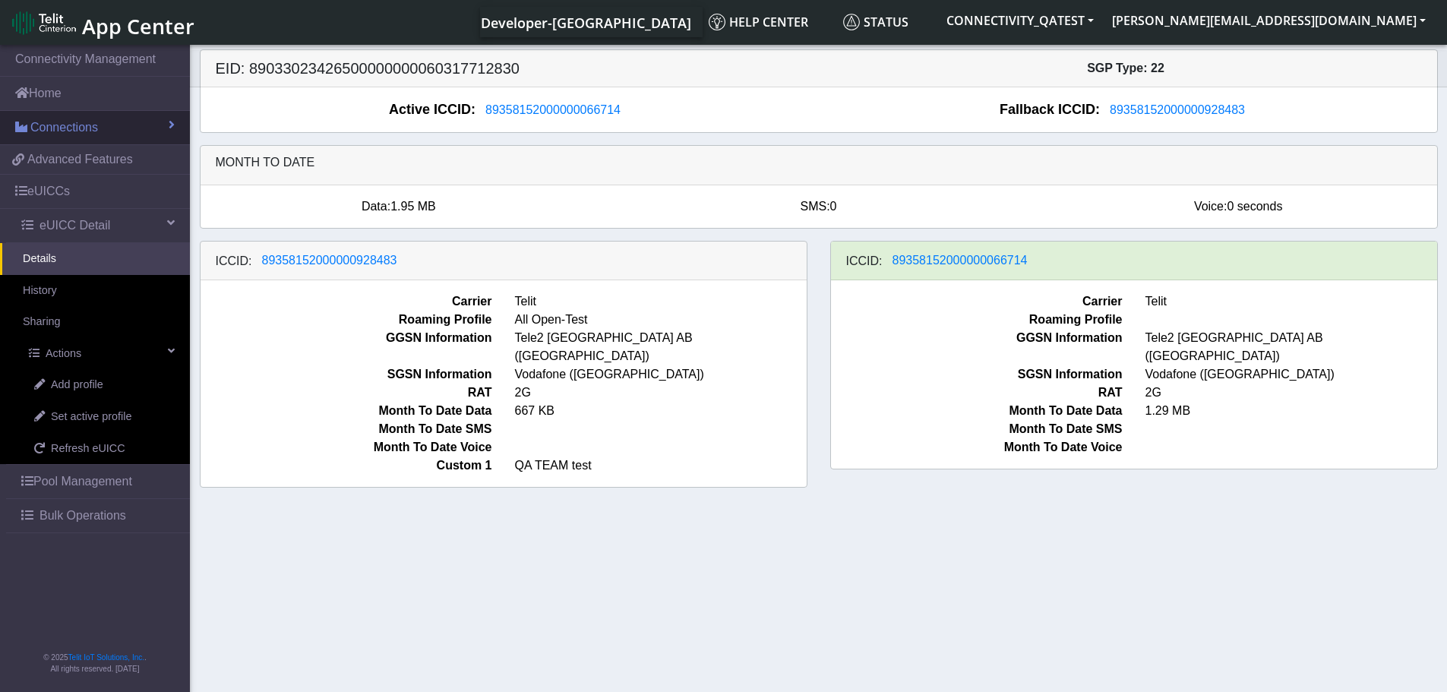
click at [74, 122] on span "Connections" at bounding box center [64, 128] width 68 height 18
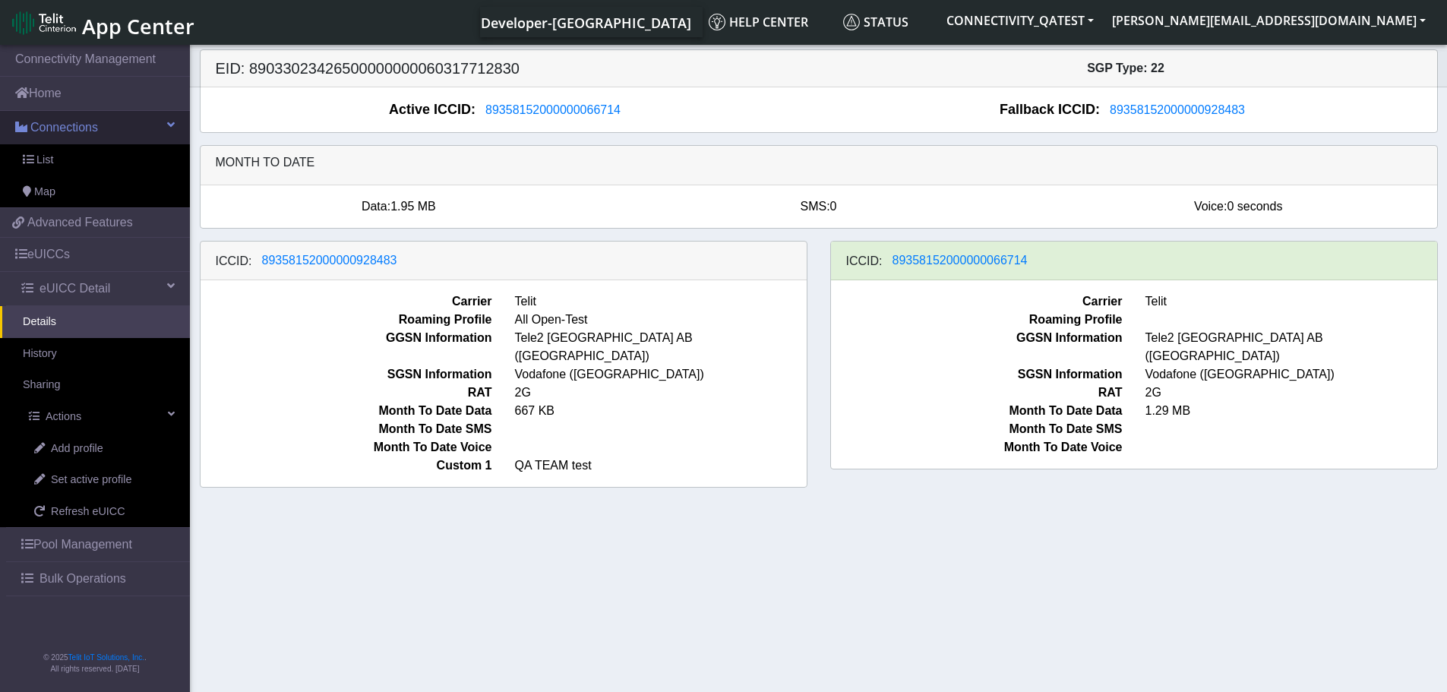
click at [58, 113] on link "Connections" at bounding box center [95, 127] width 190 height 33
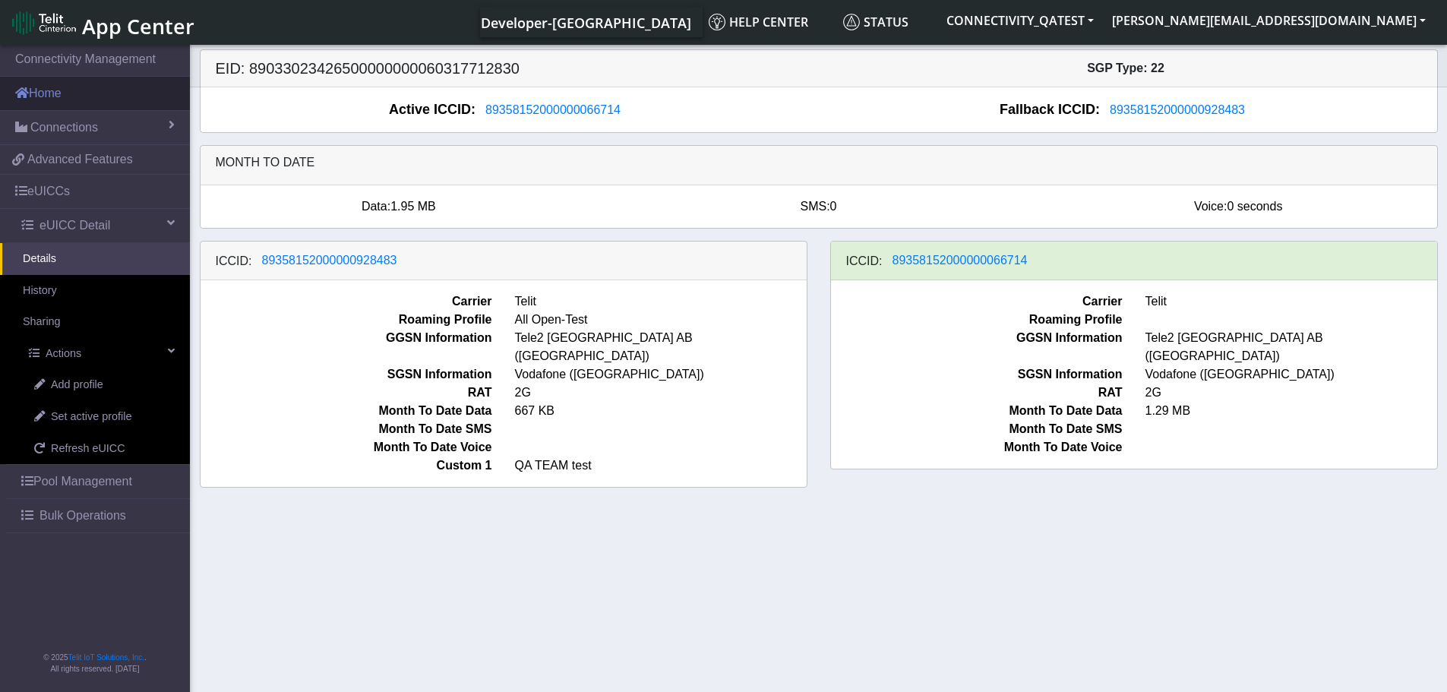
click at [55, 84] on link "Home" at bounding box center [95, 93] width 190 height 33
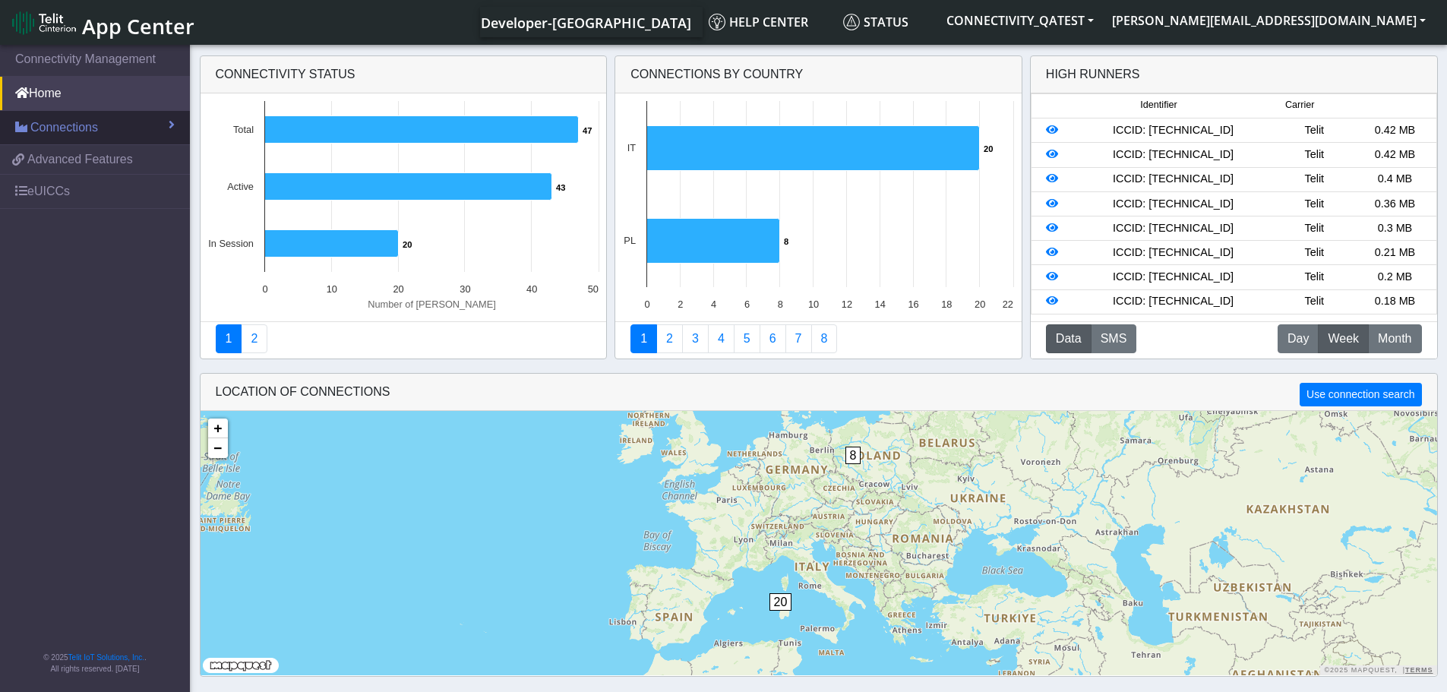
click at [103, 125] on link "Connections" at bounding box center [95, 127] width 190 height 33
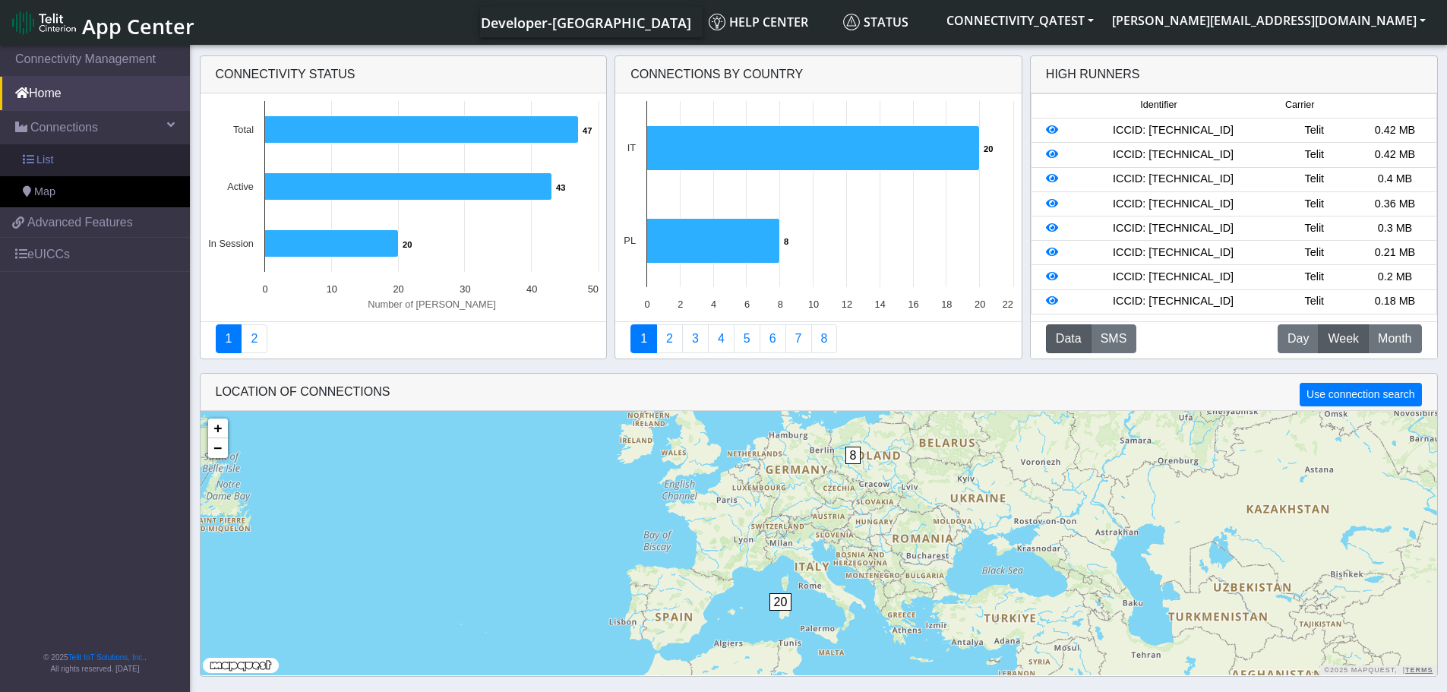
click at [40, 159] on span "List" at bounding box center [44, 160] width 17 height 17
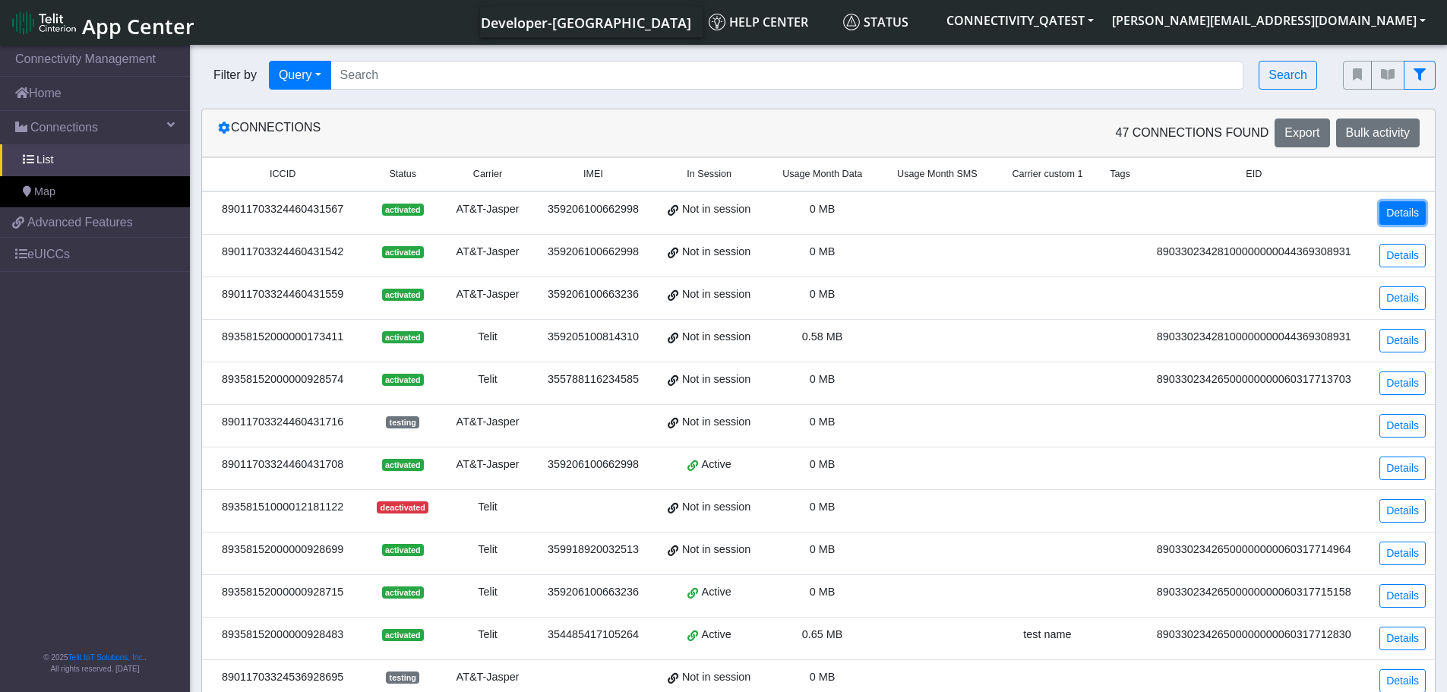
click at [1414, 213] on link "Details" at bounding box center [1402, 213] width 46 height 24
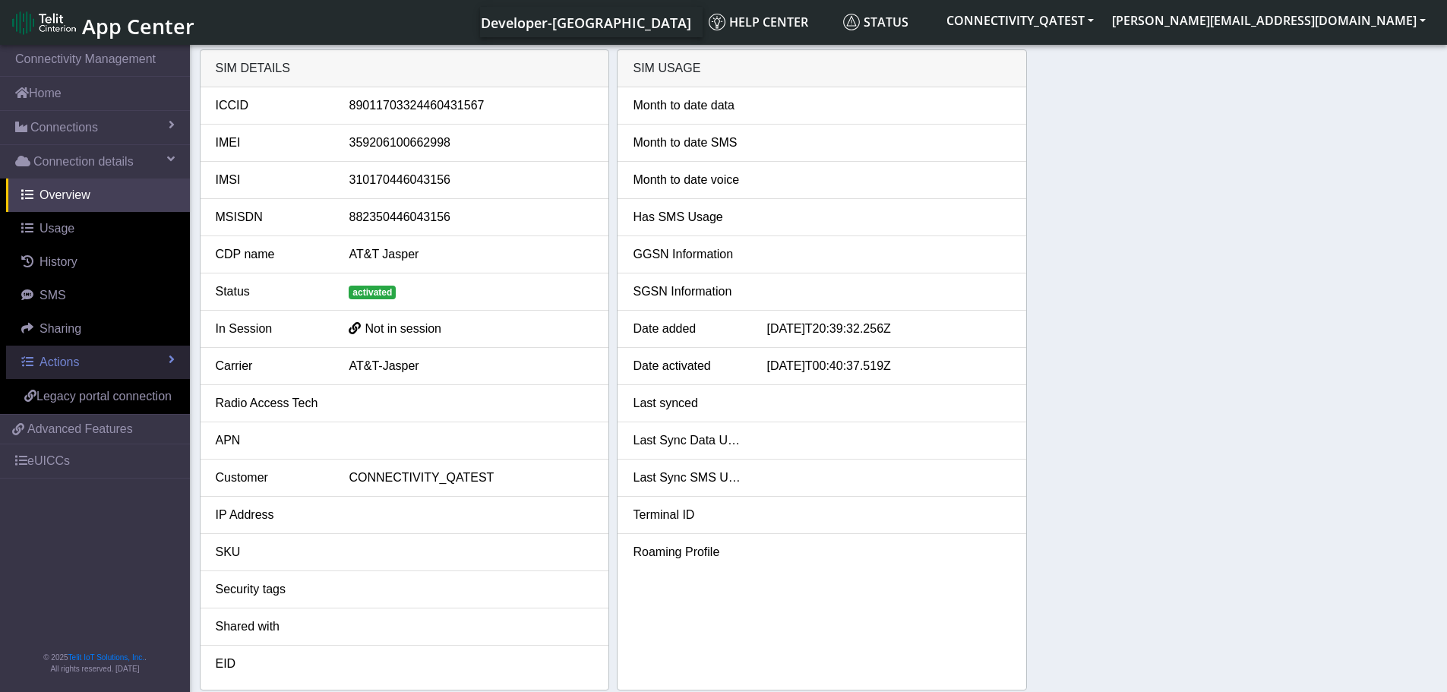
click at [150, 359] on link "Actions" at bounding box center [98, 362] width 184 height 33
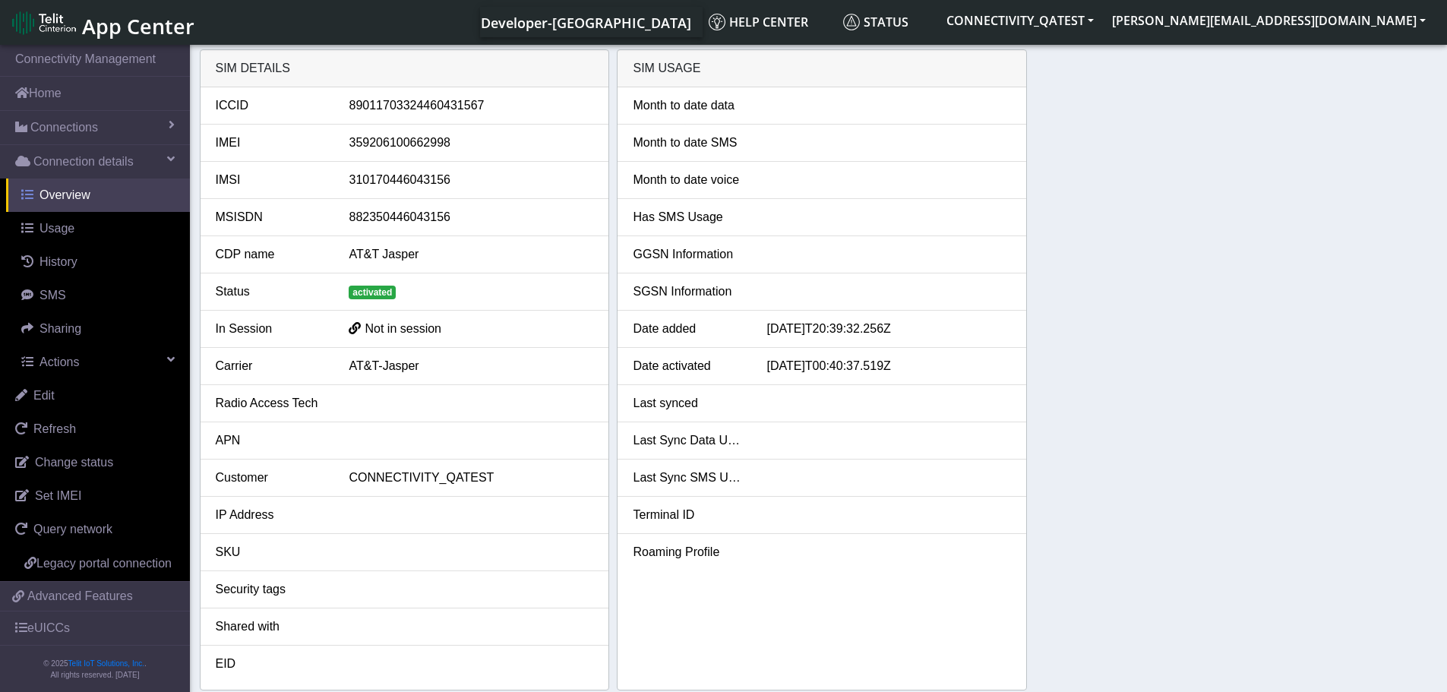
click at [65, 195] on span "Overview" at bounding box center [65, 194] width 51 height 13
click at [53, 160] on span "Connection details" at bounding box center [83, 162] width 100 height 18
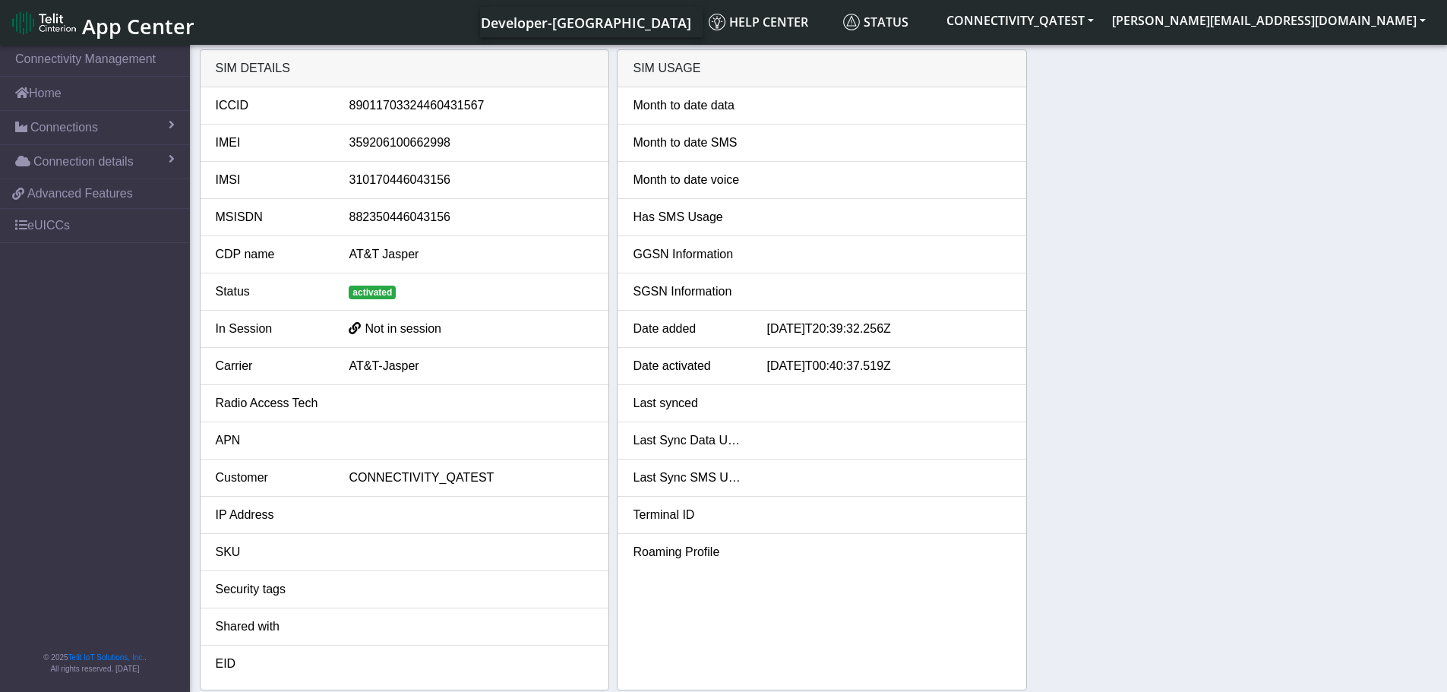
click at [137, 27] on span "App Center" at bounding box center [138, 26] width 112 height 28
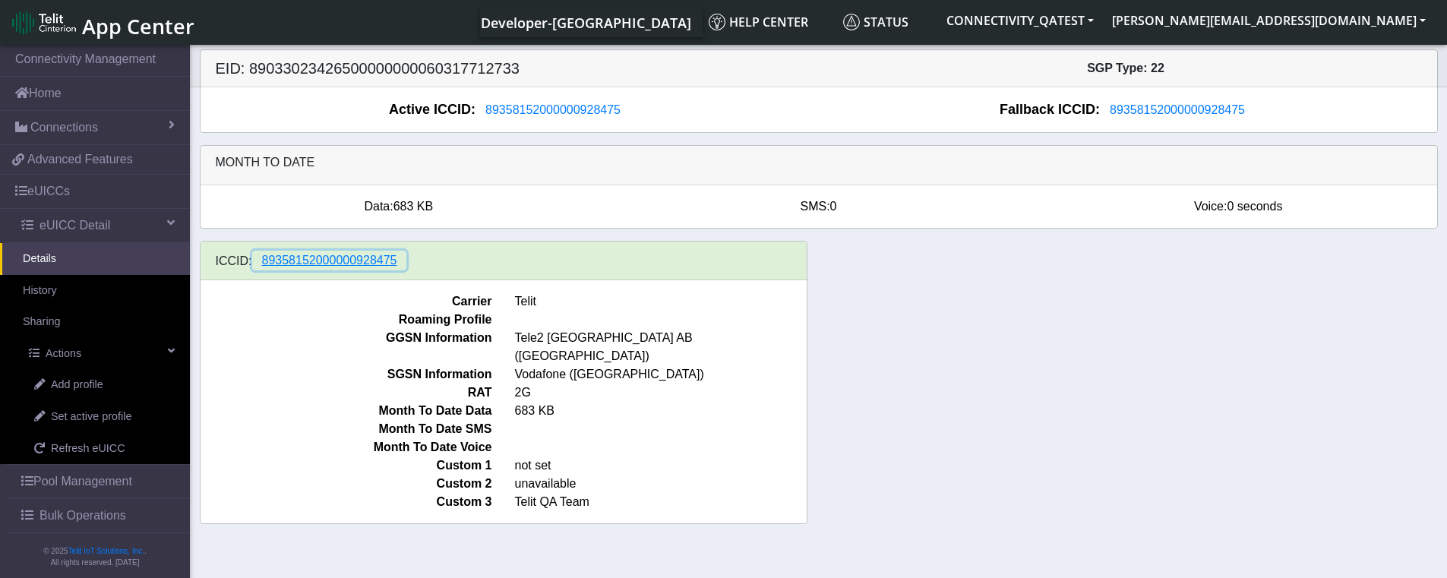
click at [359, 262] on span "89358152000000928475" at bounding box center [329, 260] width 135 height 13
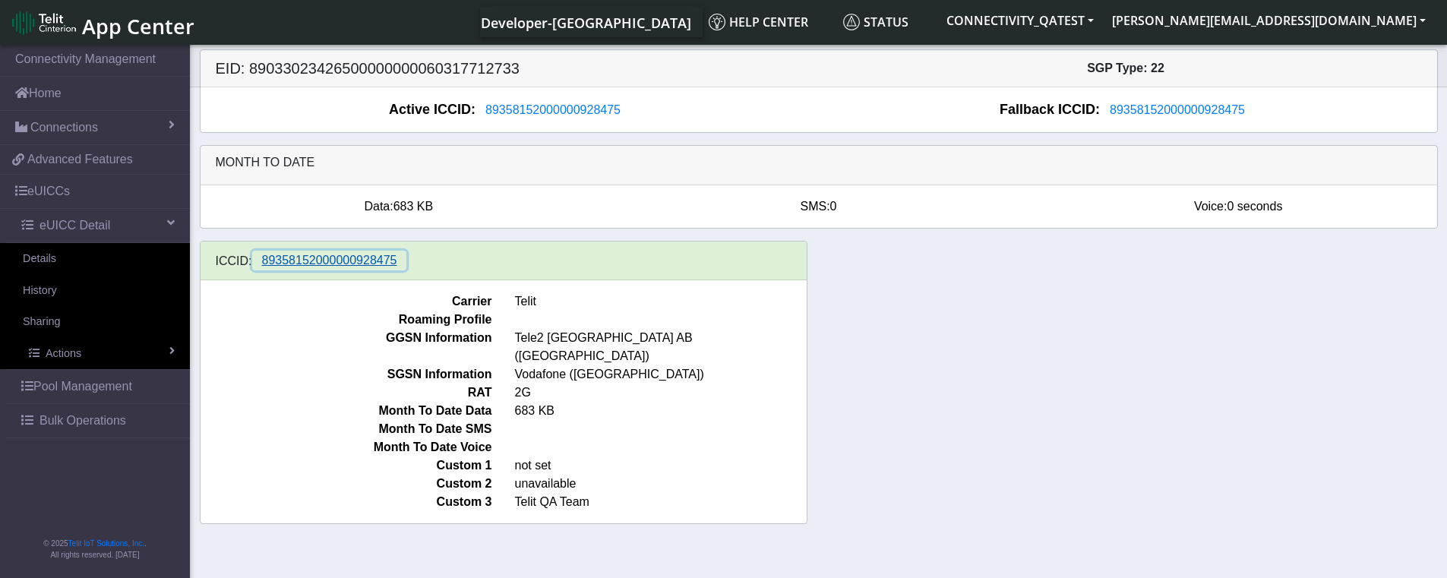
click at [324, 267] on span "89358152000000928475" at bounding box center [329, 260] width 135 height 13
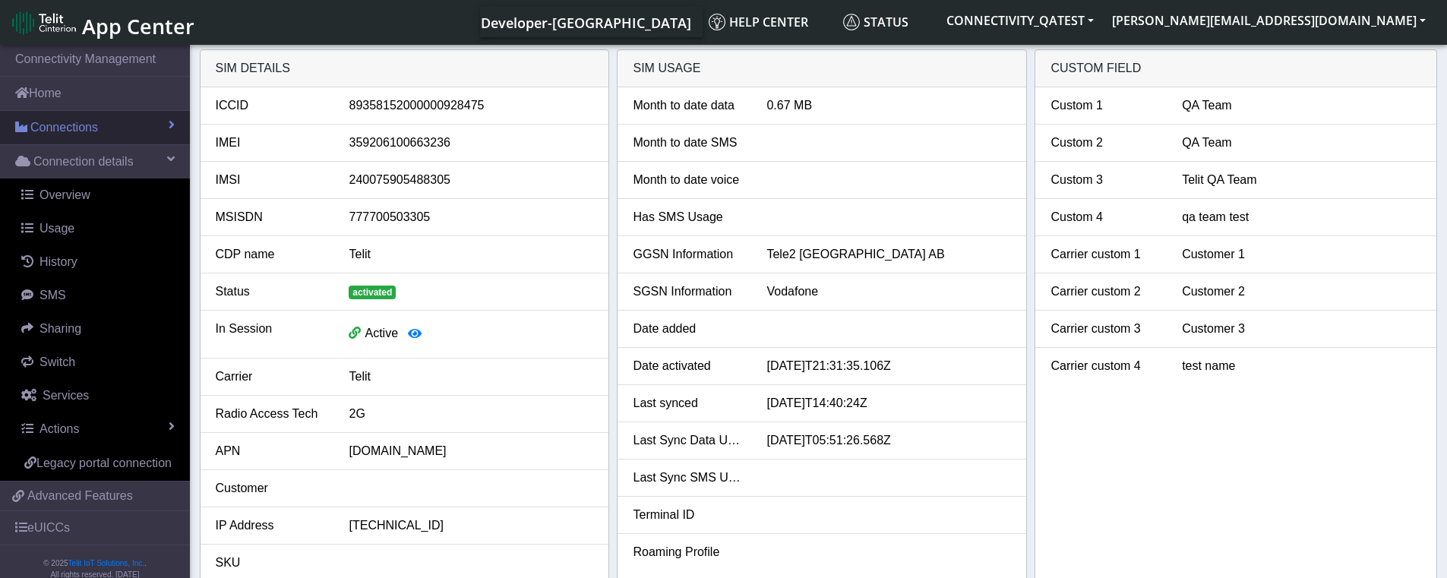
click at [86, 126] on span "Connections" at bounding box center [64, 128] width 68 height 18
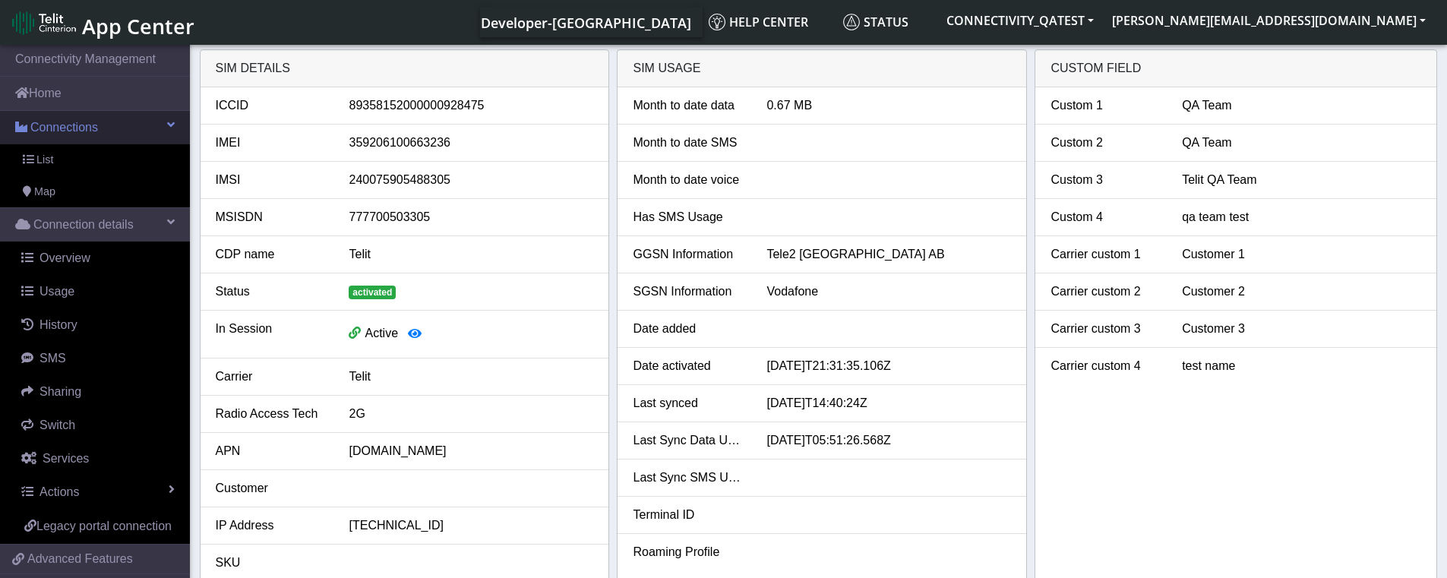
click at [38, 130] on span "Connections" at bounding box center [64, 128] width 68 height 18
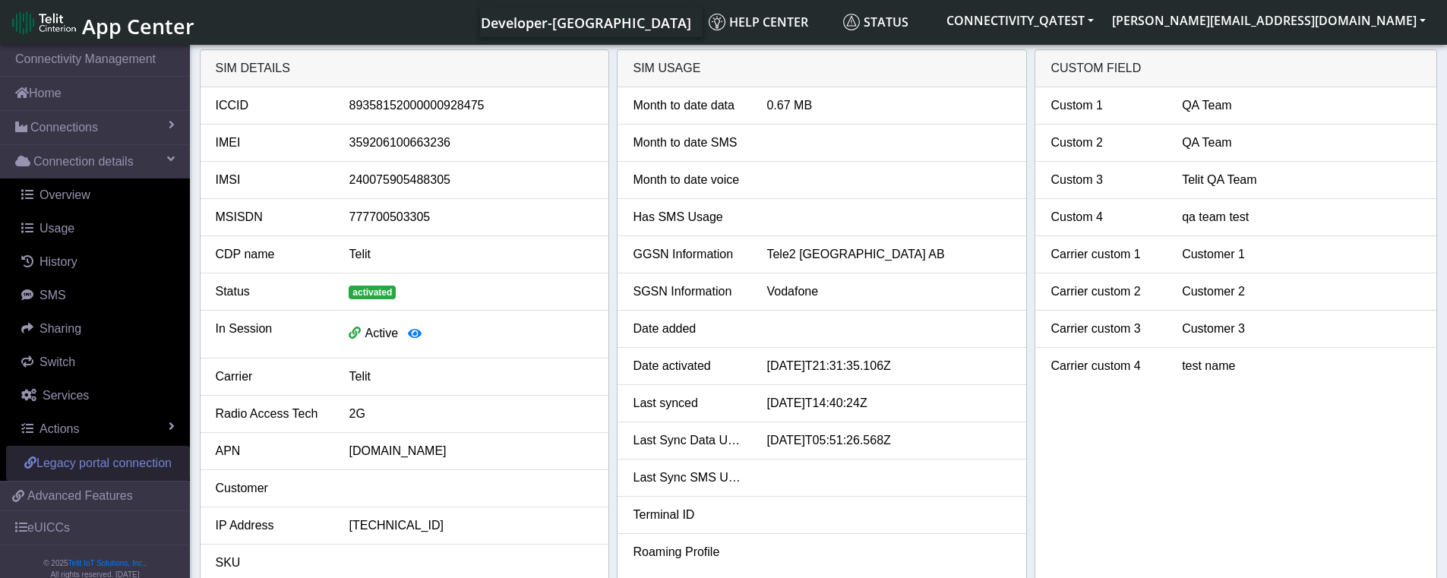
drag, startPoint x: 59, startPoint y: 540, endPoint x: 59, endPoint y: 481, distance: 59.3
click at [58, 540] on link "eUICCs" at bounding box center [95, 527] width 190 height 33
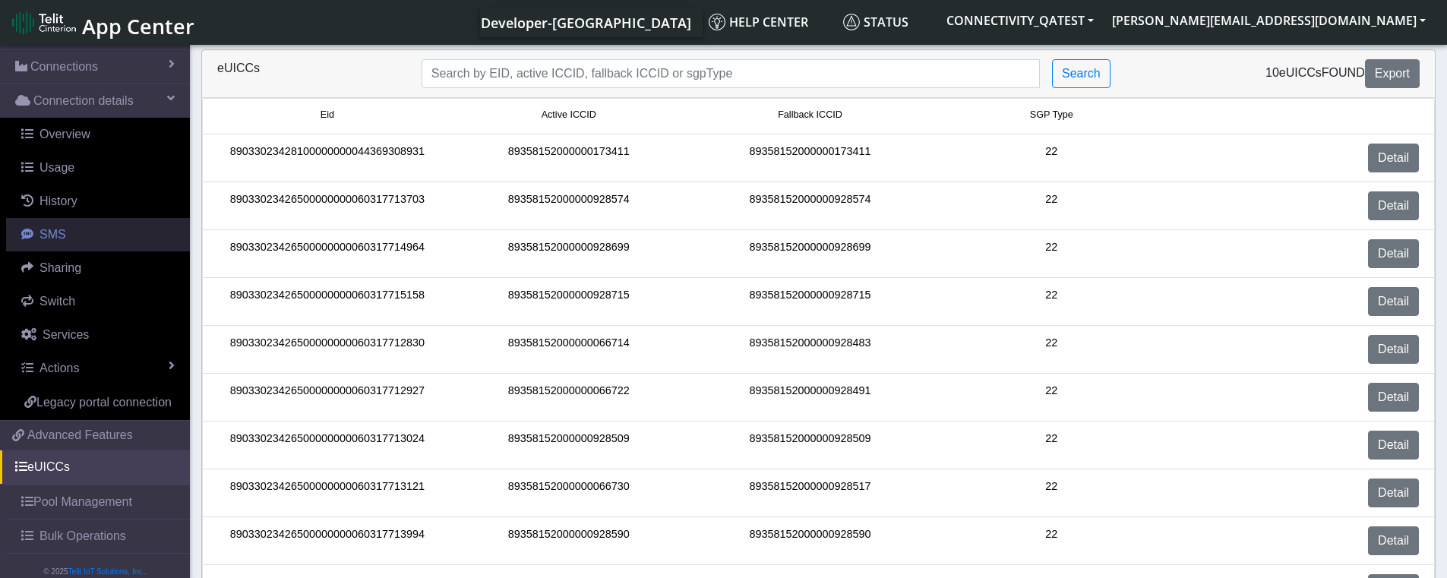
scroll to position [107, 0]
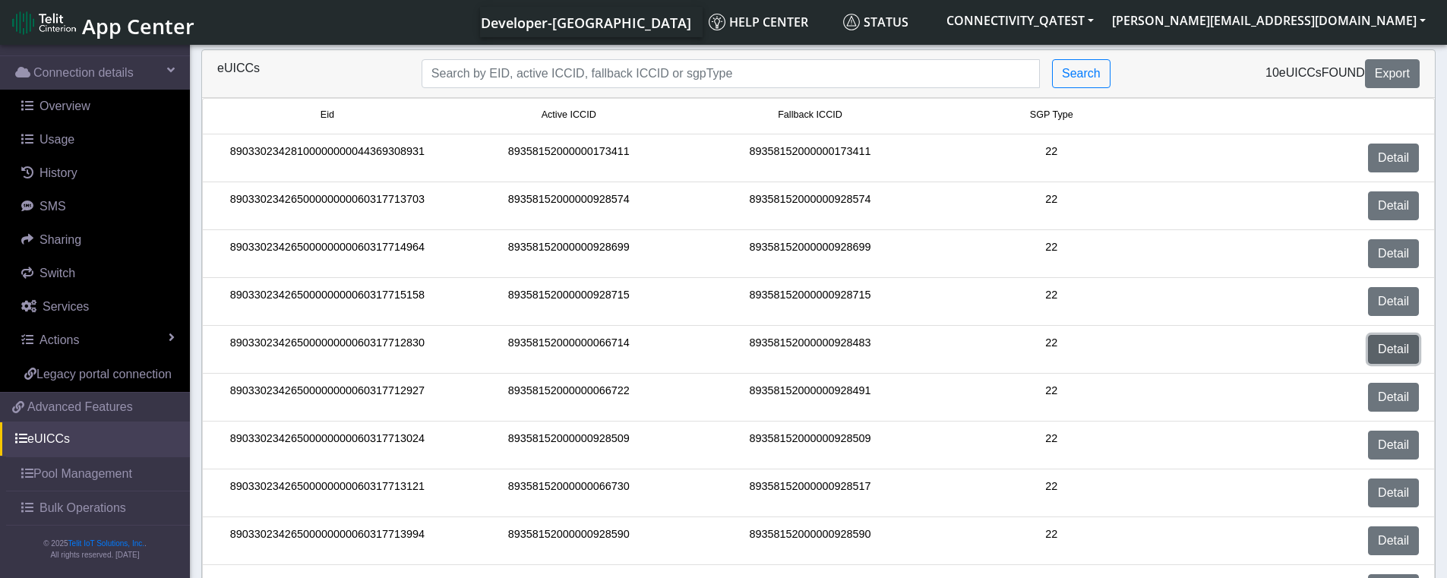
click at [1396, 349] on link "Detail" at bounding box center [1393, 349] width 51 height 29
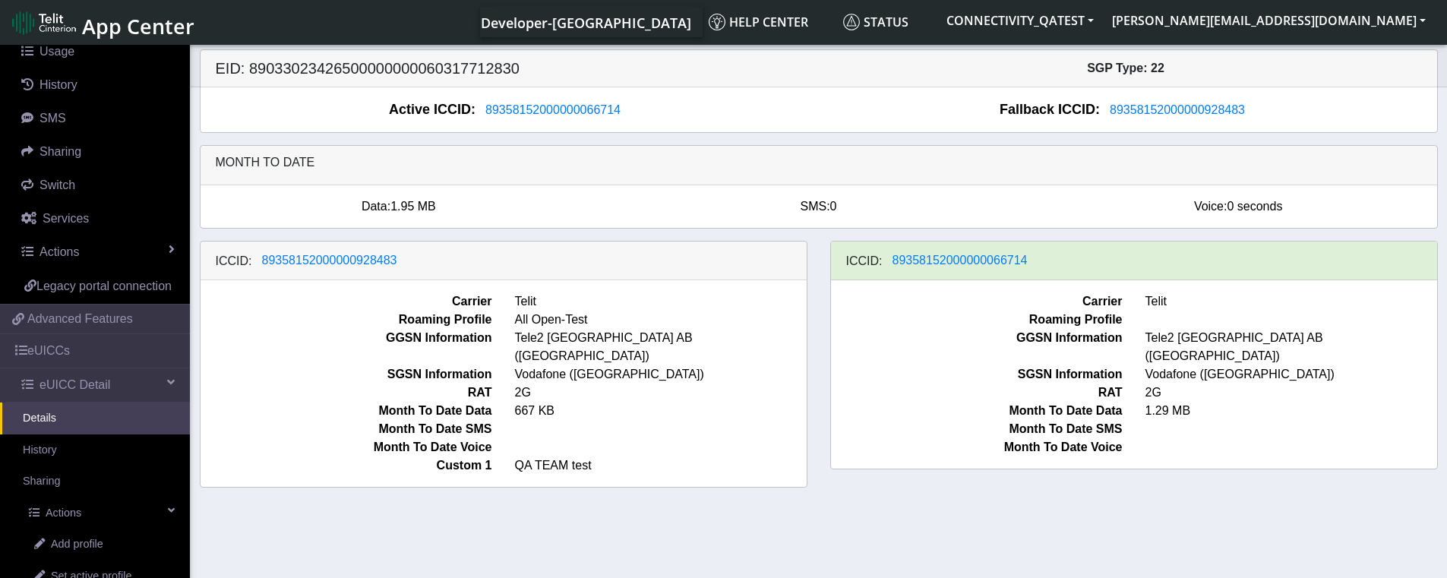
scroll to position [362, 0]
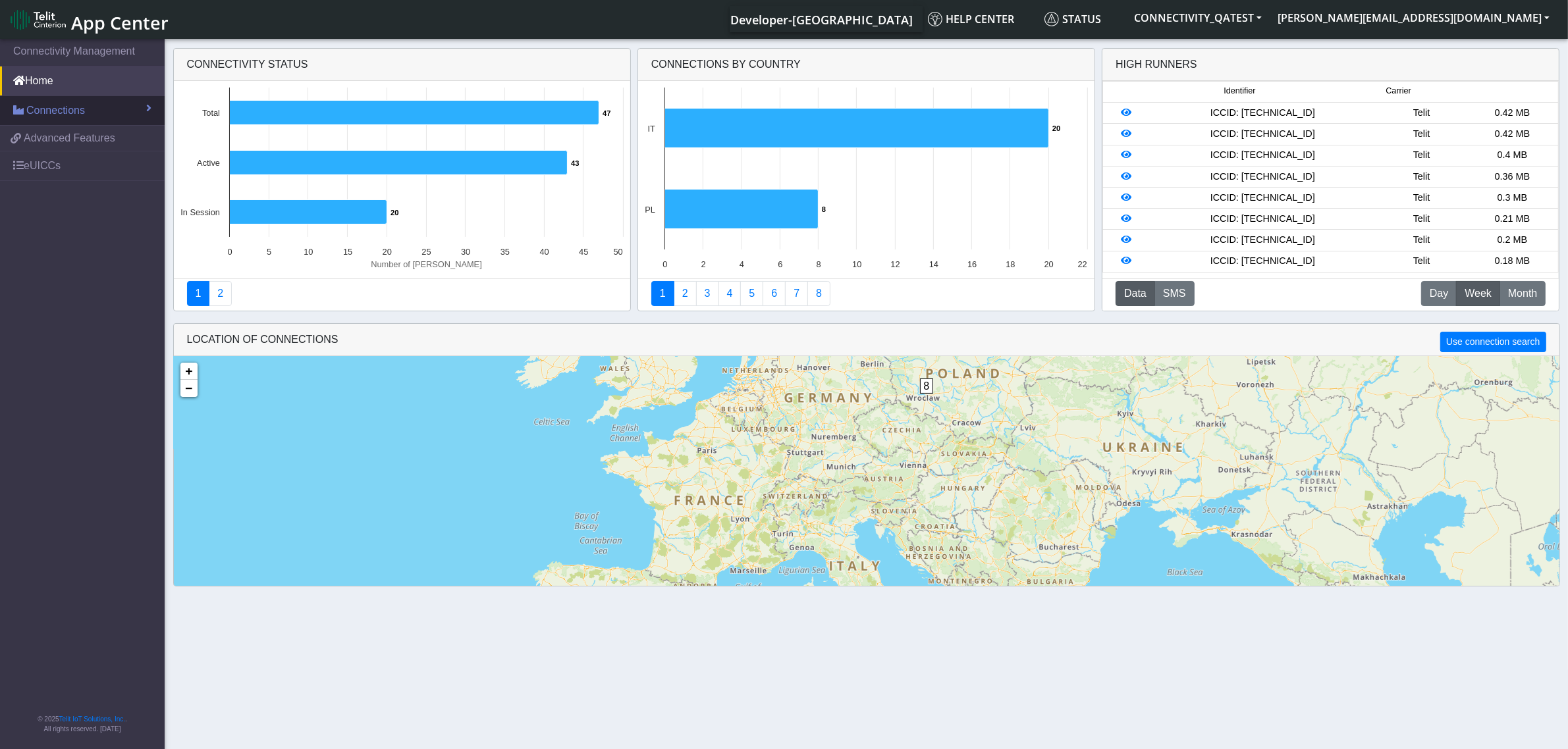
click at [67, 106] on span "Connections" at bounding box center [55, 111] width 59 height 16
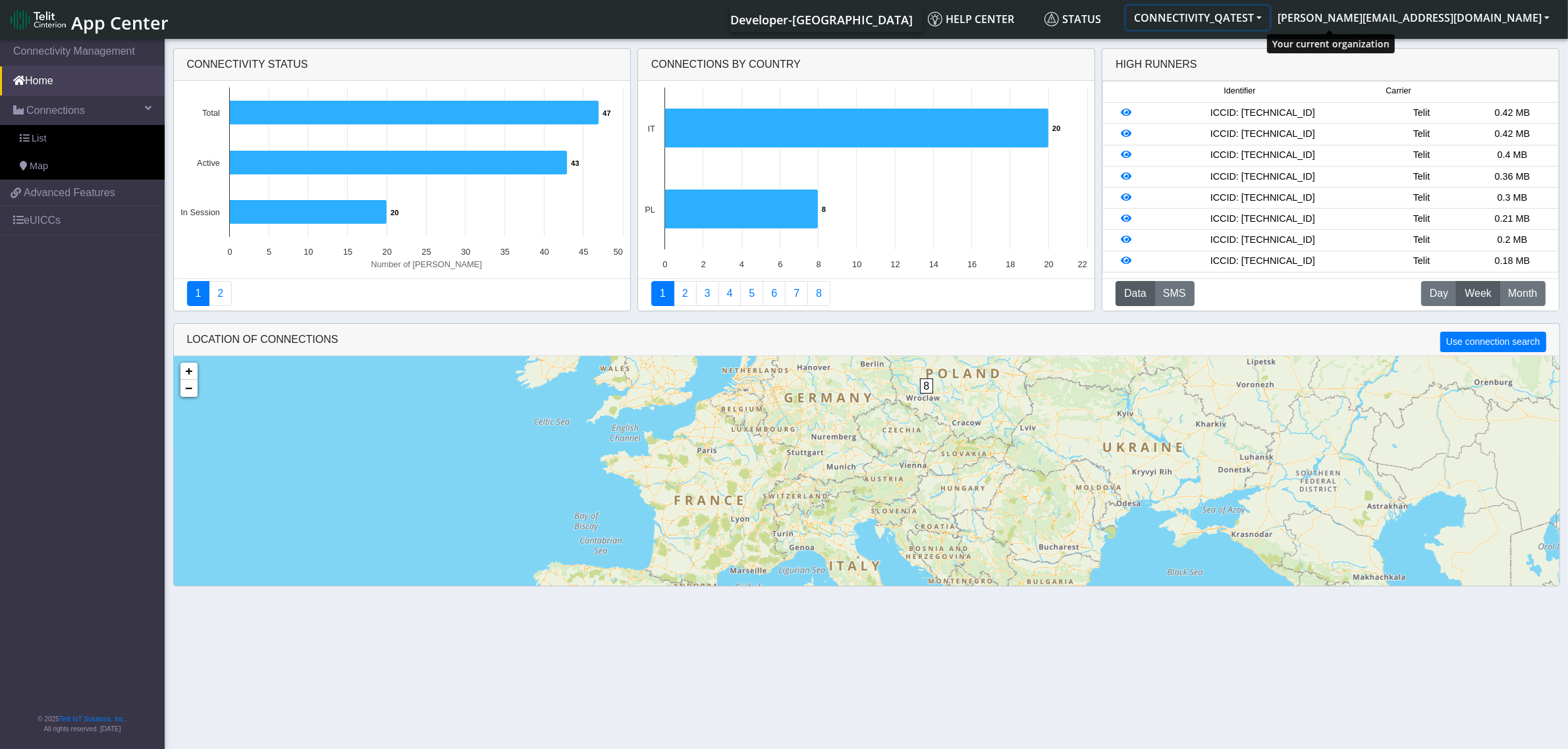
click at [1270, 15] on button "CONNECTIVITY_QATEST" at bounding box center [1198, 17] width 144 height 23
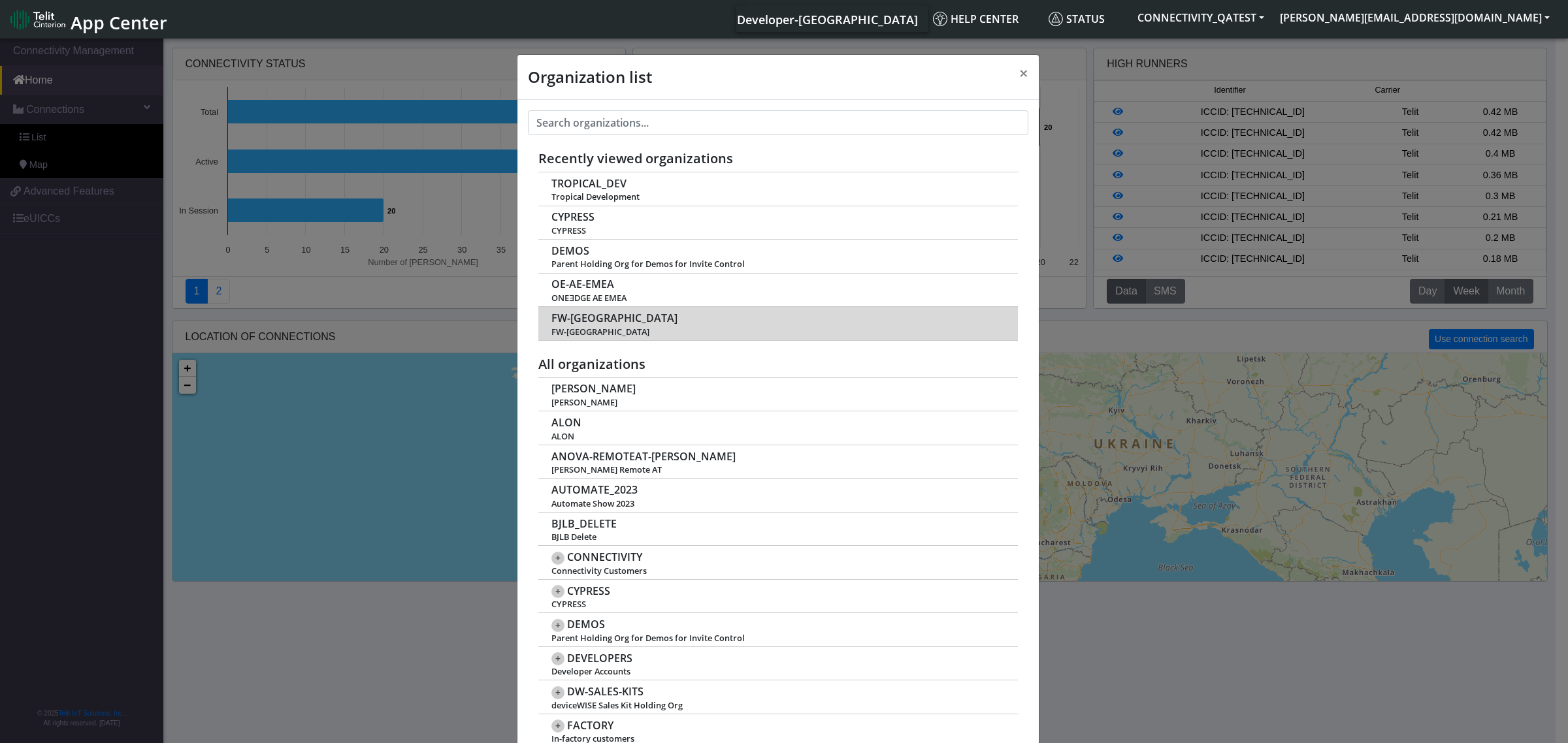
click at [578, 319] on span "FW-[GEOGRAPHIC_DATA]" at bounding box center [614, 318] width 126 height 12
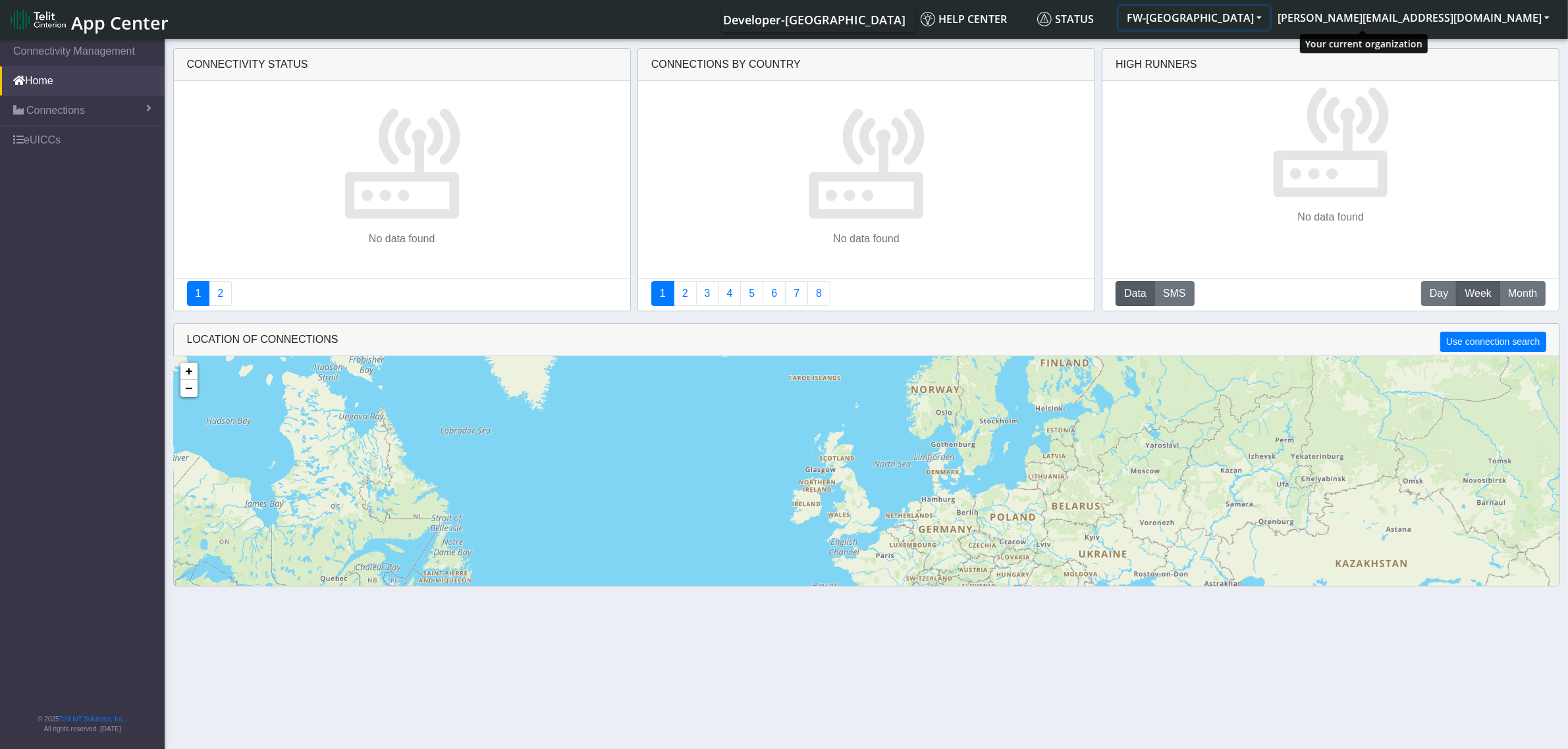
click at [1270, 16] on button "FW-[GEOGRAPHIC_DATA]" at bounding box center [1194, 17] width 151 height 23
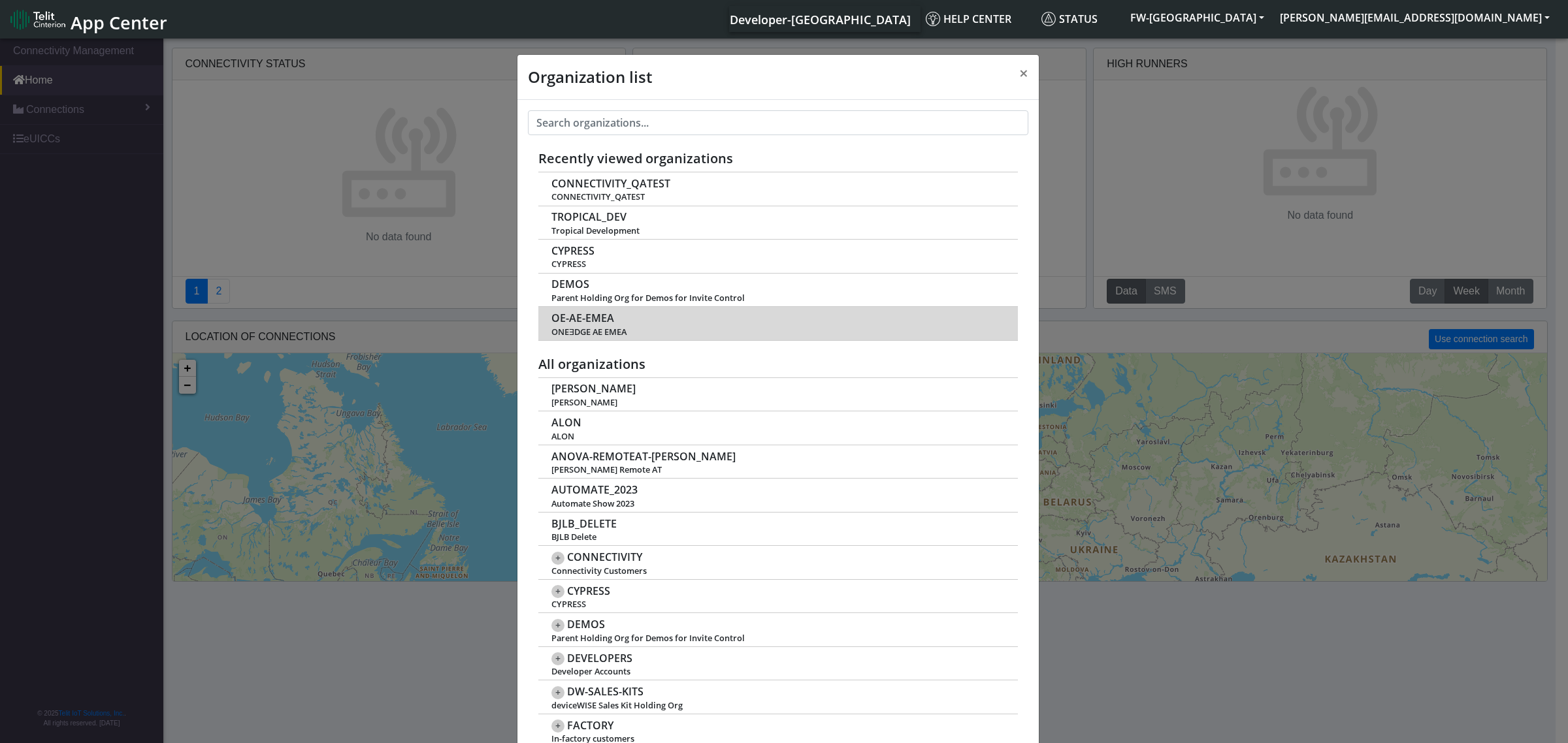
click at [590, 310] on td "OE-AE-EMEA ONEƎDGE AE EMEA" at bounding box center [778, 324] width 480 height 34
click at [588, 312] on span "OE-AE-EMEA" at bounding box center [582, 318] width 63 height 12
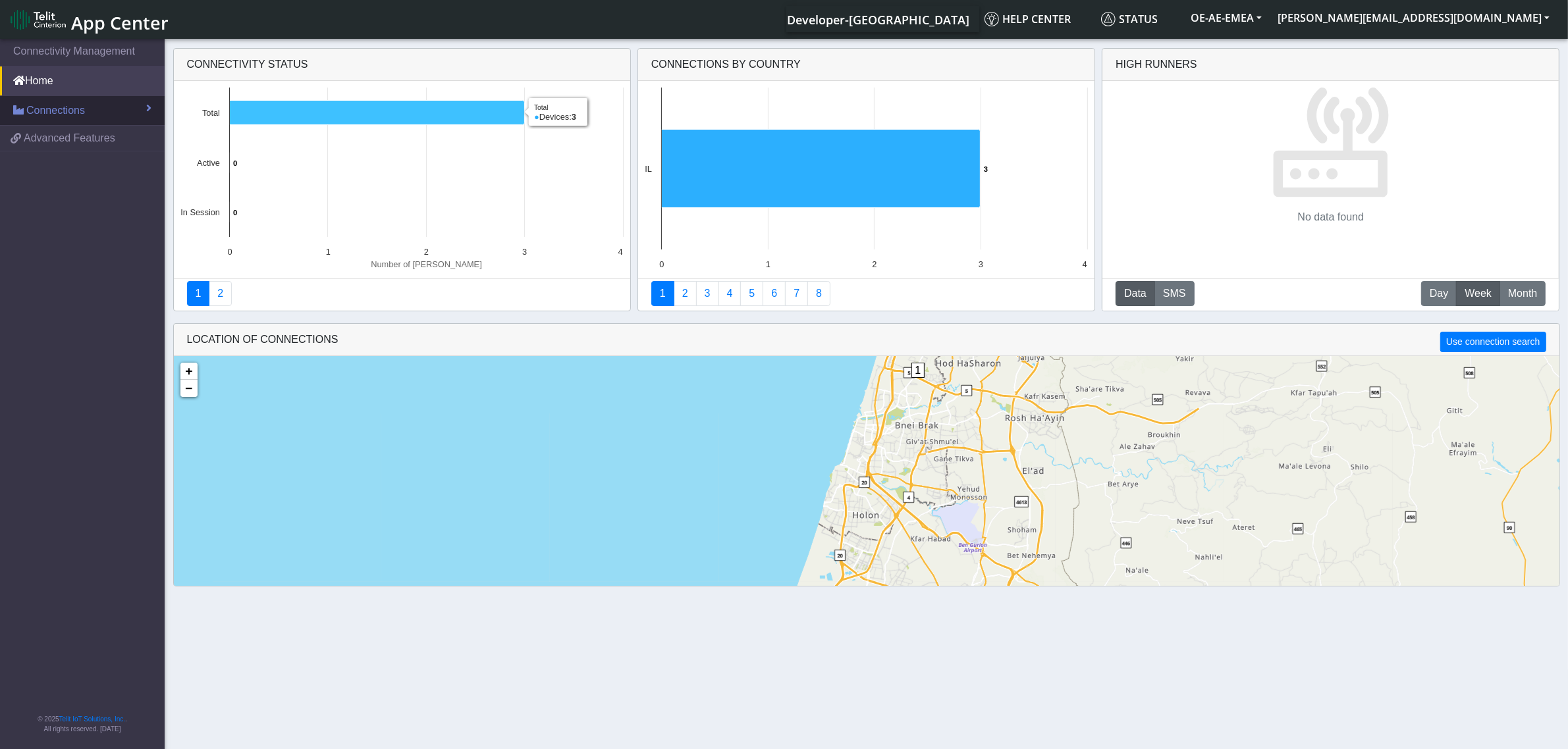
click at [140, 106] on link "Connections" at bounding box center [82, 110] width 165 height 29
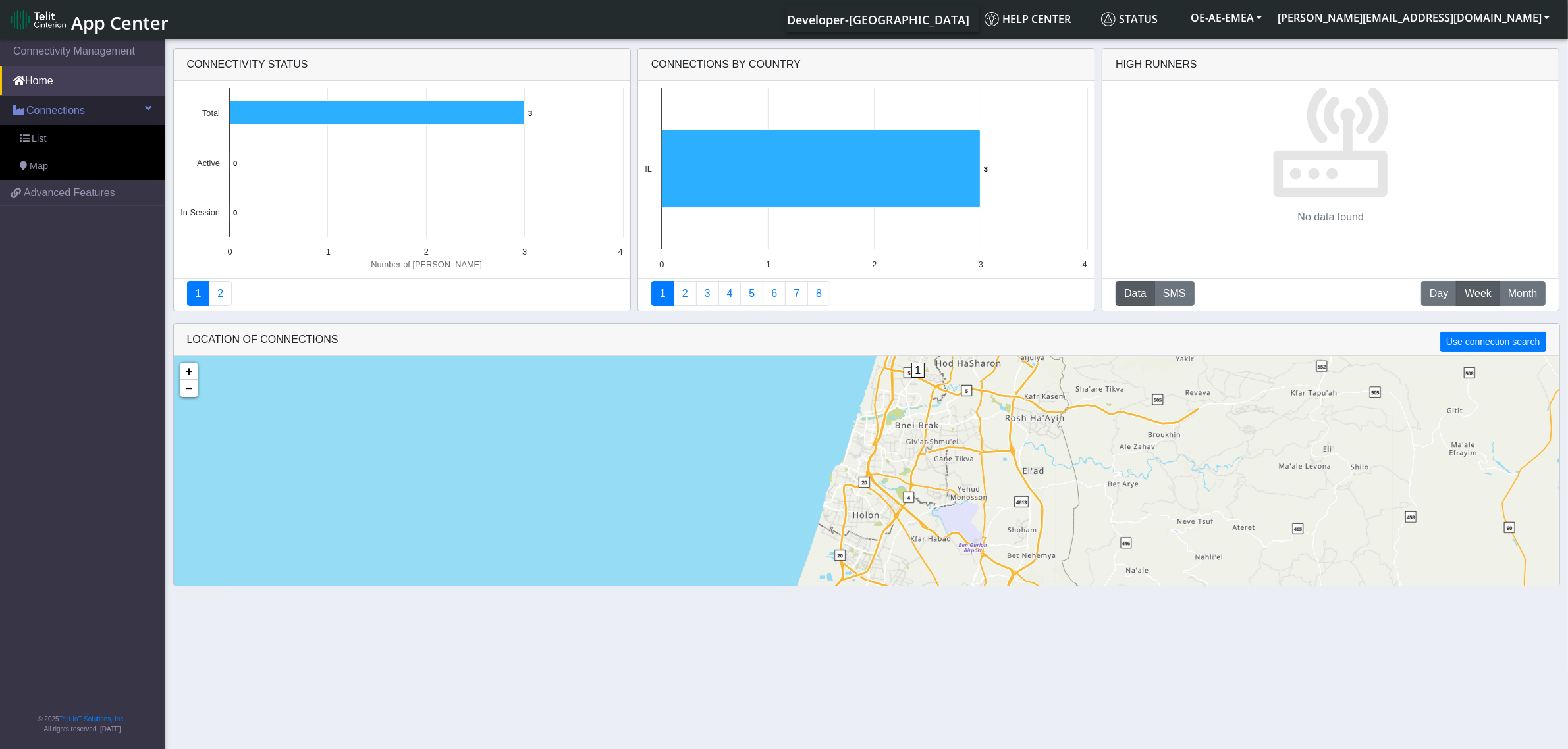
click at [140, 106] on link "Connections" at bounding box center [82, 110] width 165 height 29
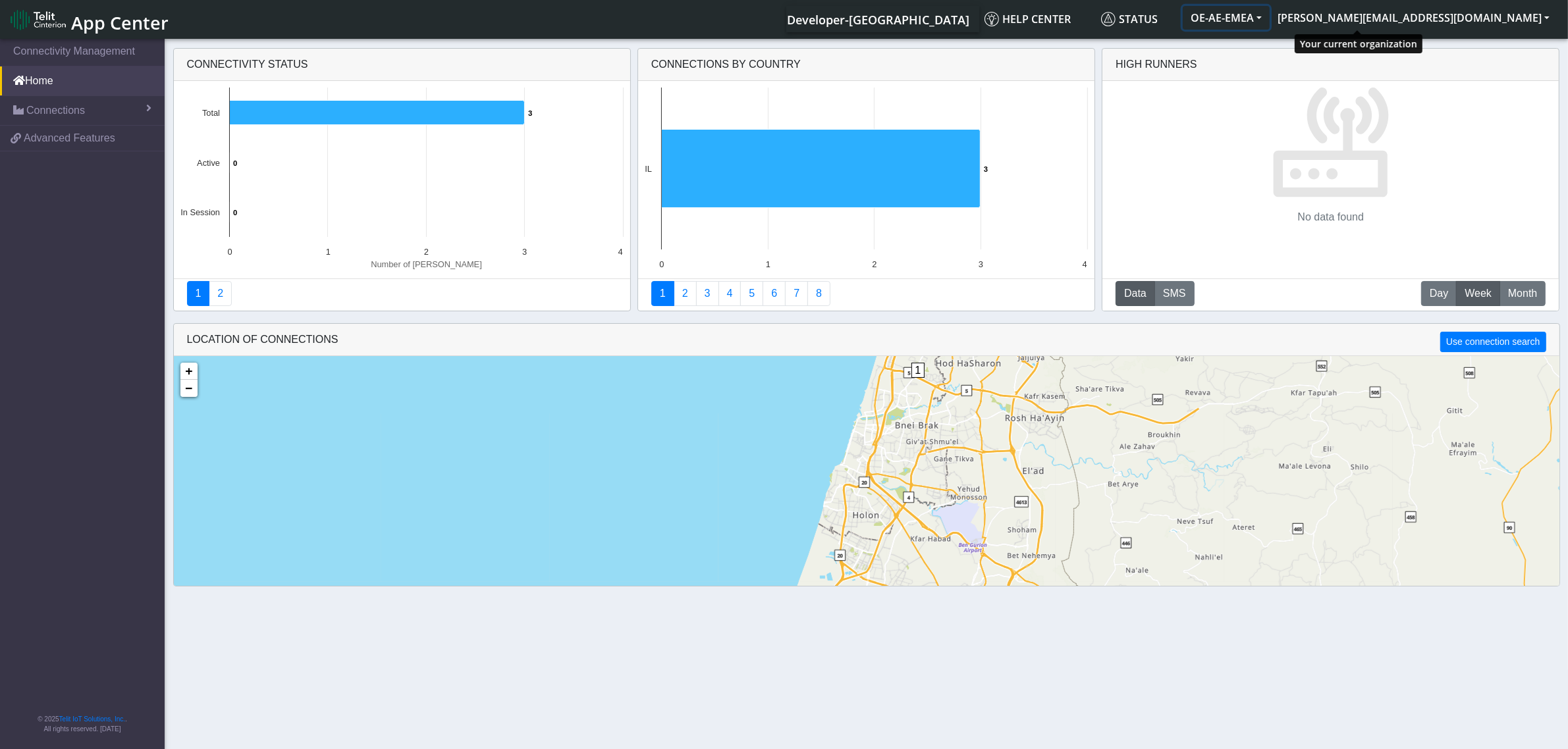
drag, startPoint x: 1378, startPoint y: 11, endPoint x: 1366, endPoint y: 18, distance: 13.9
click at [1270, 11] on button "OE-AE-EMEA" at bounding box center [1226, 17] width 87 height 23
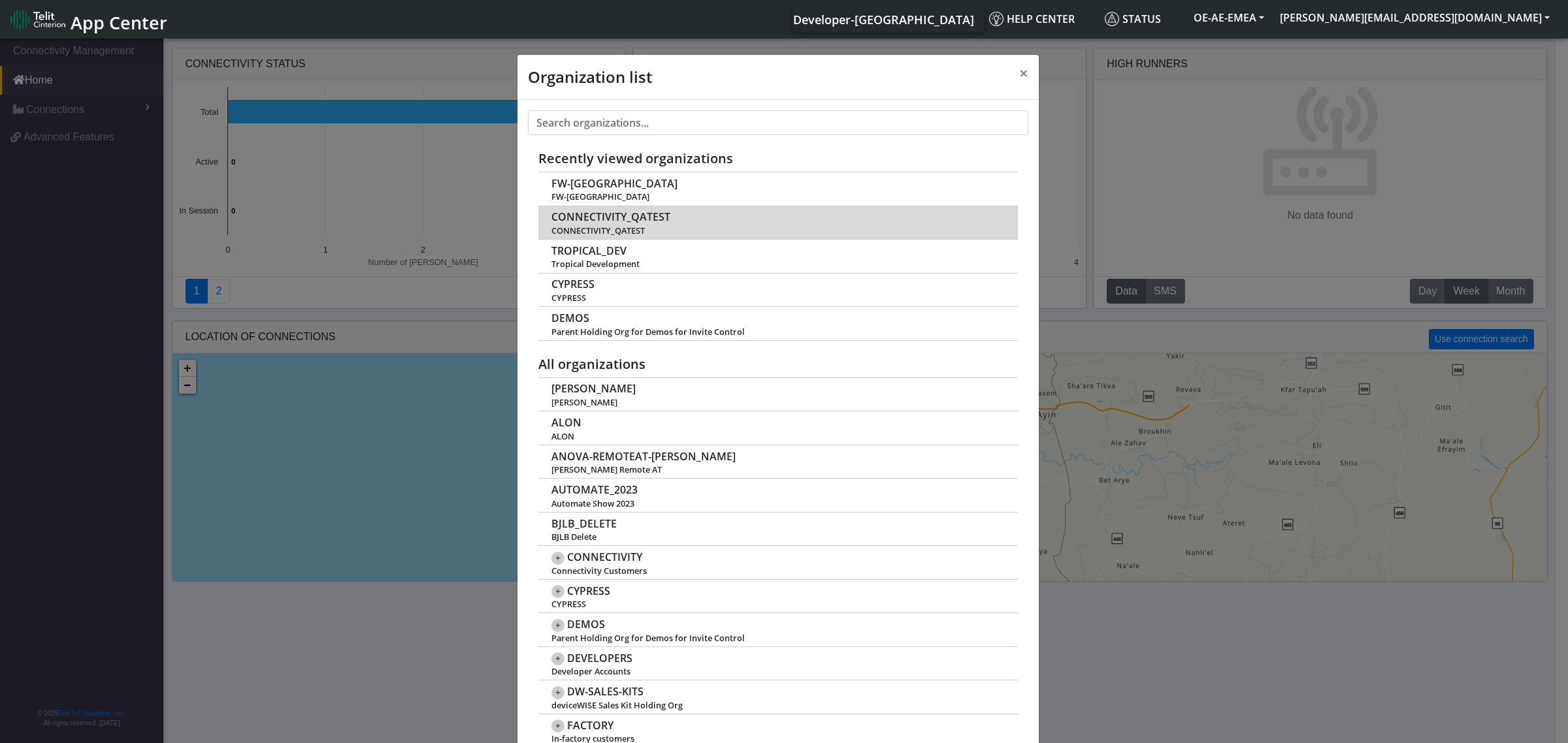
click at [569, 216] on span "CONNECTIVITY_QATEST" at bounding box center [611, 217] width 119 height 12
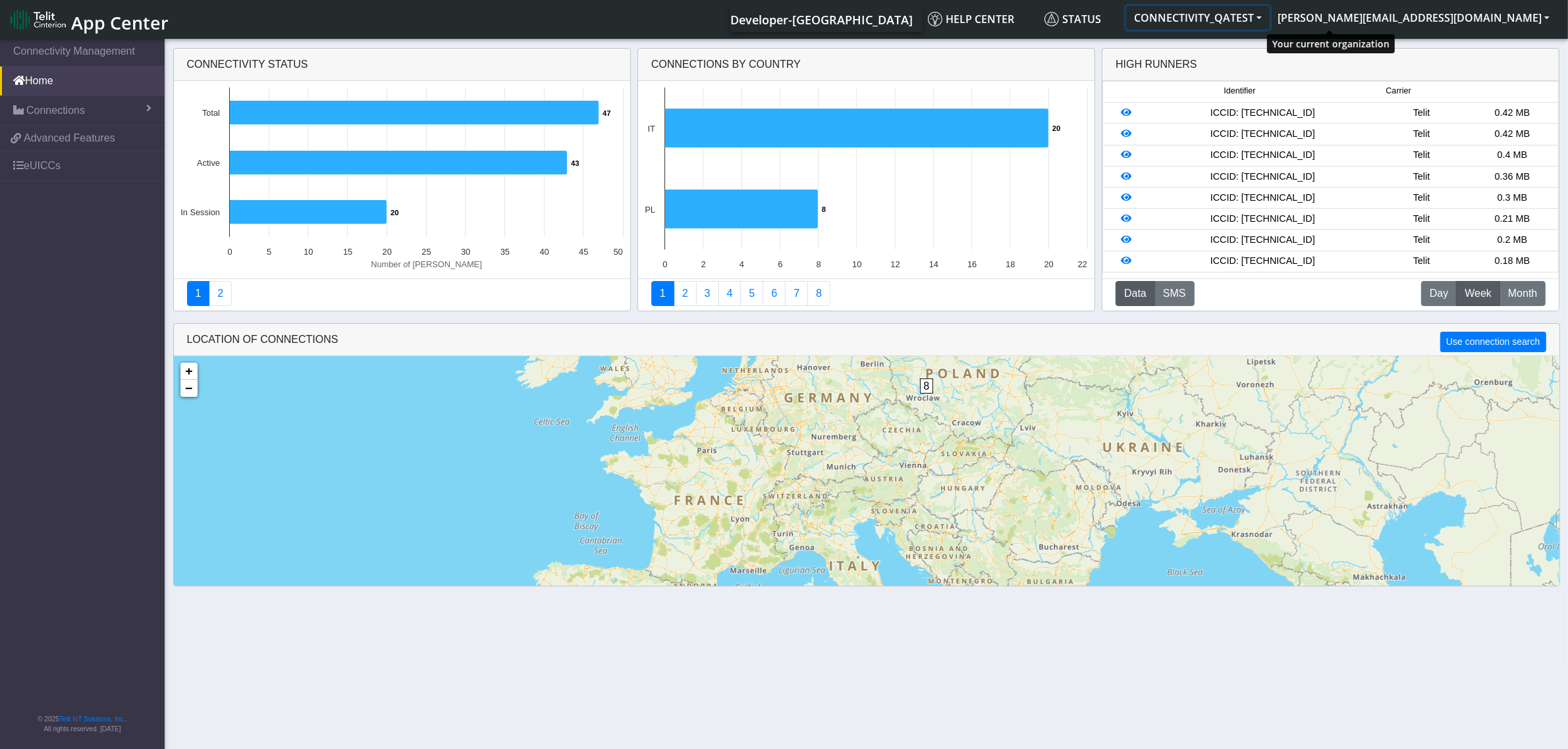
click at [1270, 10] on button "CONNECTIVITY_QATEST" at bounding box center [1198, 17] width 144 height 23
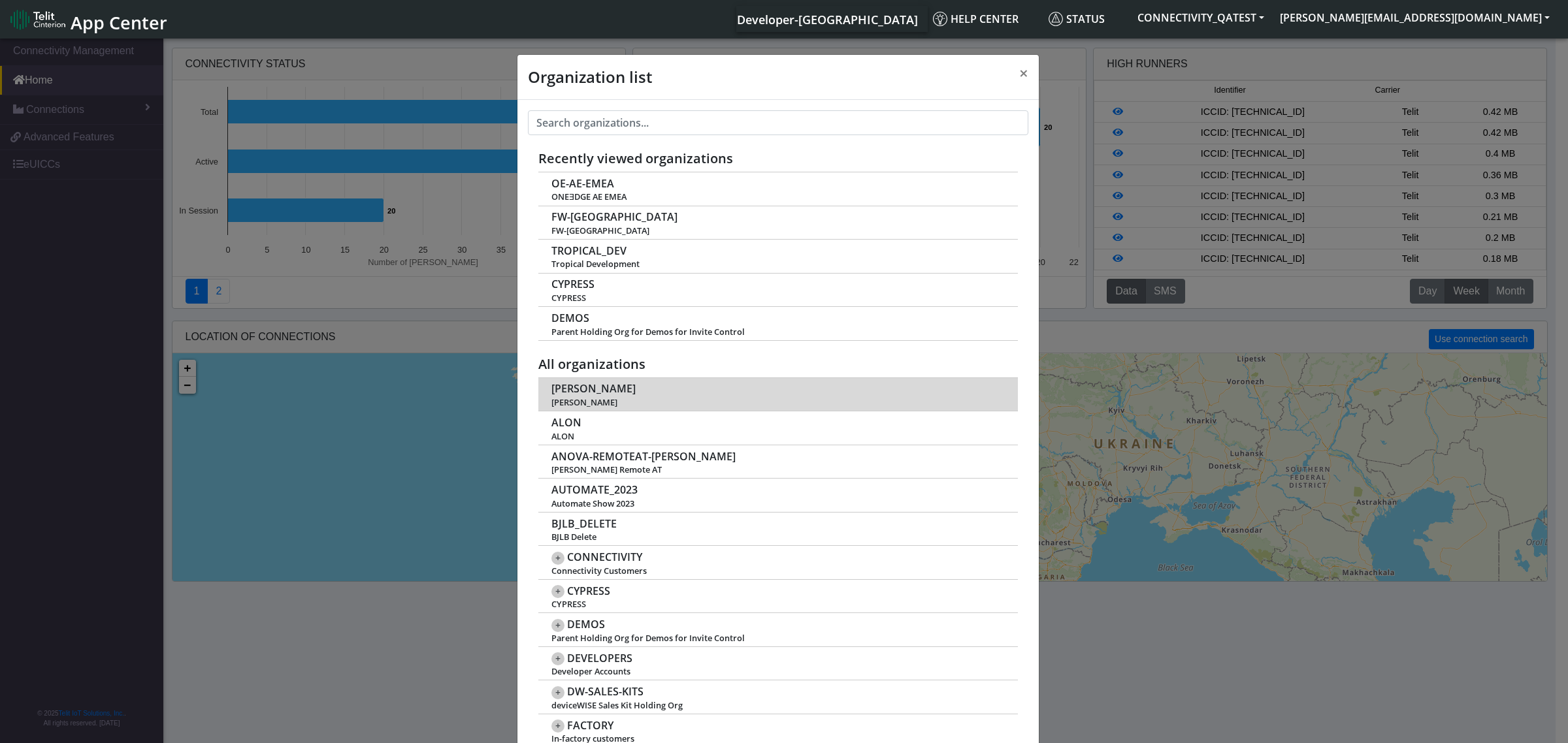
click at [559, 390] on span "[PERSON_NAME]" at bounding box center [593, 389] width 84 height 12
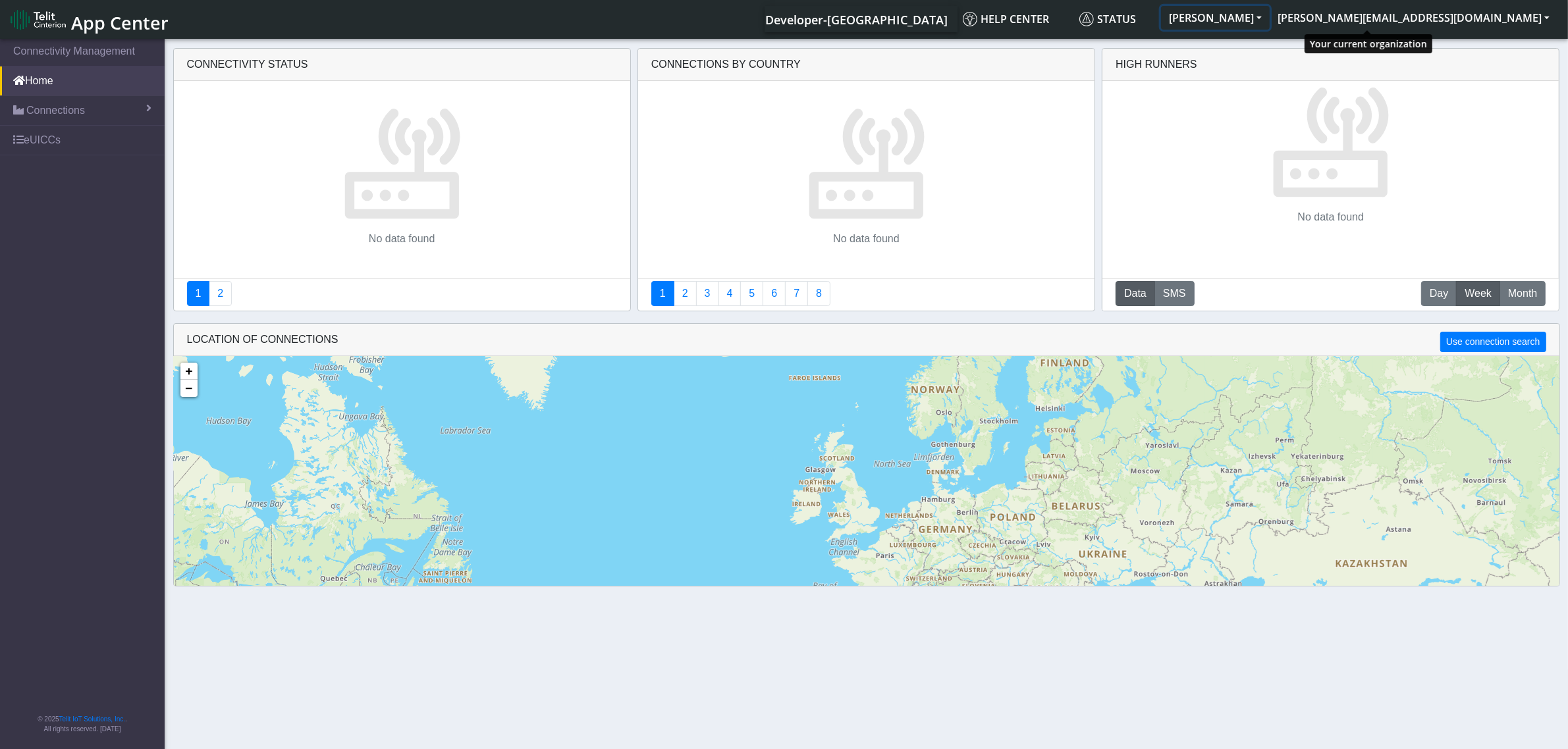
click at [1270, 13] on button "[PERSON_NAME]" at bounding box center [1214, 17] width 108 height 23
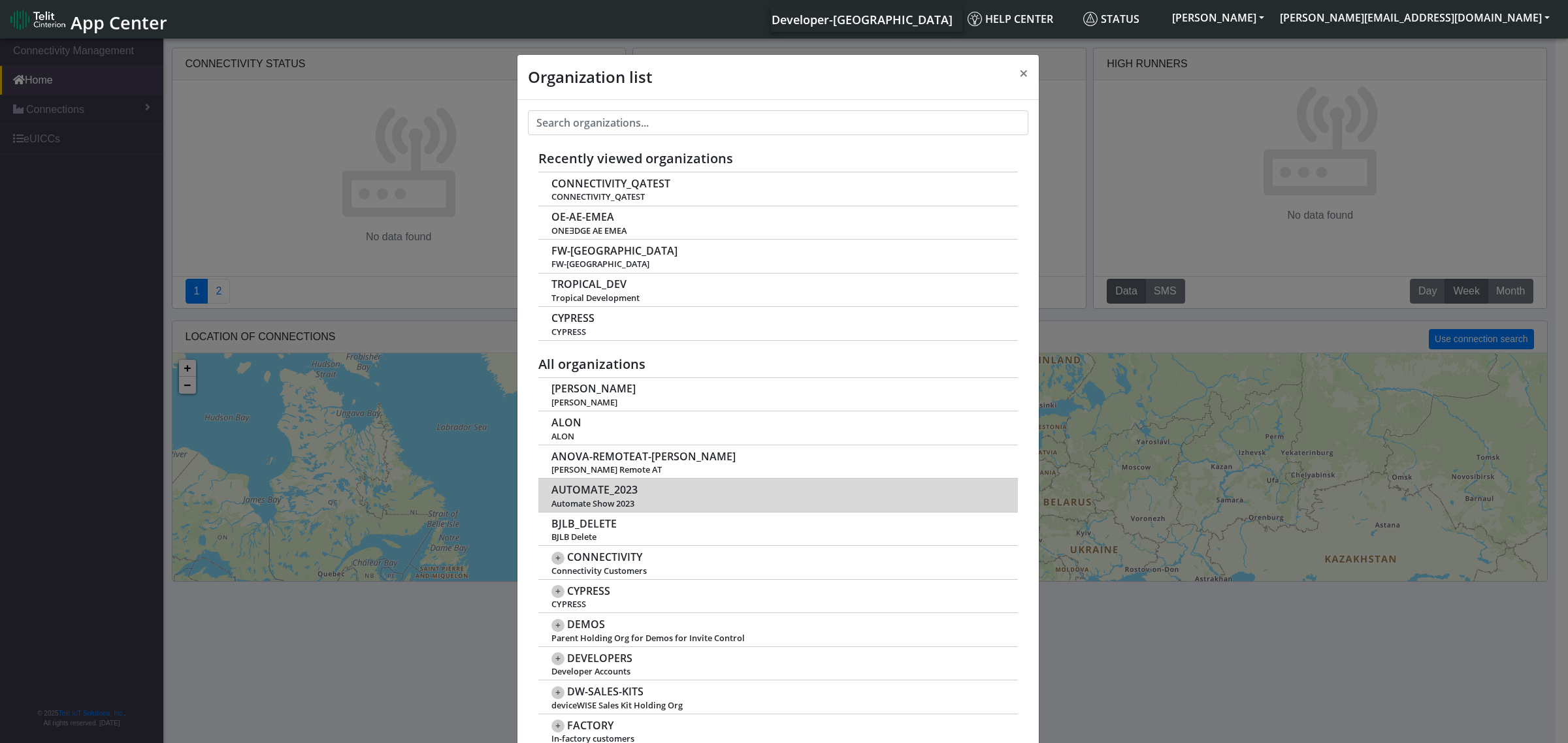
click at [589, 492] on span "AUTOMATE_2023" at bounding box center [594, 490] width 86 height 12
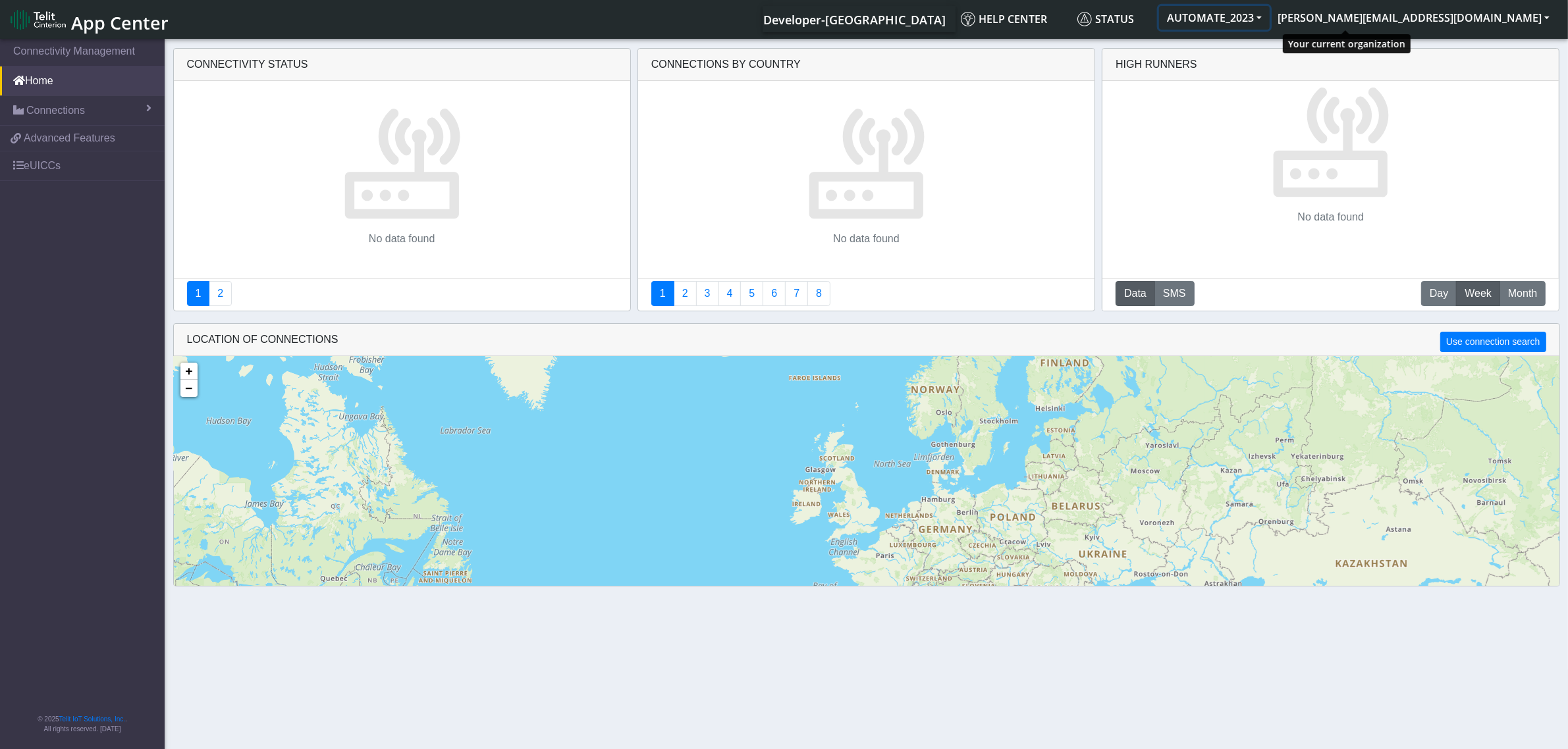
click at [1270, 13] on button "AUTOMATE_2023" at bounding box center [1214, 17] width 111 height 23
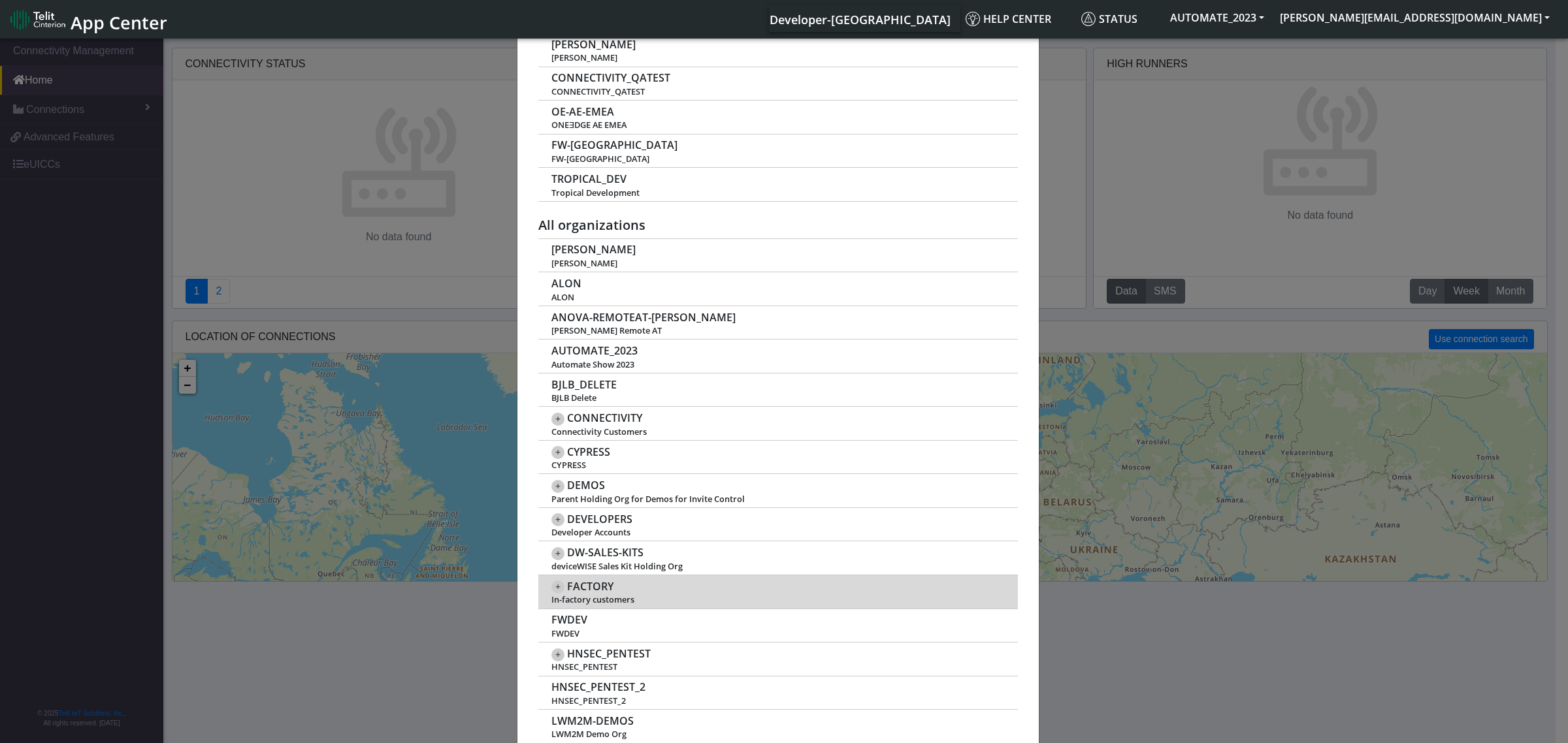
scroll to position [163, 0]
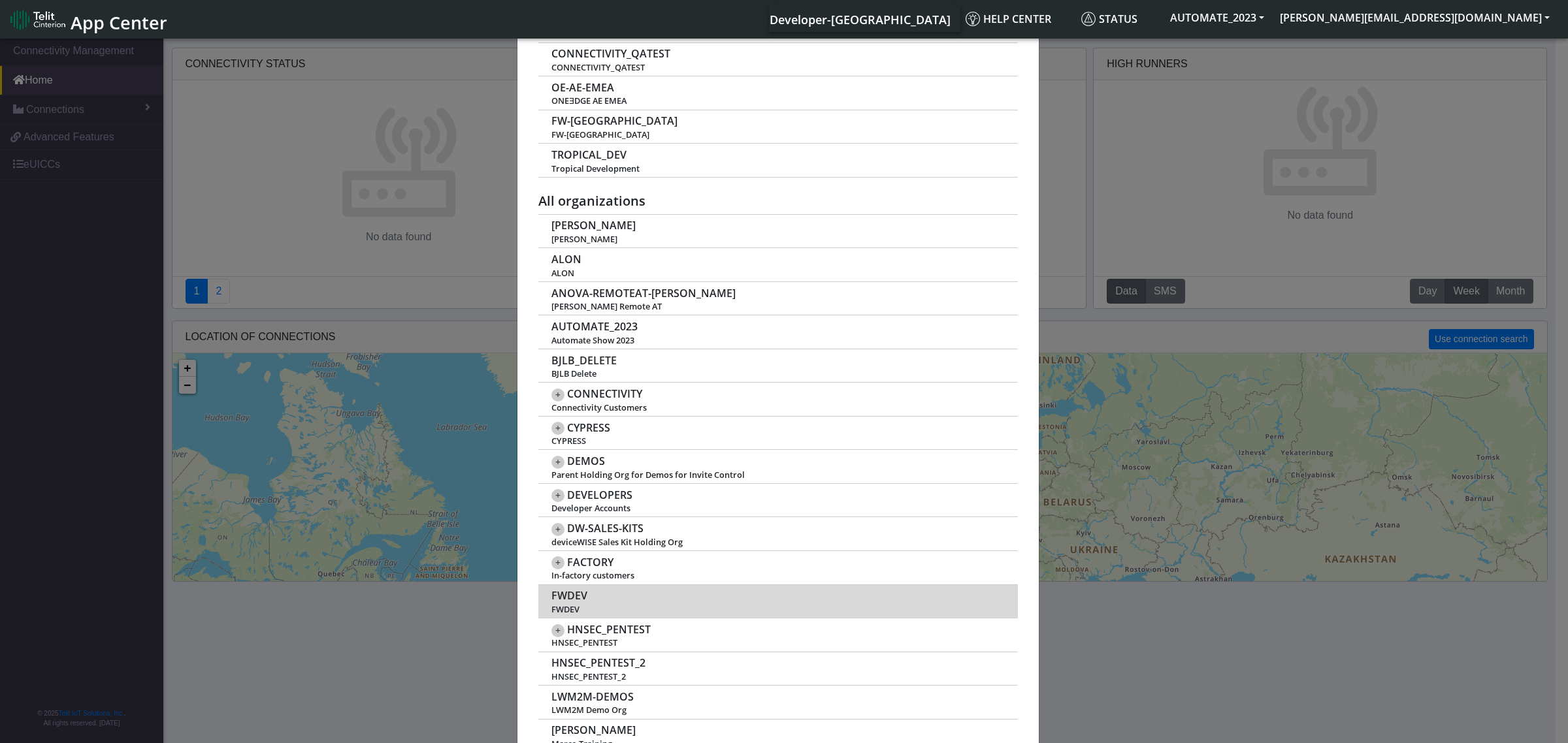
click at [567, 602] on span "FWDEV" at bounding box center [569, 596] width 36 height 12
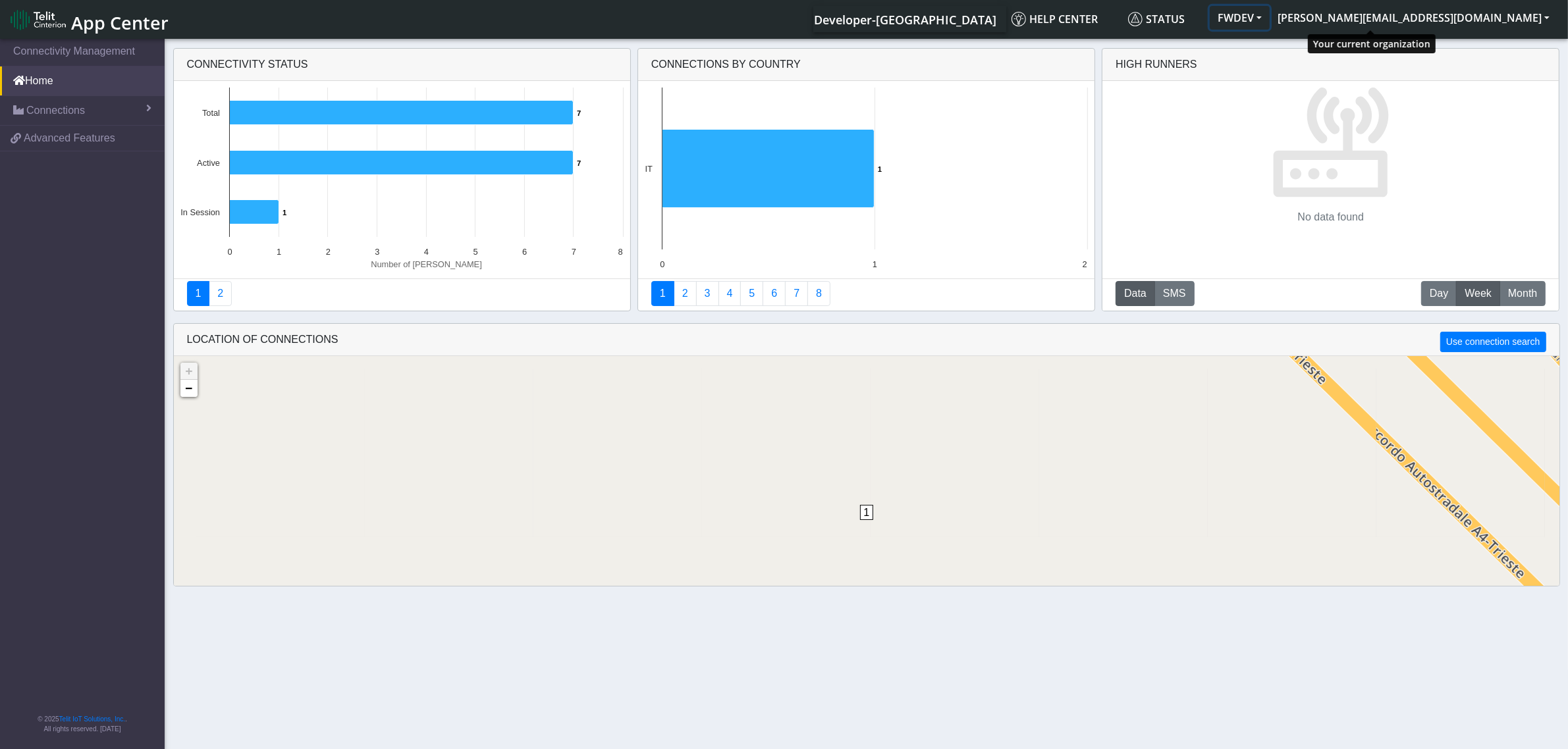
click at [1270, 15] on button "FWDEV" at bounding box center [1239, 17] width 60 height 23
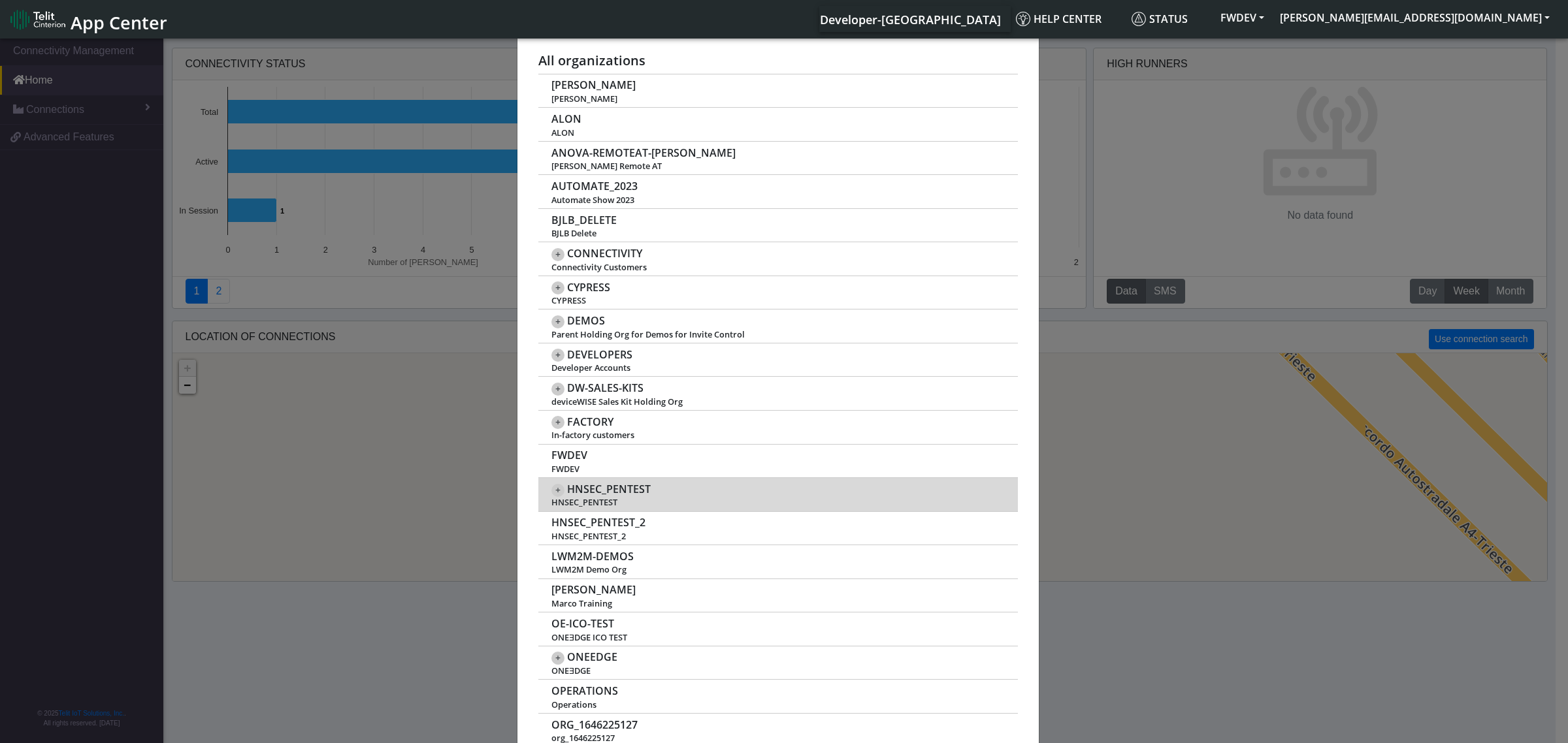
scroll to position [327, 0]
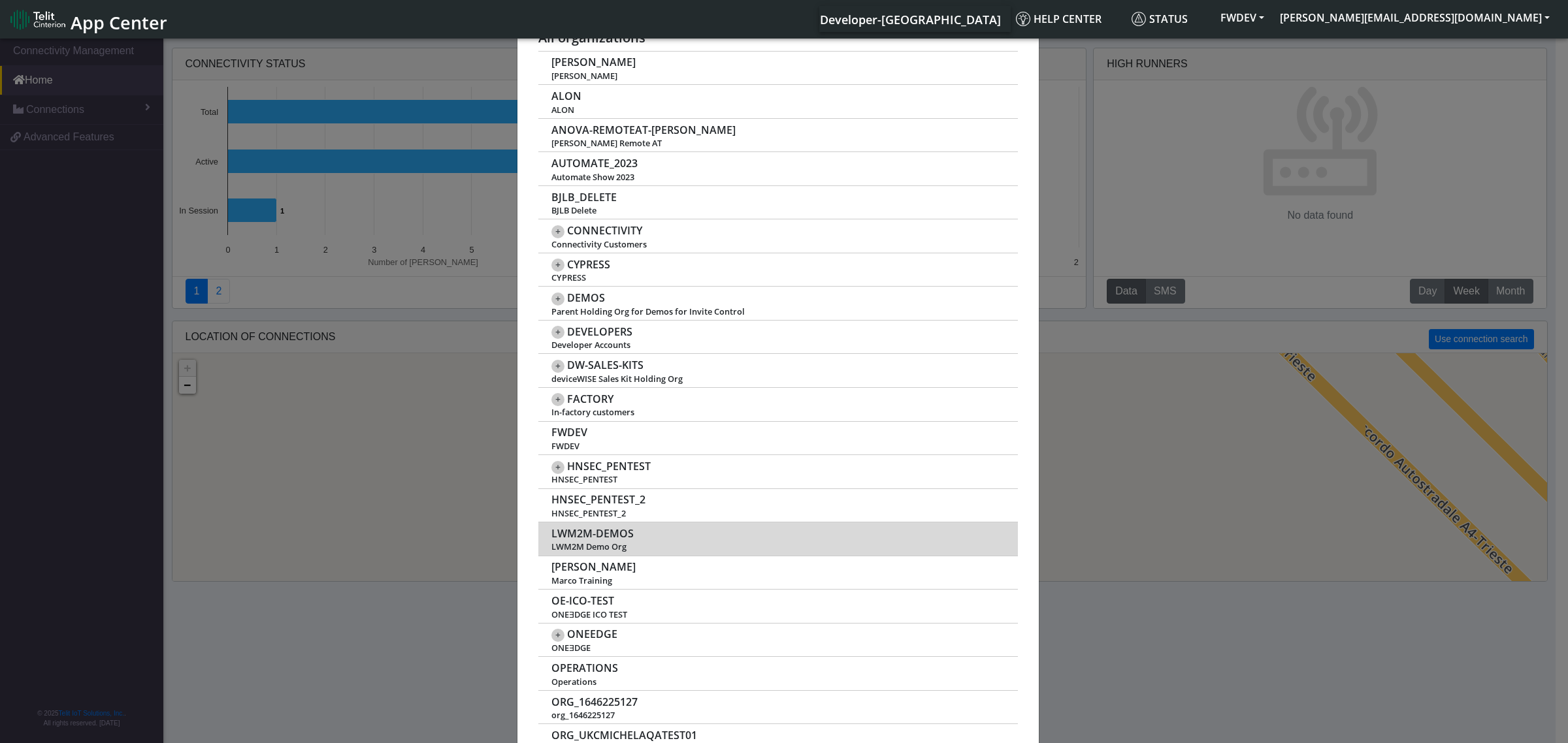
click at [581, 537] on span "LWM2M-DEMOS" at bounding box center [593, 534] width 83 height 12
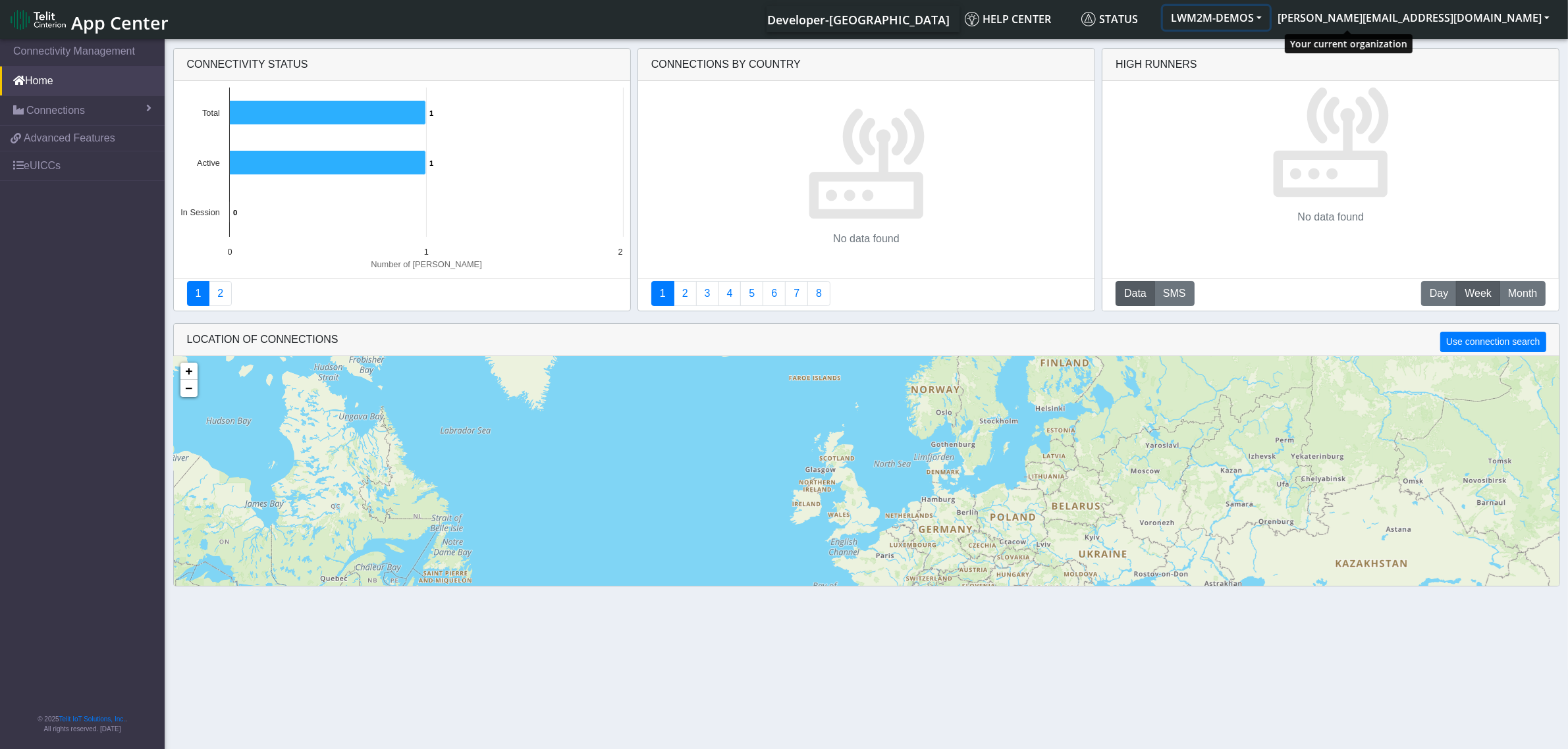
click at [1270, 18] on button "LWM2M-DEMOS" at bounding box center [1216, 17] width 107 height 23
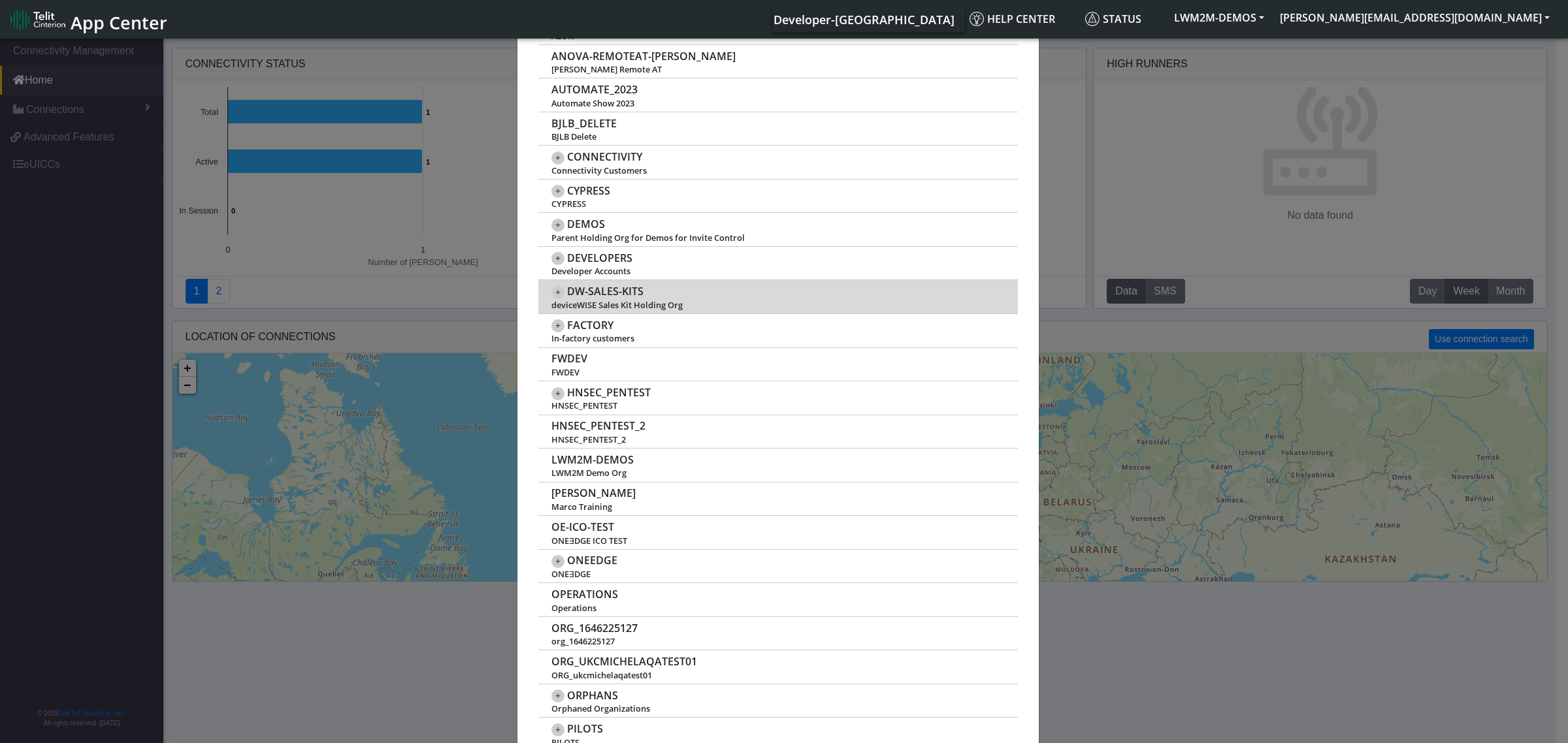
scroll to position [490, 0]
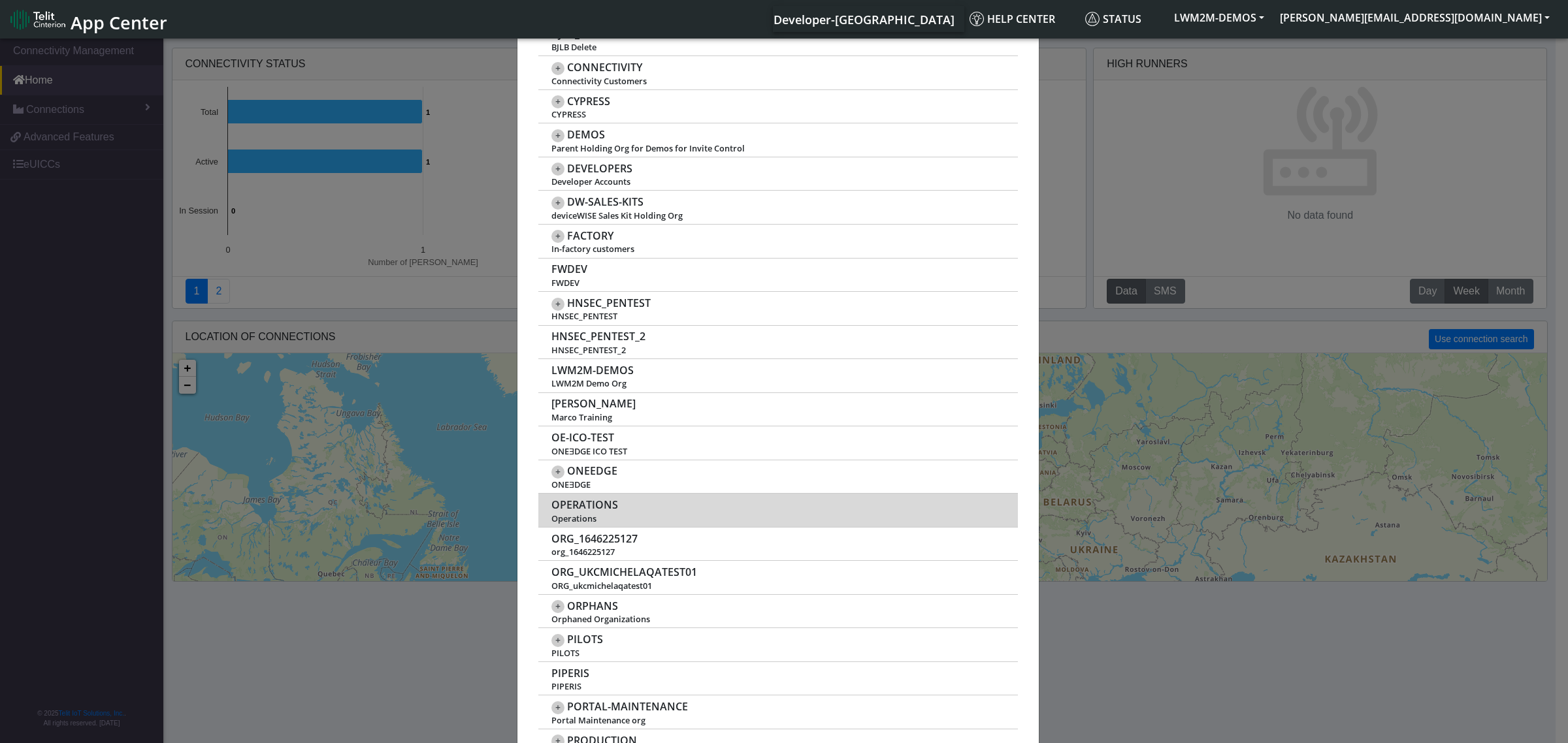
click at [588, 504] on span "OPERATIONS" at bounding box center [584, 505] width 66 height 12
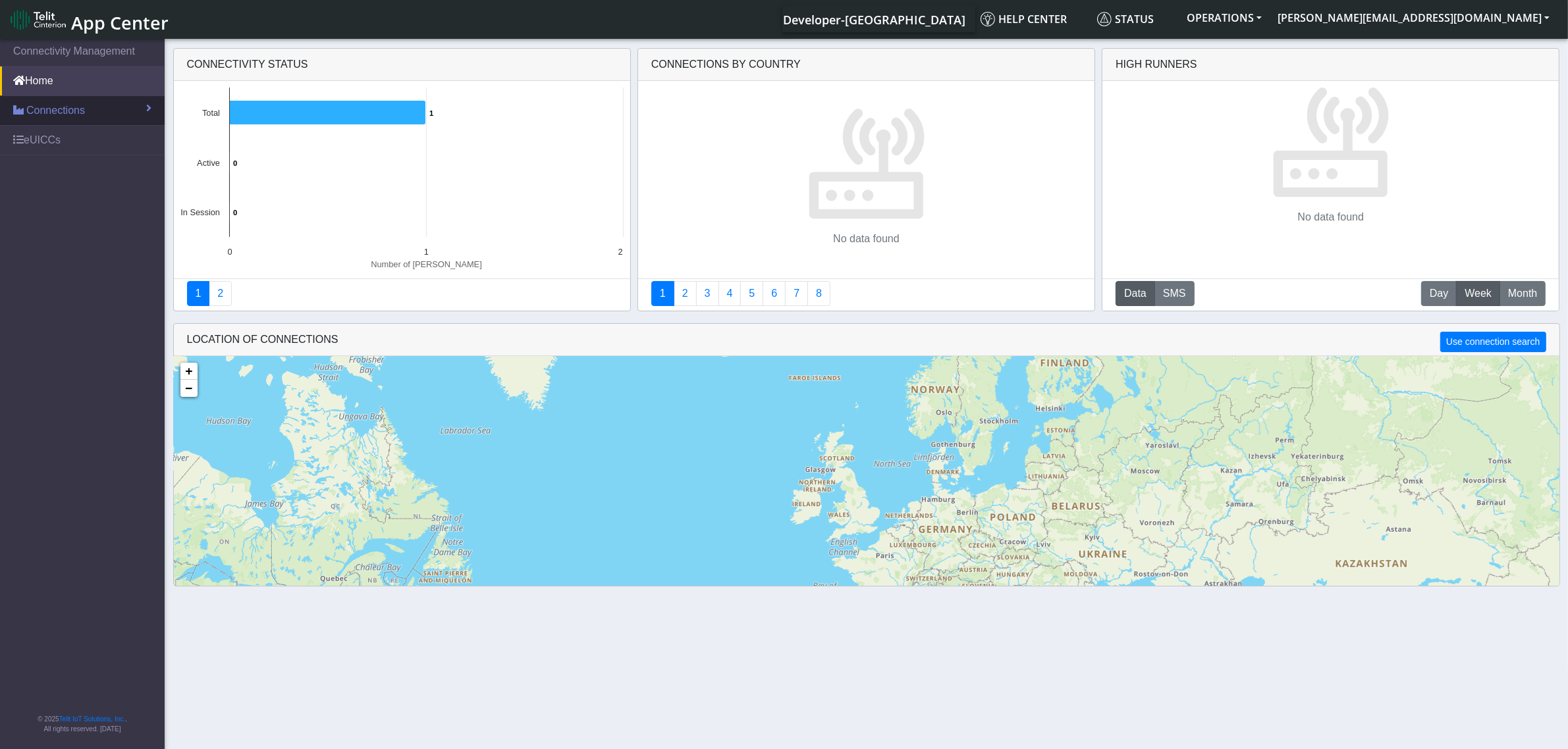
click at [83, 114] on span "Connections" at bounding box center [55, 111] width 59 height 16
click at [69, 133] on link "List" at bounding box center [82, 139] width 165 height 28
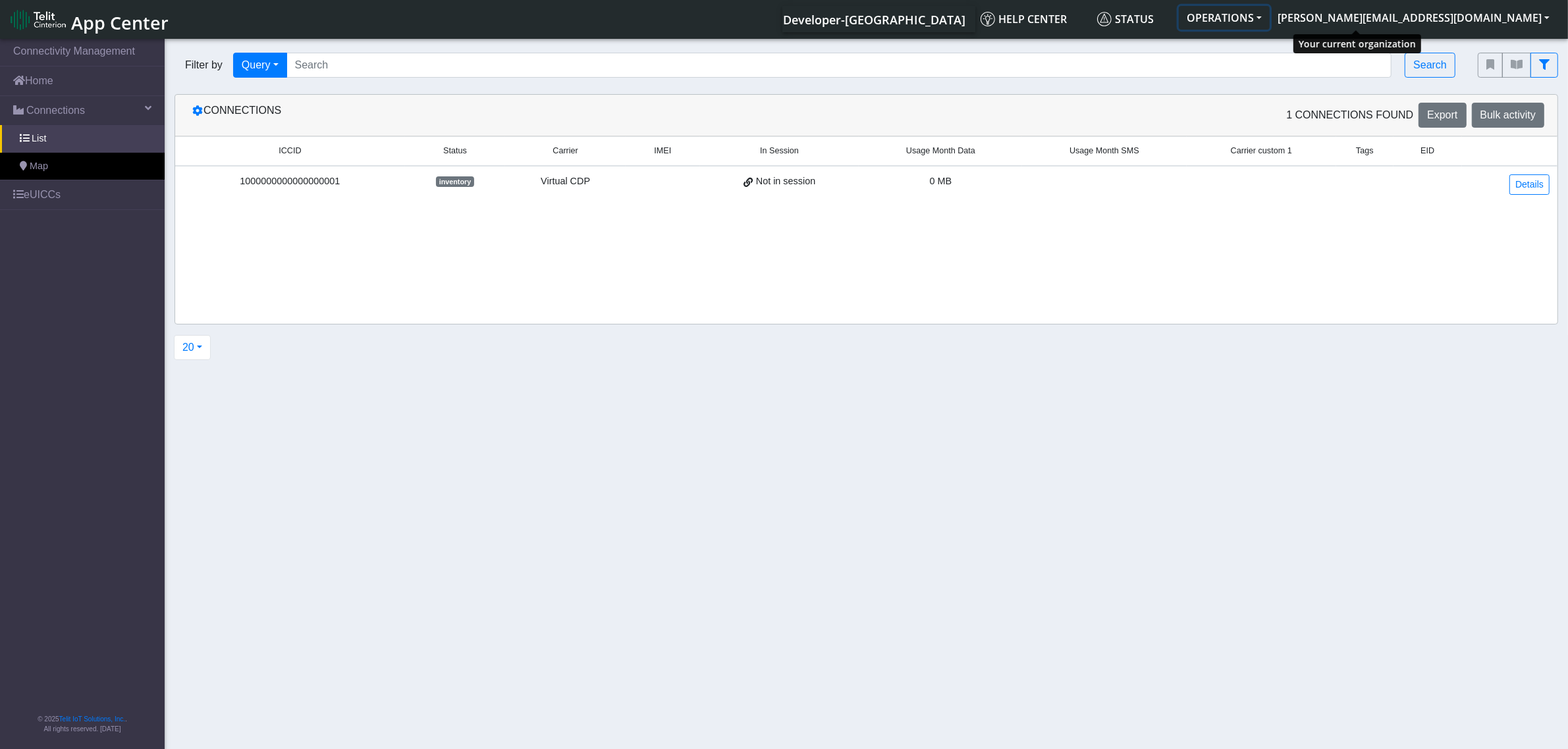
click at [1270, 18] on button "OPERATIONS" at bounding box center [1224, 17] width 91 height 23
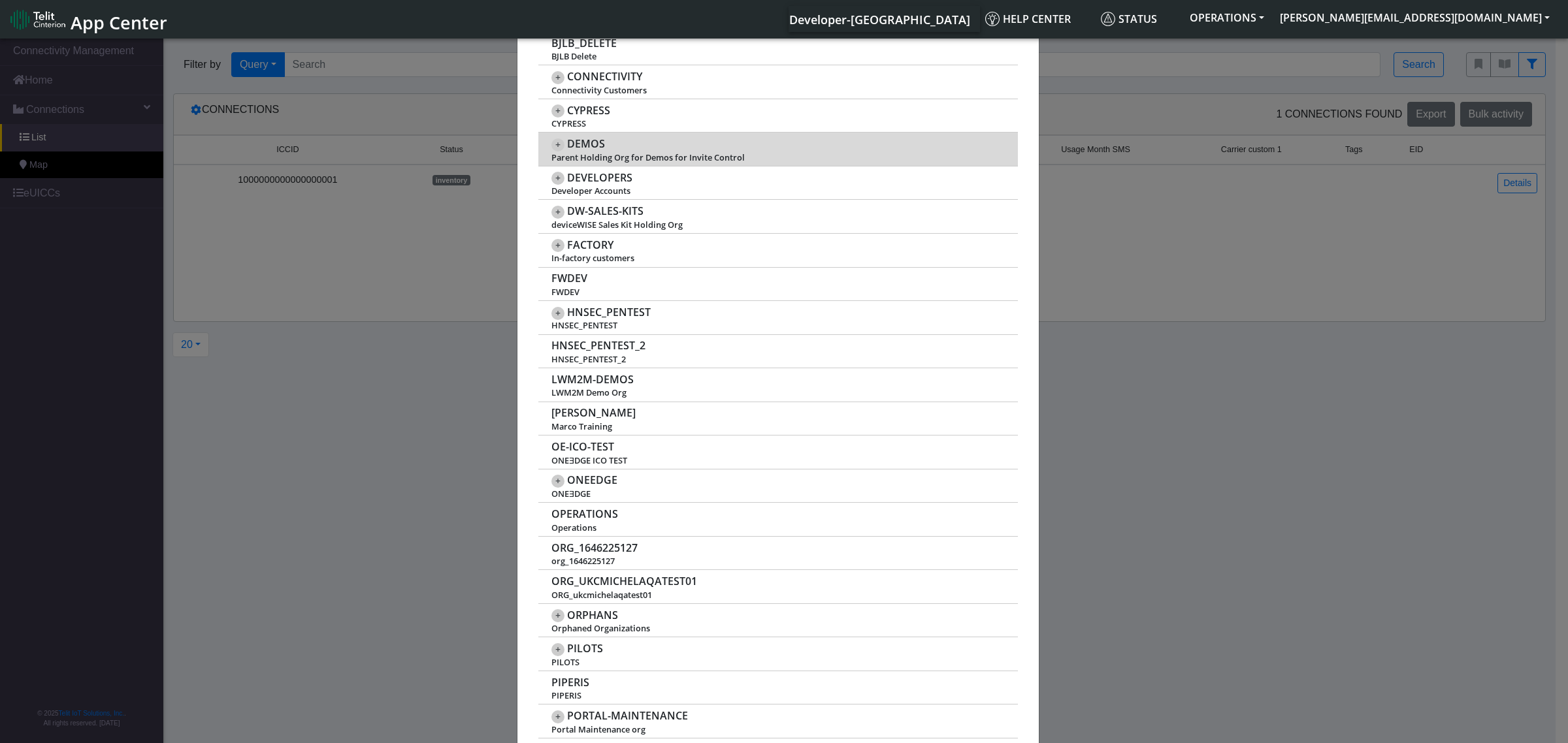
scroll to position [490, 0]
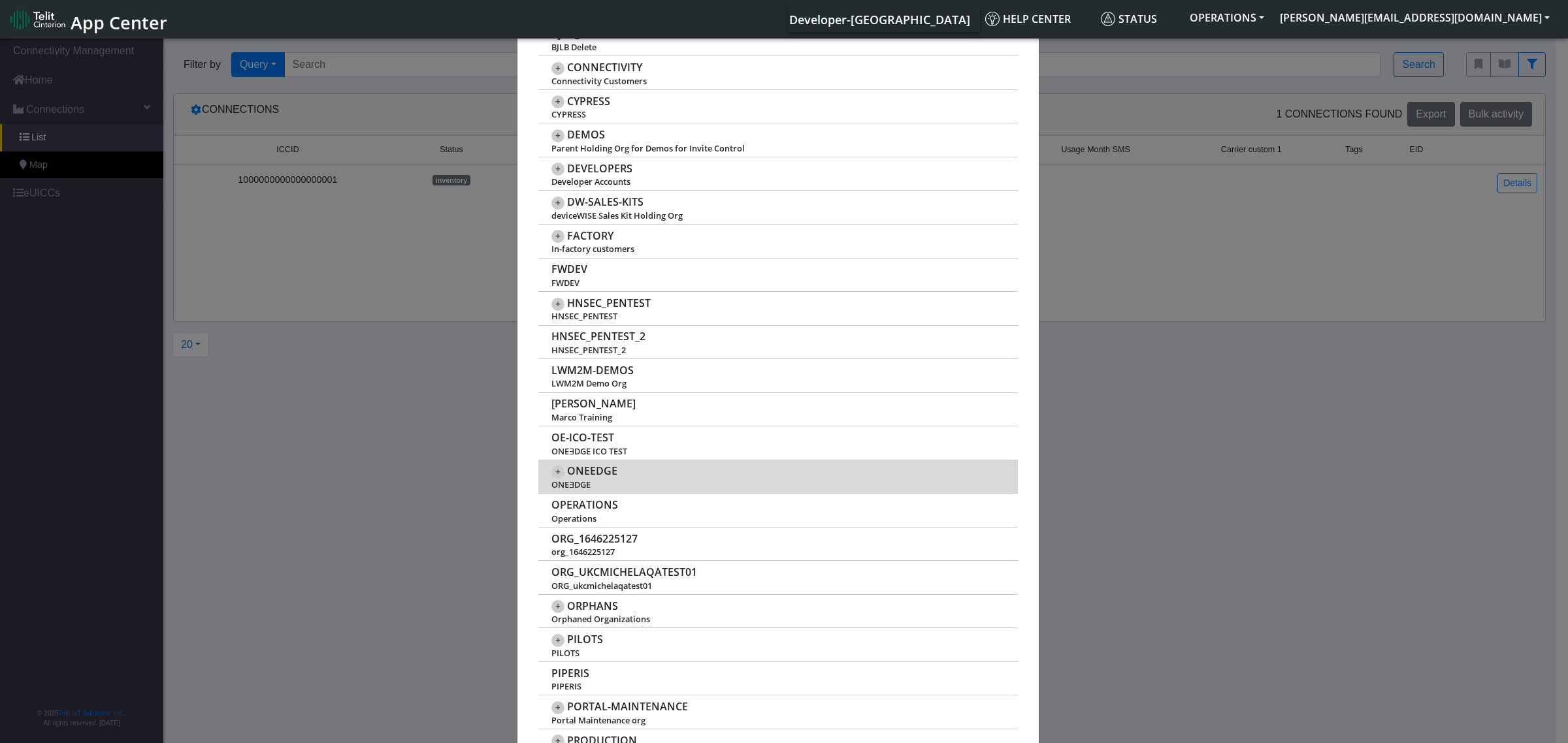
click at [593, 475] on span "ONEEDGE" at bounding box center [592, 471] width 50 height 12
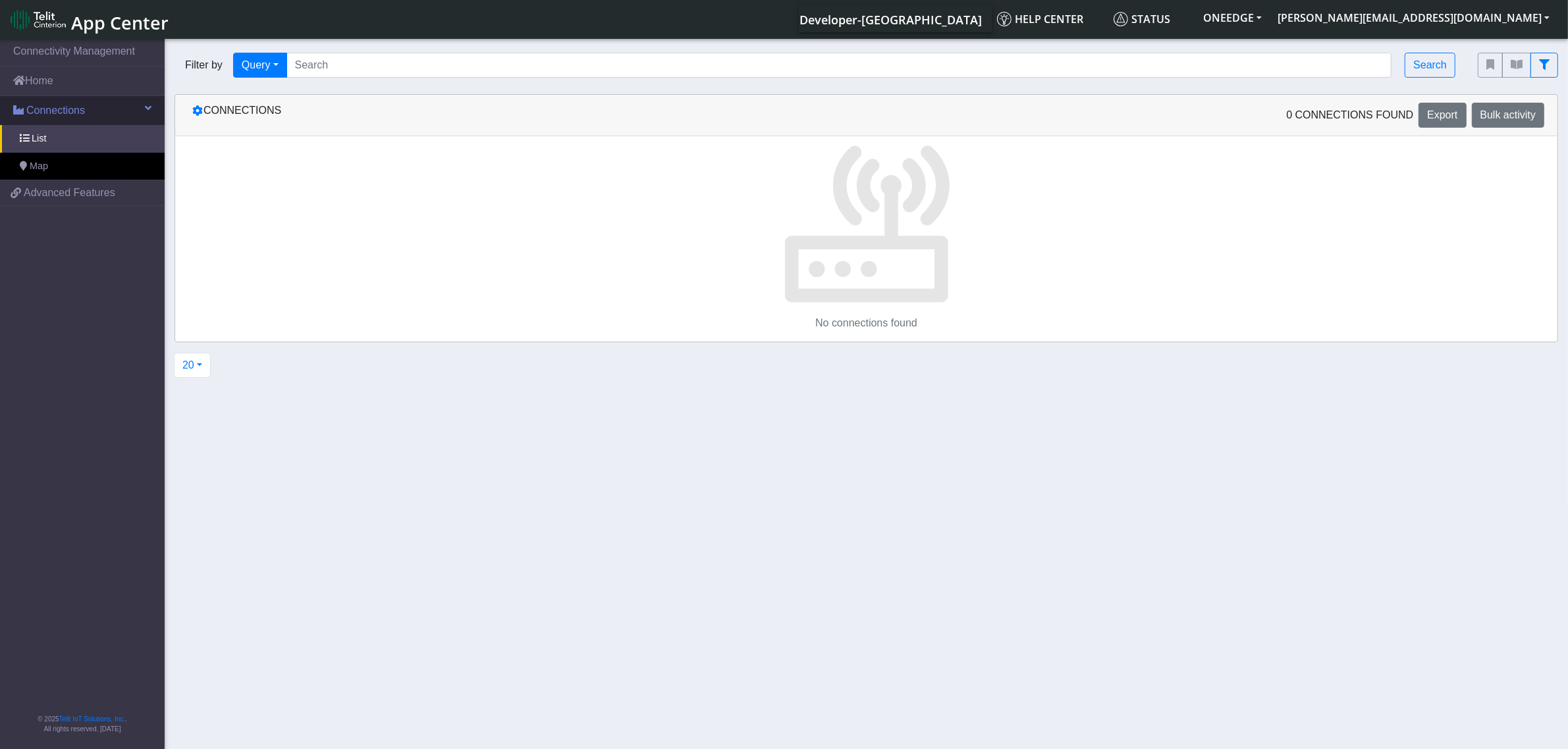
click at [42, 111] on span "Connections" at bounding box center [55, 111] width 59 height 16
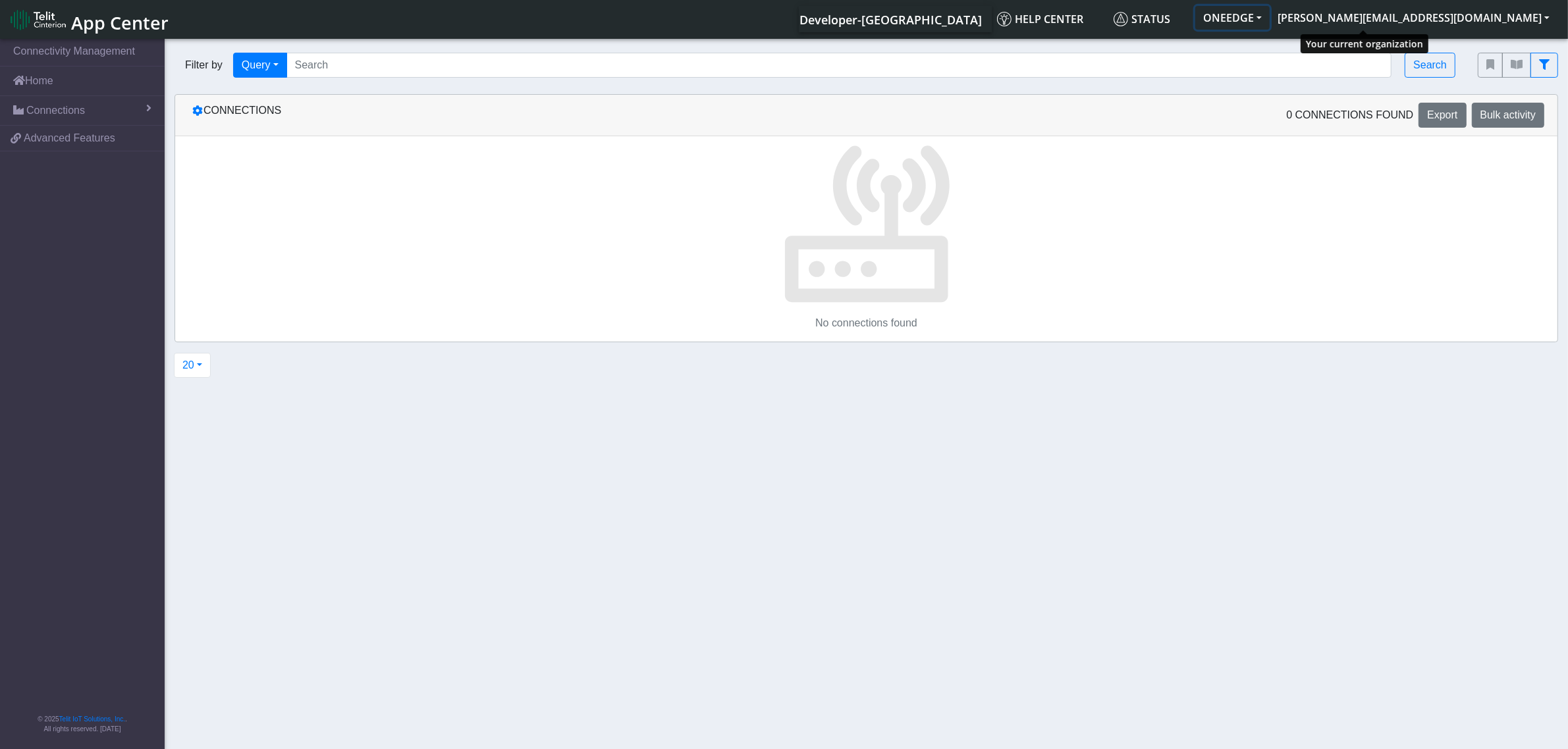
click at [1270, 16] on button "ONEEDGE" at bounding box center [1233, 17] width 75 height 23
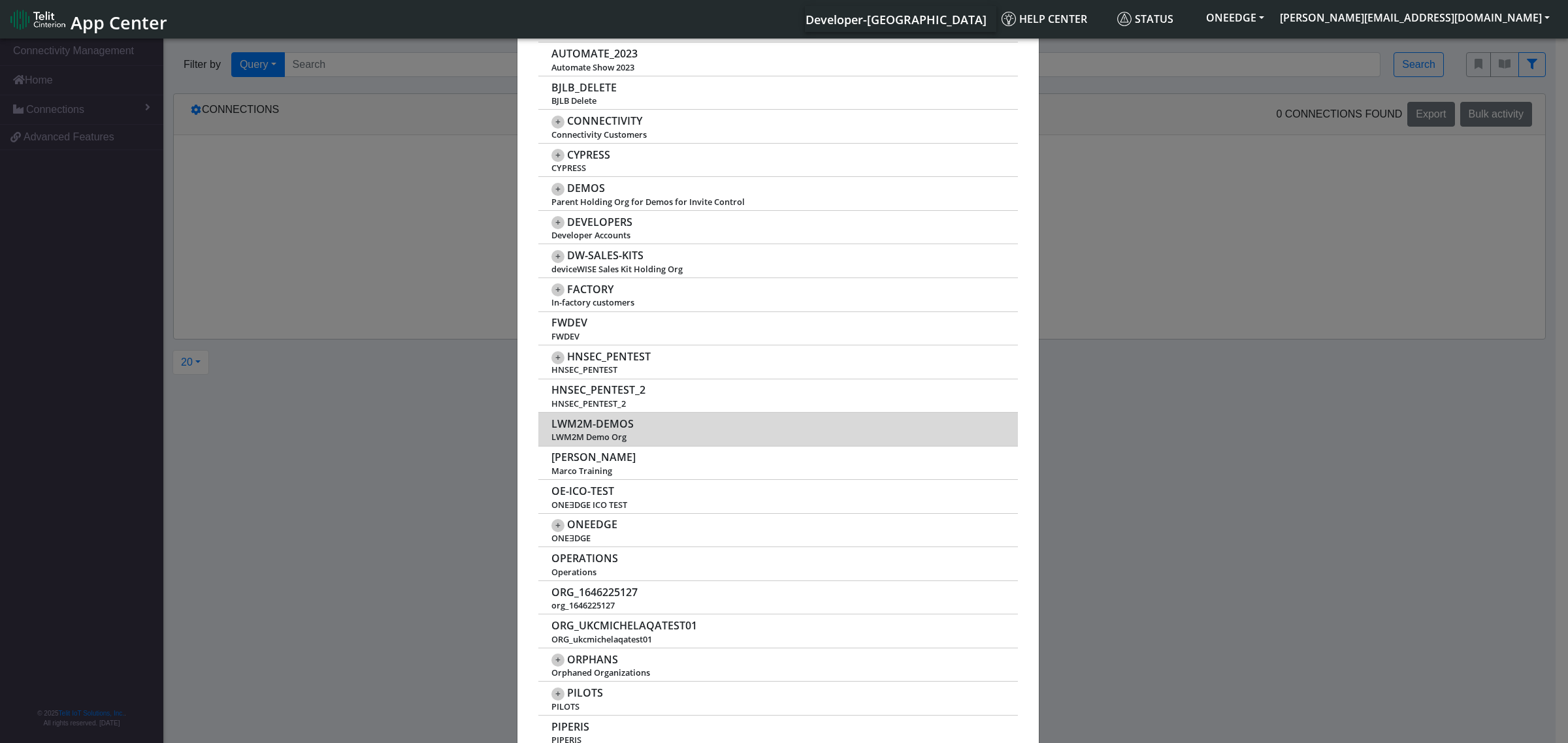
scroll to position [572, 0]
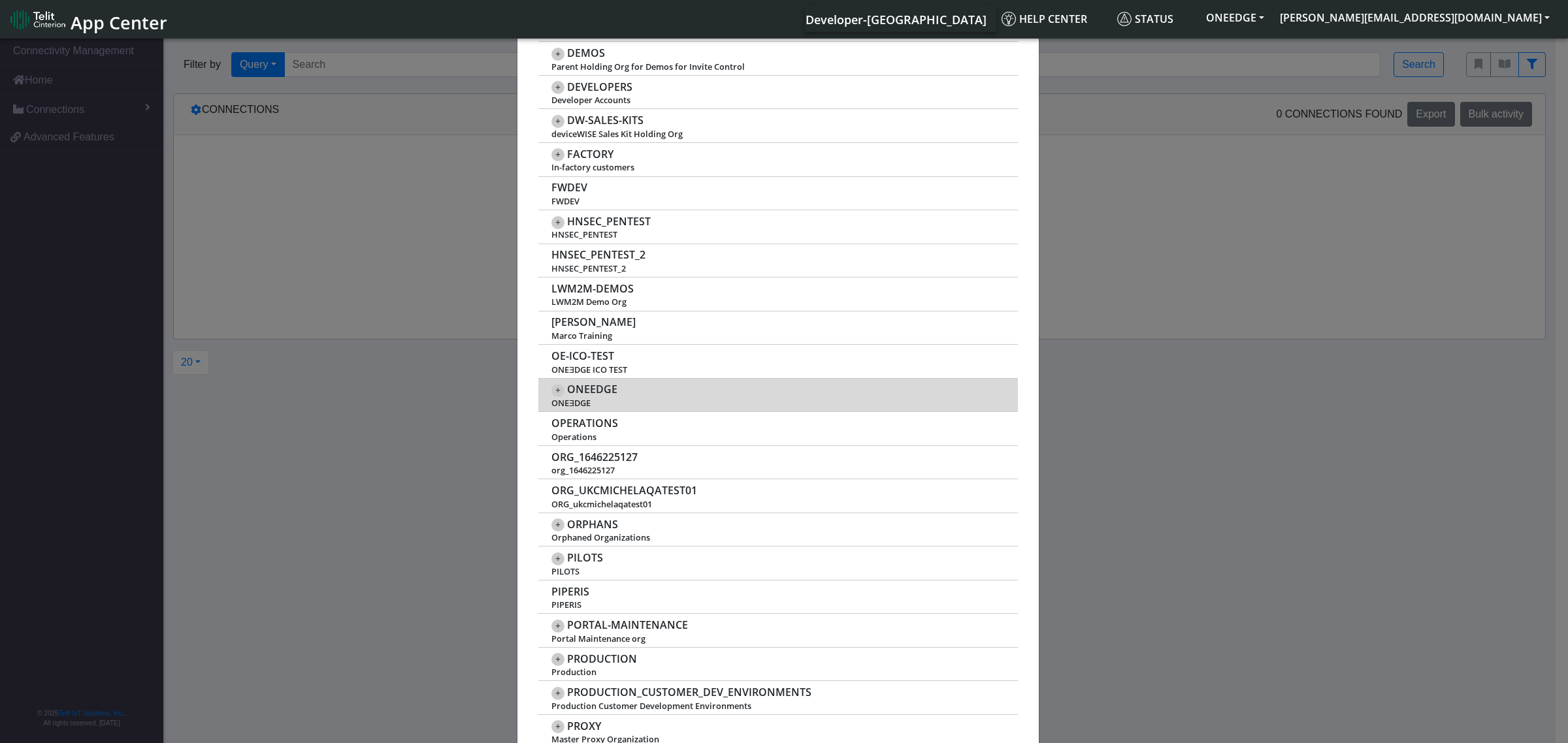
click at [553, 396] on span "+" at bounding box center [557, 390] width 13 height 13
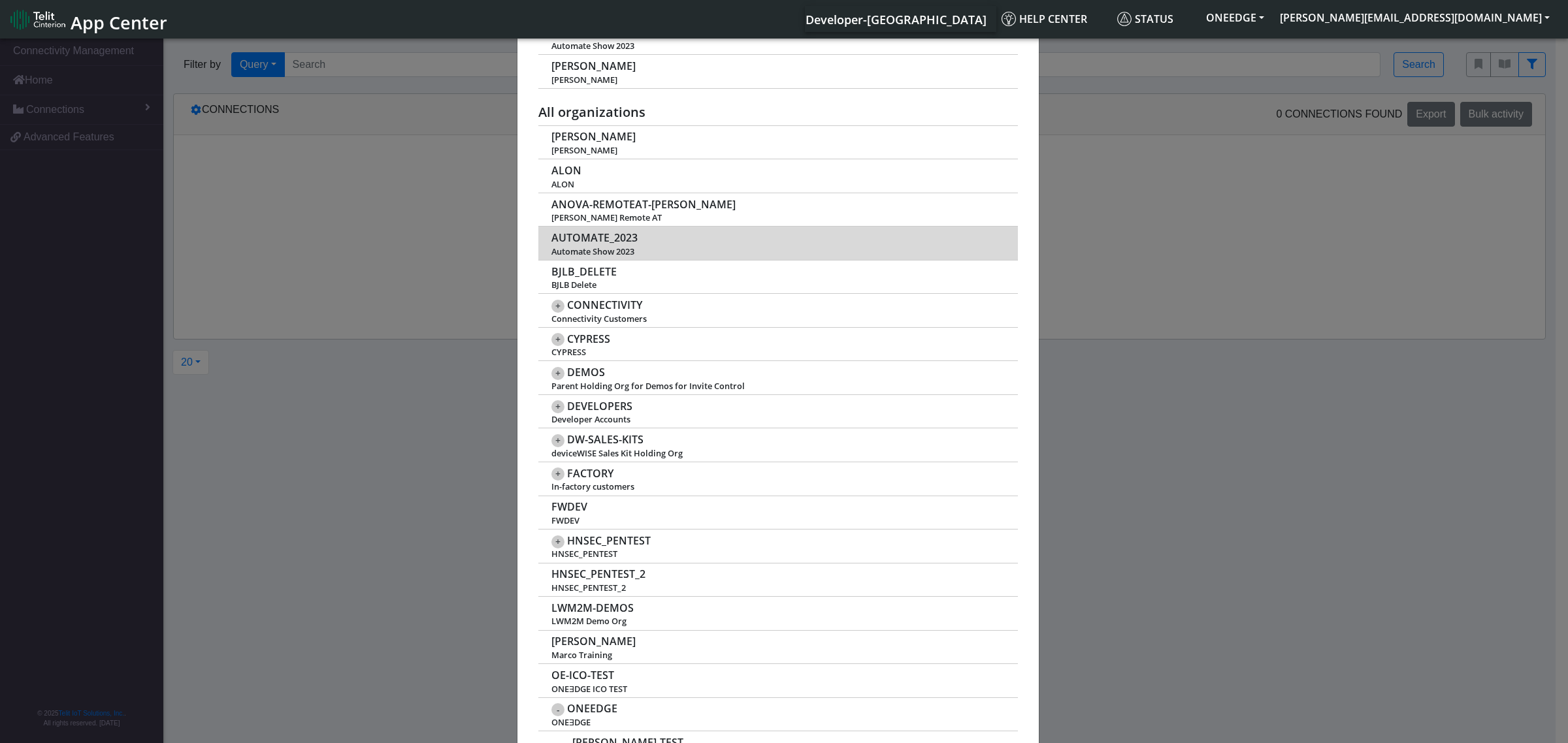
scroll to position [327, 0]
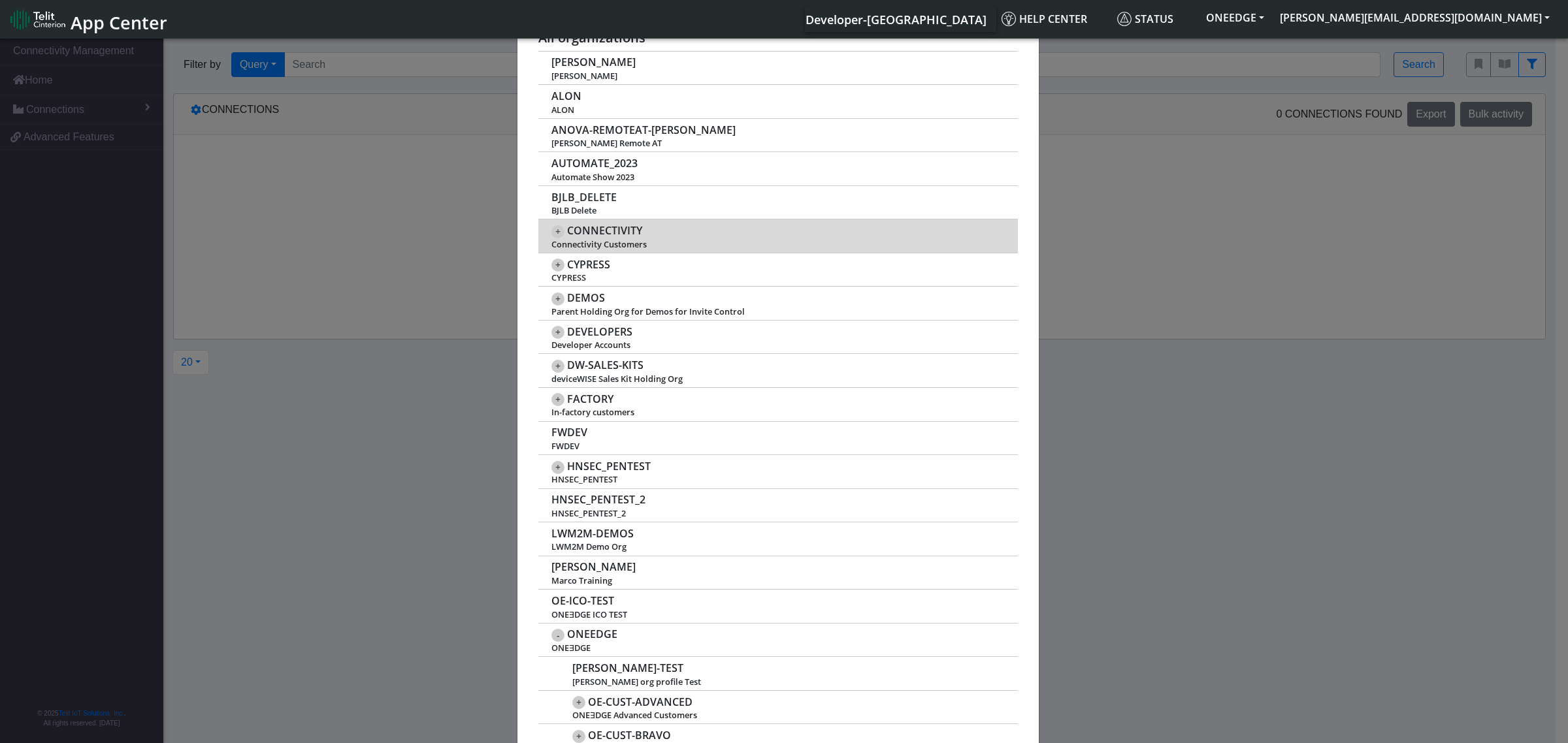
click at [553, 229] on span "+" at bounding box center [557, 231] width 13 height 13
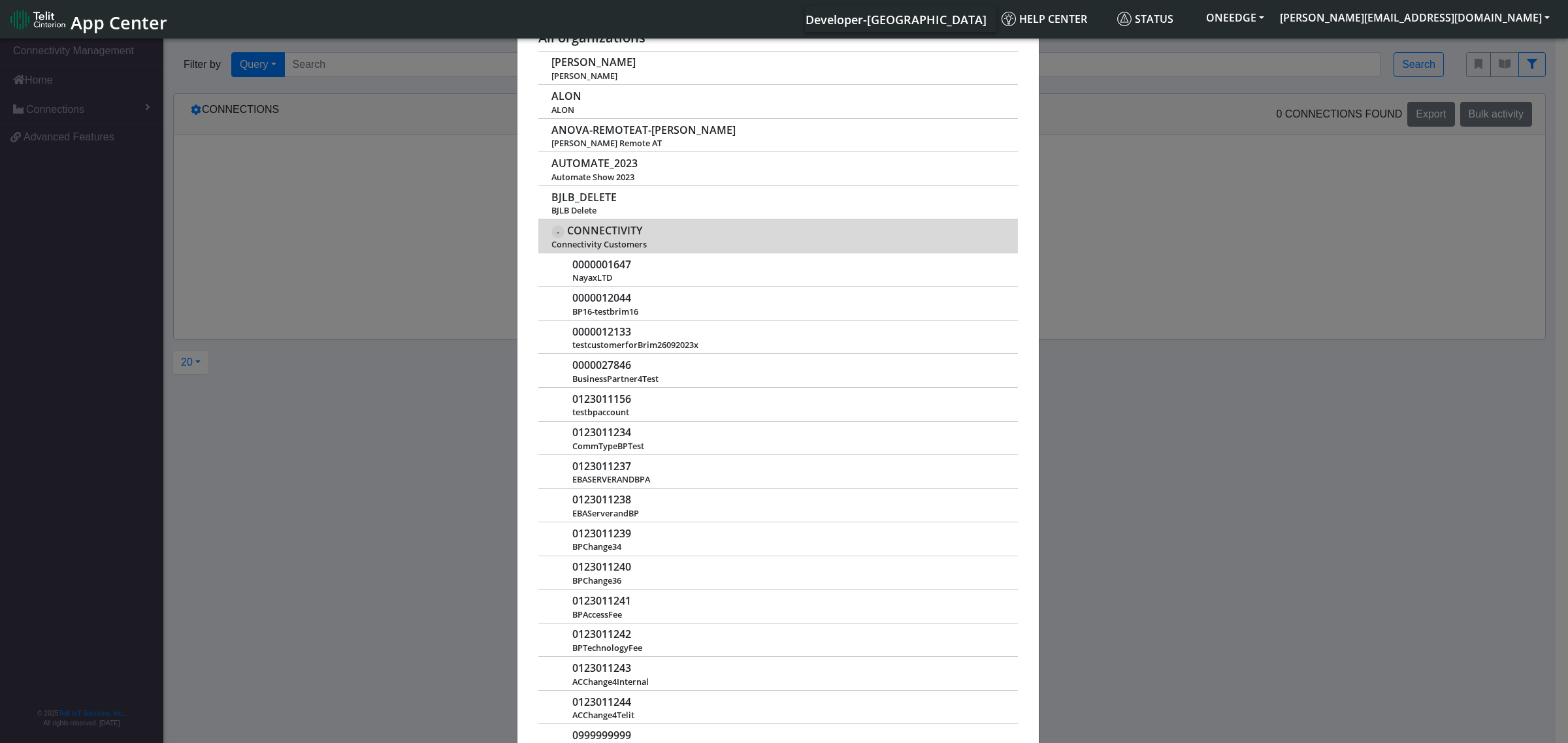
click at [553, 229] on span "-" at bounding box center [557, 231] width 13 height 13
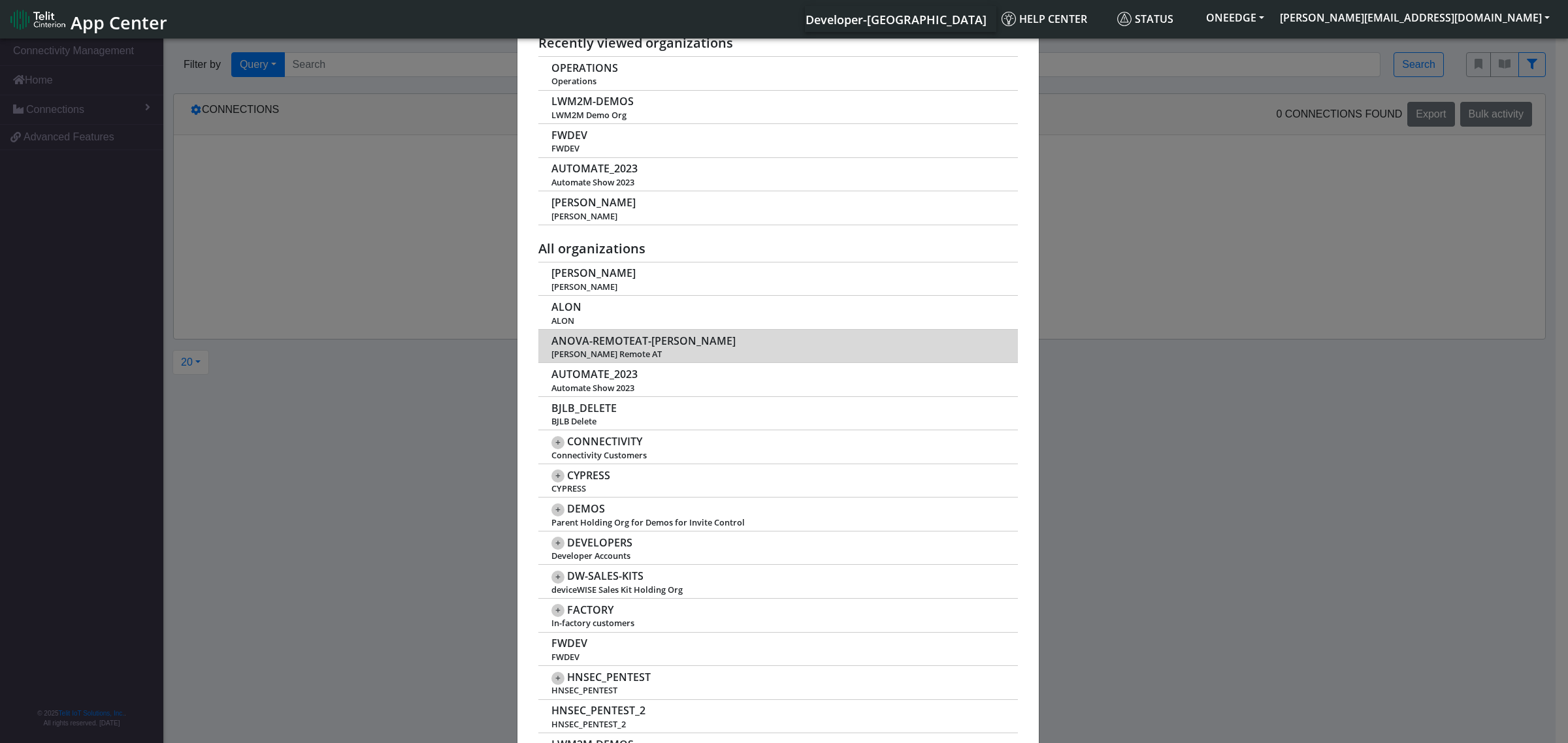
scroll to position [0, 0]
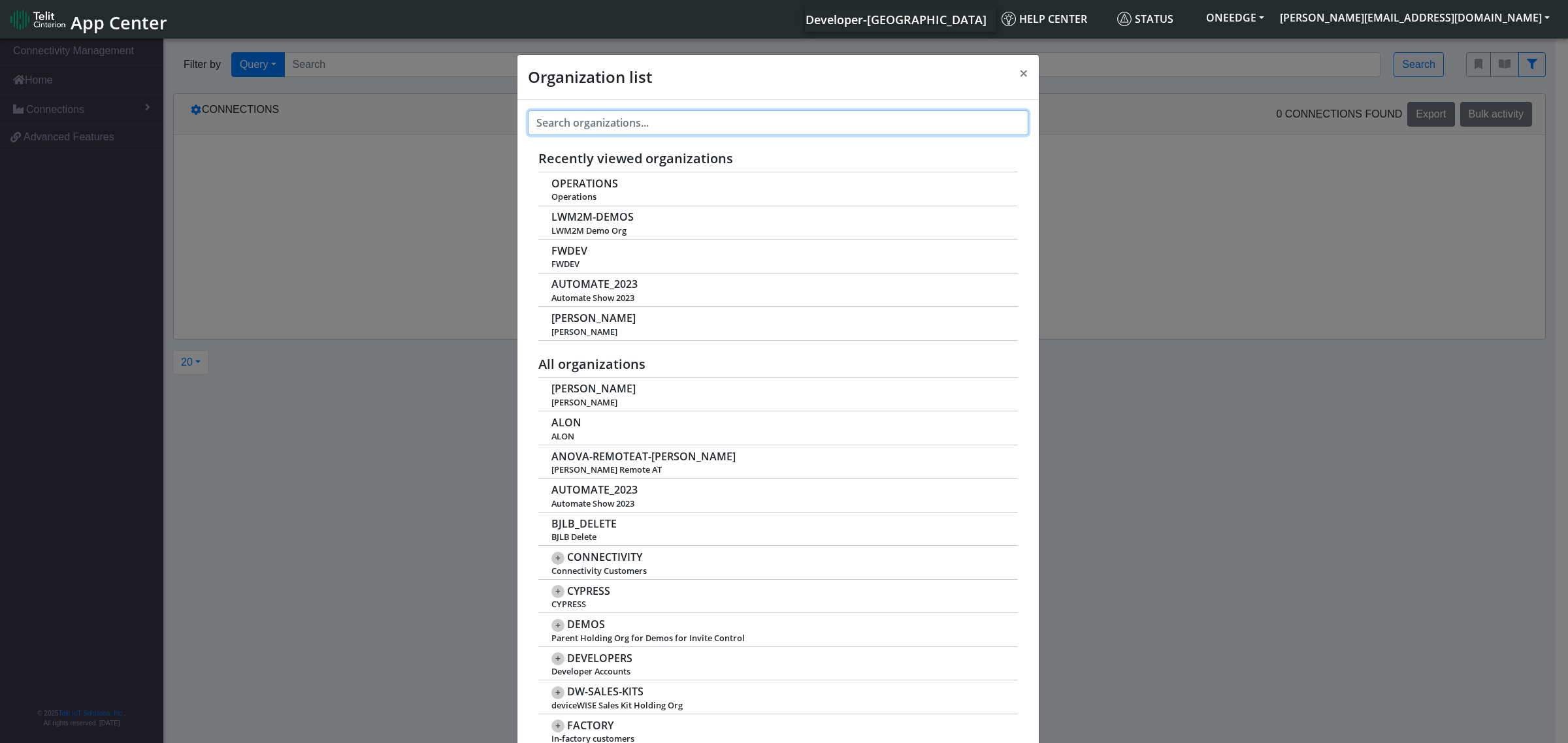
click at [659, 129] on input "text" at bounding box center [778, 122] width 501 height 25
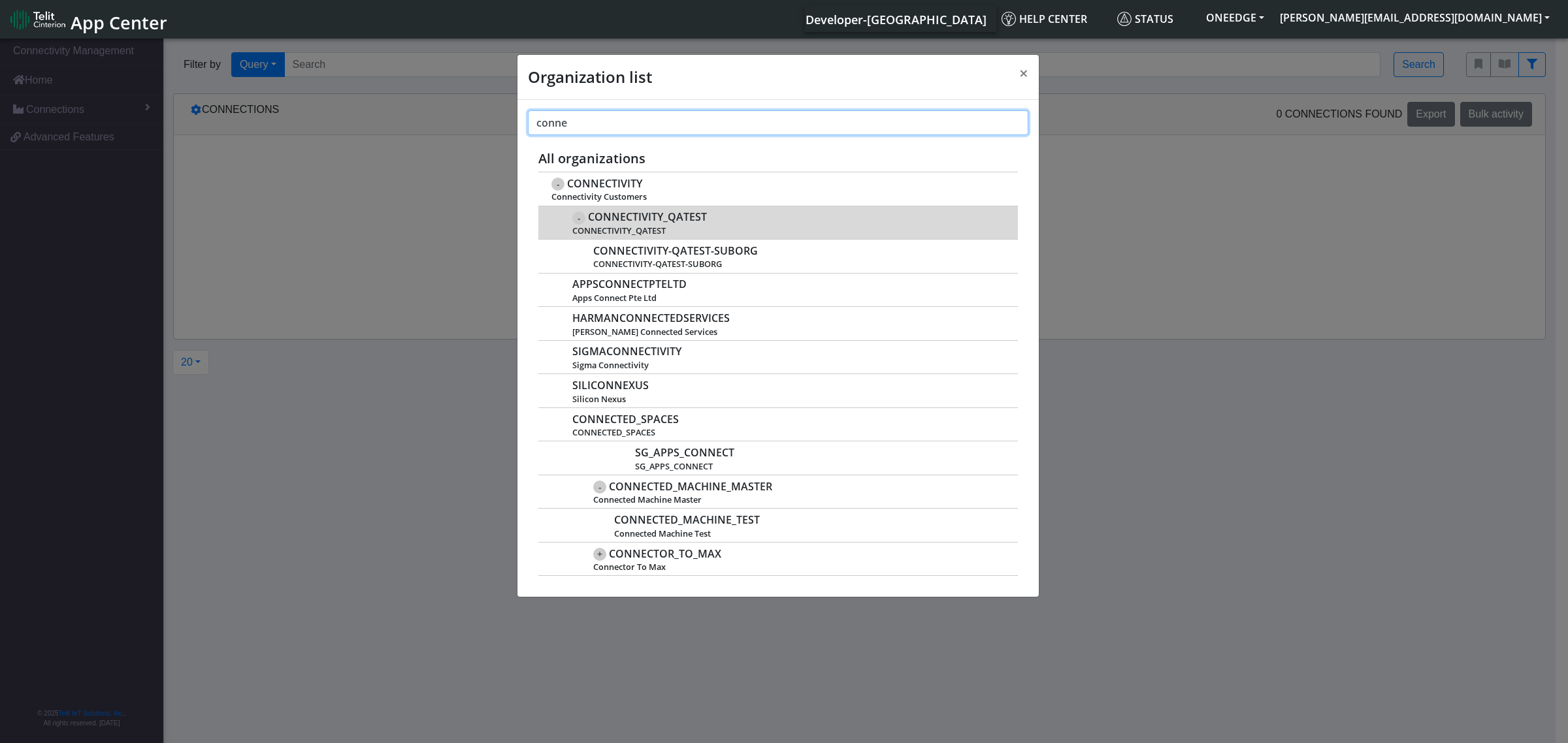
type input "conne"
click at [651, 216] on span "CONNECTIVITY_QATEST" at bounding box center [648, 217] width 119 height 12
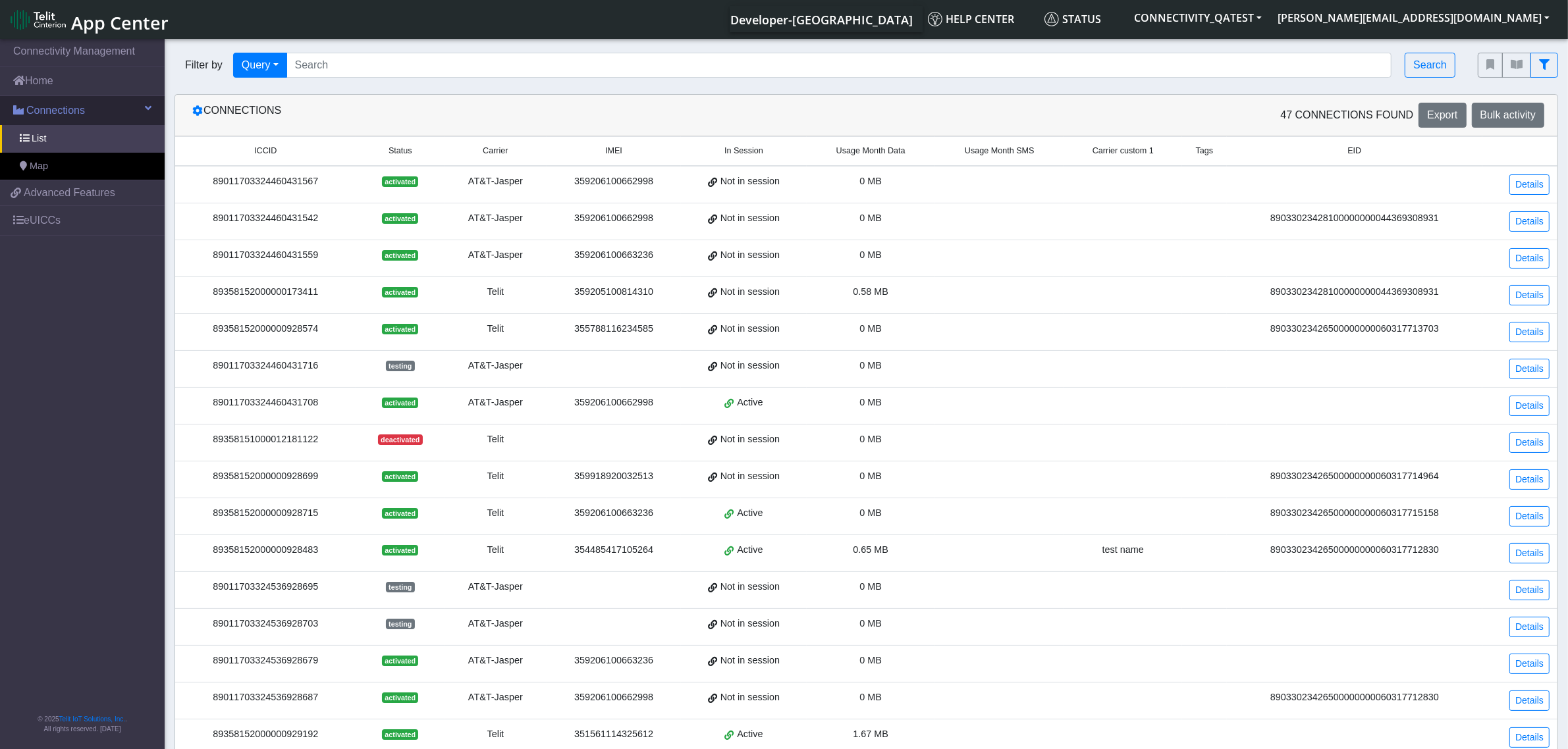
click at [149, 103] on span at bounding box center [148, 108] width 7 height 10
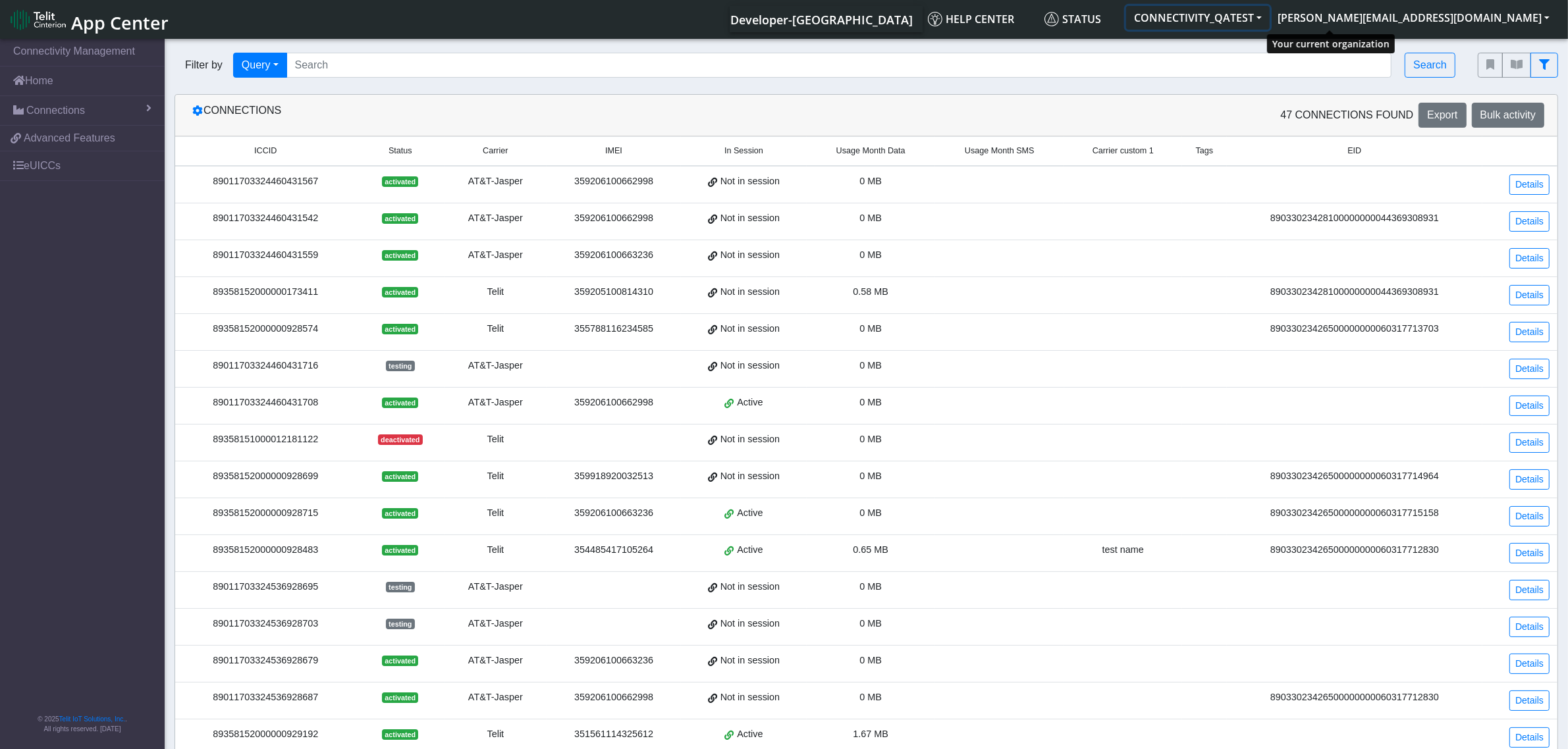
click at [1270, 22] on button "CONNECTIVITY_QATEST" at bounding box center [1198, 17] width 144 height 23
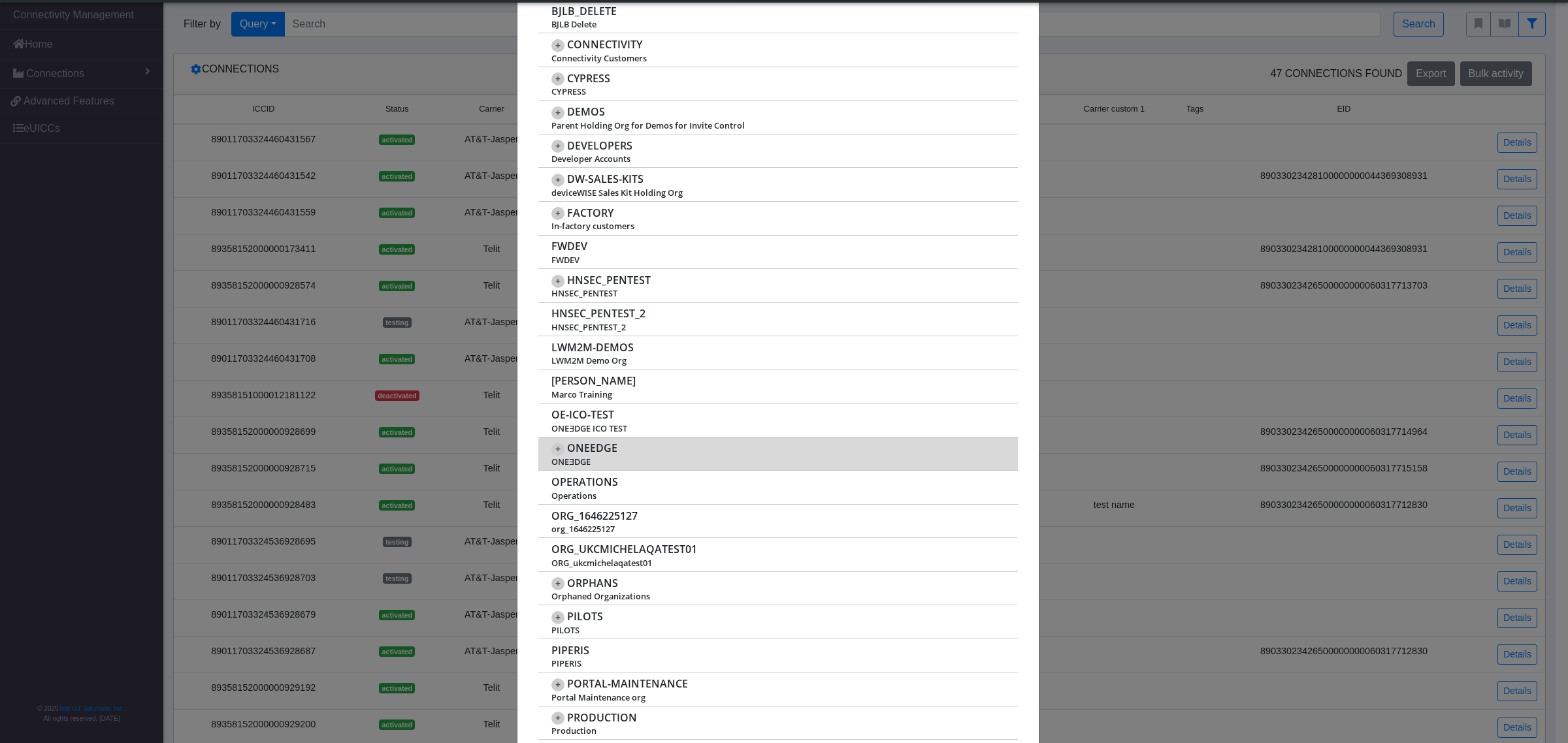
scroll to position [490, 0]
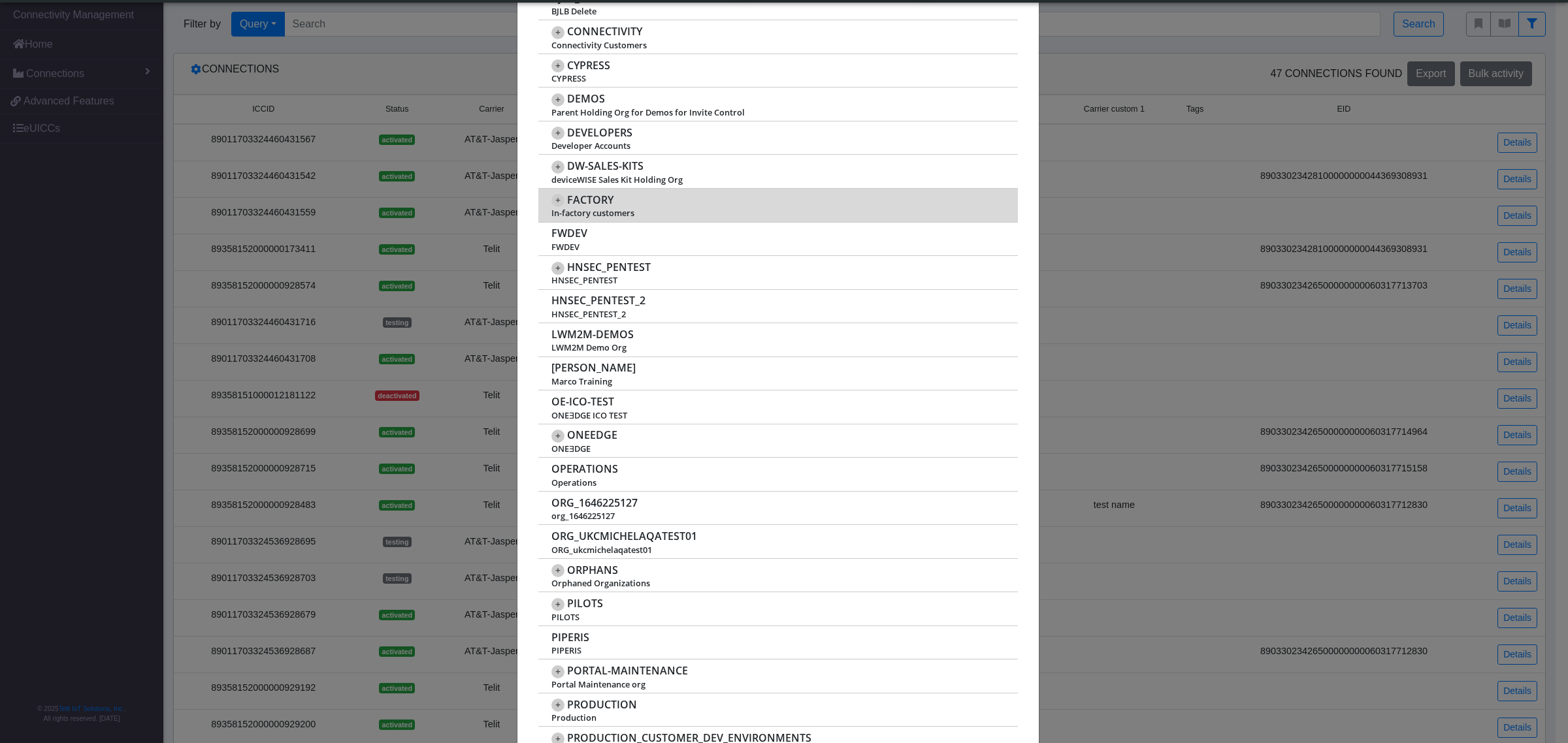
click at [581, 201] on span "FACTORY" at bounding box center [590, 200] width 46 height 12
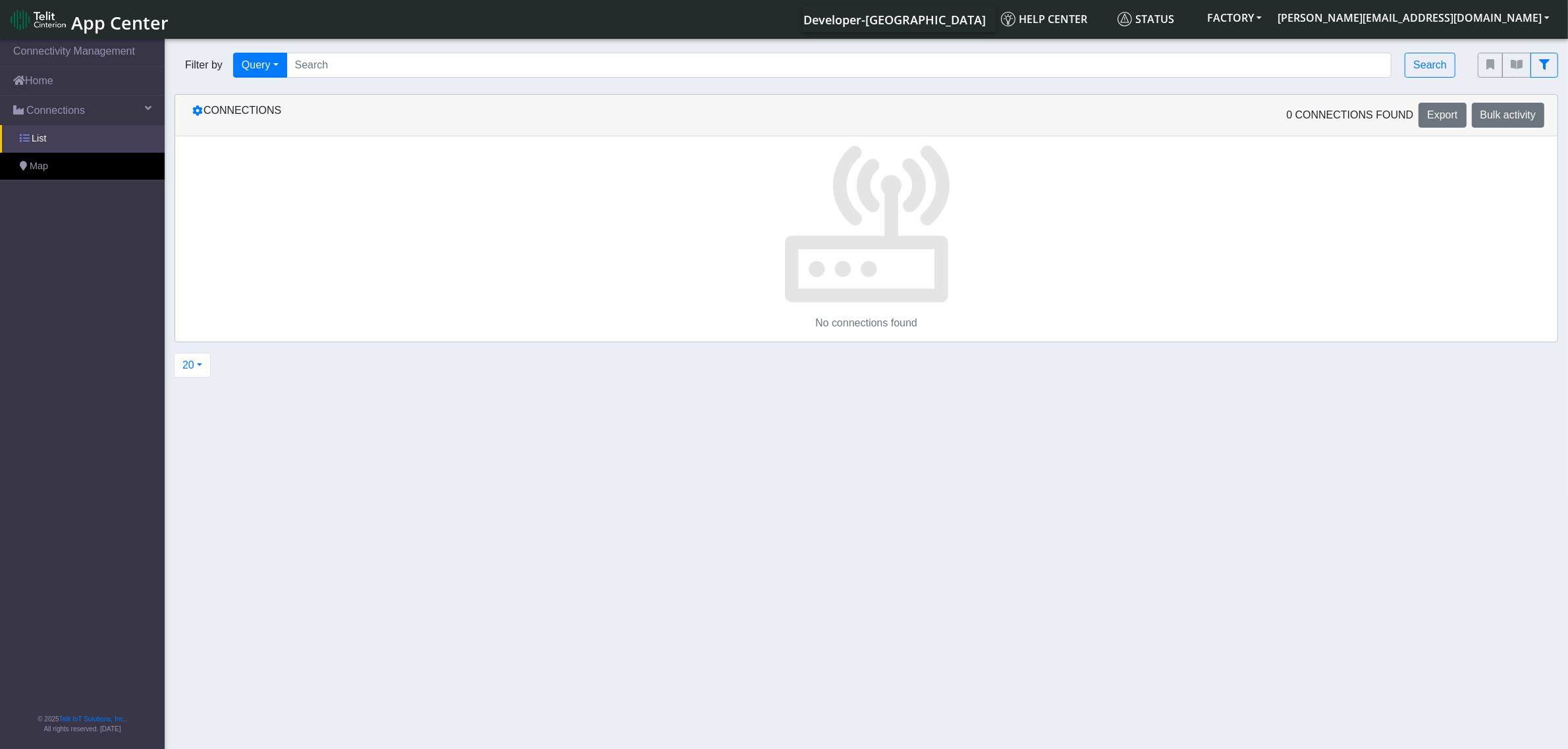
click at [97, 139] on link "List" at bounding box center [82, 139] width 165 height 28
click at [89, 115] on link "Connections" at bounding box center [82, 110] width 165 height 29
click at [90, 113] on link "Connections" at bounding box center [82, 110] width 165 height 29
click at [66, 128] on link "List" at bounding box center [82, 139] width 165 height 28
click at [1270, 17] on button "FACTORY" at bounding box center [1233, 17] width 70 height 23
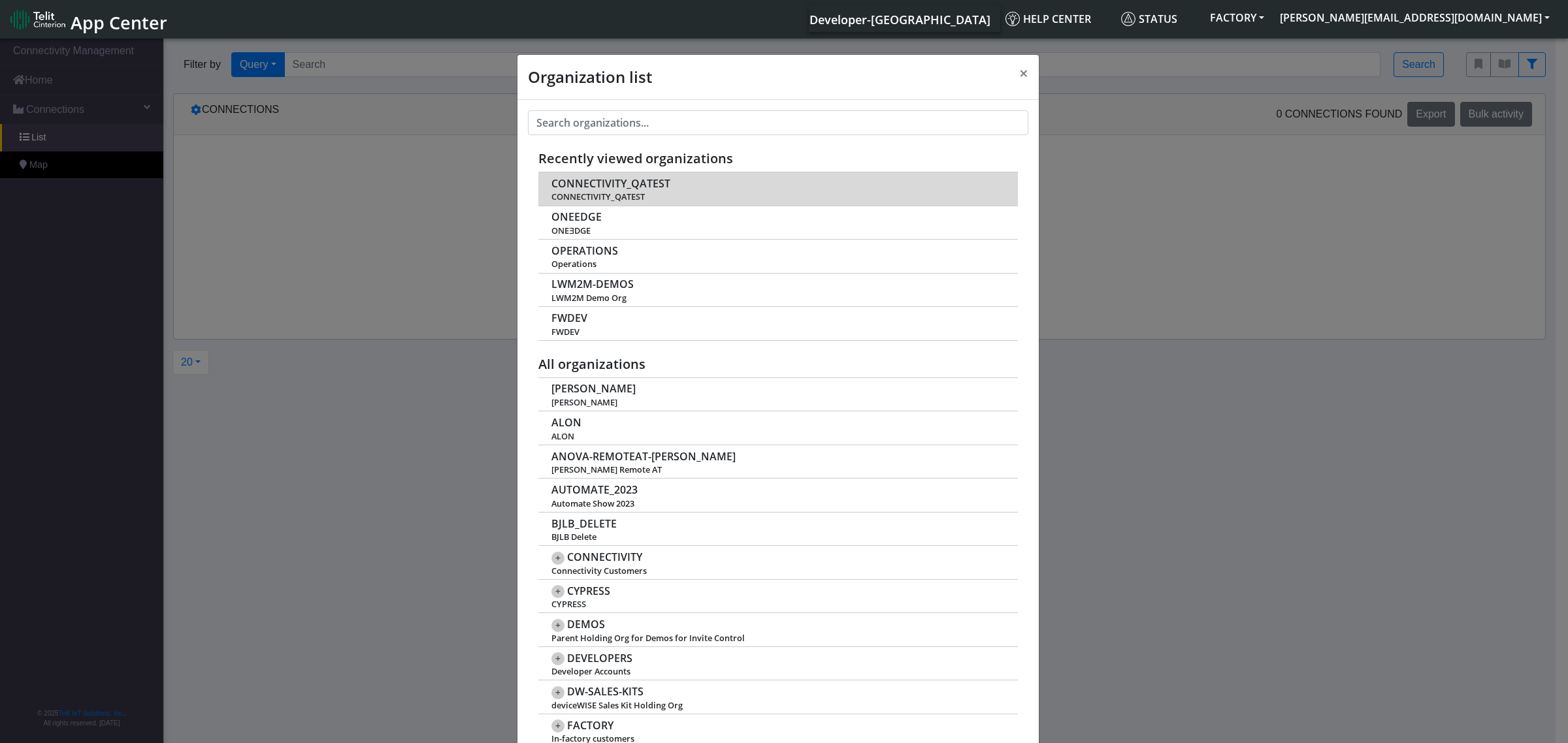
click at [608, 185] on span "CONNECTIVITY_QATEST" at bounding box center [611, 184] width 119 height 12
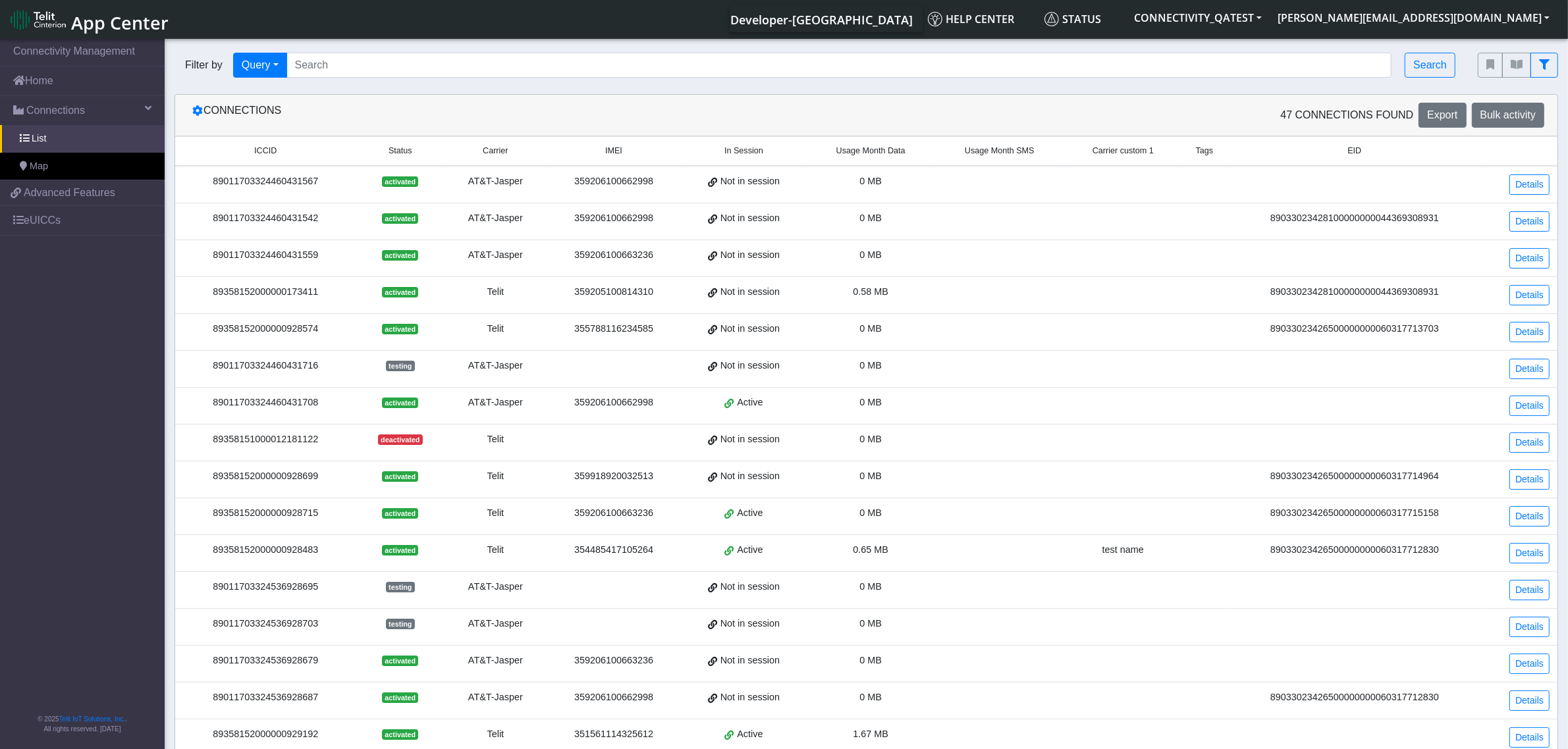
click at [76, 27] on span "App Center" at bounding box center [120, 23] width 97 height 24
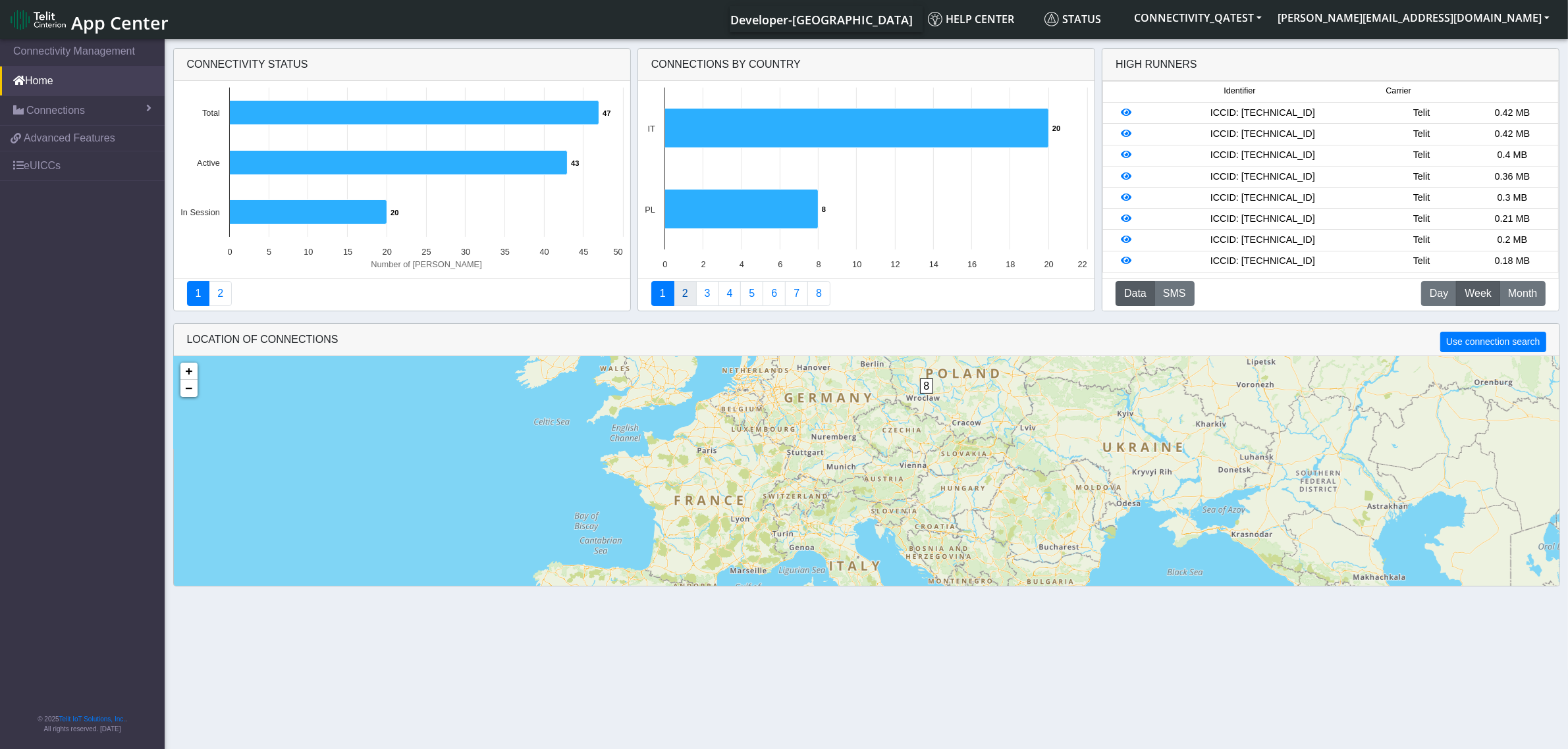
click at [682, 292] on link "2" at bounding box center [685, 293] width 23 height 25
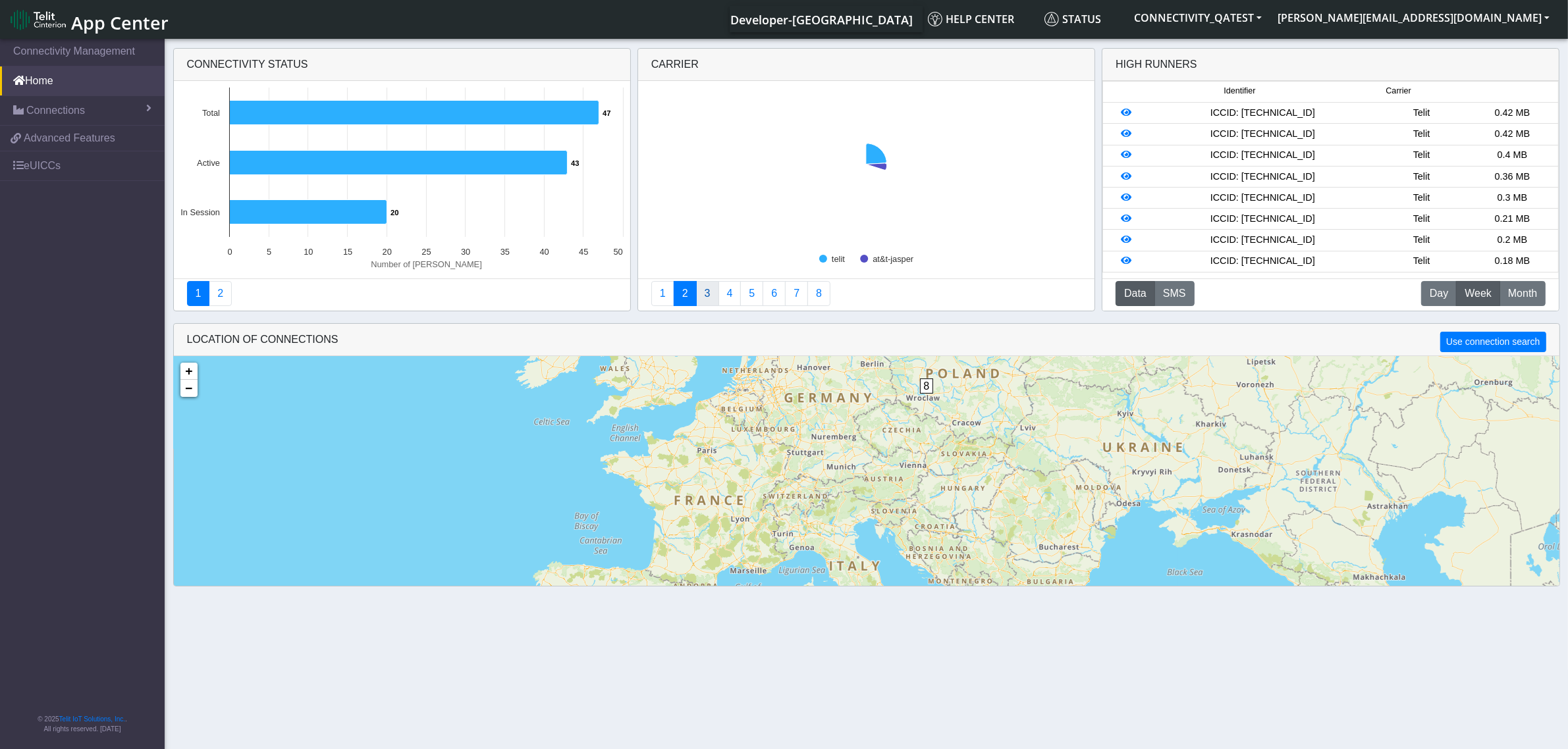
click at [715, 296] on link "3" at bounding box center [707, 293] width 23 height 25
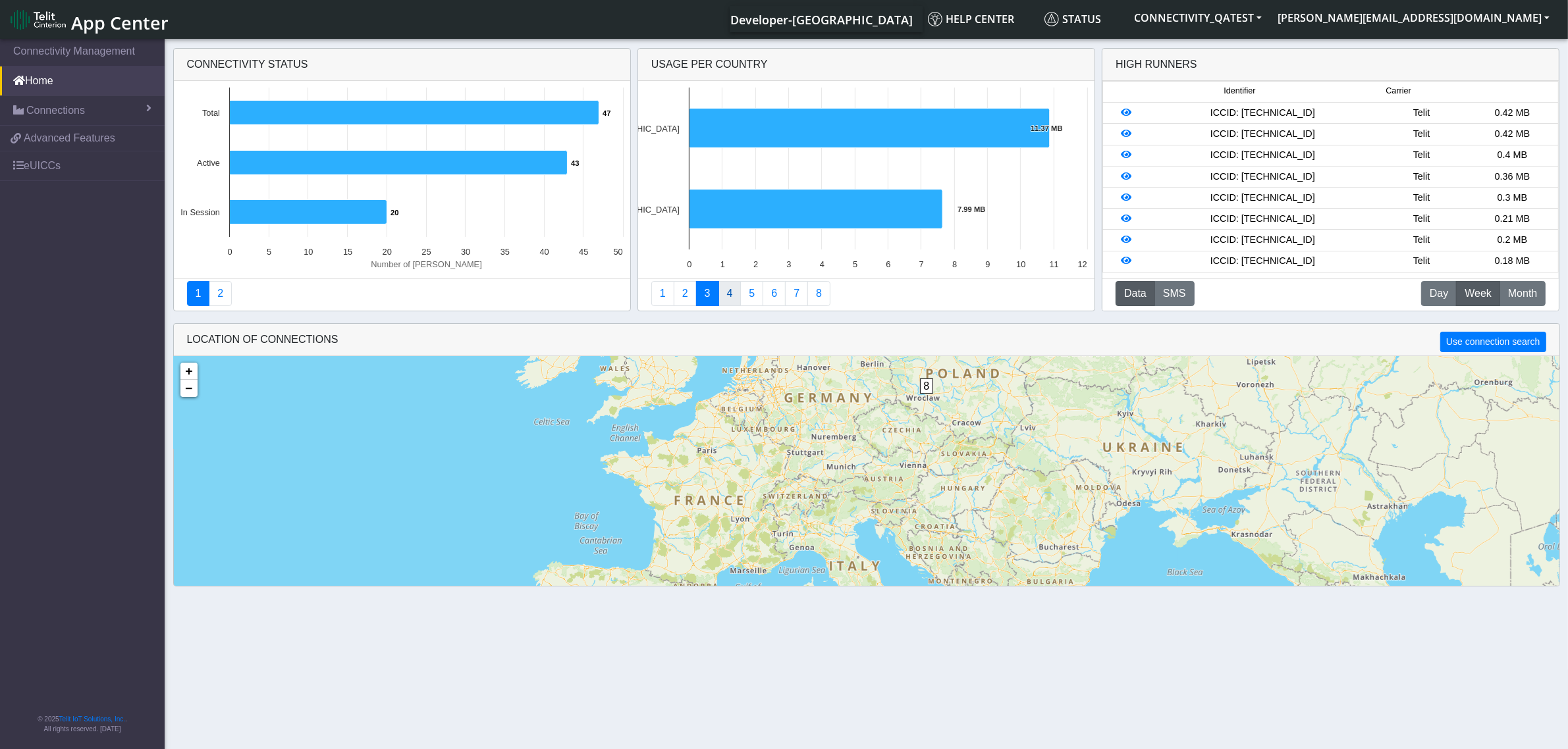
click at [732, 298] on link "4" at bounding box center [730, 293] width 23 height 25
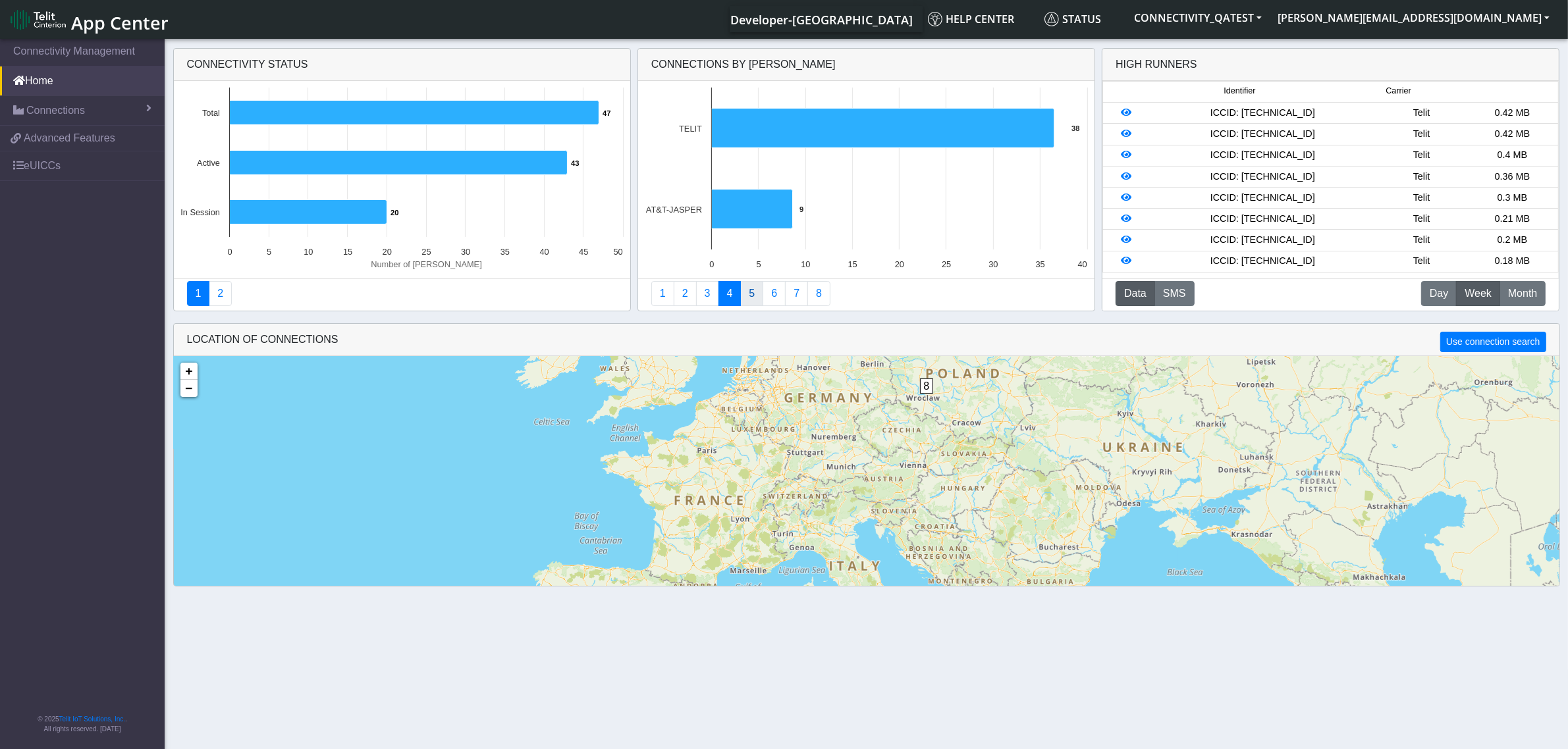
click at [752, 298] on link "5" at bounding box center [751, 293] width 23 height 25
click at [782, 298] on link "6" at bounding box center [774, 293] width 23 height 25
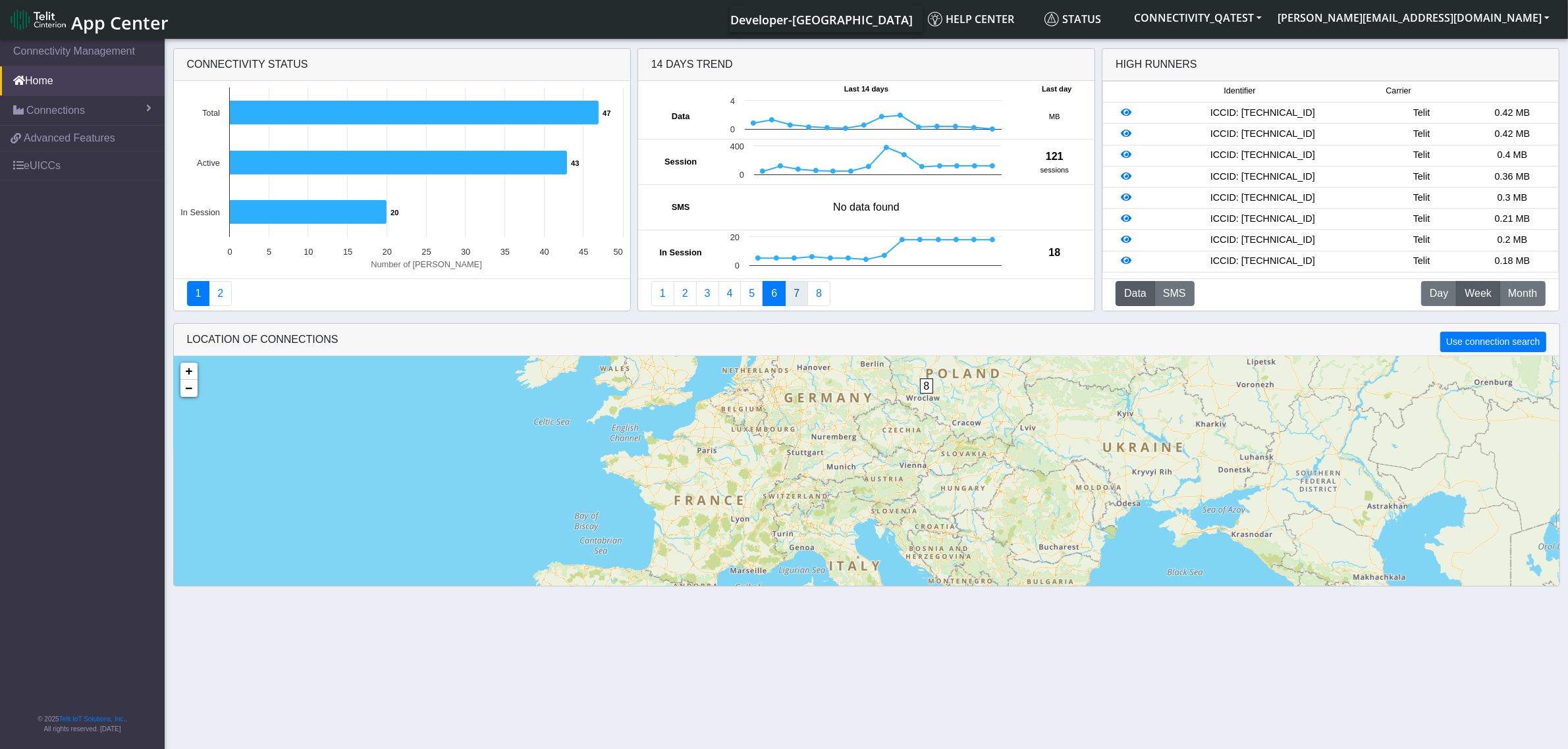
click at [798, 301] on link "7" at bounding box center [796, 293] width 23 height 25
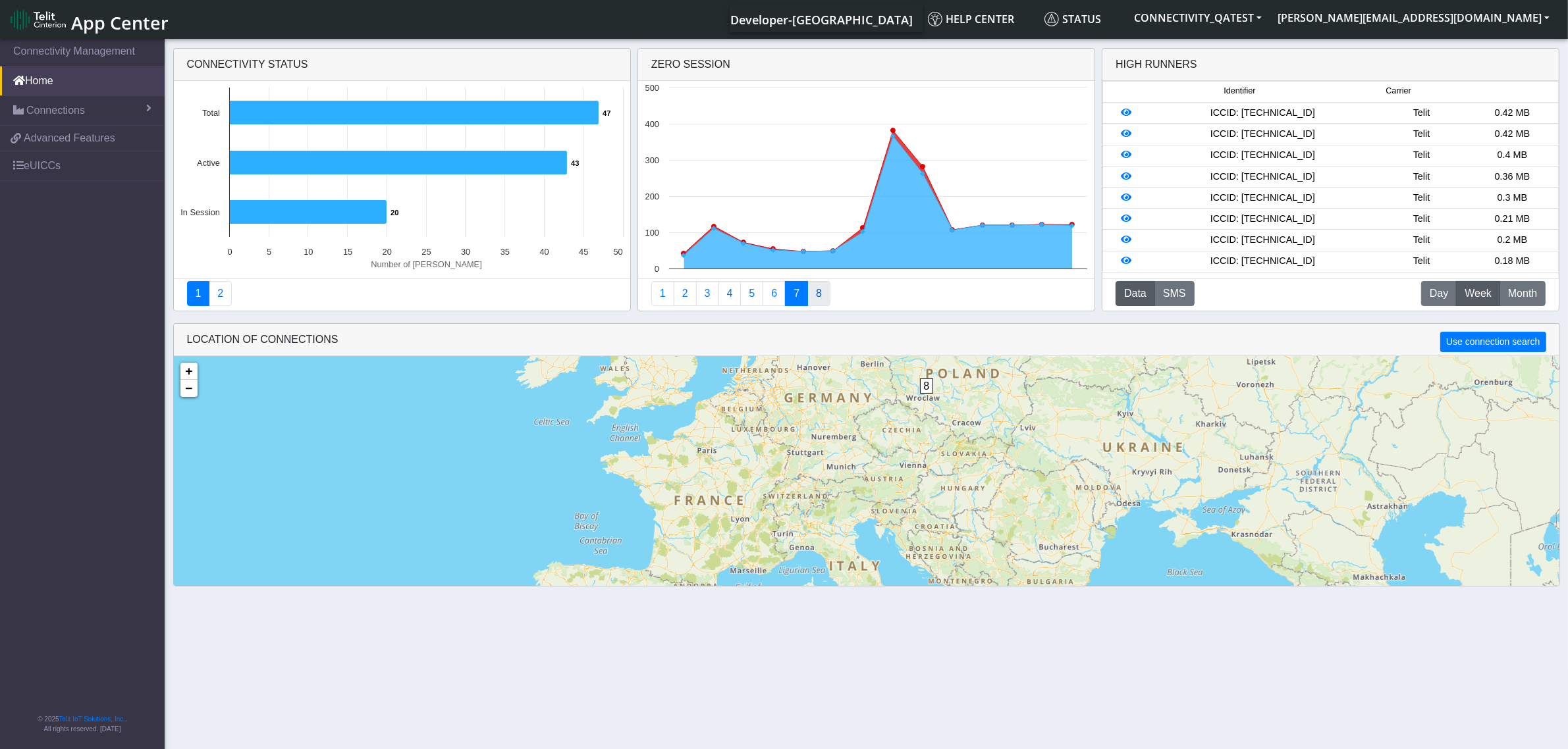
click at [821, 301] on link "8" at bounding box center [818, 293] width 23 height 25
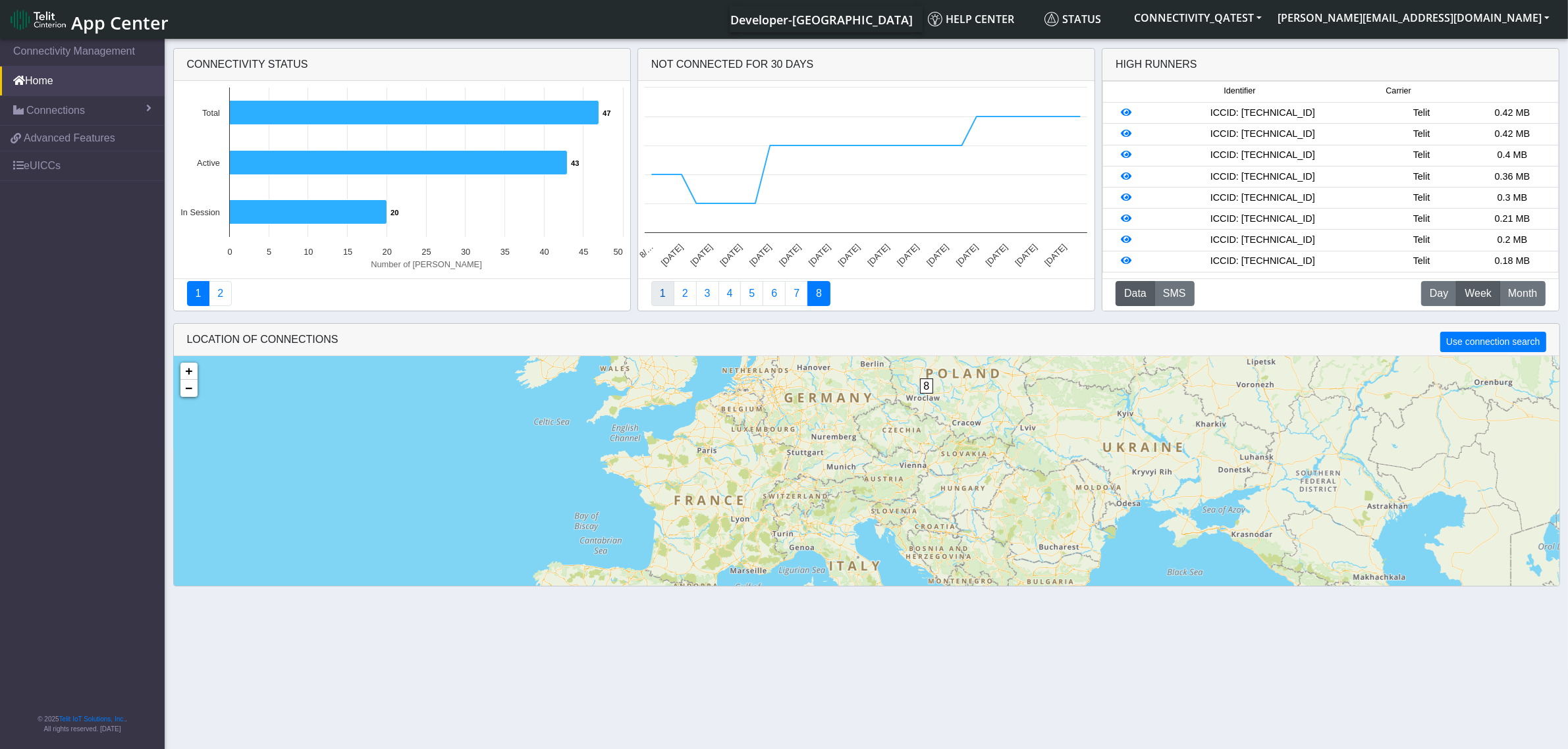
click at [657, 294] on link "1" at bounding box center [662, 293] width 23 height 25
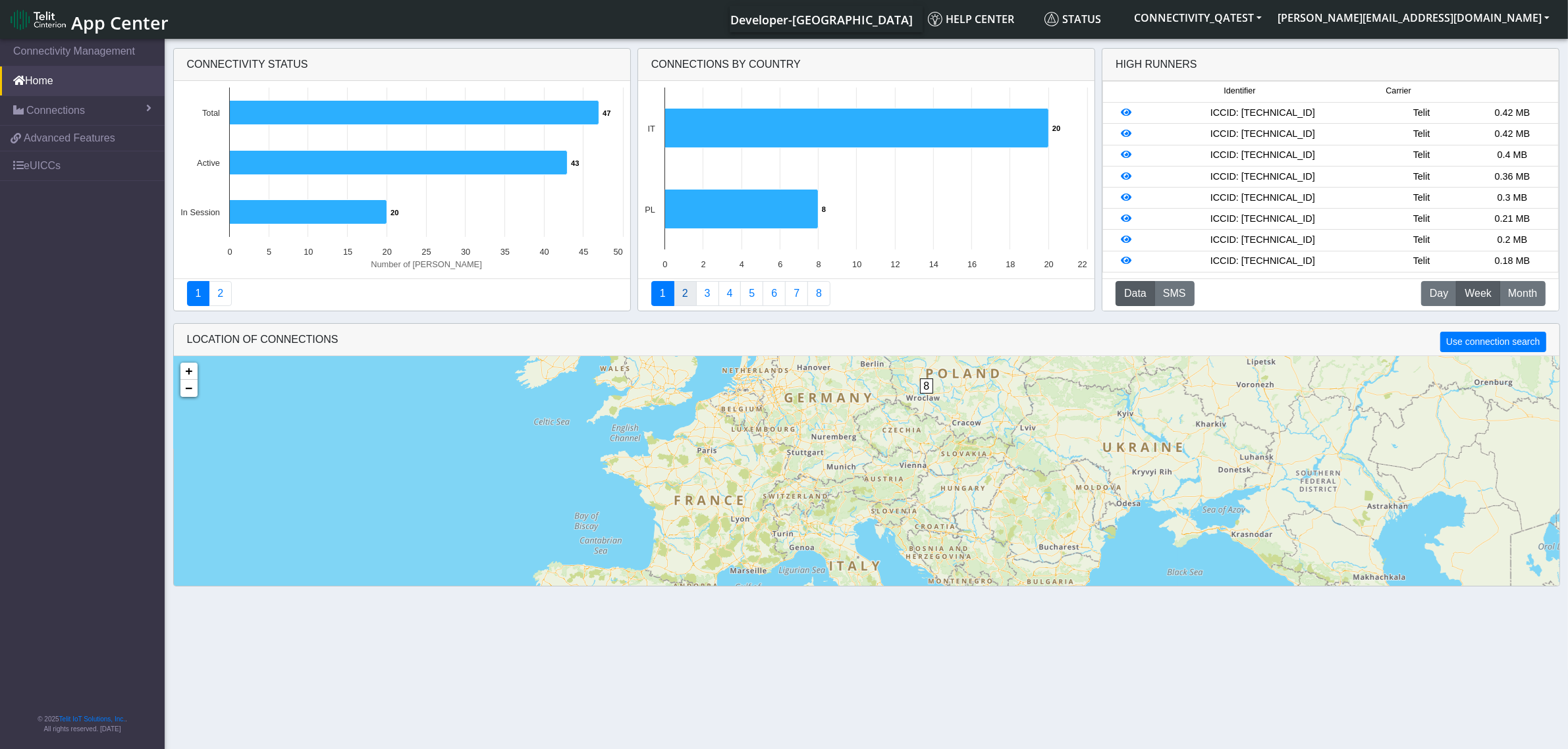
click at [689, 295] on link "2" at bounding box center [685, 293] width 23 height 25
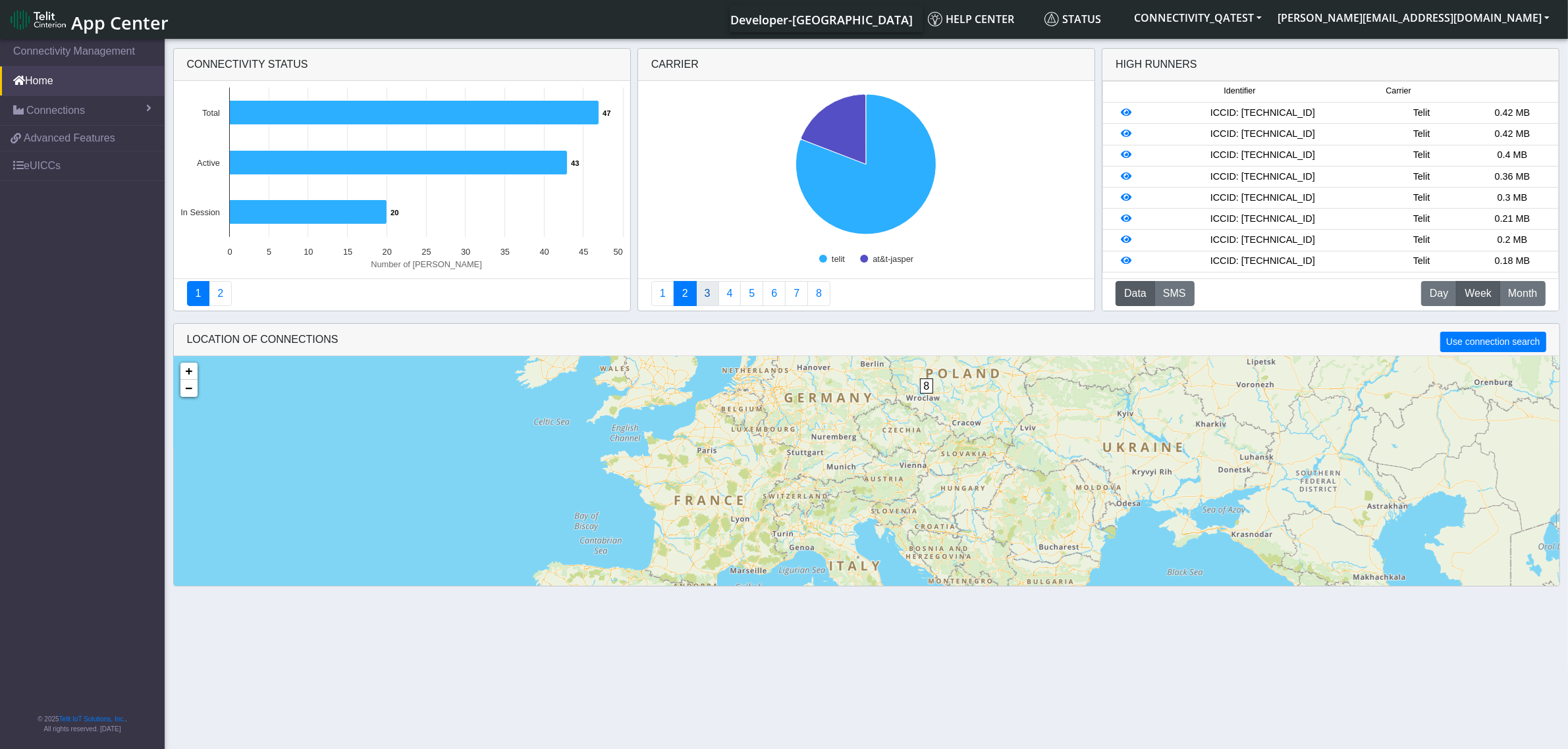
click at [712, 301] on link "3" at bounding box center [707, 293] width 23 height 25
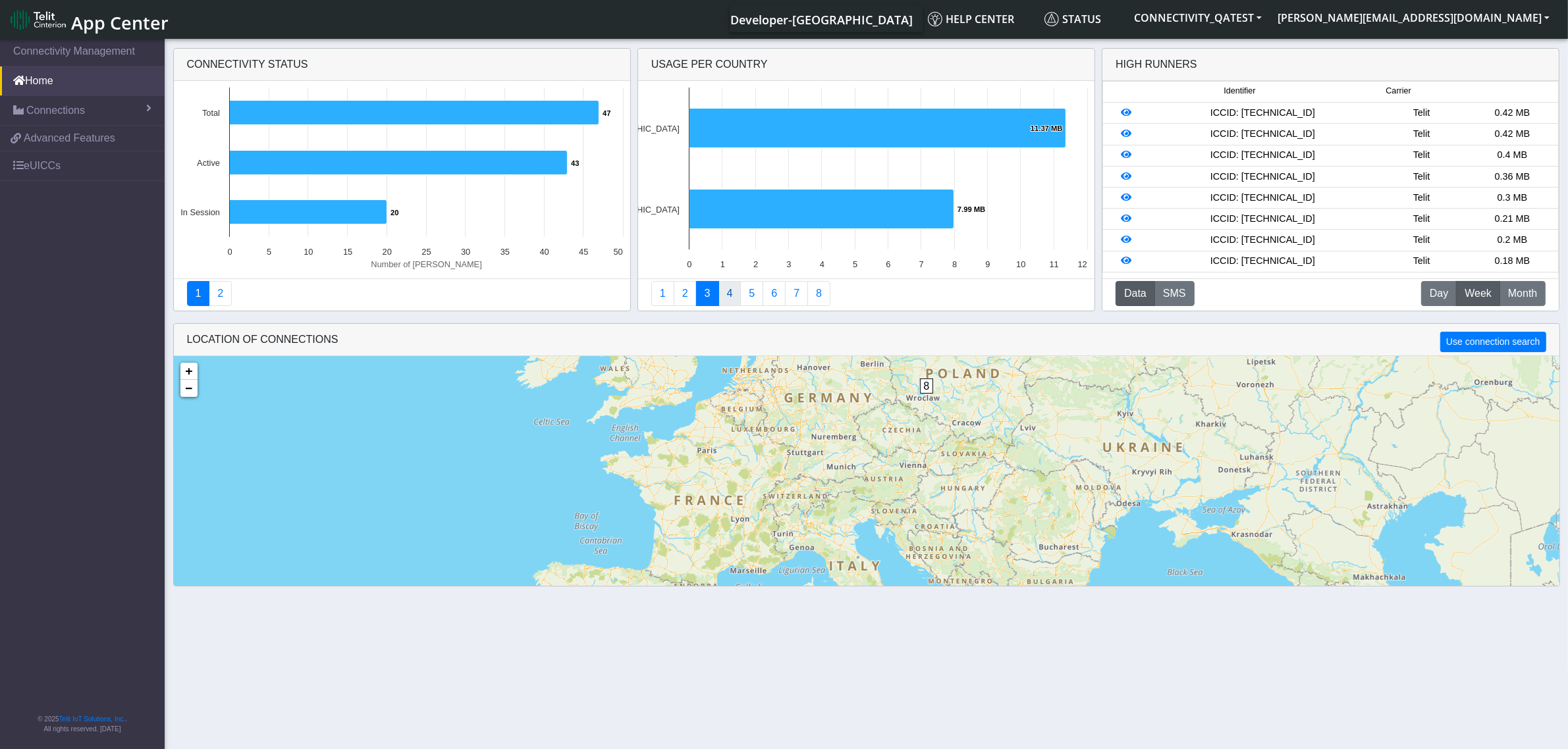
click at [727, 293] on link "4" at bounding box center [730, 293] width 23 height 25
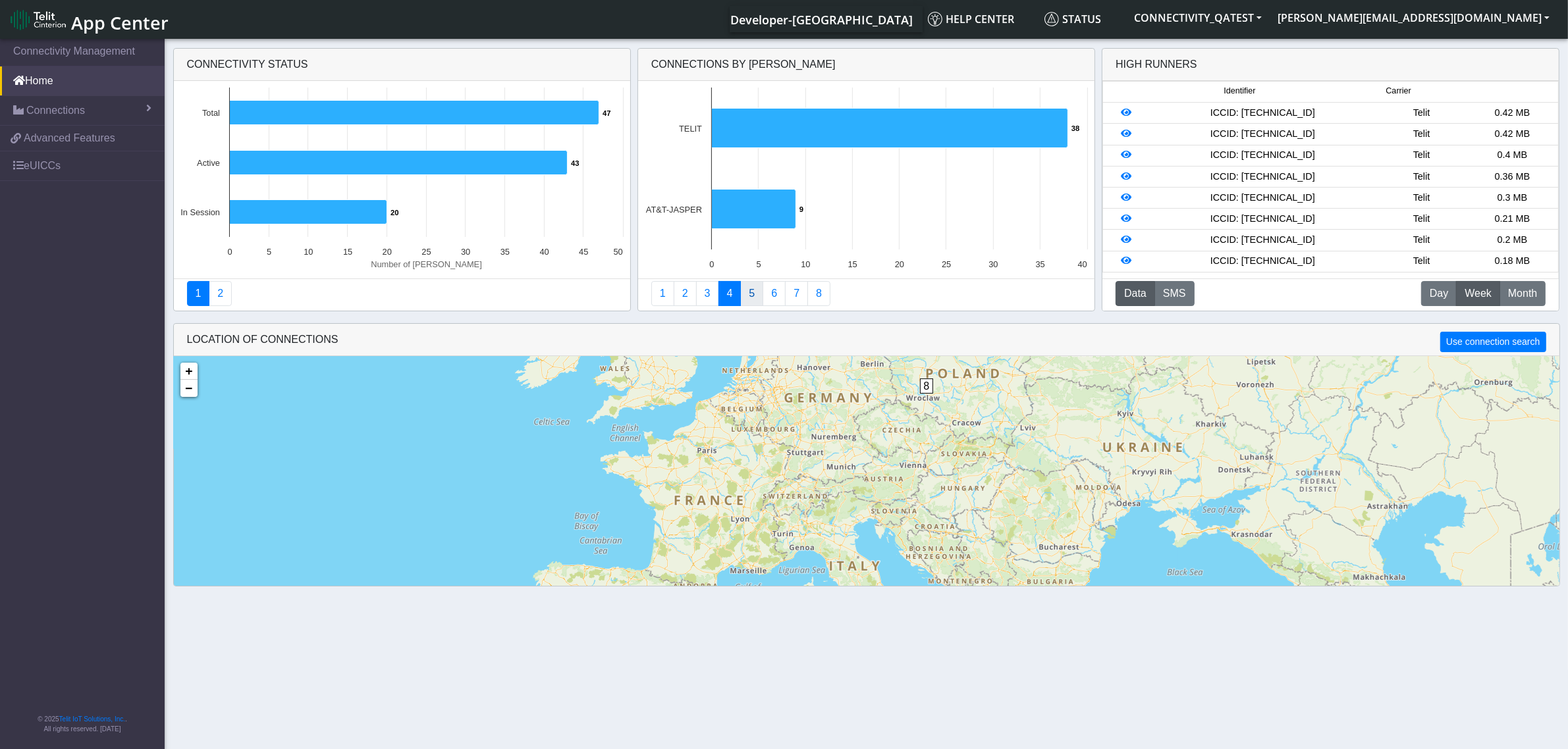
click at [752, 297] on link "5" at bounding box center [751, 293] width 23 height 25
click at [771, 288] on link "6" at bounding box center [774, 293] width 23 height 25
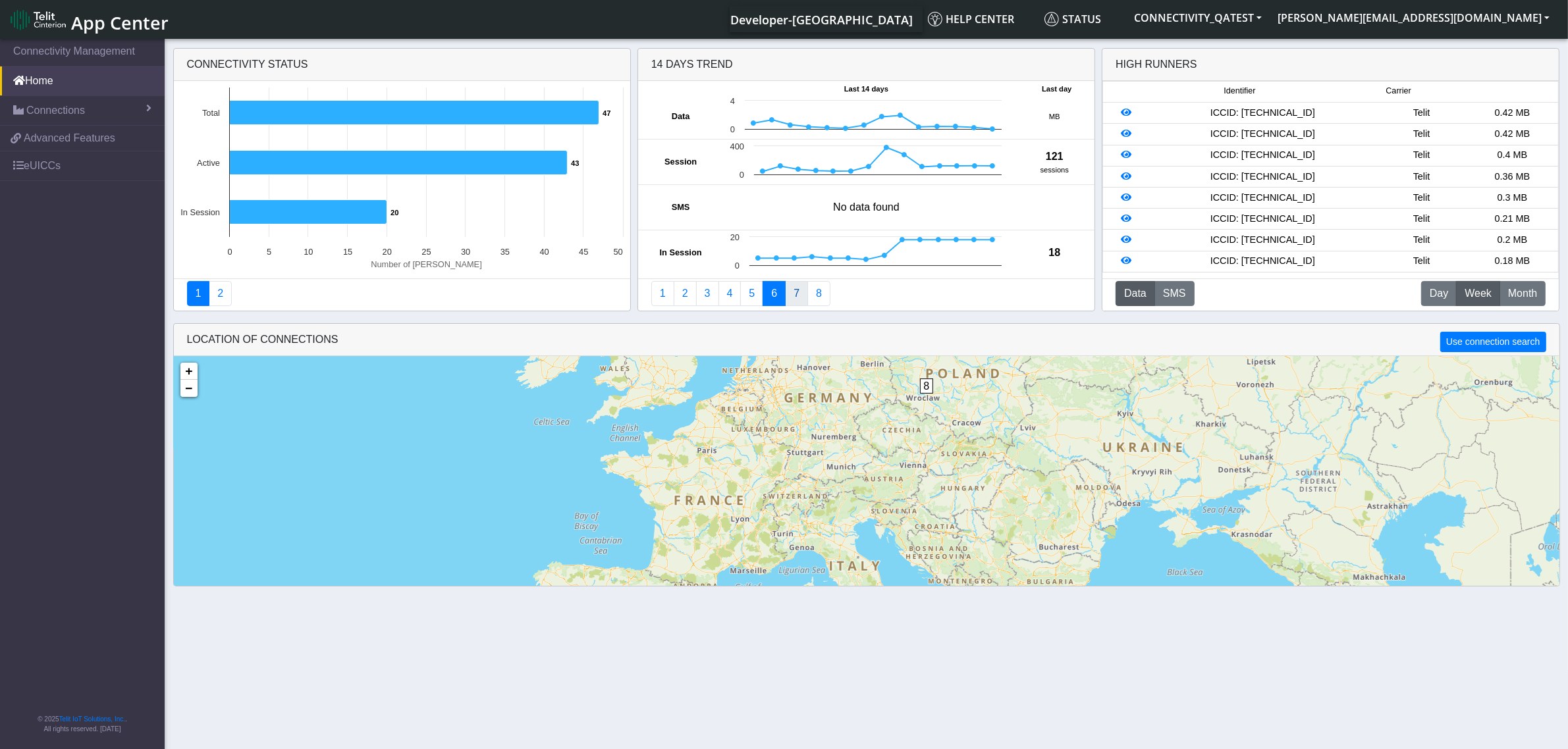
click at [797, 297] on link "7" at bounding box center [796, 293] width 23 height 25
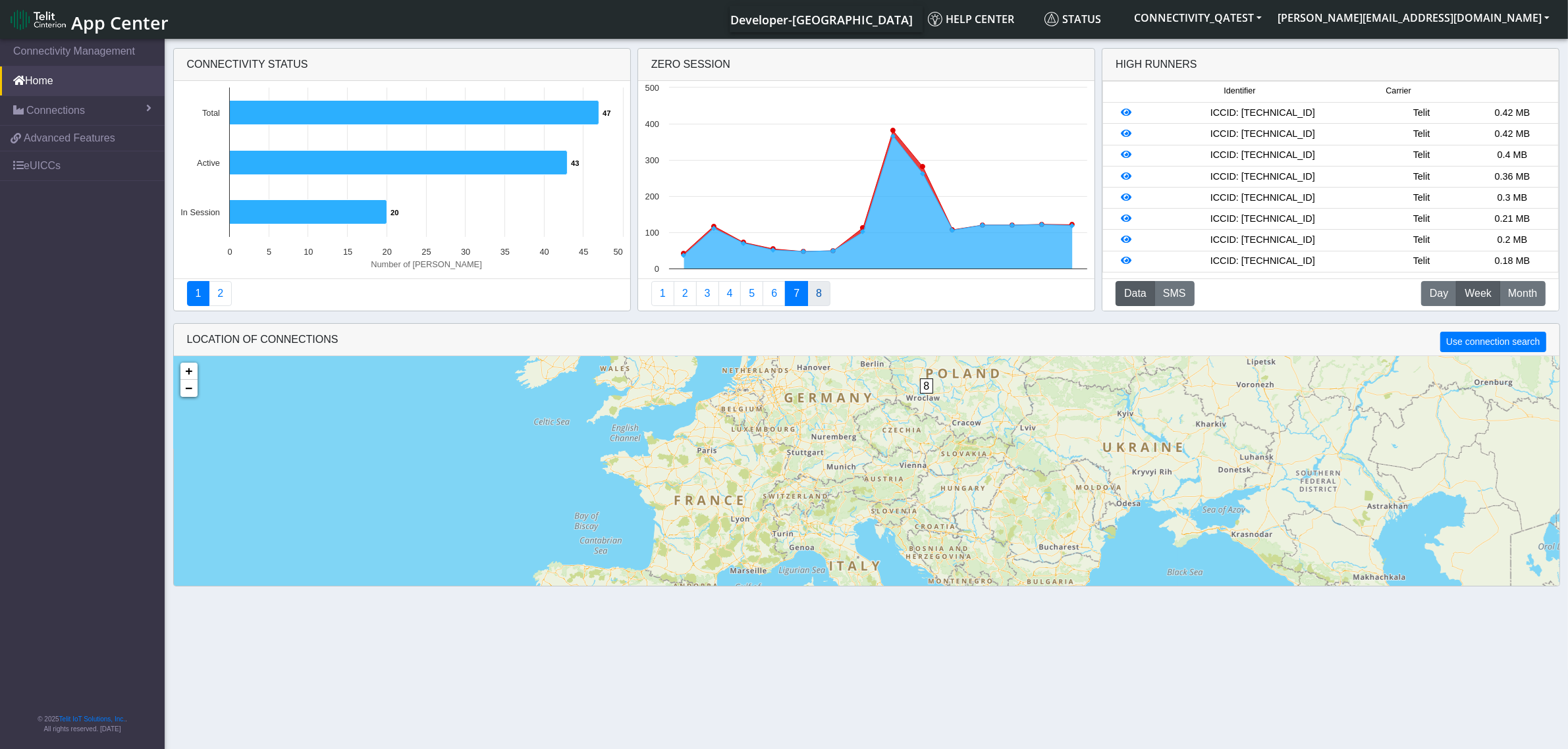
click at [826, 297] on link "8" at bounding box center [818, 293] width 23 height 25
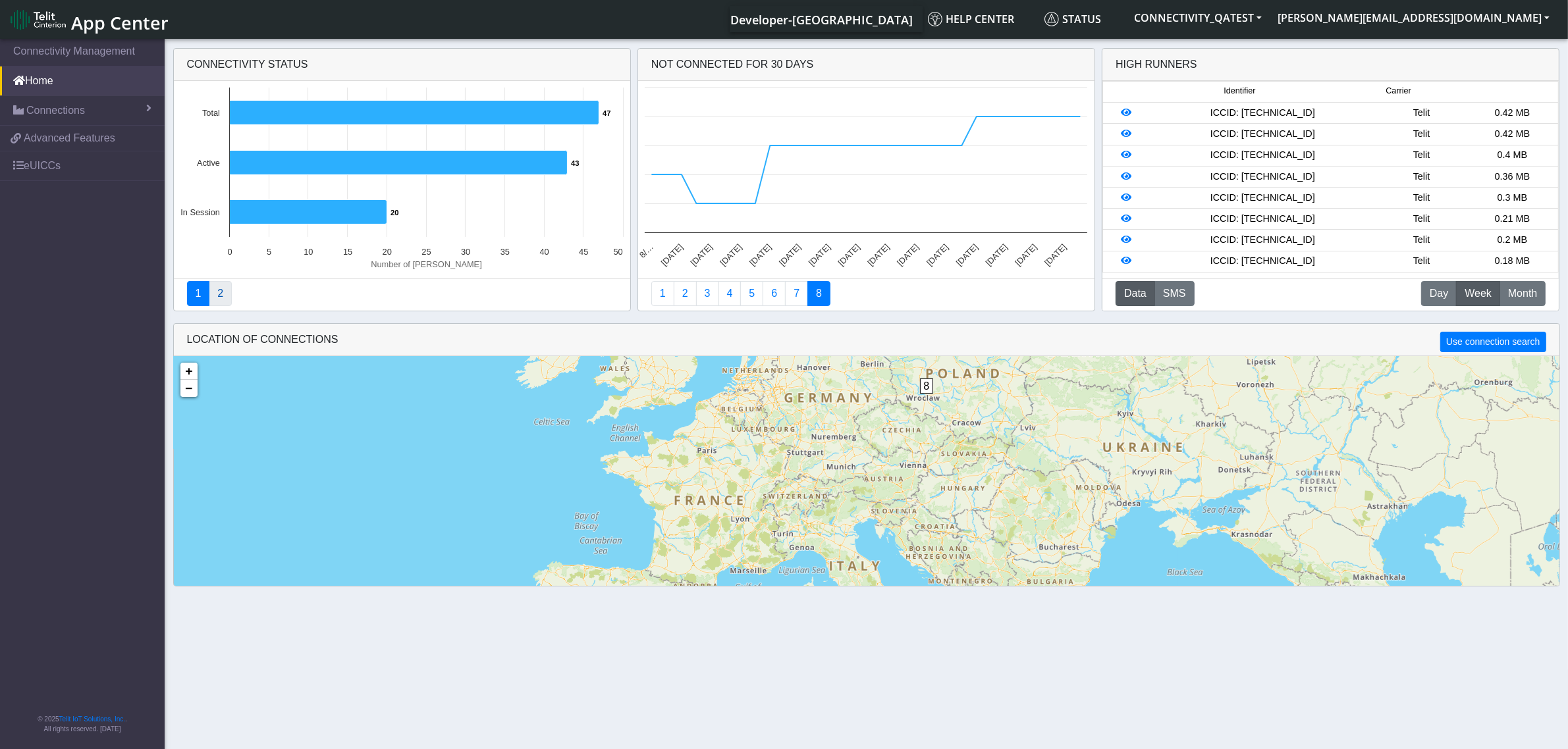
click at [221, 290] on link "2" at bounding box center [220, 293] width 23 height 25
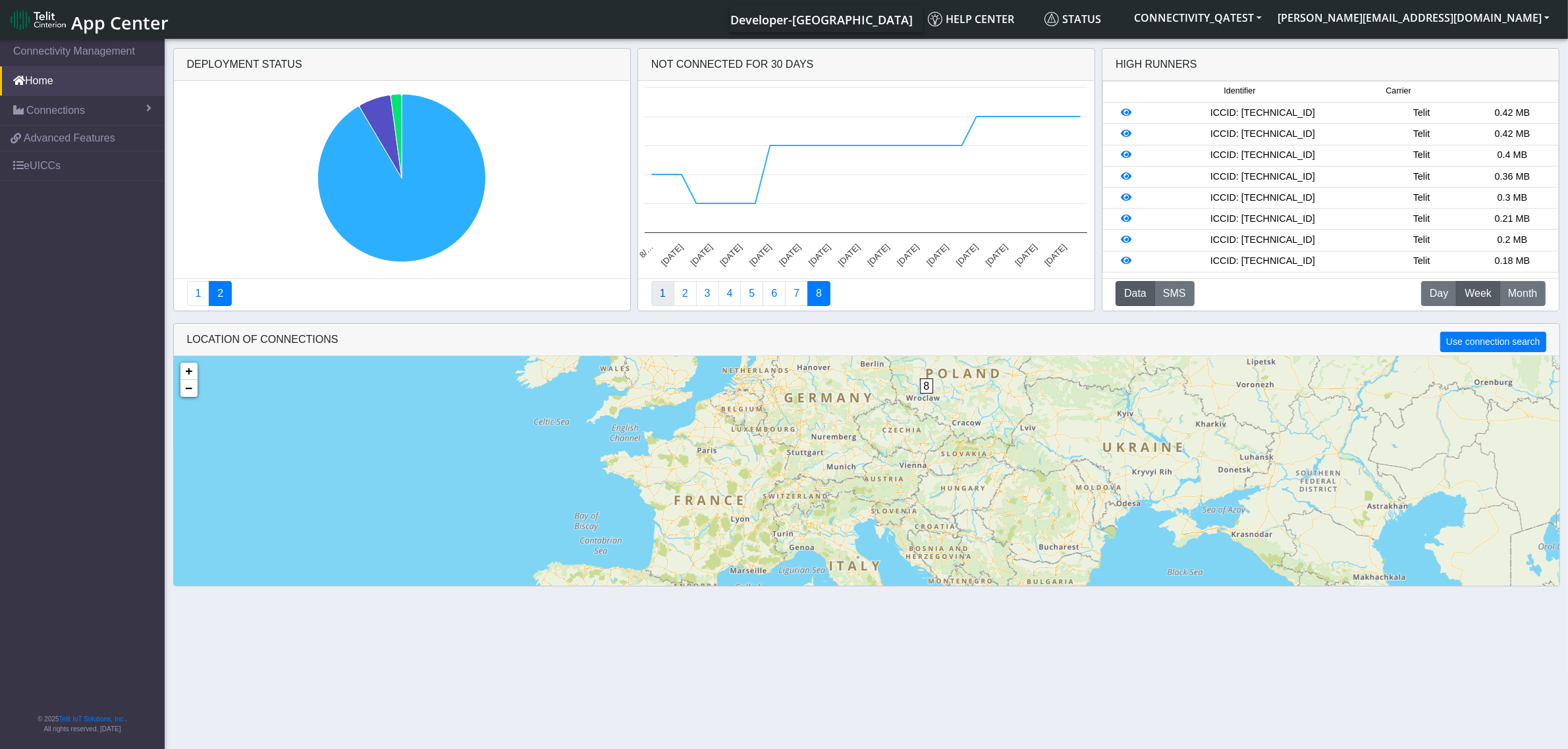
click at [666, 295] on link "1" at bounding box center [662, 293] width 23 height 25
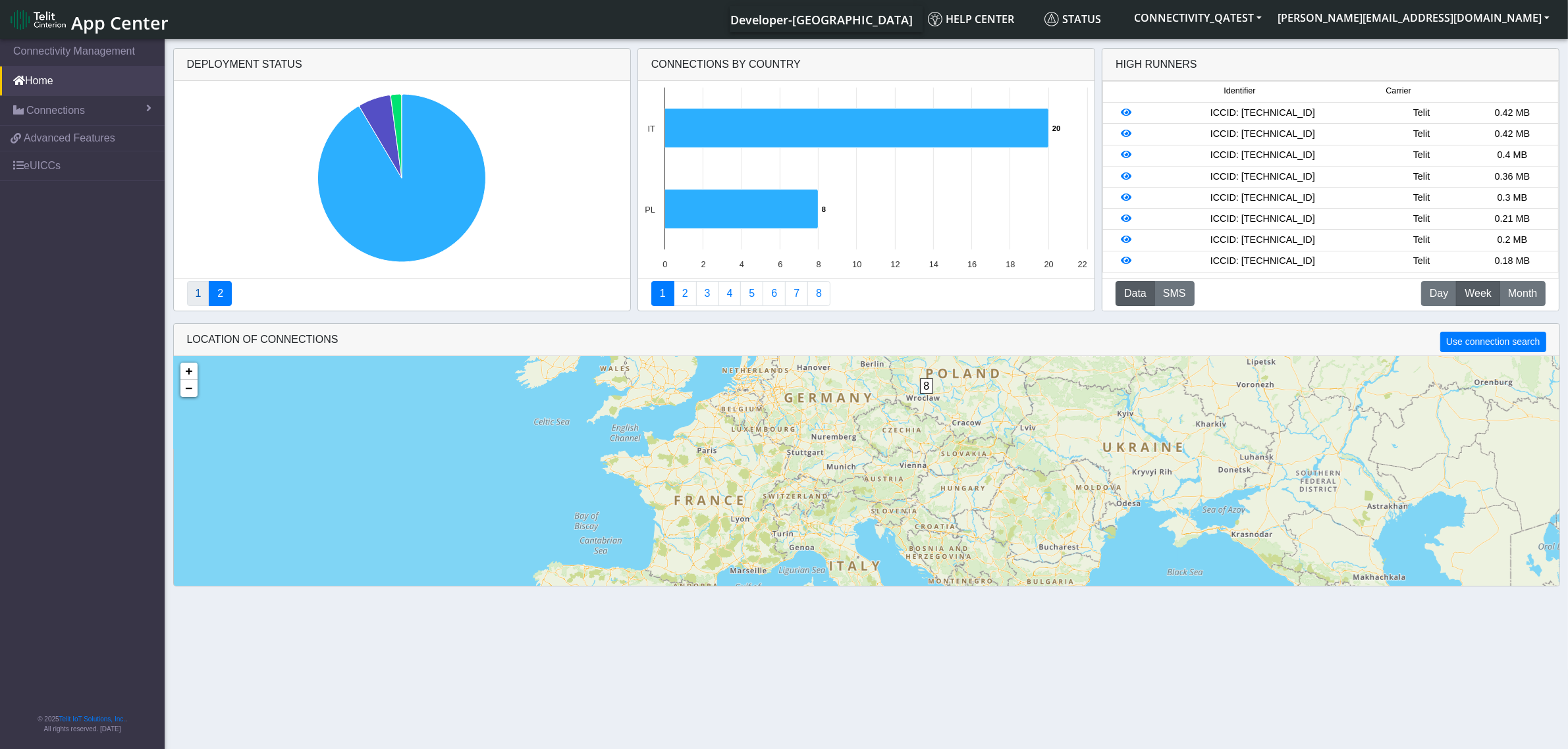
click at [199, 296] on link "1" at bounding box center [198, 293] width 23 height 25
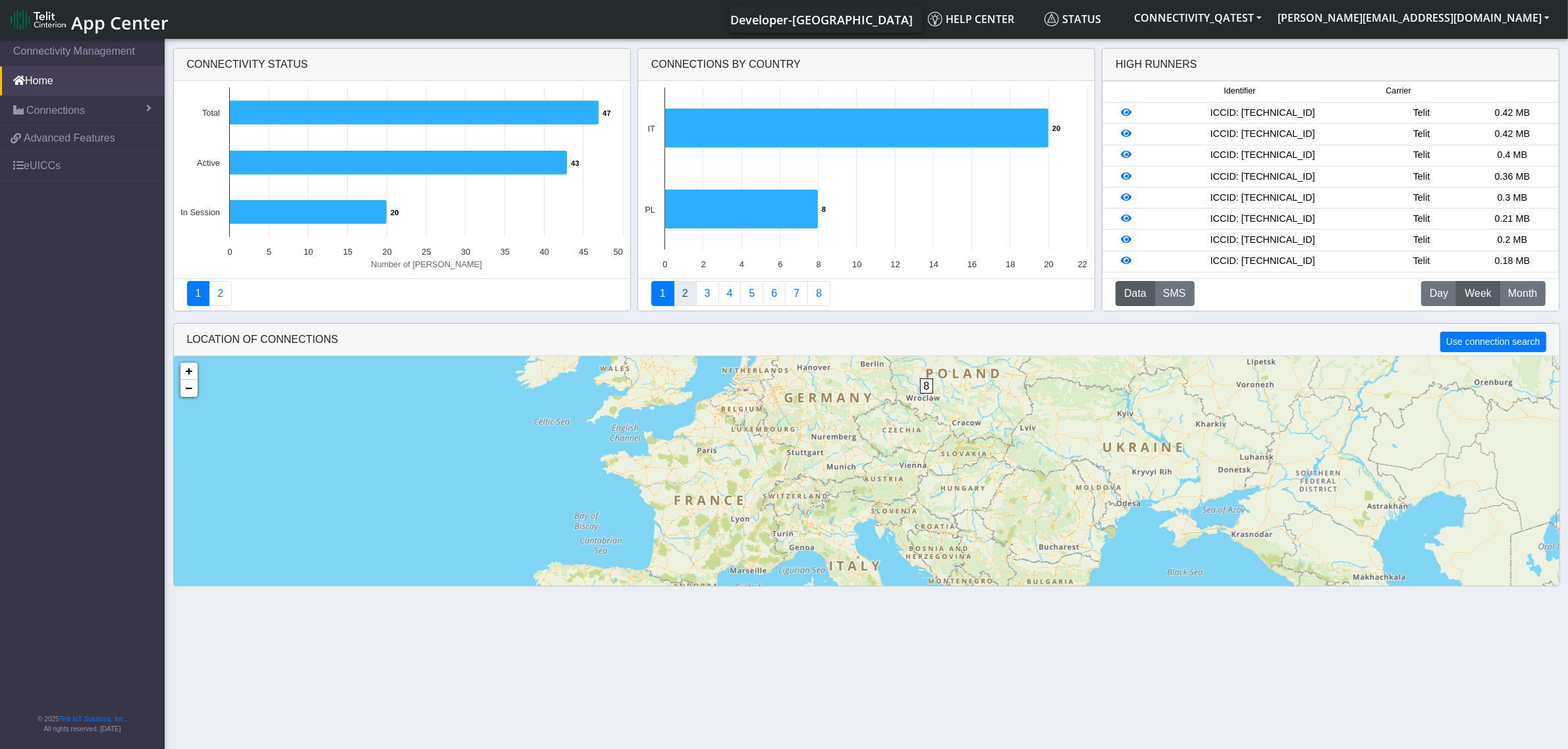
click at [690, 302] on link "2" at bounding box center [685, 293] width 23 height 25
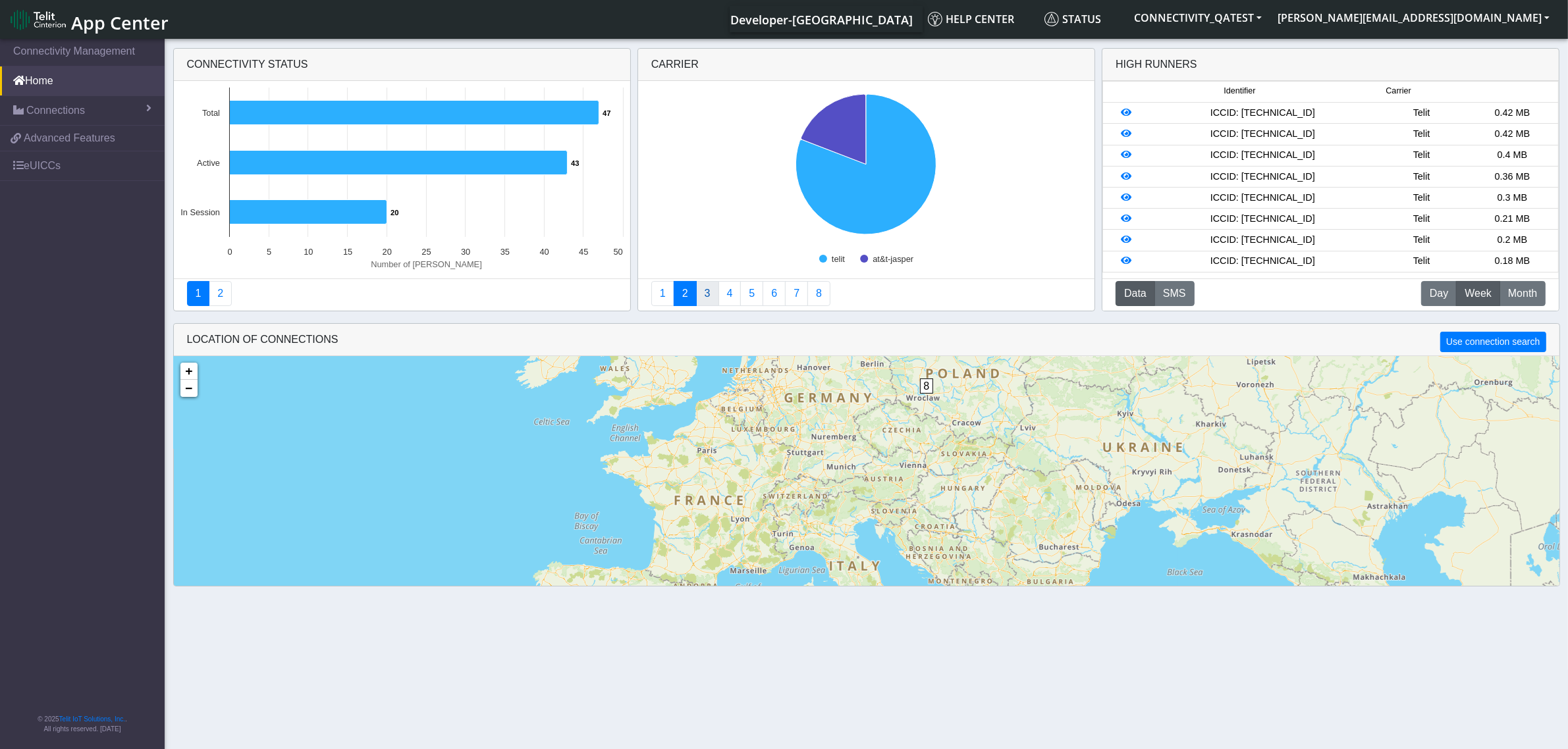
click at [708, 304] on link "3" at bounding box center [707, 293] width 23 height 25
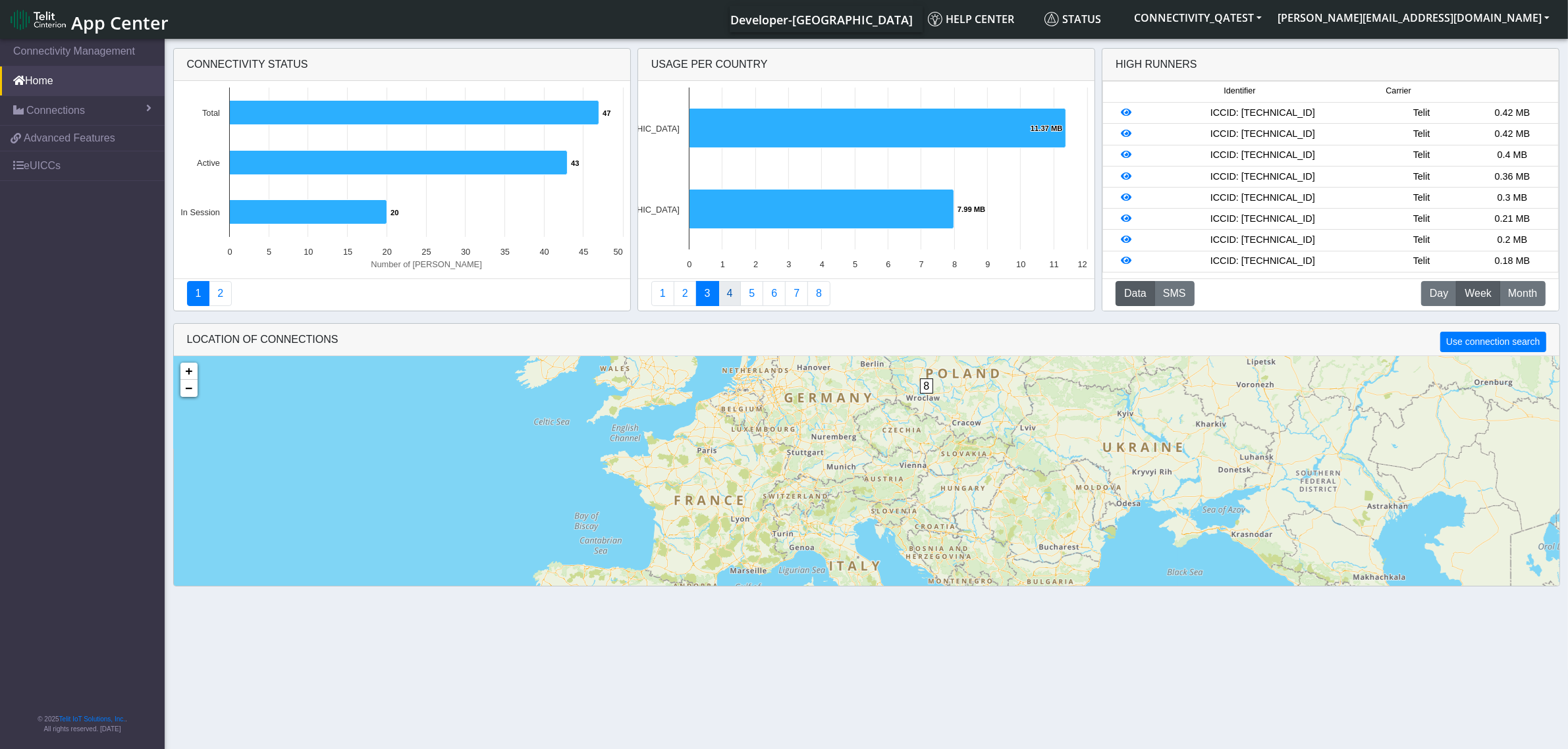
click at [732, 304] on link "4" at bounding box center [730, 293] width 23 height 25
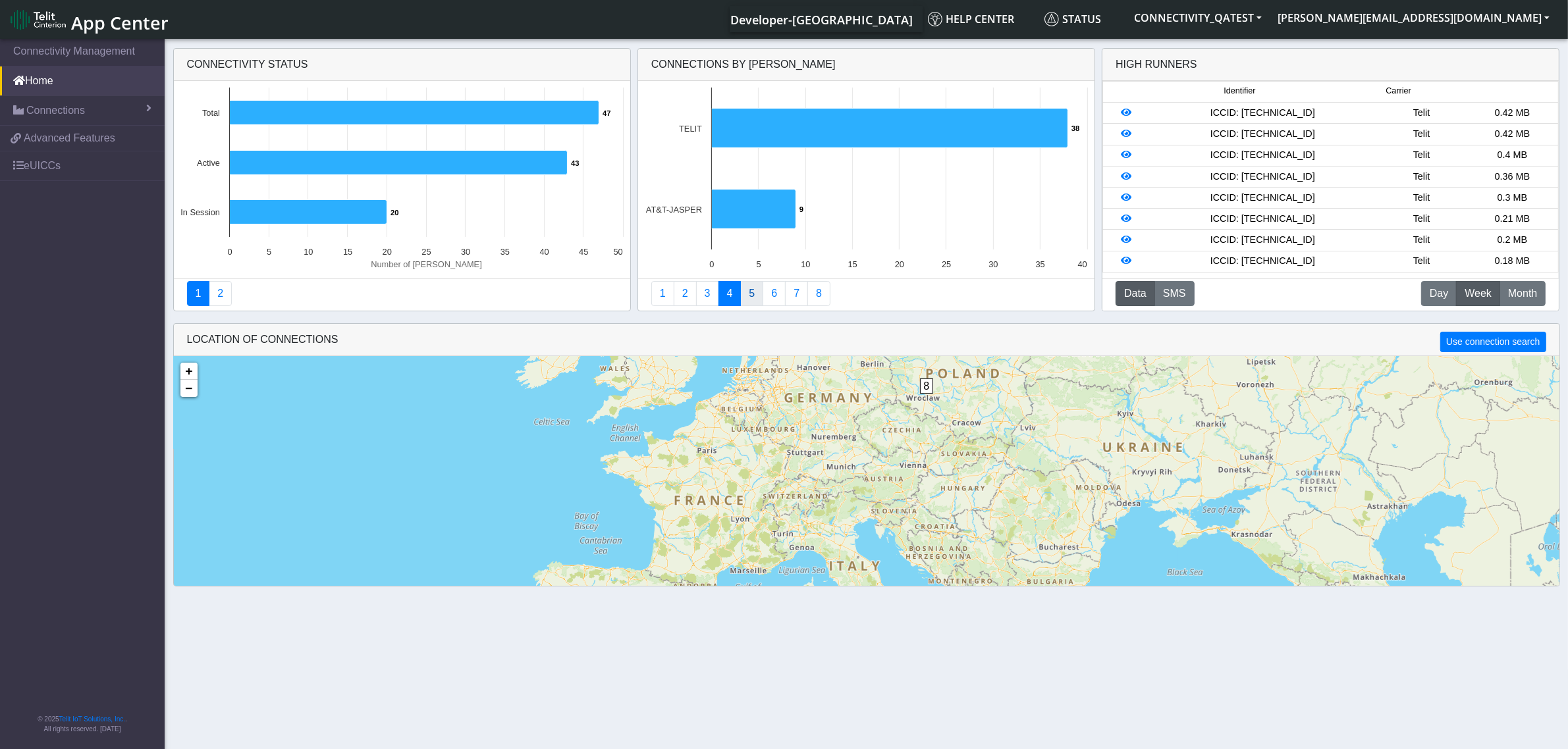
click at [755, 301] on link "5" at bounding box center [751, 293] width 23 height 25
click at [771, 298] on link "6" at bounding box center [774, 293] width 23 height 25
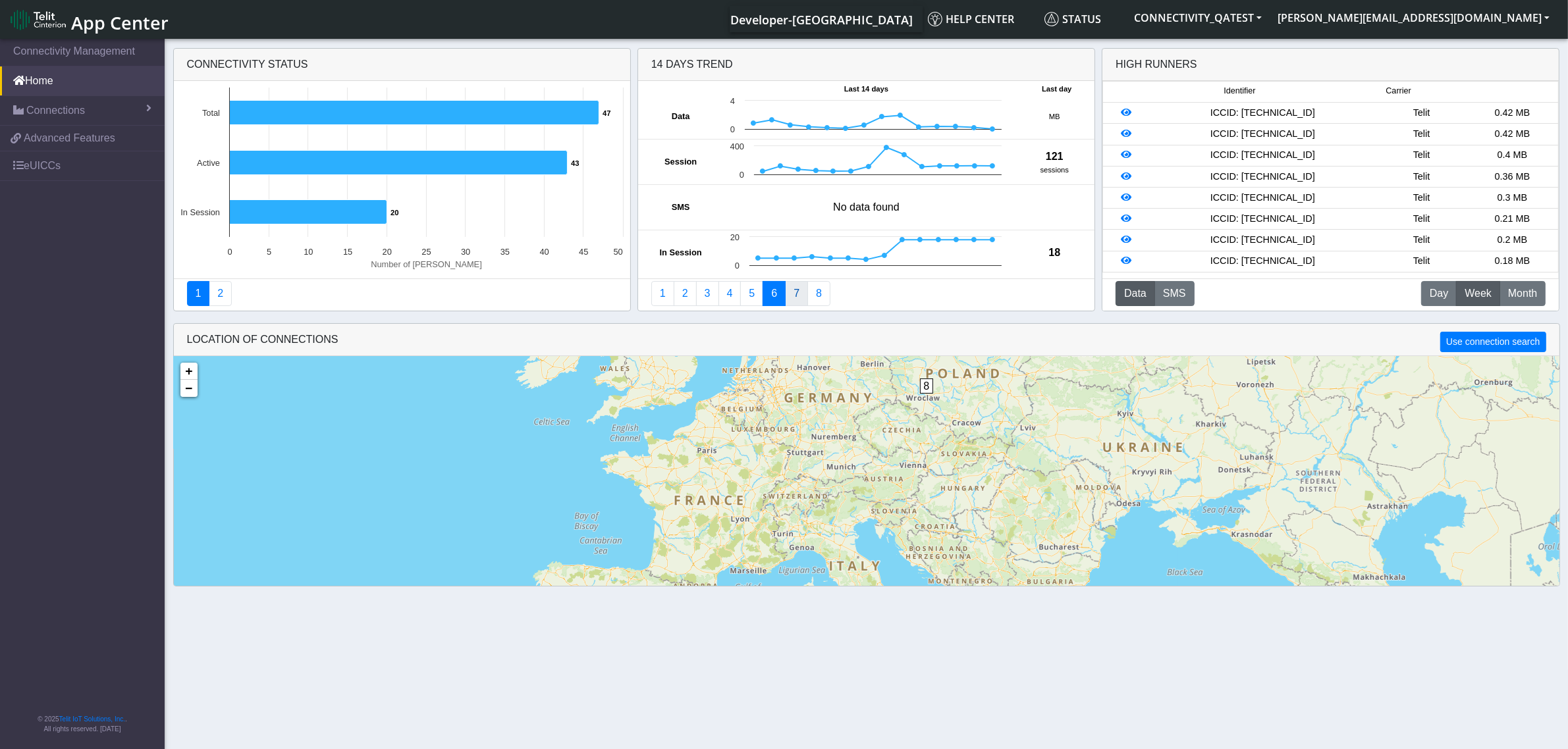
drag, startPoint x: 794, startPoint y: 296, endPoint x: 804, endPoint y: 296, distance: 10.0
click at [794, 296] on link "7" at bounding box center [796, 293] width 23 height 25
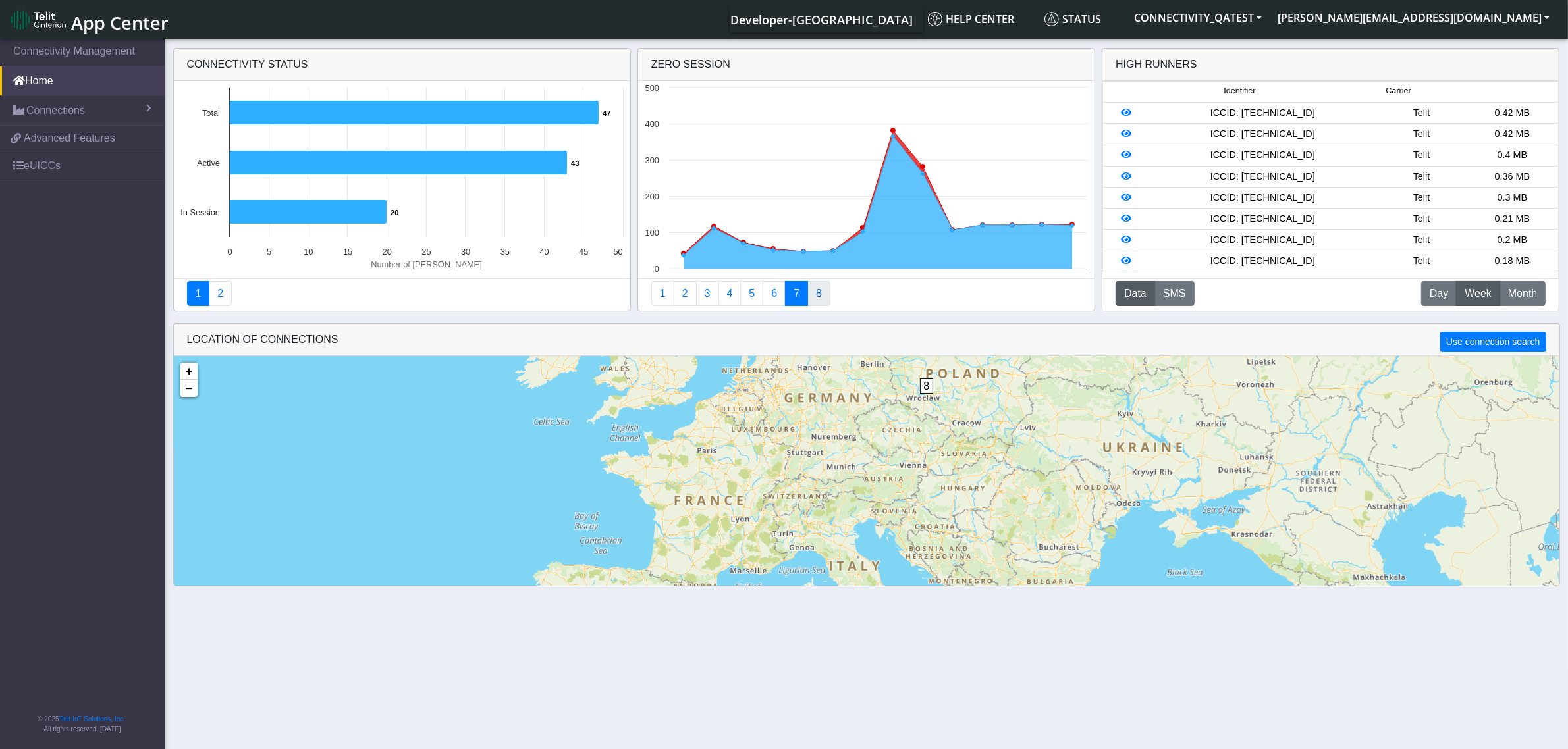
click at [817, 296] on link "8" at bounding box center [818, 293] width 23 height 25
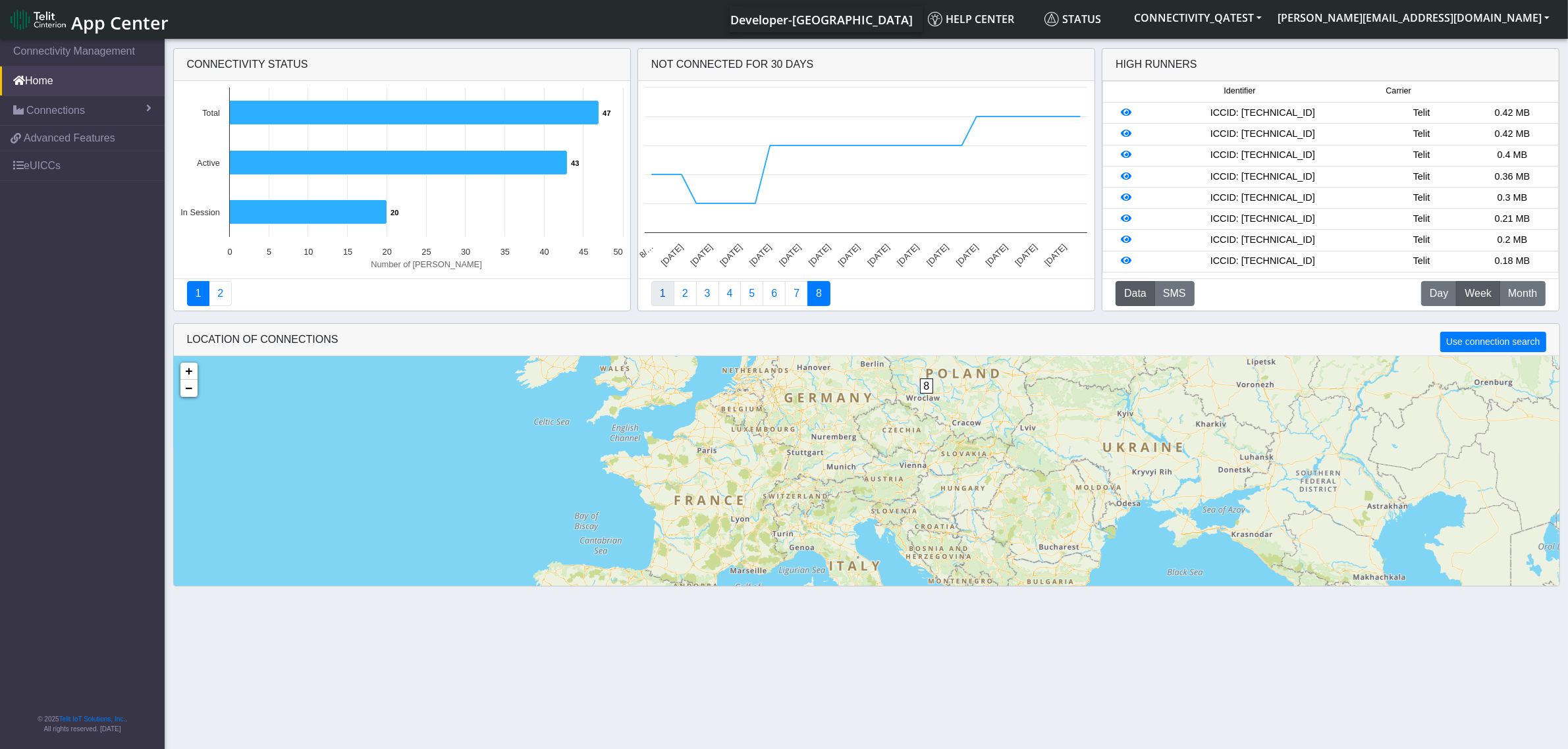
click at [657, 291] on link "1" at bounding box center [662, 293] width 23 height 25
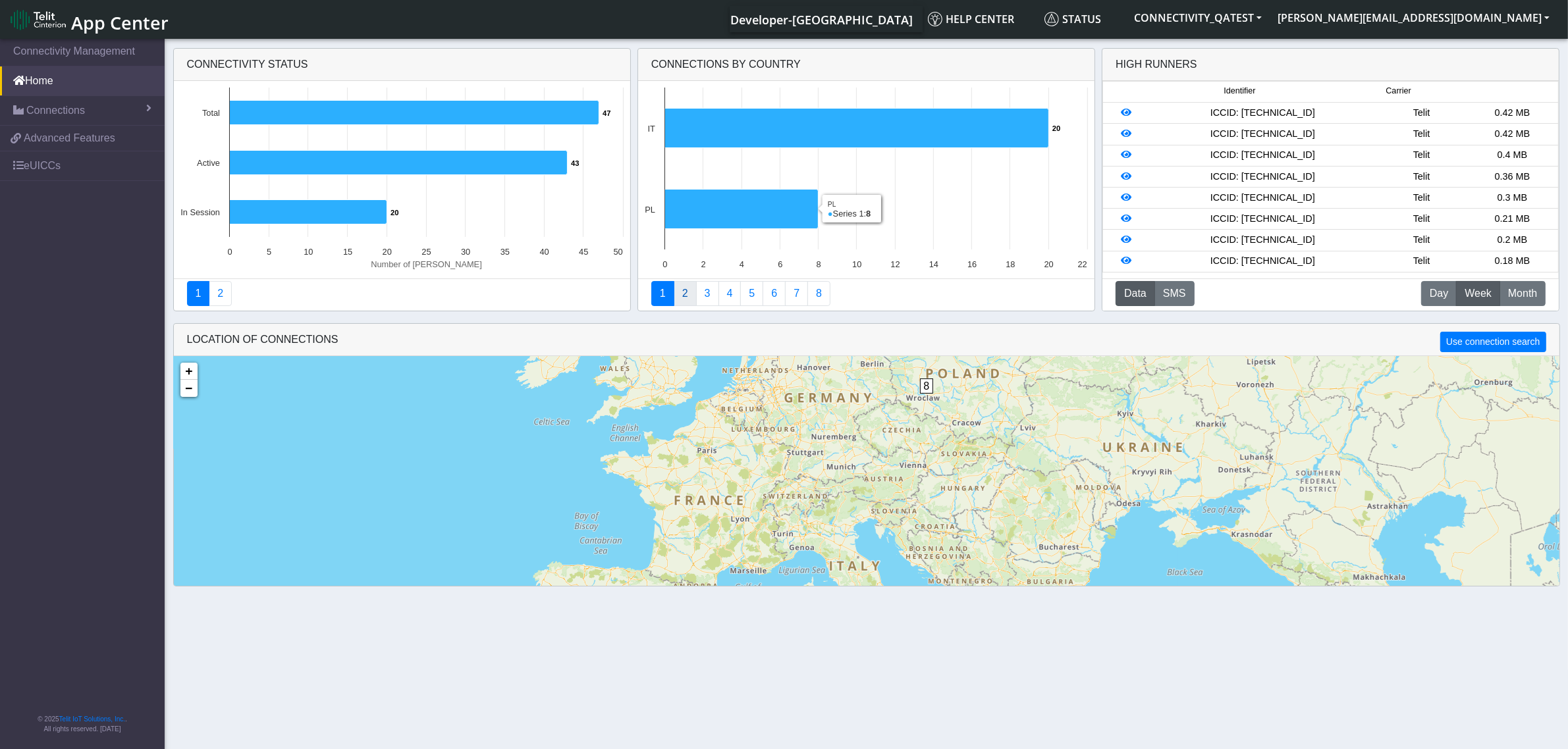
click at [686, 290] on link "2" at bounding box center [685, 293] width 23 height 25
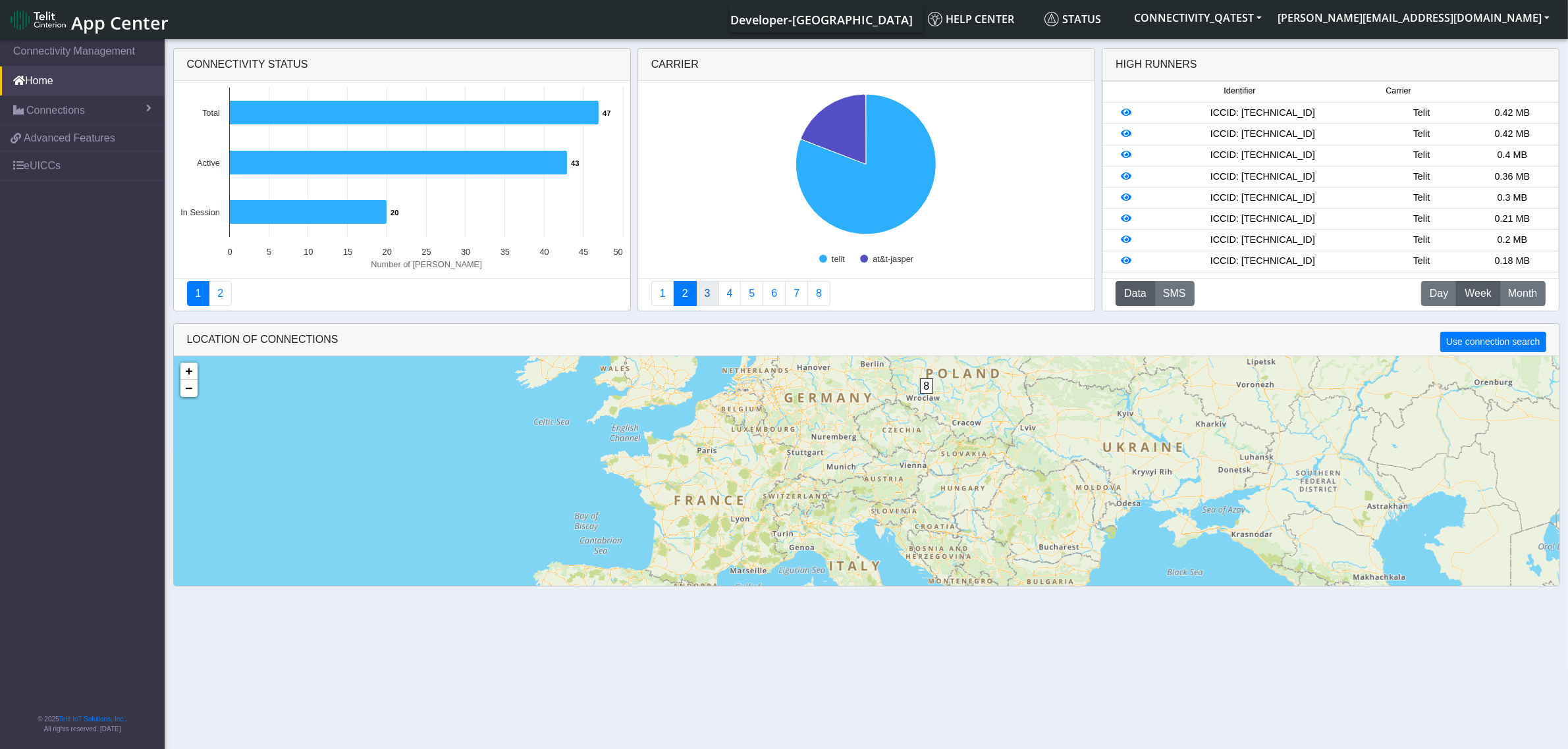
click at [711, 302] on link "3" at bounding box center [707, 293] width 23 height 25
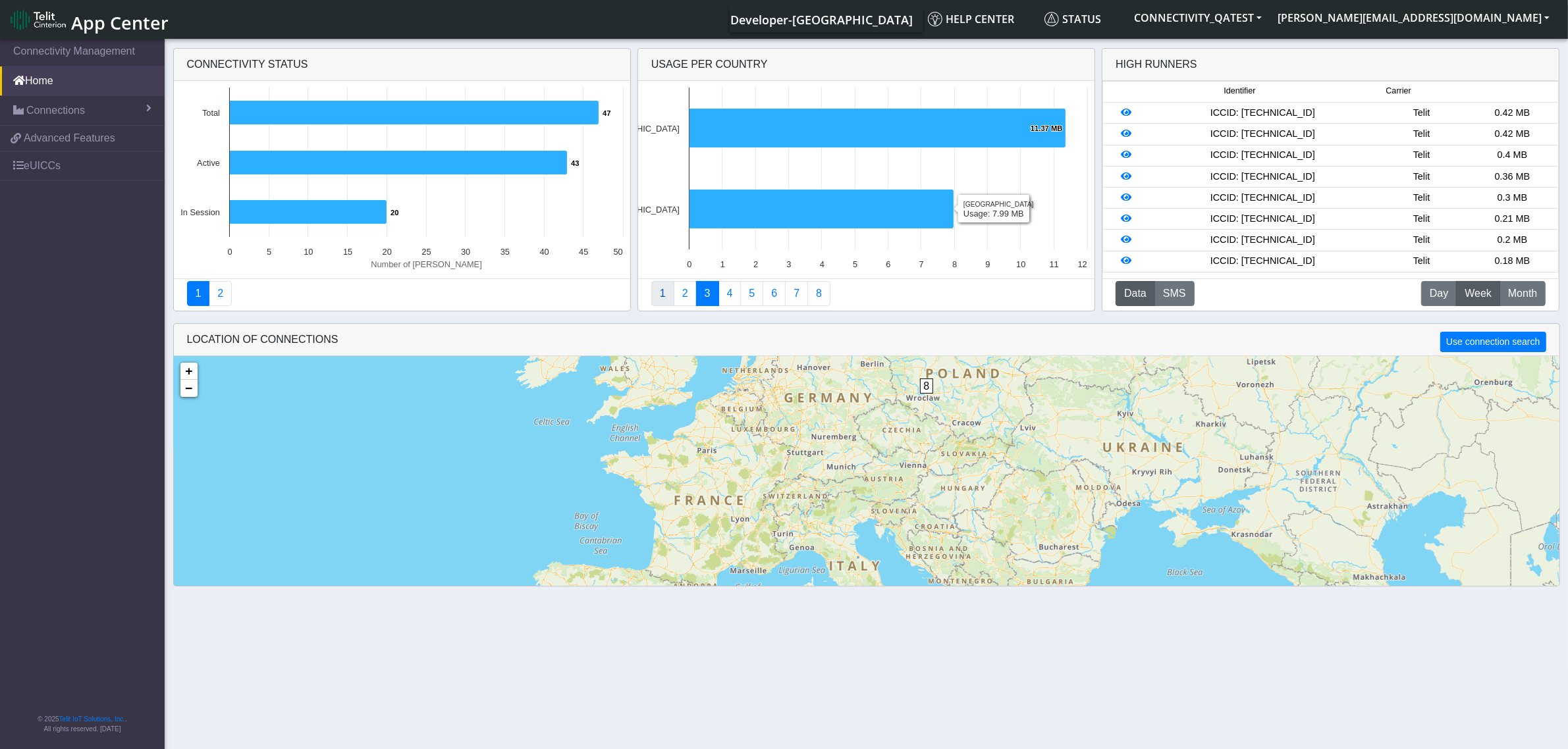
click at [667, 295] on link "1" at bounding box center [662, 293] width 23 height 25
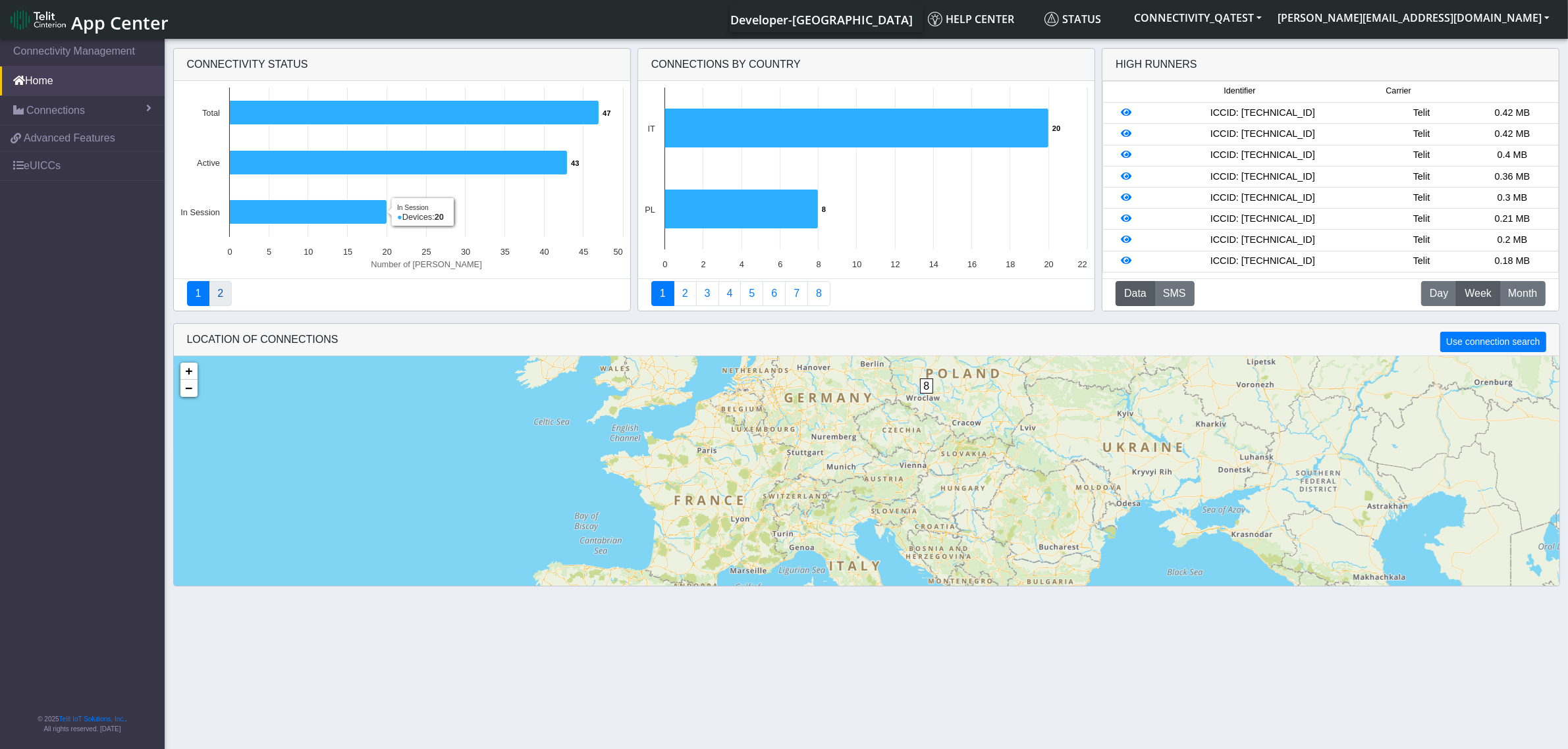
click at [226, 300] on link "2" at bounding box center [220, 293] width 23 height 25
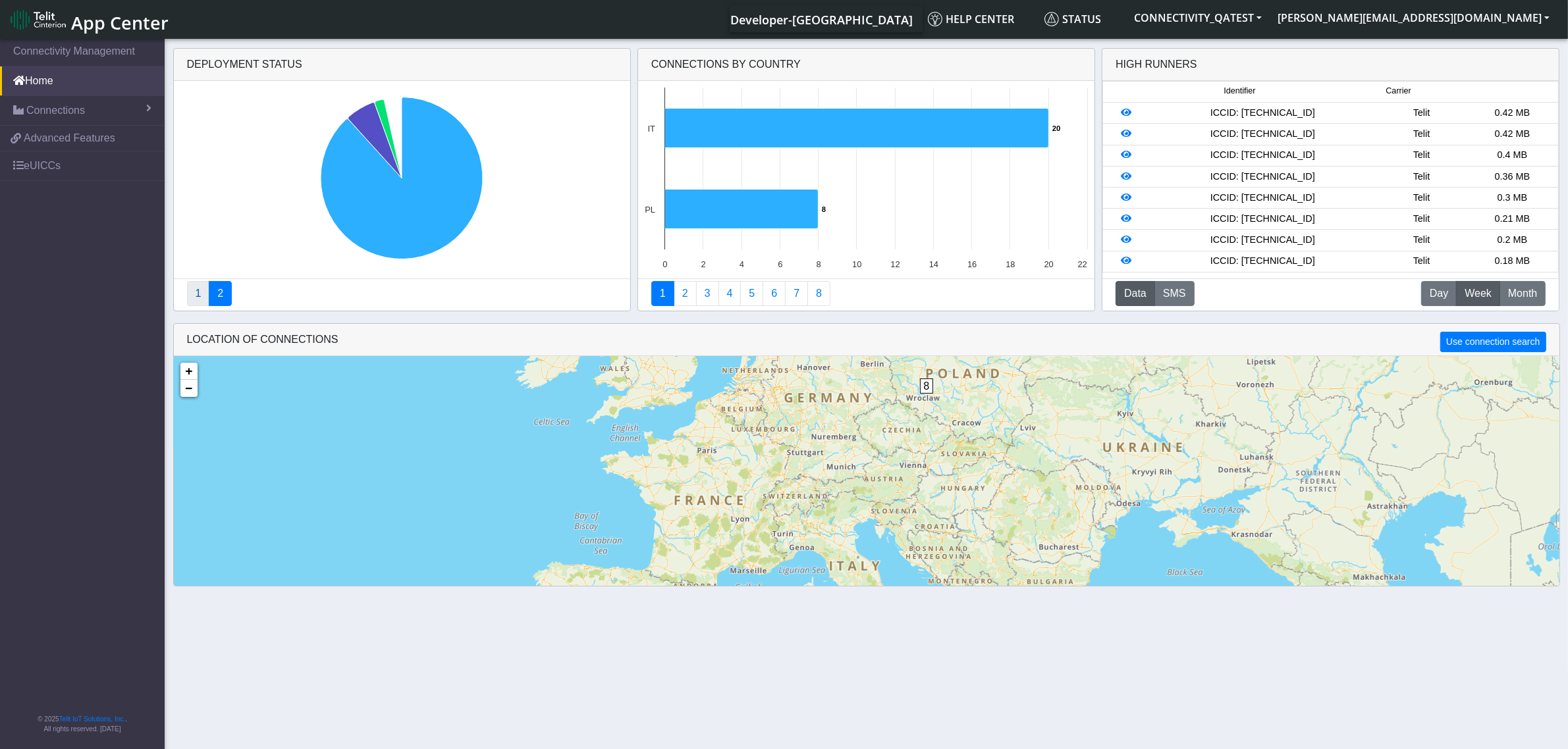
click at [196, 300] on link "1" at bounding box center [198, 293] width 23 height 25
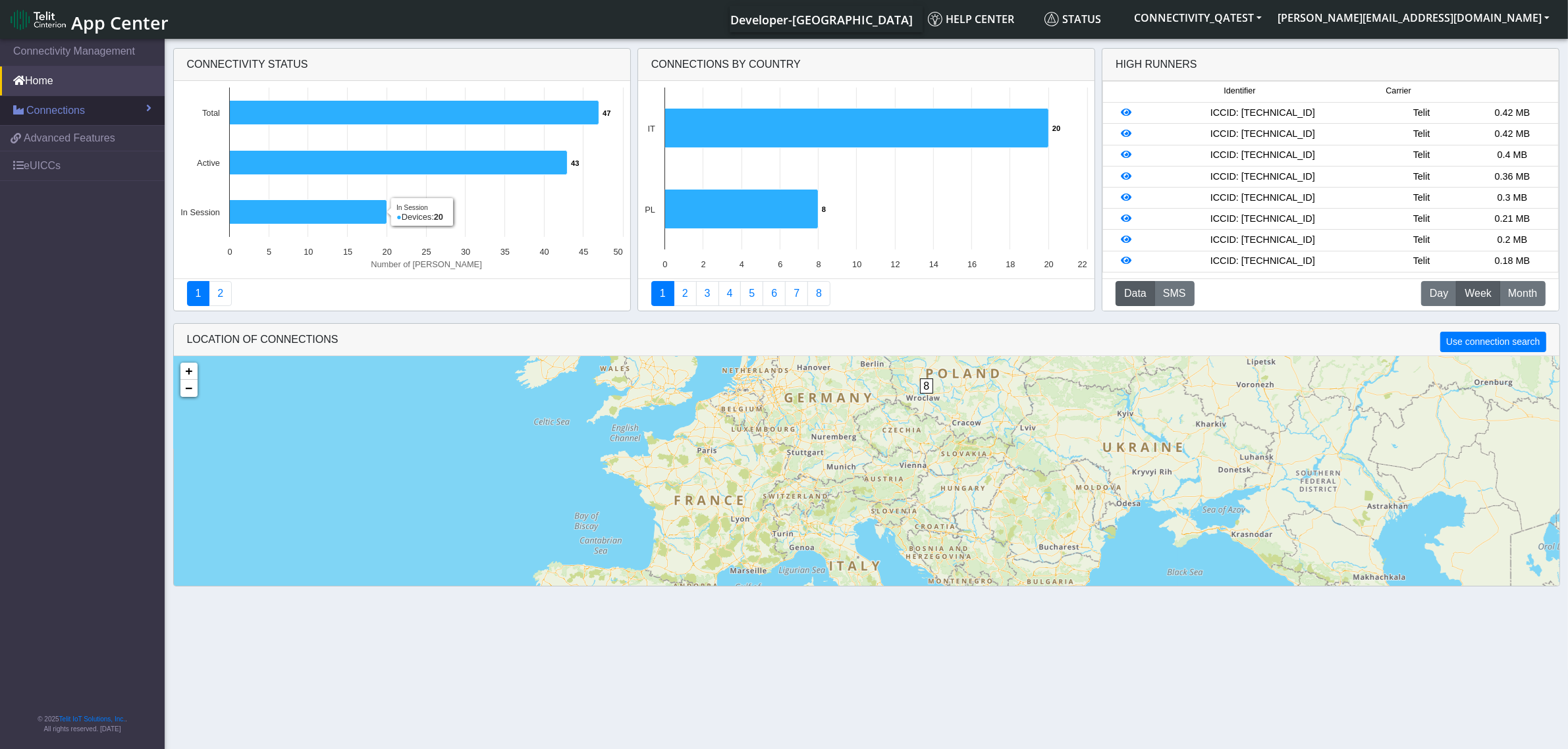
click at [73, 103] on span "Connections" at bounding box center [55, 111] width 59 height 16
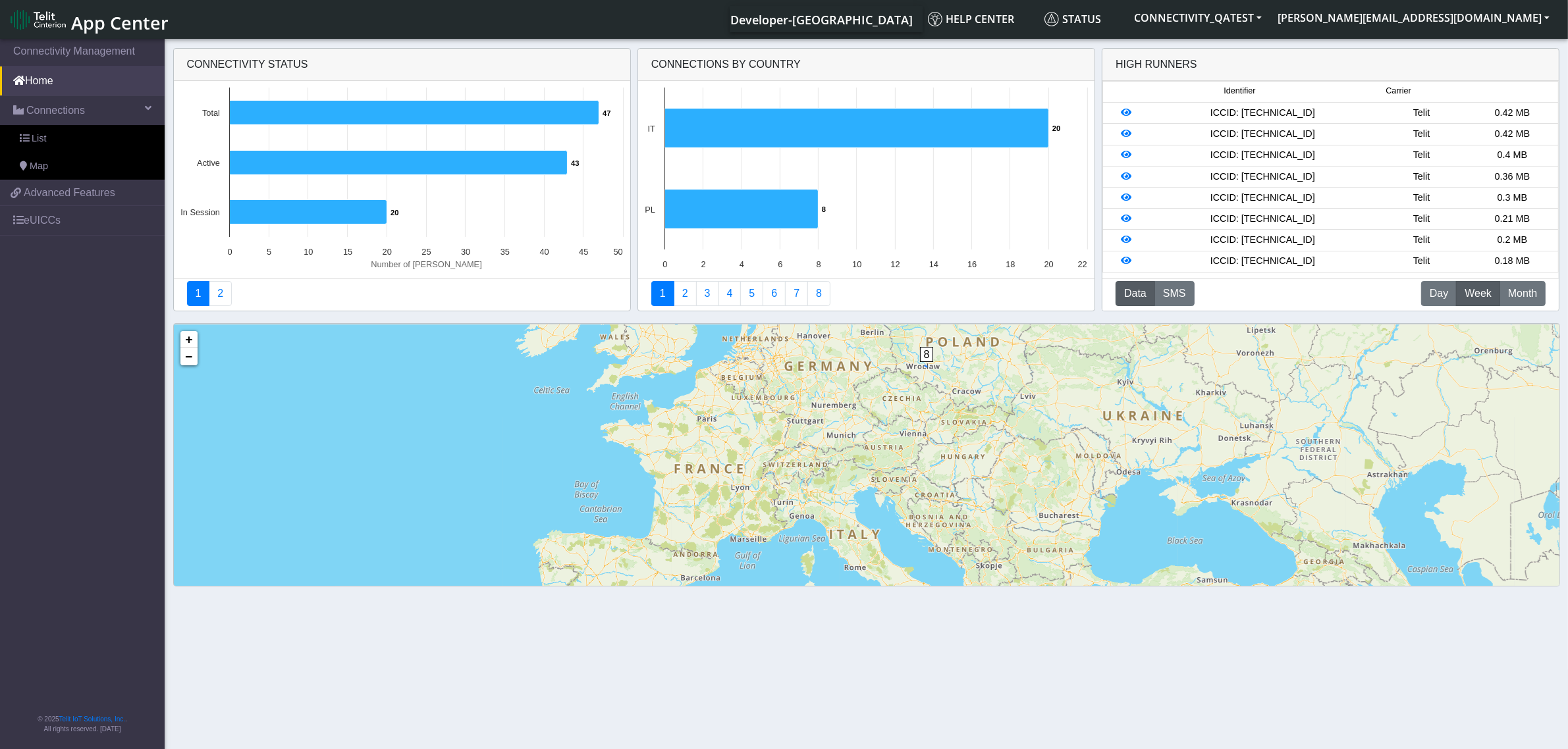
click at [925, 388] on div "20 8 + − ©2025 MapQuest, | Terms" at bounding box center [867, 493] width 1385 height 337
click at [927, 361] on span "8" at bounding box center [927, 354] width 14 height 15
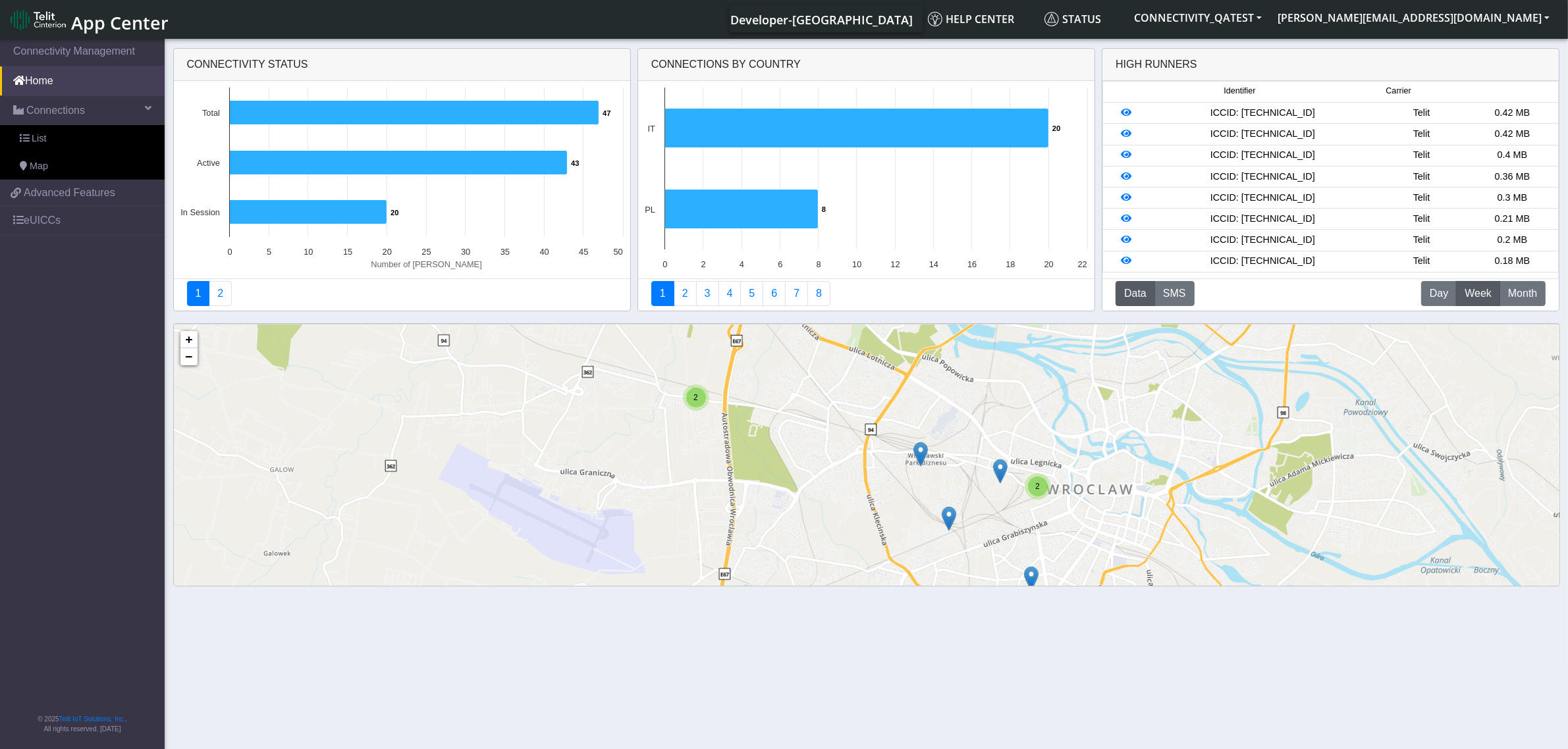
click at [923, 455] on img at bounding box center [921, 454] width 15 height 25
click at [910, 441] on link "Click here" at bounding box center [899, 440] width 35 height 10
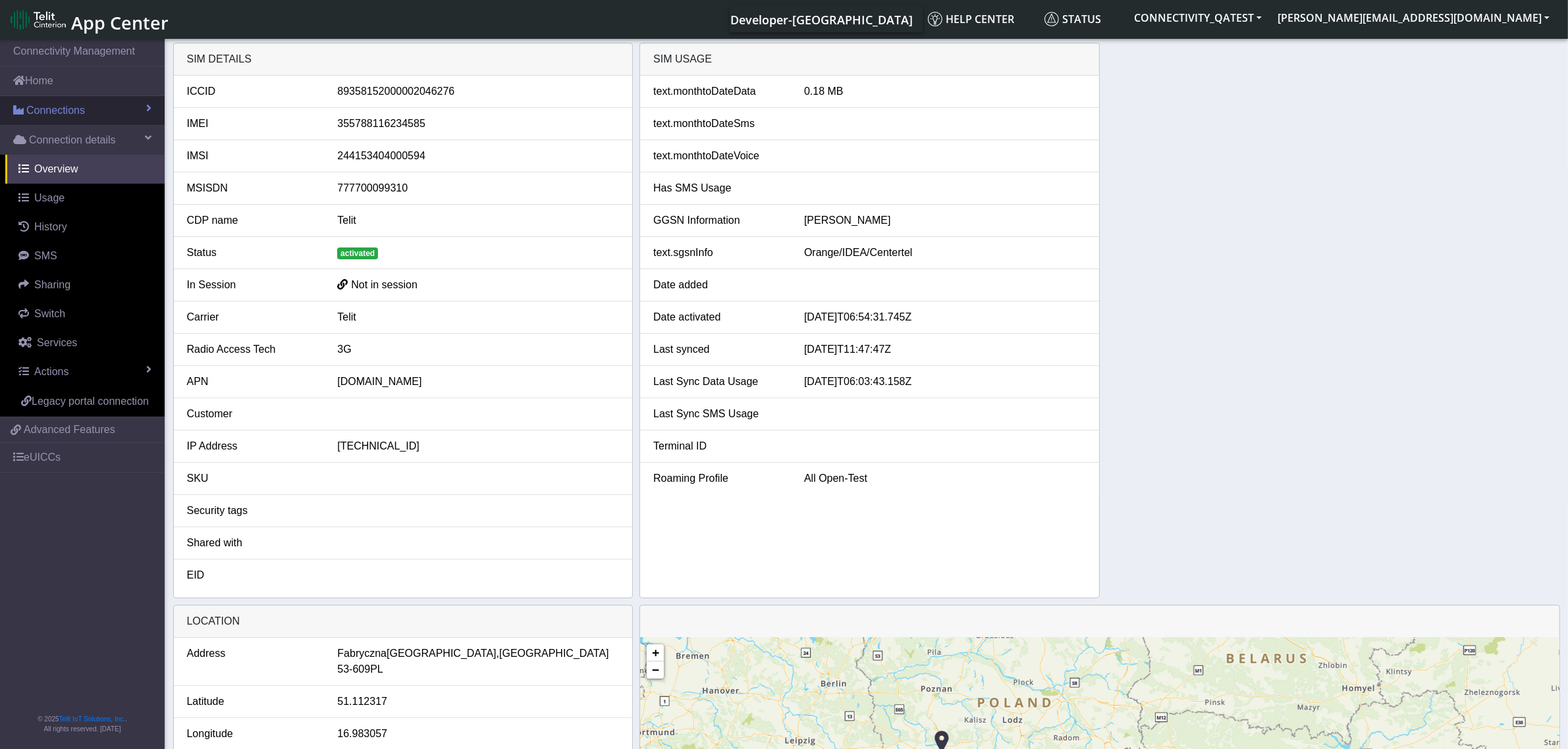
click at [62, 106] on span "Connections" at bounding box center [55, 111] width 59 height 16
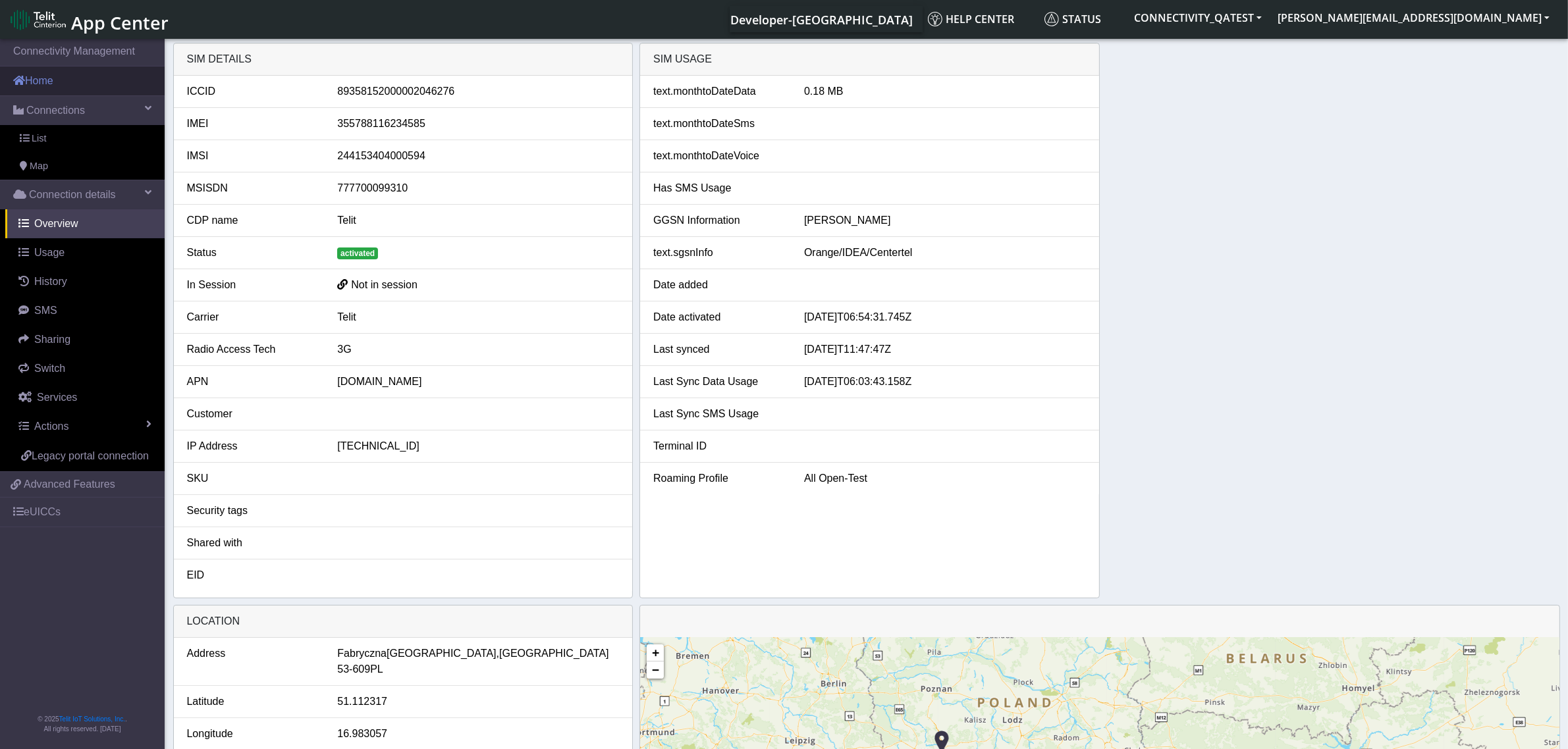
click at [58, 87] on link "Home" at bounding box center [82, 81] width 165 height 29
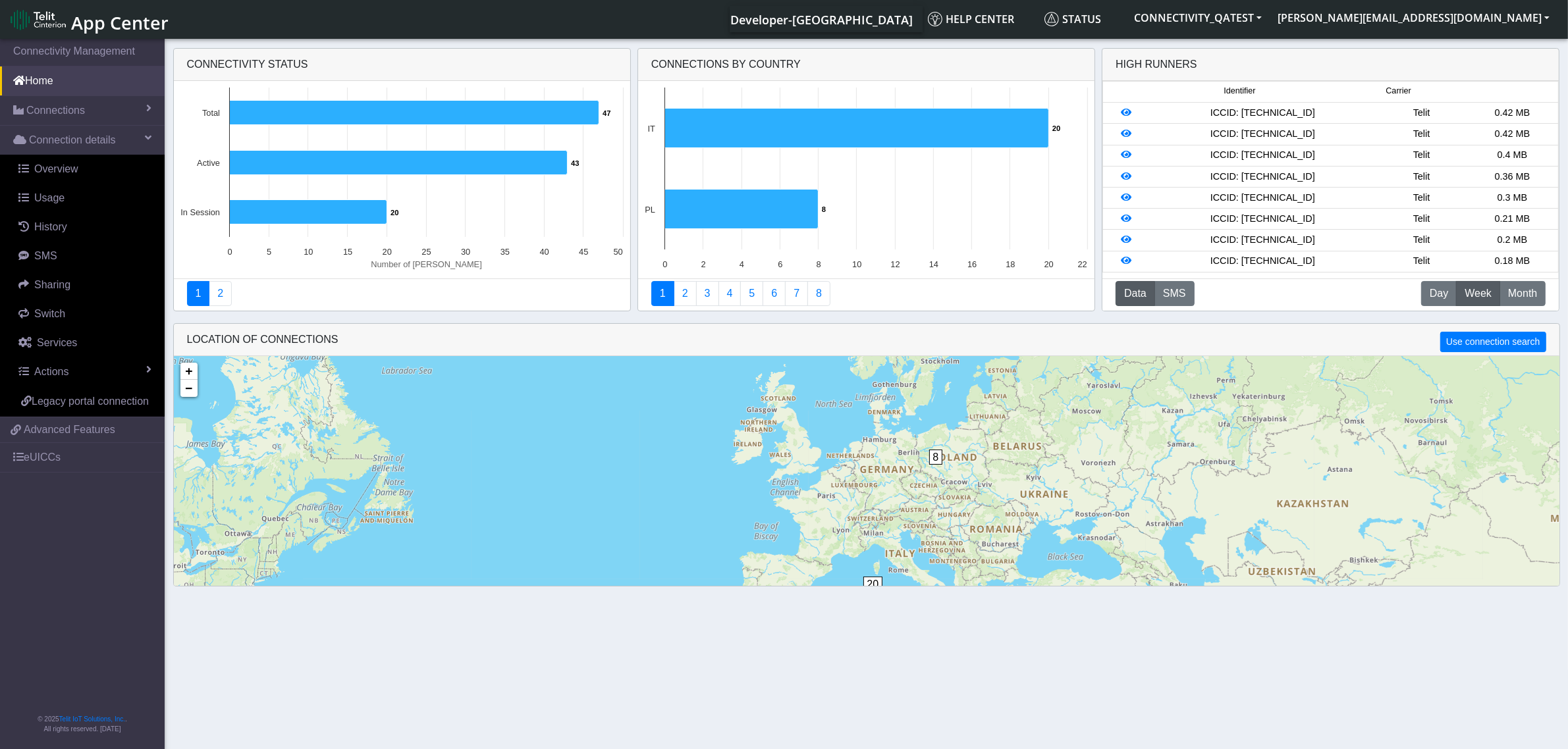
click at [874, 581] on div "20" at bounding box center [876, 596] width 26 height 40
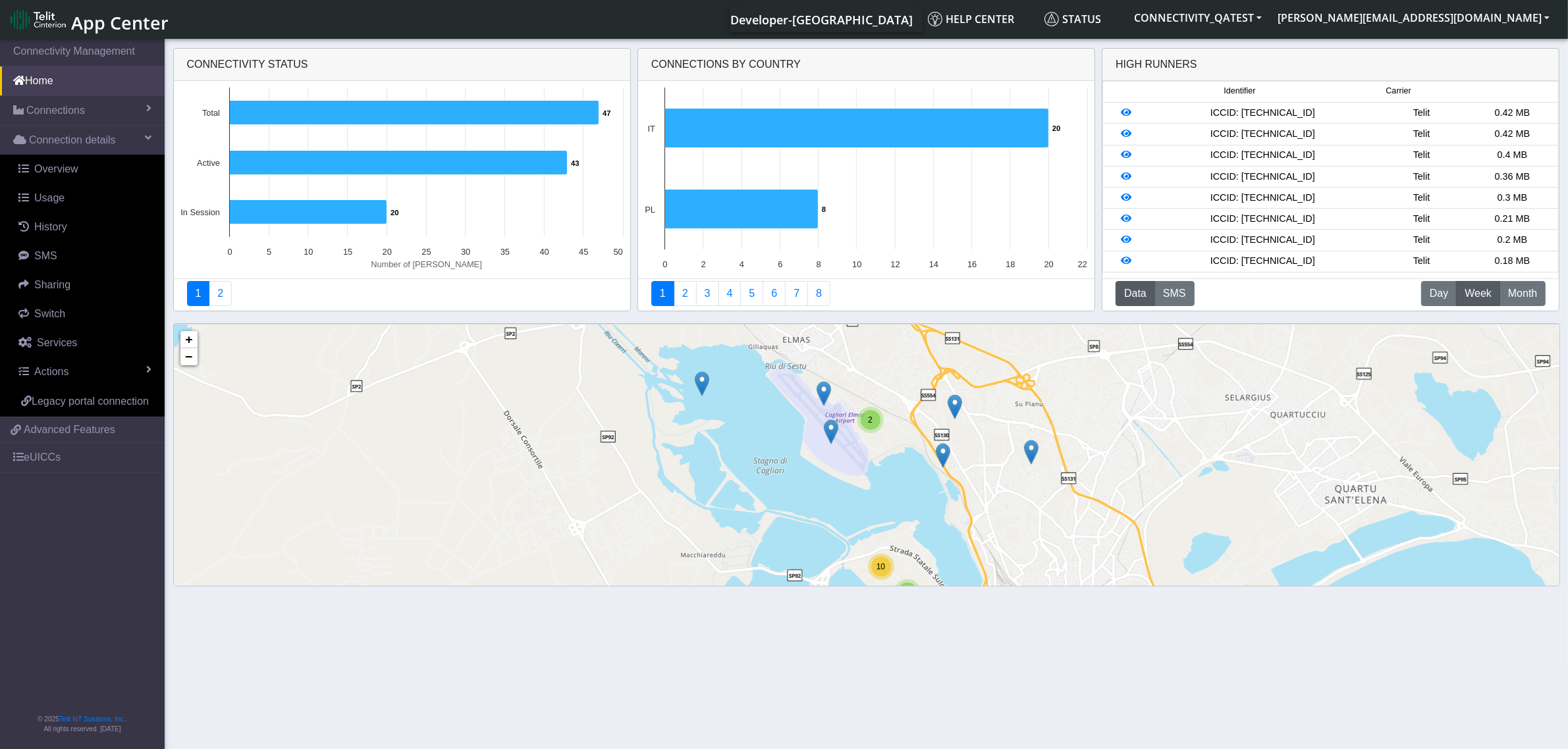
click at [870, 423] on span "2" at bounding box center [869, 420] width 4 height 10
click at [845, 408] on img at bounding box center [847, 416] width 15 height 25
click at [823, 401] on link "Click here" at bounding box center [827, 403] width 35 height 10
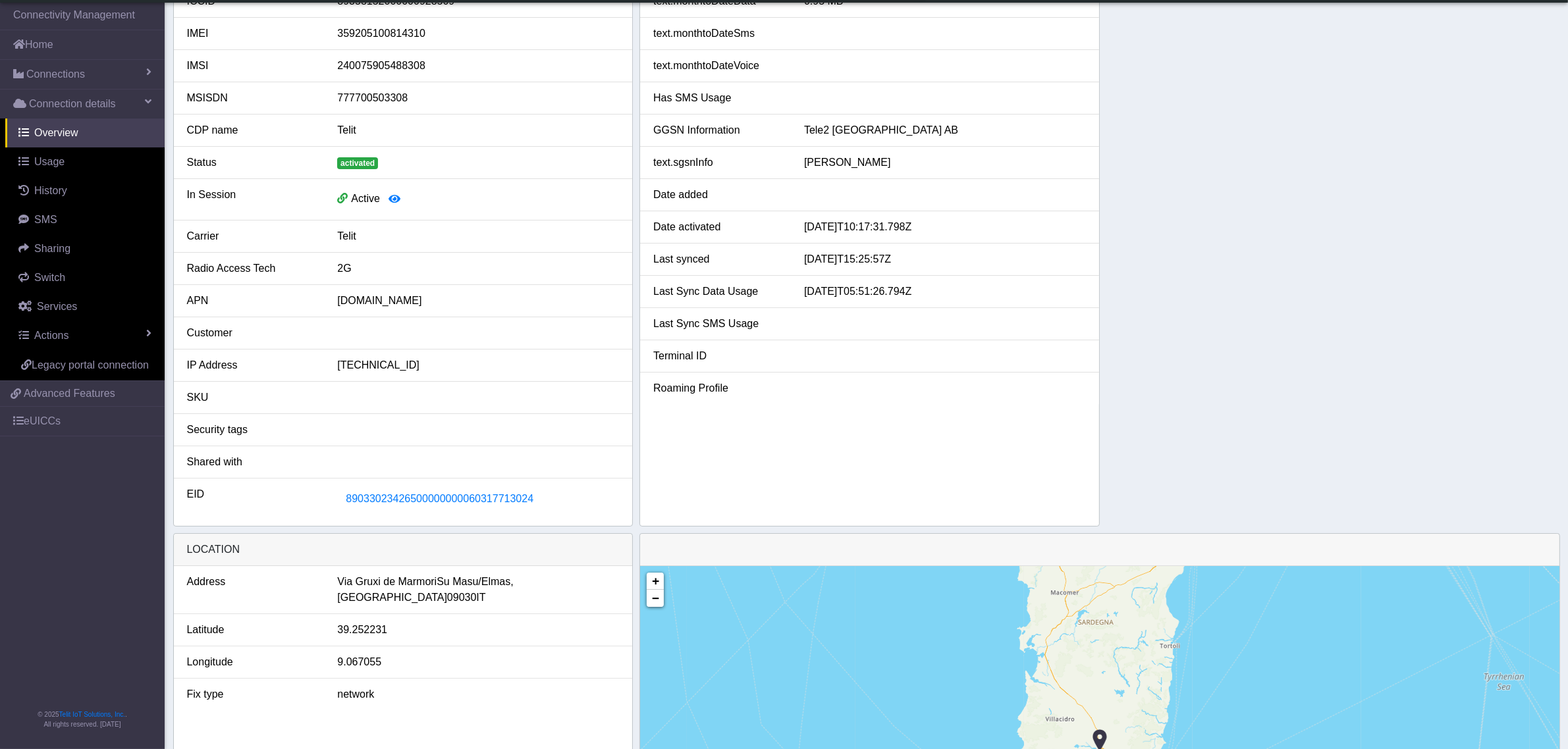
scroll to position [247, 0]
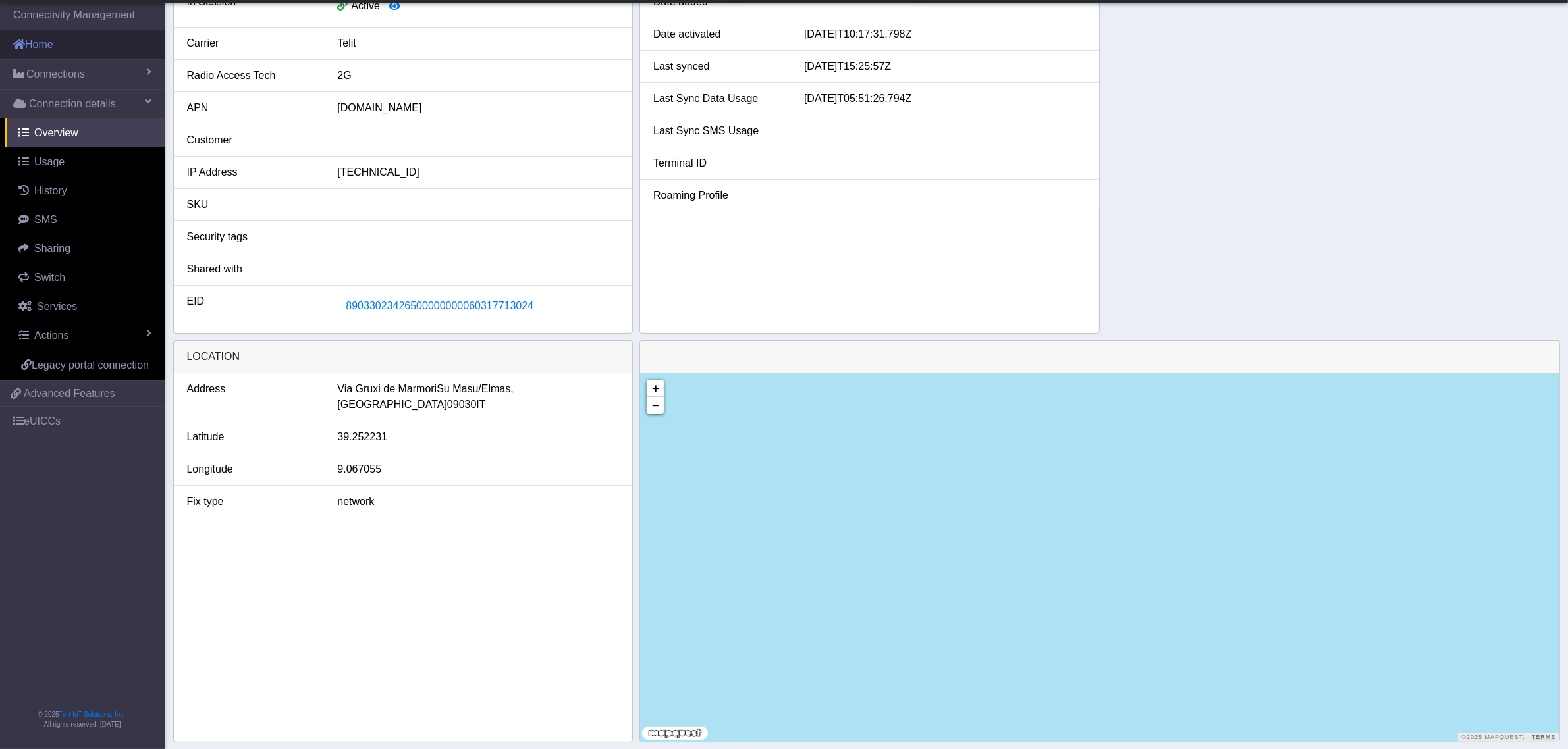
click at [51, 47] on link "Home" at bounding box center [82, 44] width 165 height 29
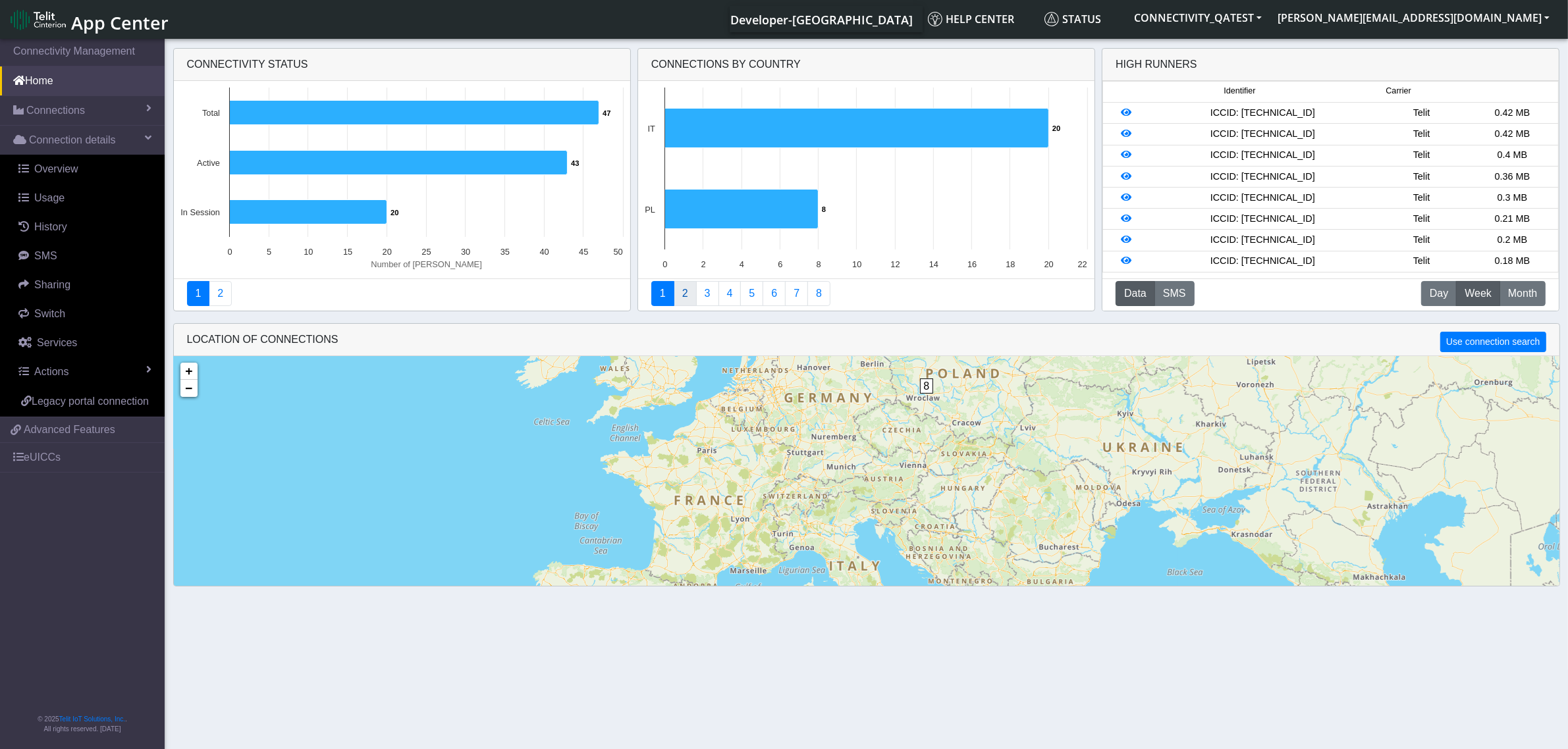
click at [689, 297] on link "2" at bounding box center [685, 293] width 23 height 25
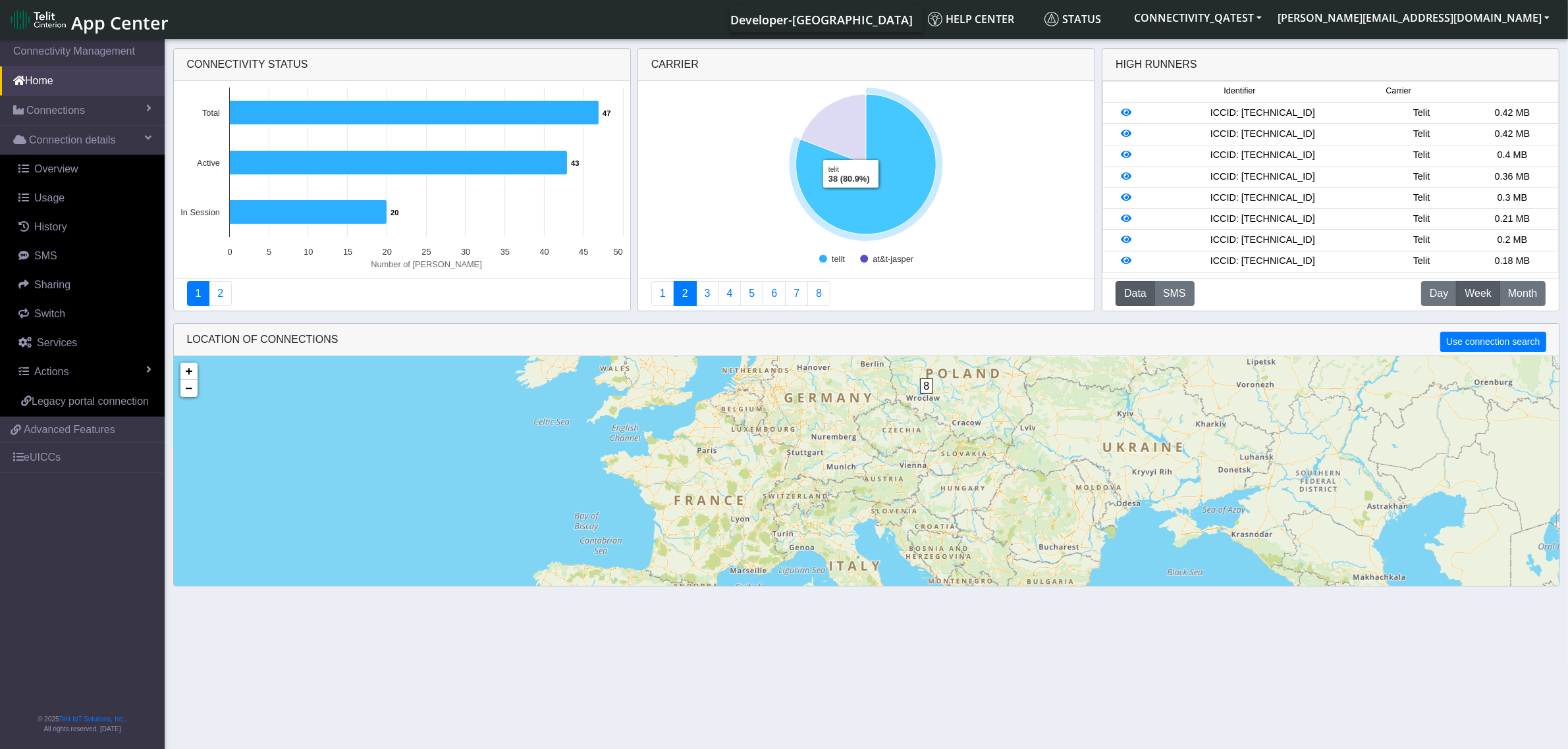
click at [850, 199] on icon at bounding box center [866, 165] width 140 height 140
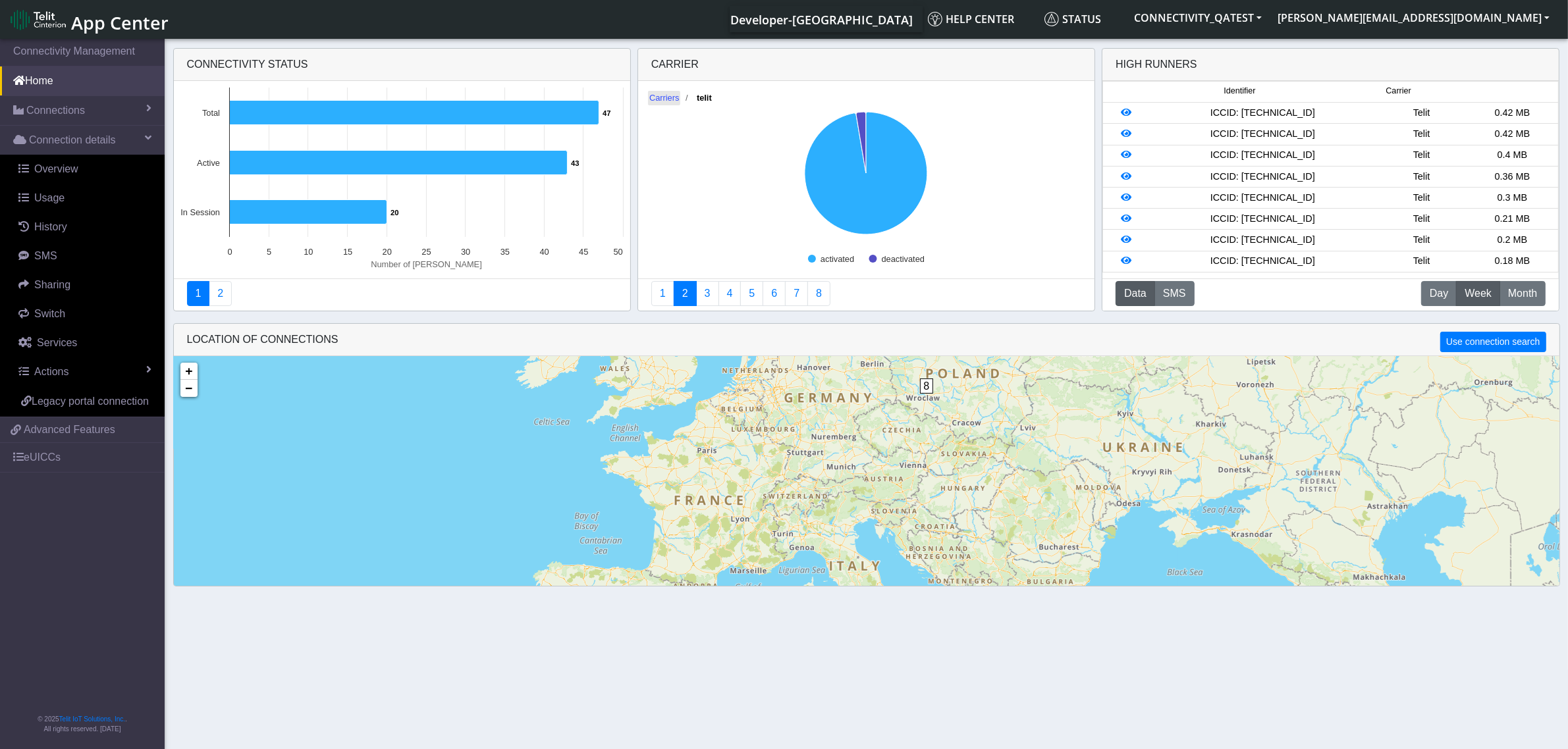
click at [668, 97] on text "Carriers" at bounding box center [664, 98] width 30 height 10
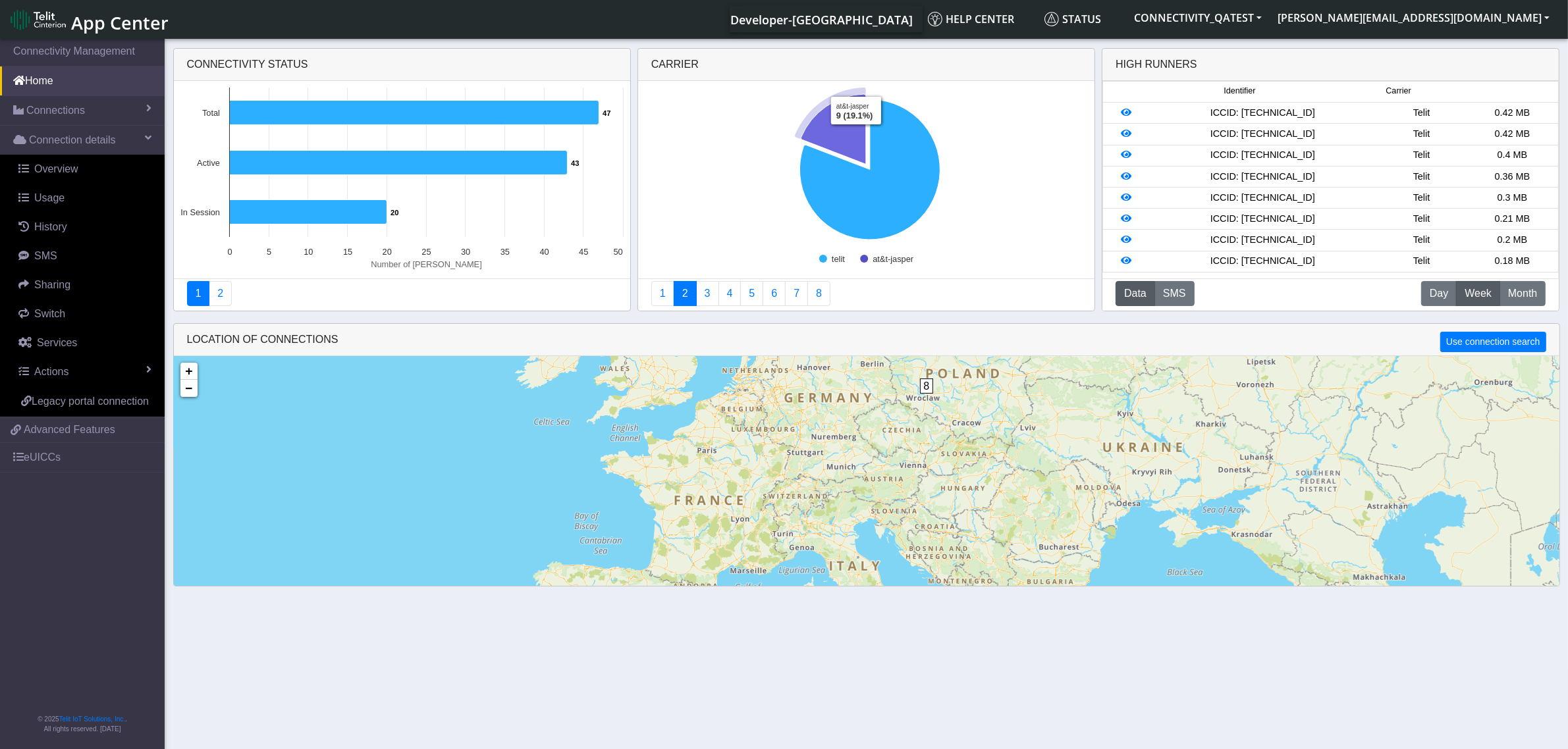
click at [856, 135] on icon at bounding box center [833, 129] width 64 height 70
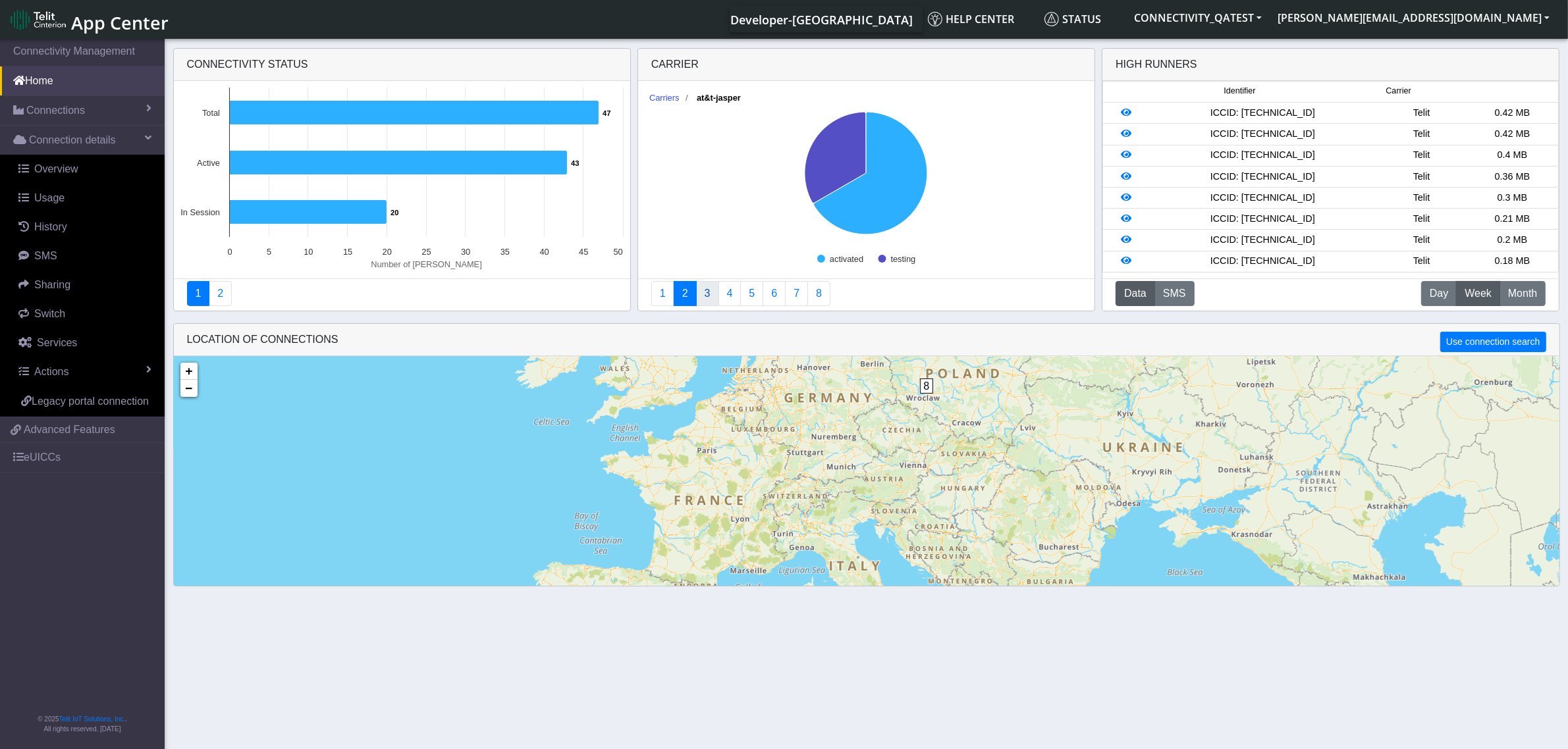
click at [706, 295] on link "3" at bounding box center [707, 293] width 23 height 25
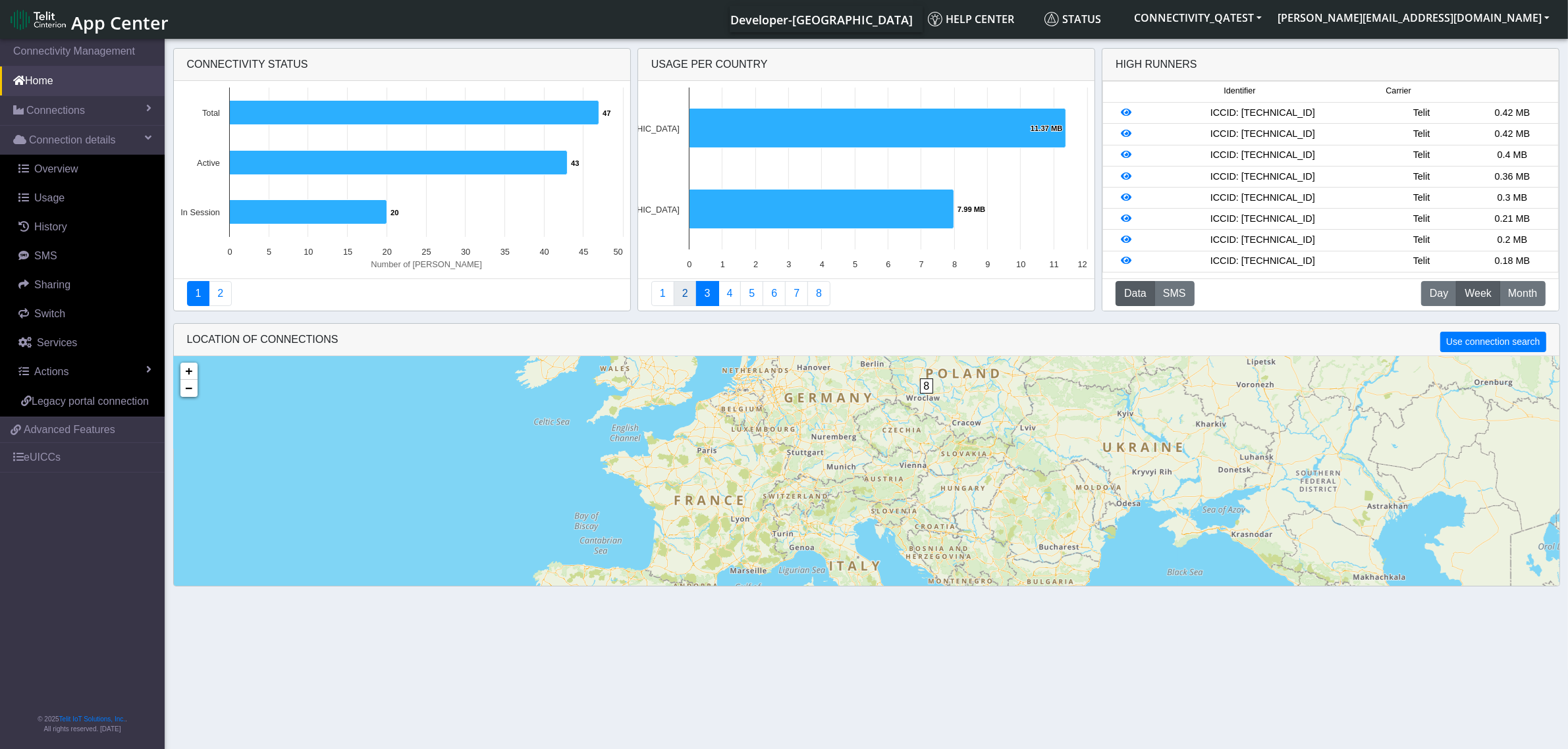
click at [686, 297] on link "2" at bounding box center [685, 293] width 23 height 25
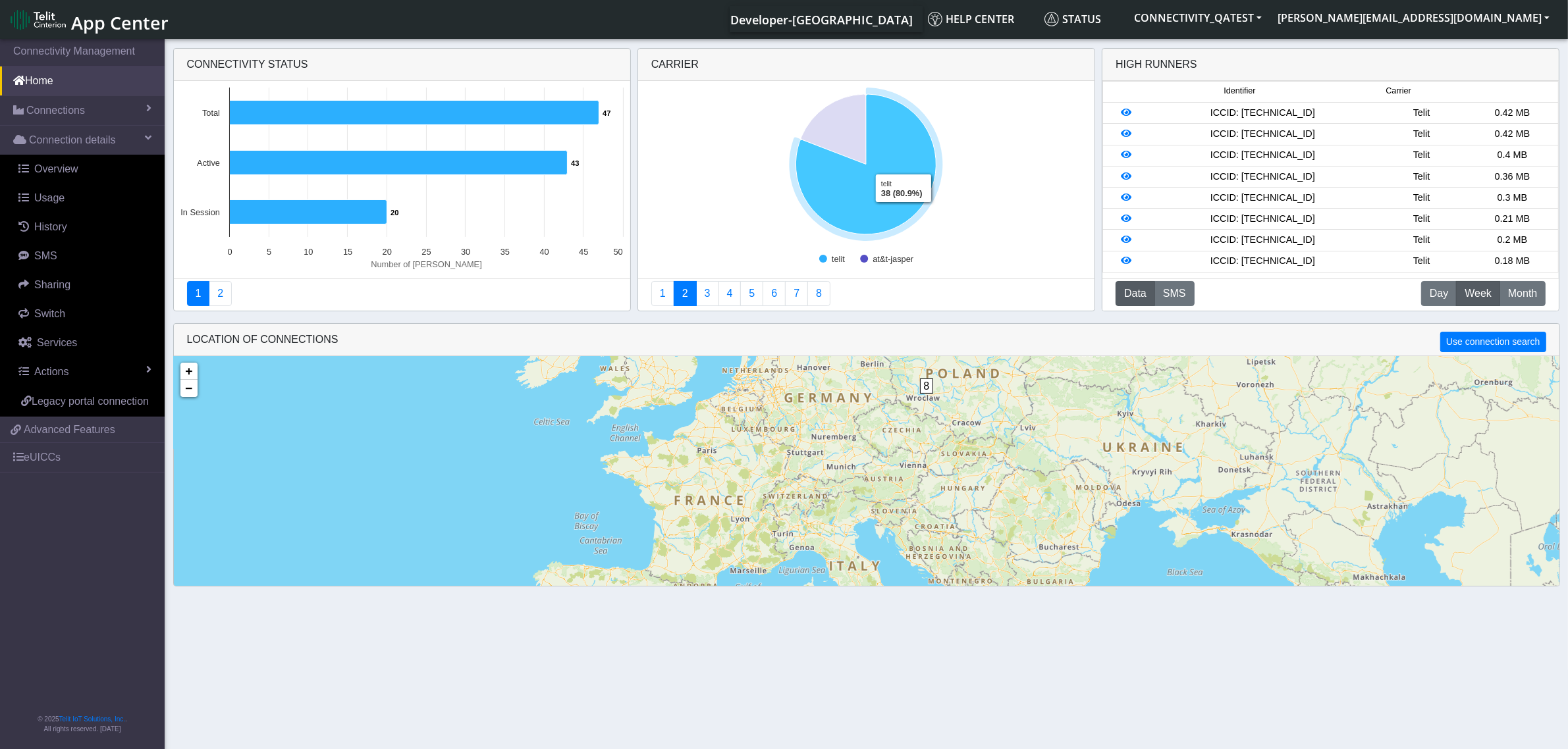
click at [903, 212] on icon at bounding box center [866, 165] width 140 height 140
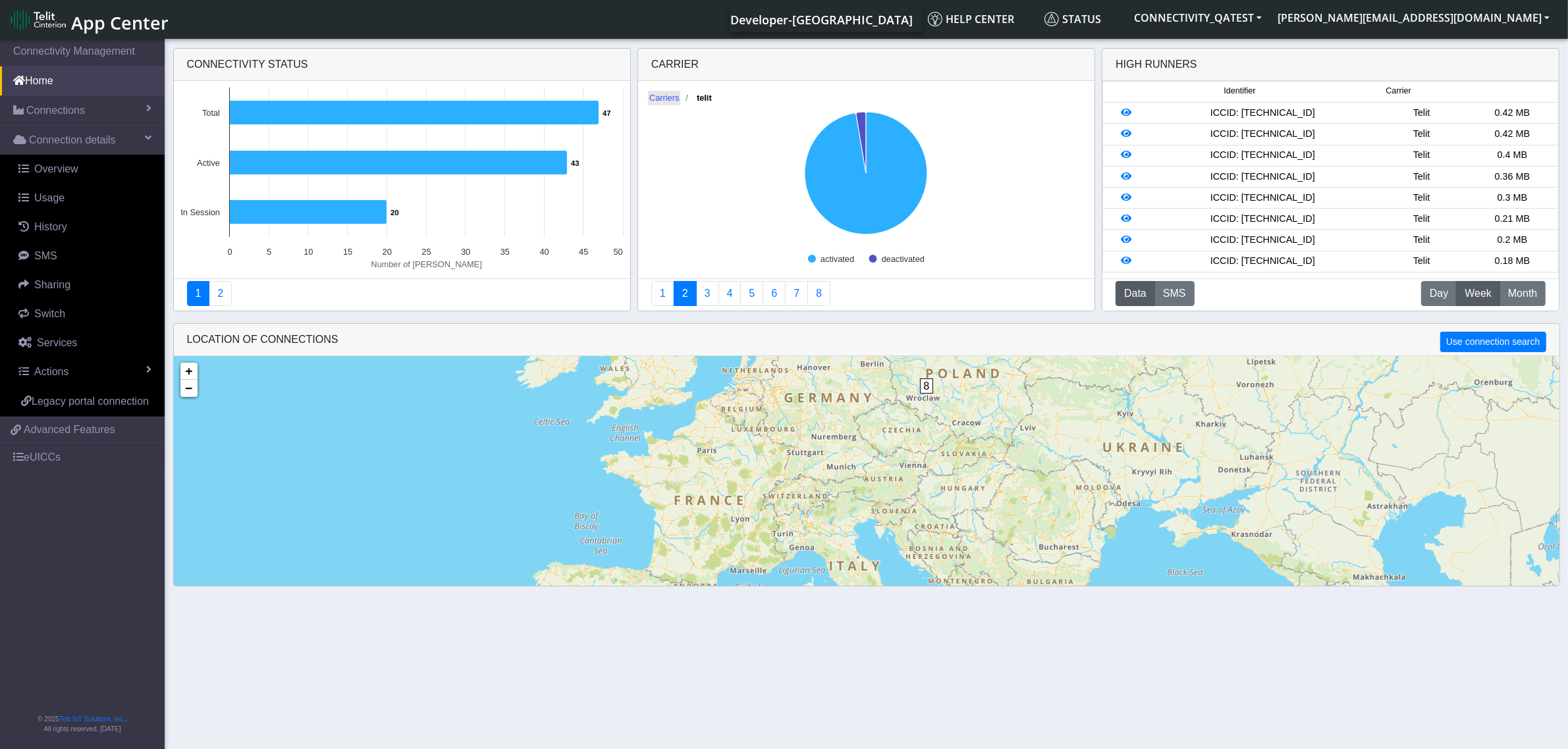
click at [666, 96] on text "Carriers" at bounding box center [664, 98] width 30 height 10
